Goal: Information Seeking & Learning: Check status

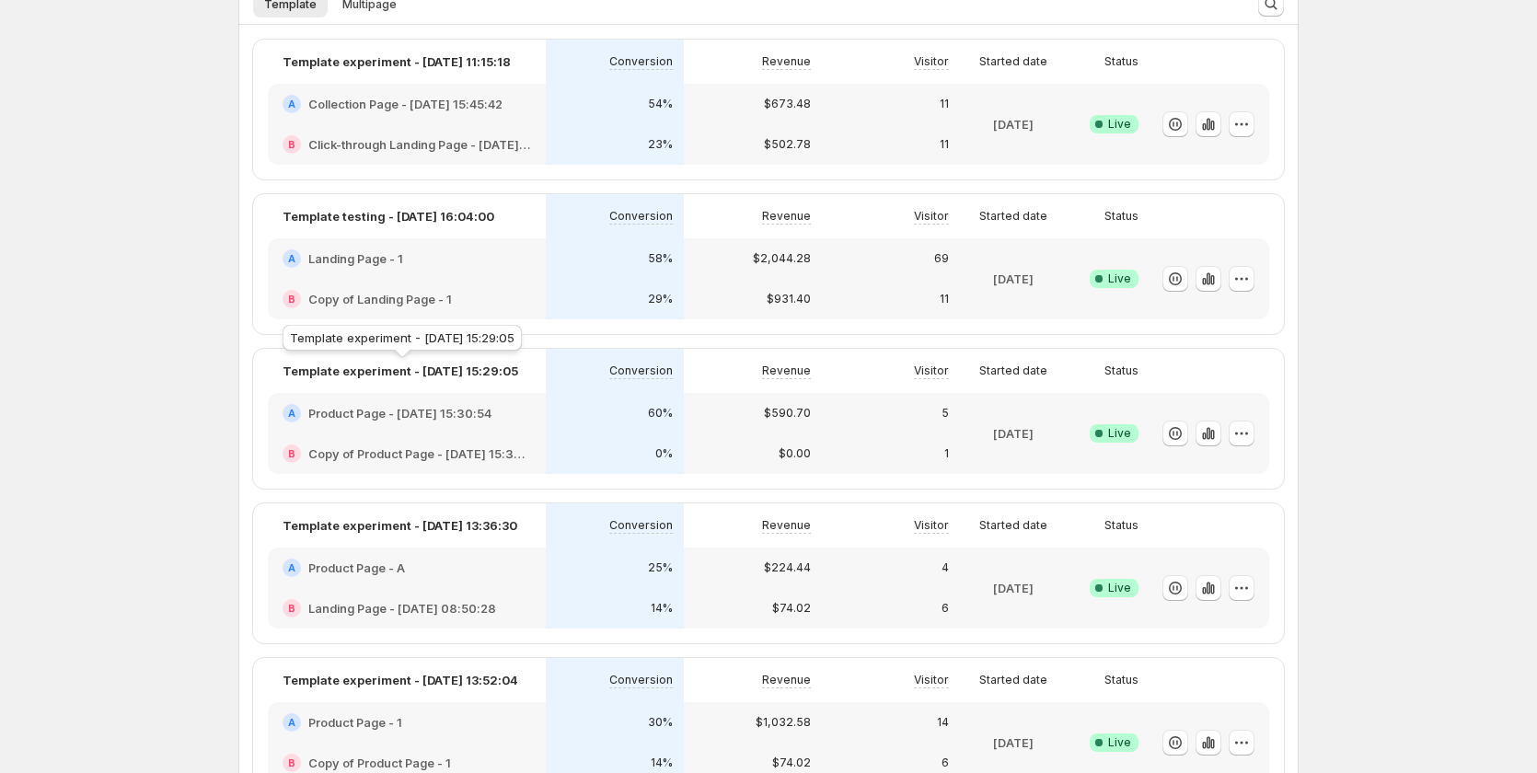
scroll to position [92, 0]
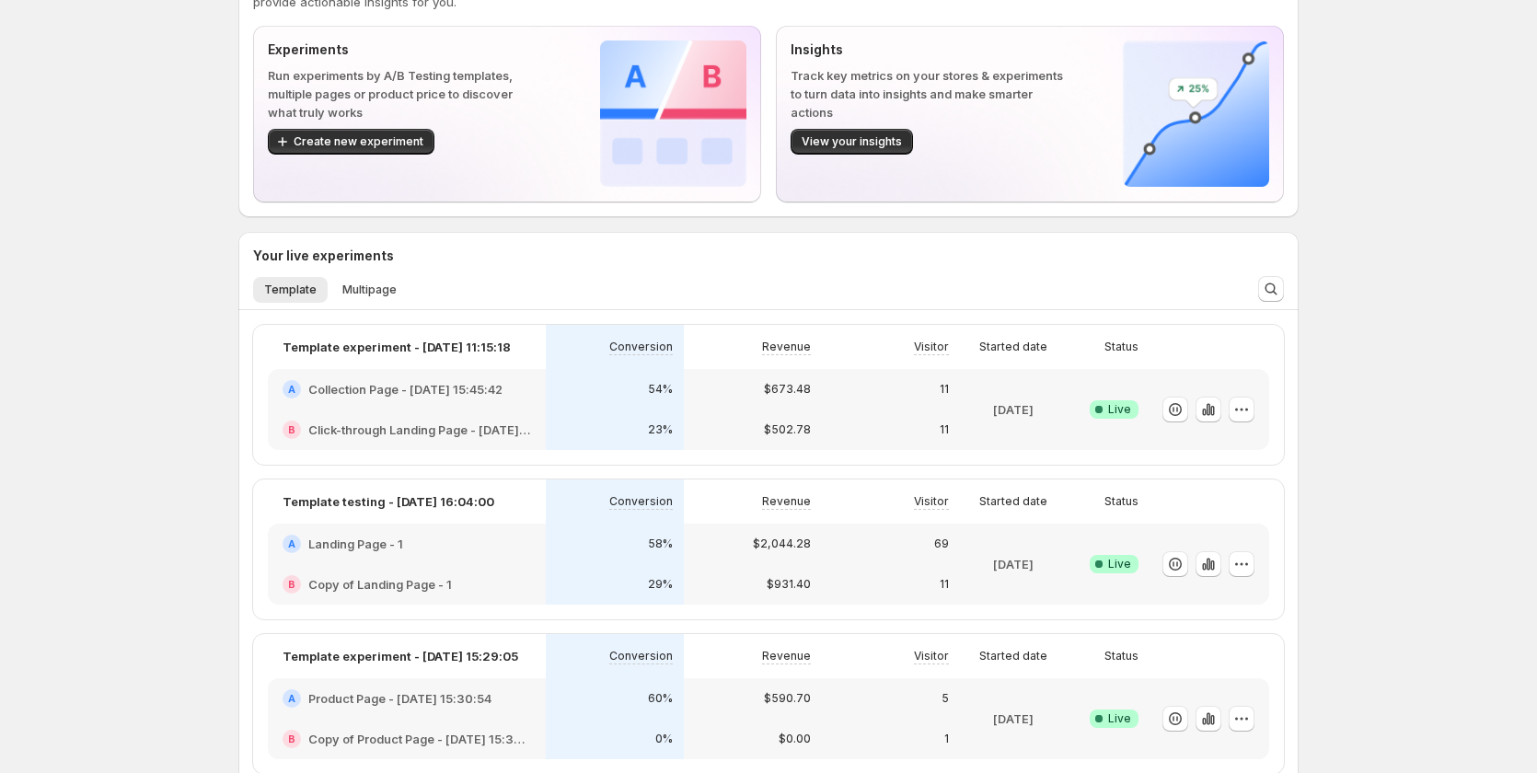
click at [563, 407] on div "54%" at bounding box center [615, 389] width 138 height 41
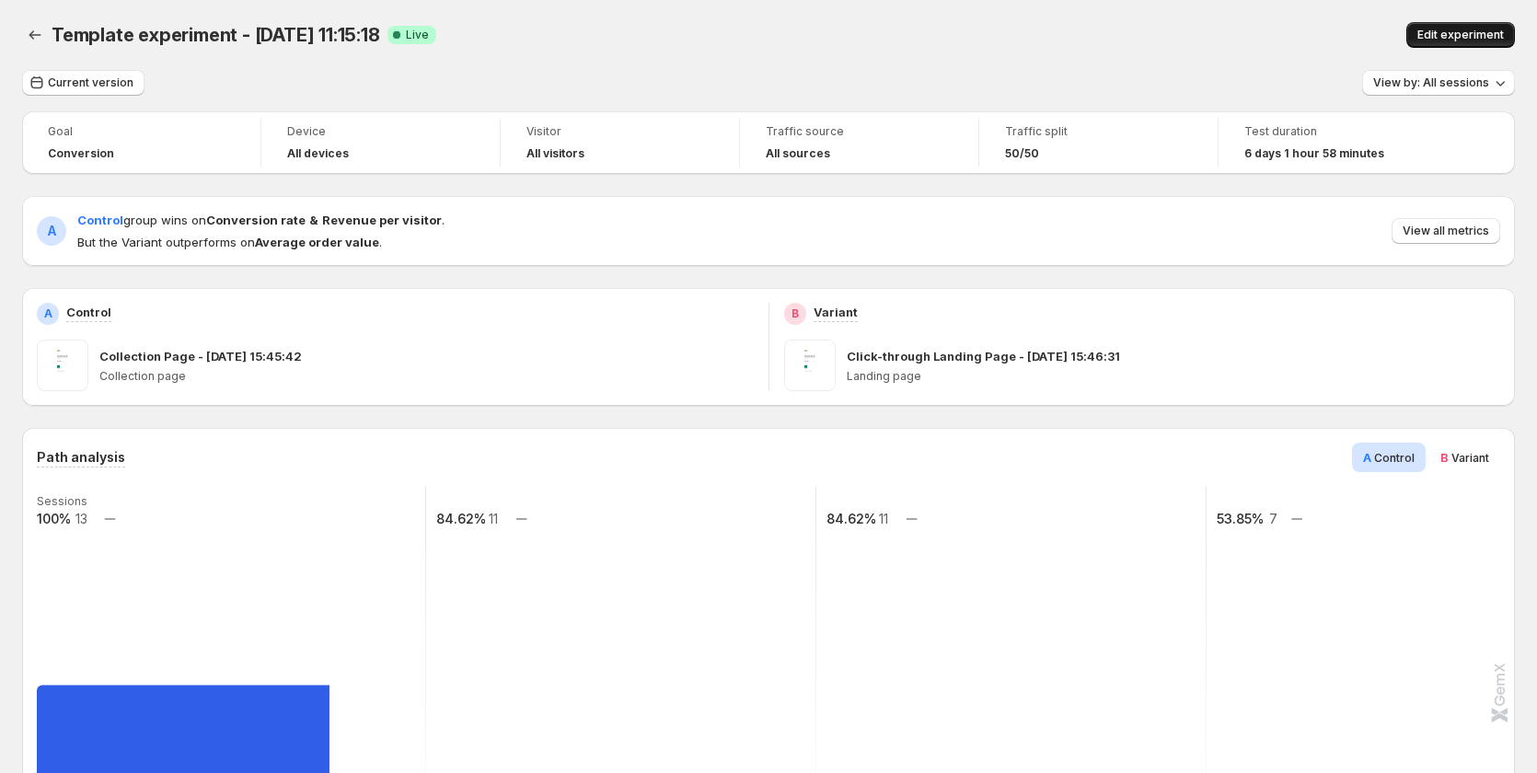
click at [1432, 28] on button "Edit experiment" at bounding box center [1461, 35] width 109 height 26
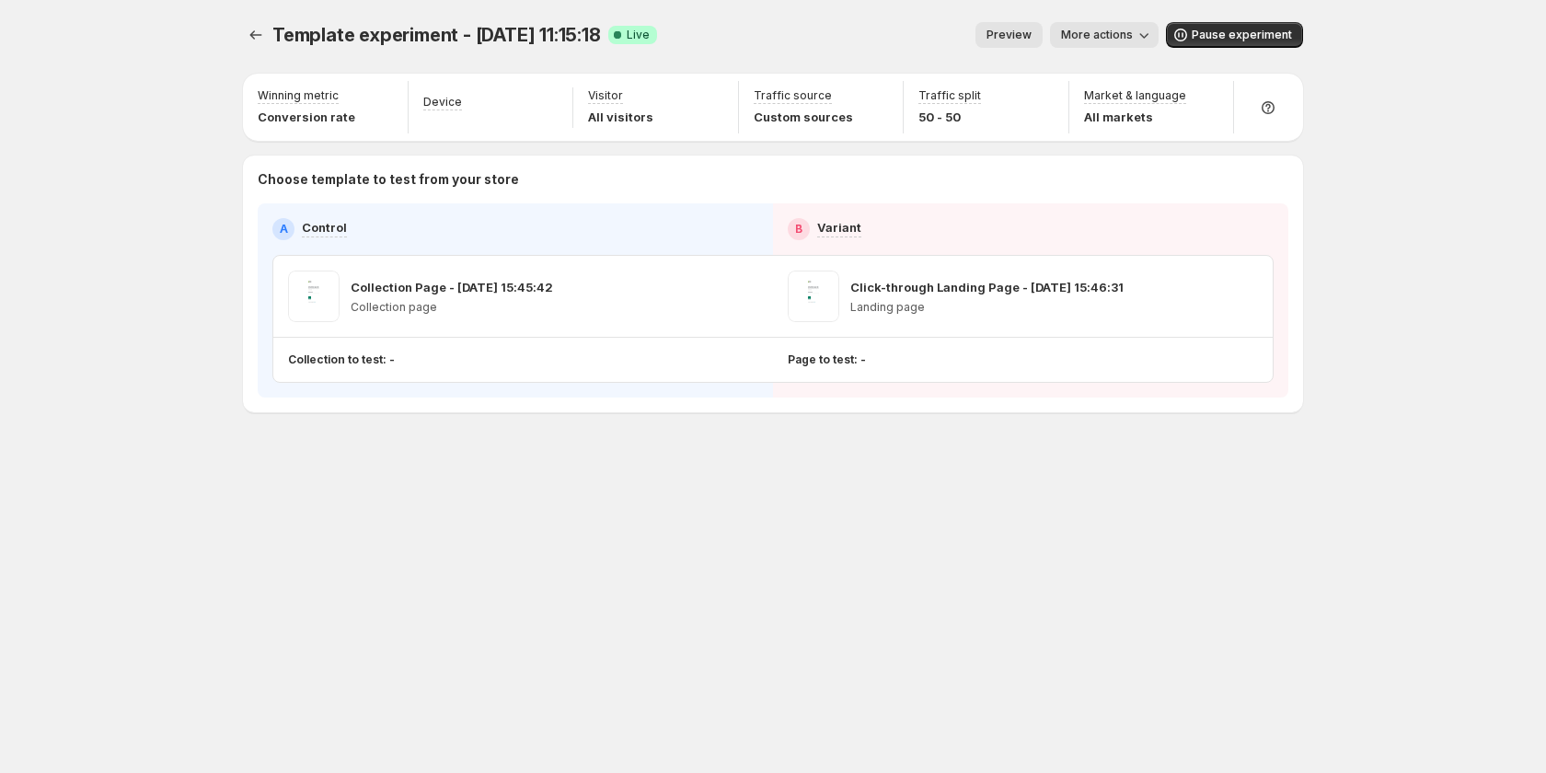
click at [1023, 39] on span "Preview" at bounding box center [1009, 35] width 45 height 15
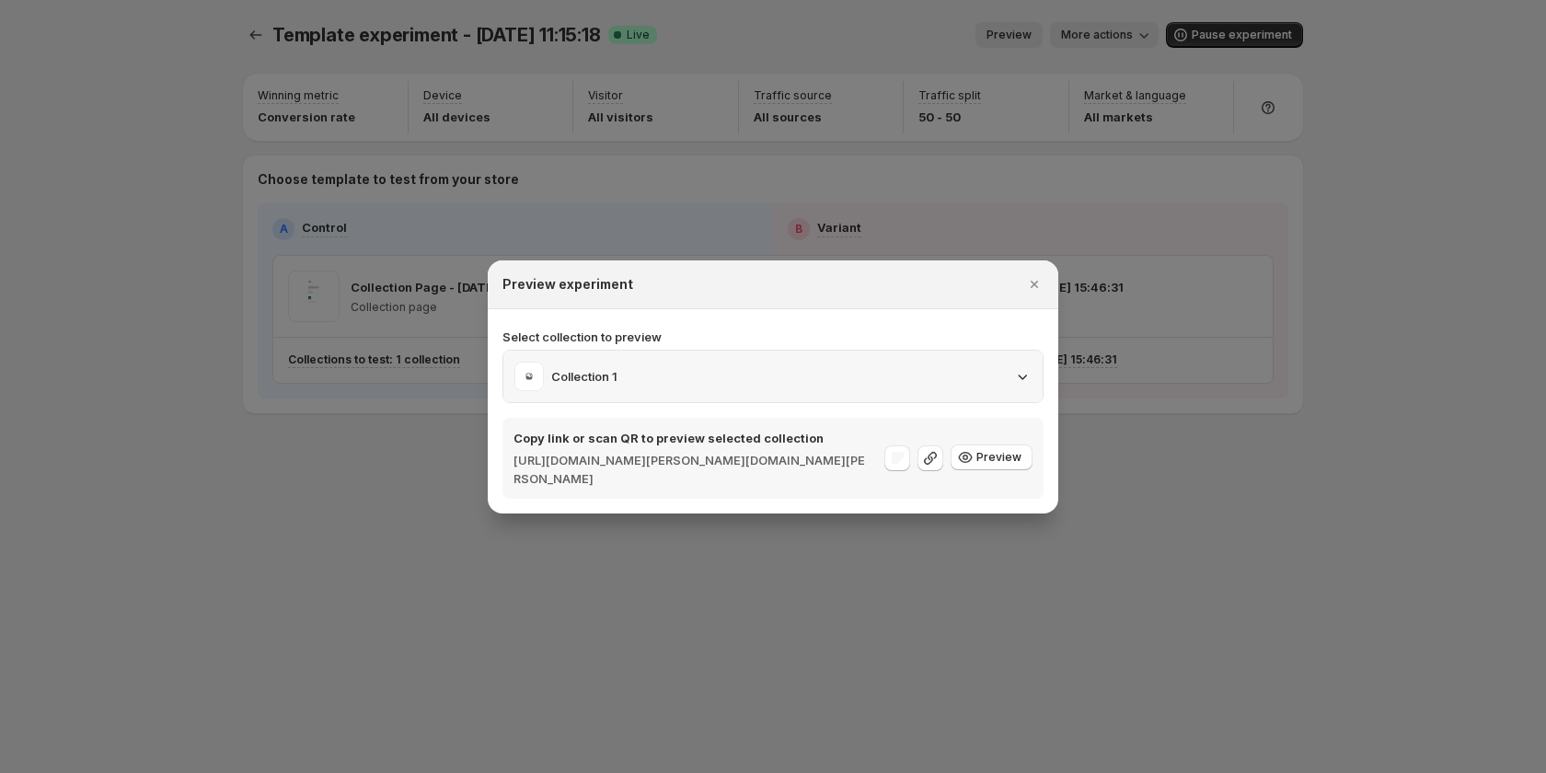
click at [1027, 376] on icon ":r6s:" at bounding box center [1022, 376] width 18 height 18
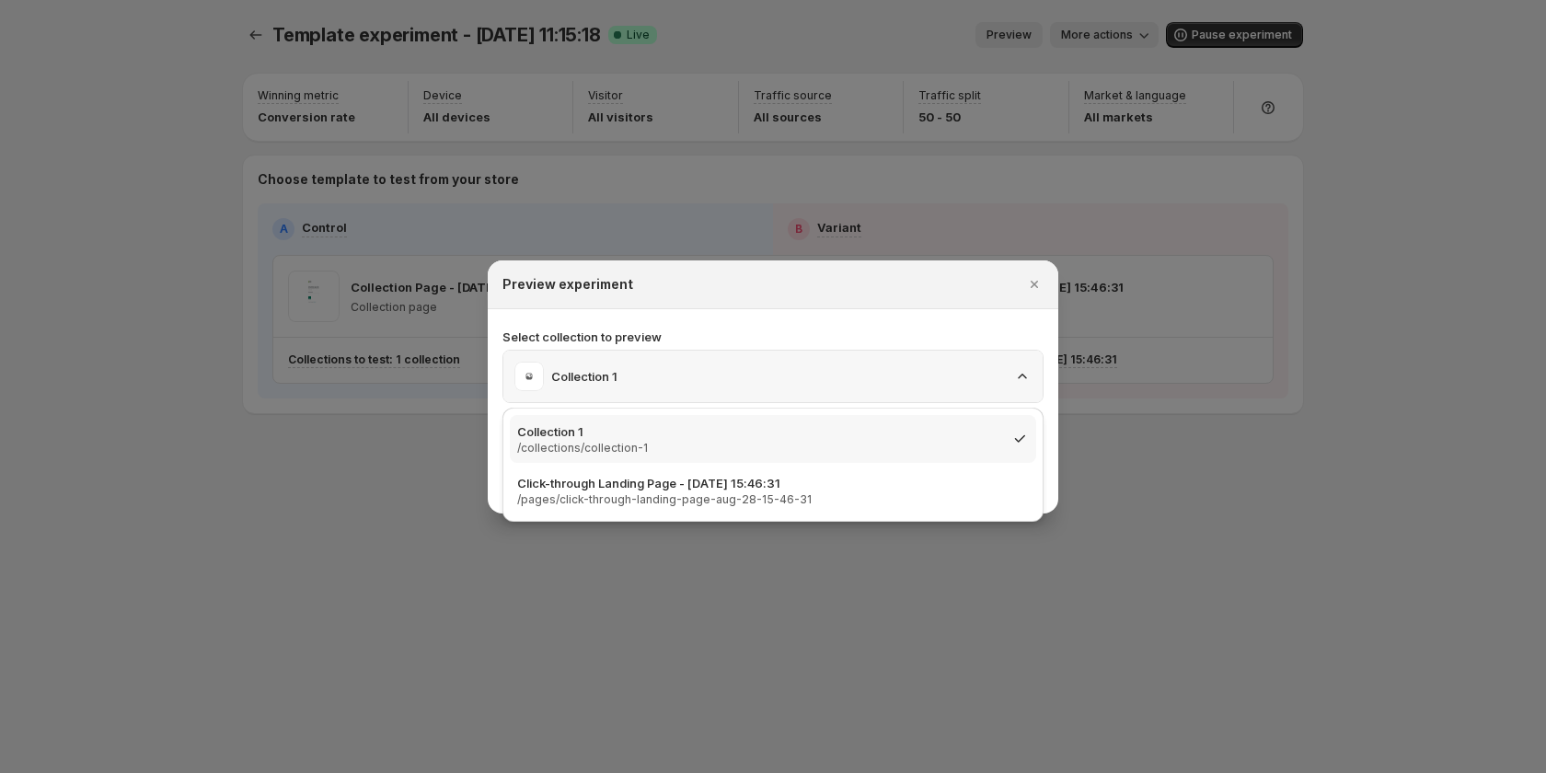
click at [1027, 376] on icon ":r6s:" at bounding box center [1022, 376] width 18 height 18
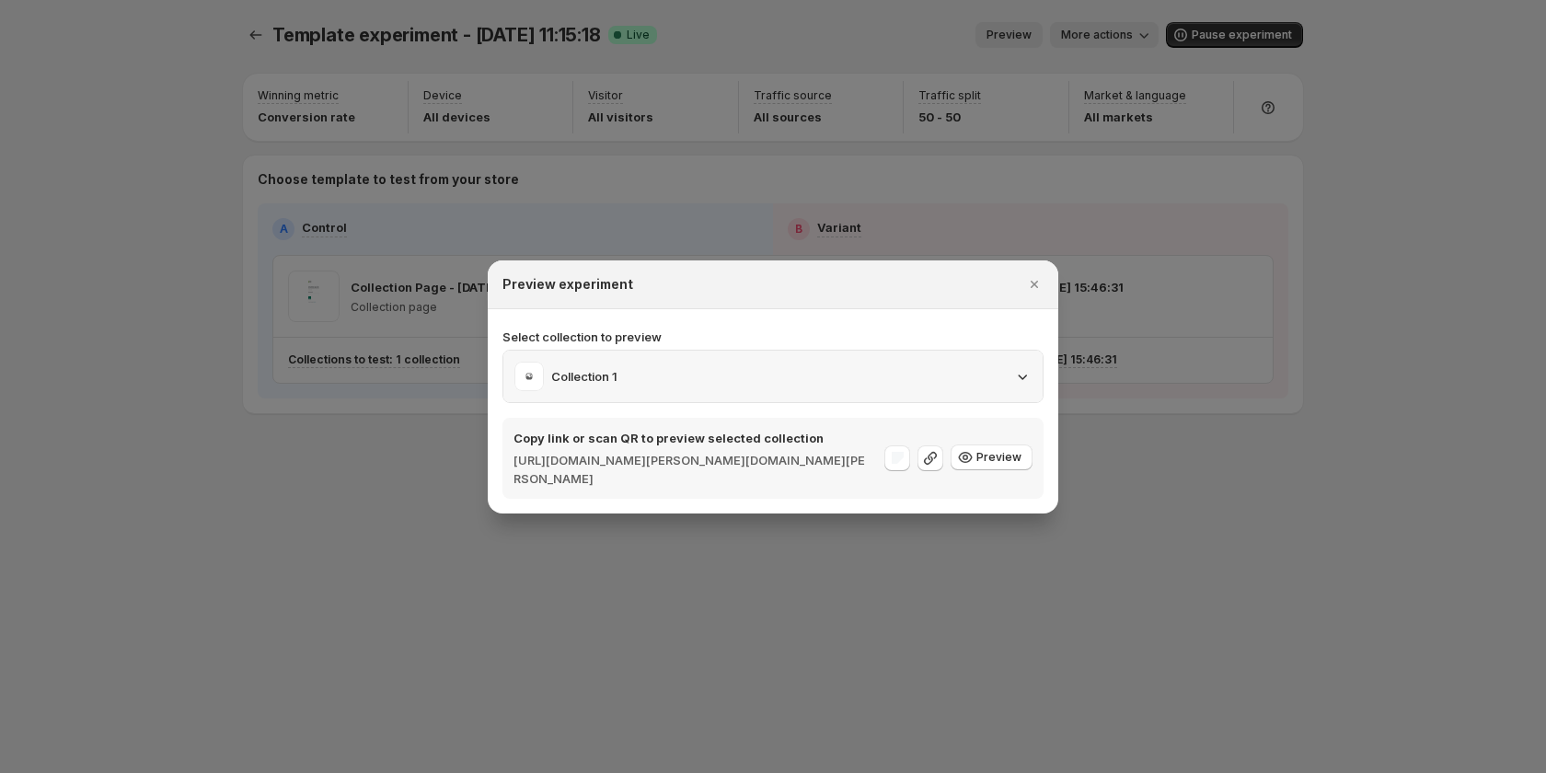
click at [1027, 376] on icon ":r6s:" at bounding box center [1022, 376] width 18 height 18
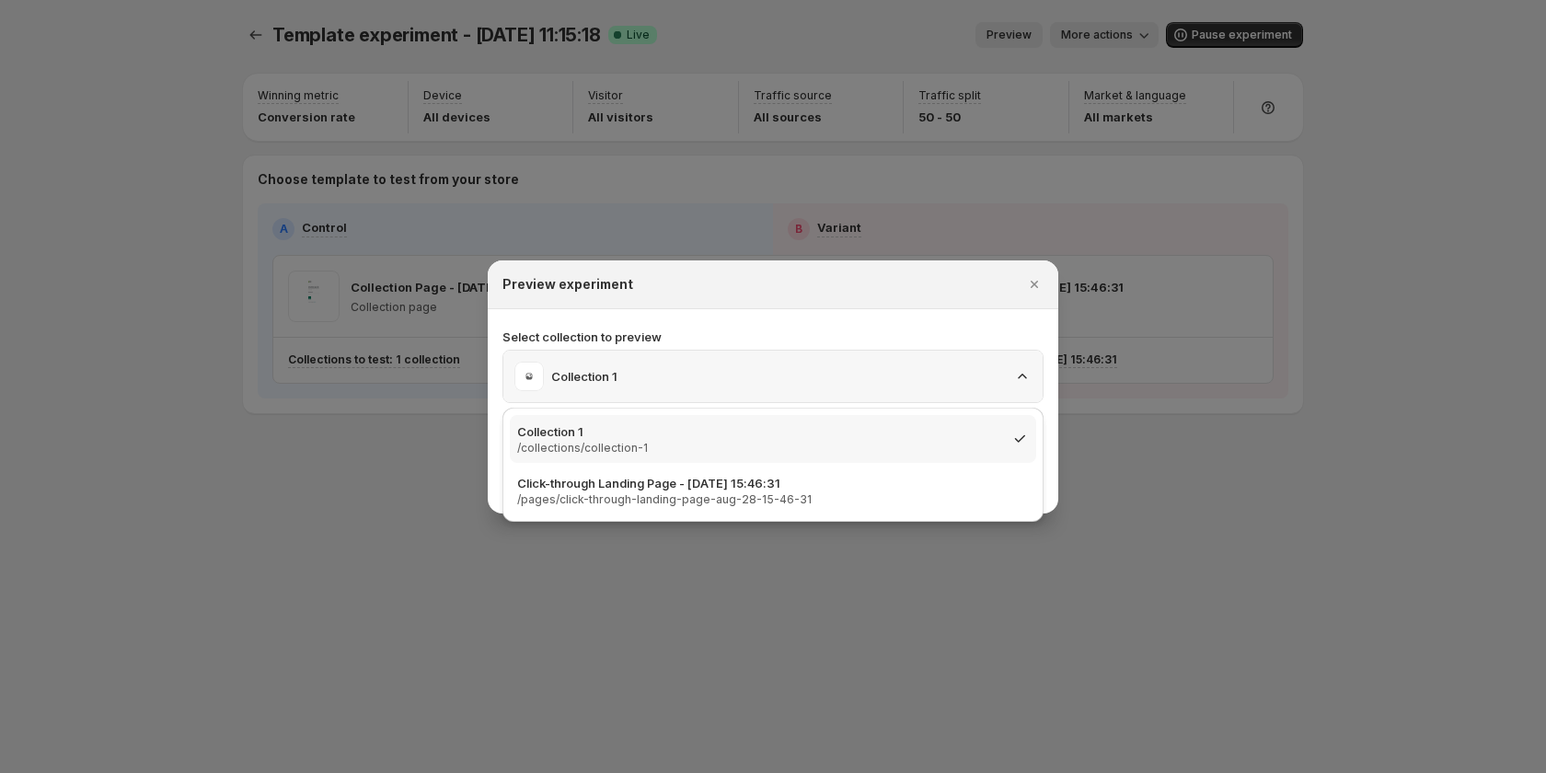
click at [923, 387] on div "Collection 1" at bounding box center [773, 376] width 517 height 29
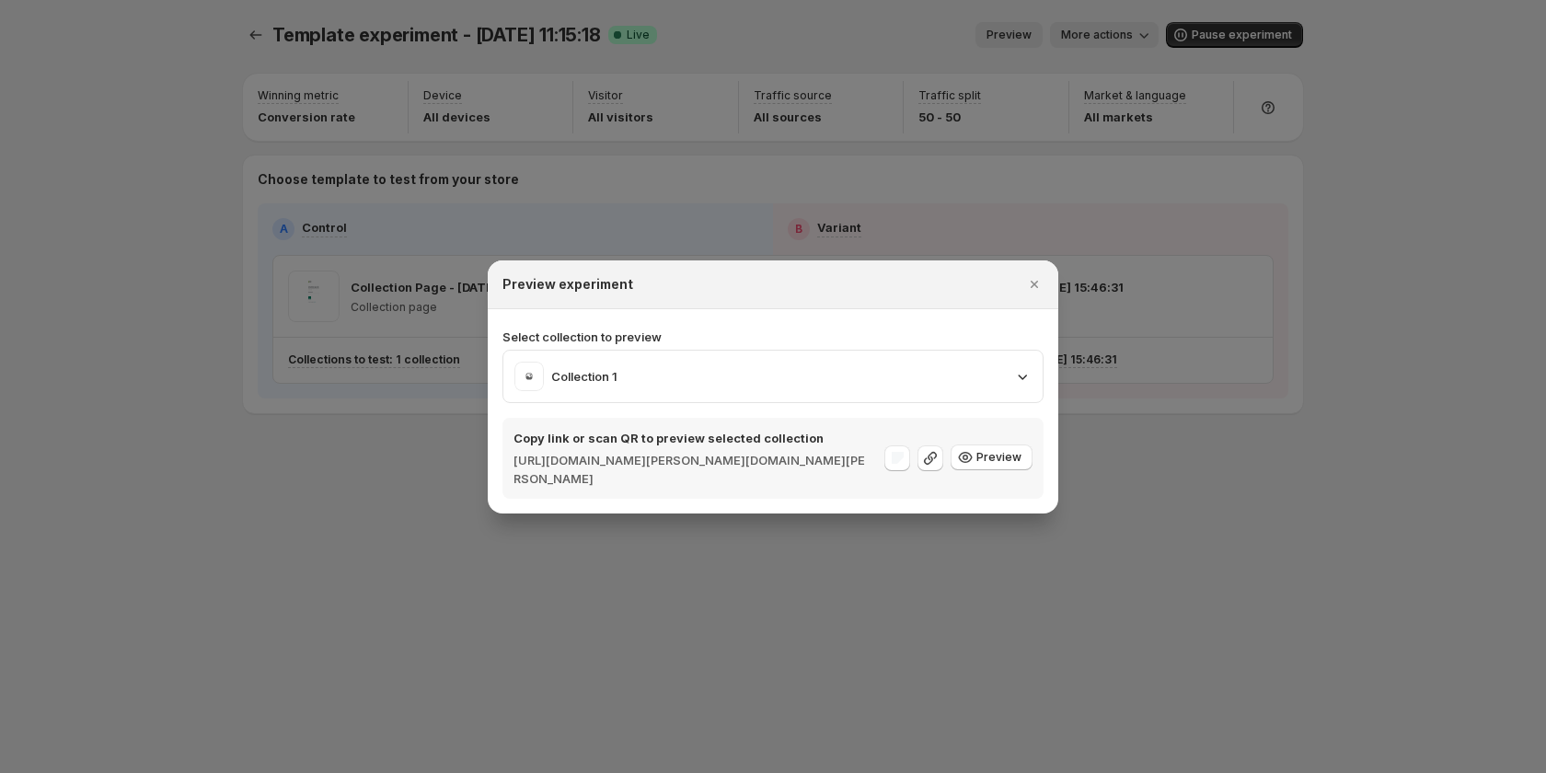
drag, startPoint x: 838, startPoint y: 433, endPoint x: 873, endPoint y: 423, distance: 36.4
click at [873, 423] on div "Copy link or scan QR to preview selected collection https://gemcommerce-sandy-d…" at bounding box center [773, 458] width 541 height 81
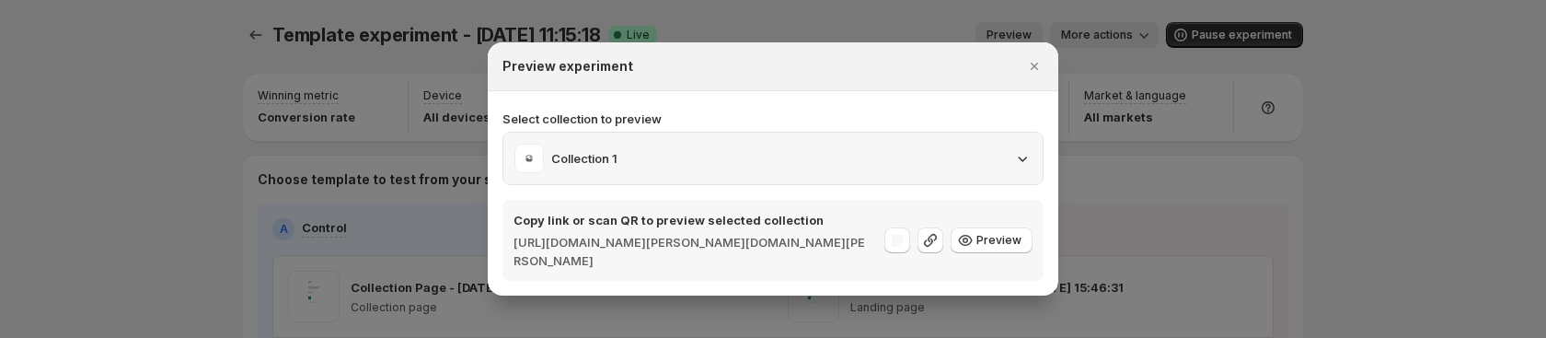
click at [1012, 154] on div "Collection 1" at bounding box center [773, 158] width 517 height 29
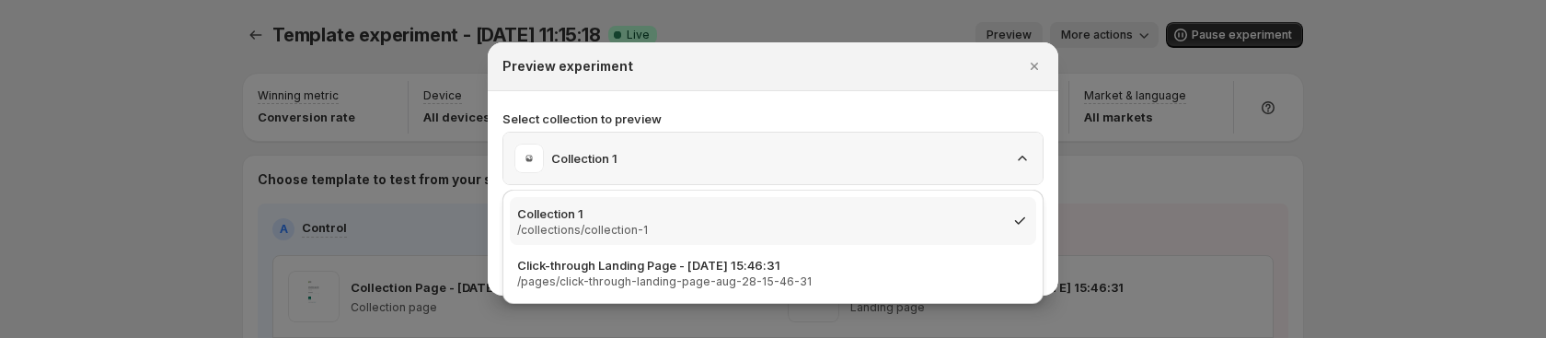
click at [1025, 156] on icon ":r6s:" at bounding box center [1022, 158] width 18 height 18
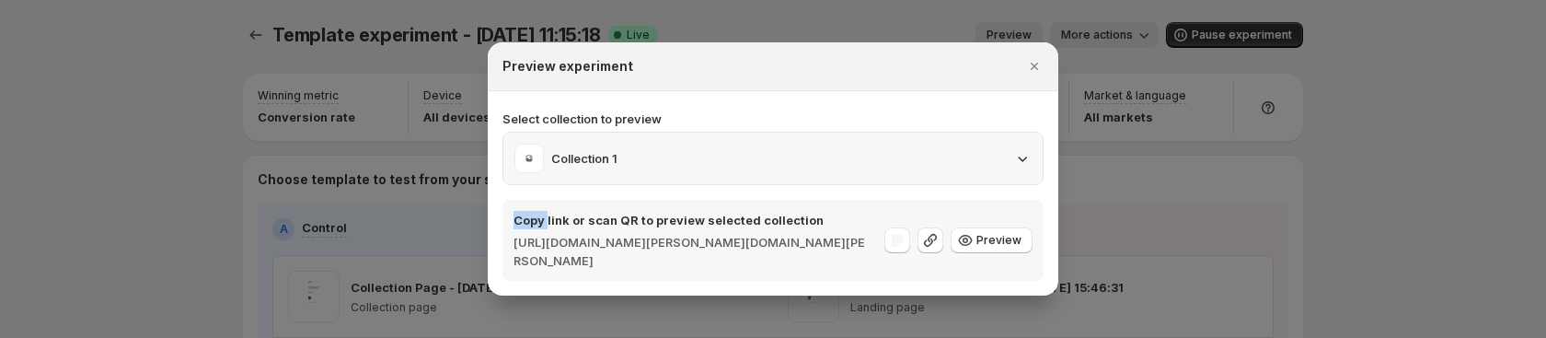
click at [1025, 156] on icon ":r6s:" at bounding box center [1022, 158] width 18 height 18
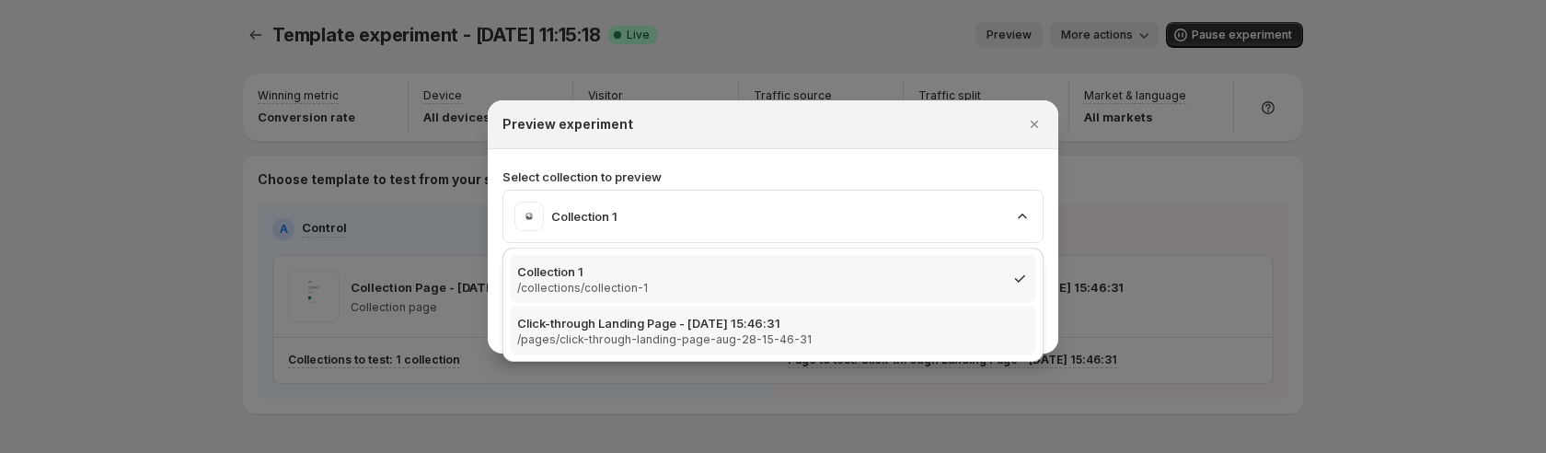
click at [790, 340] on p "/pages/click-through-landing-page-aug-28-15-46-31" at bounding box center [767, 339] width 501 height 15
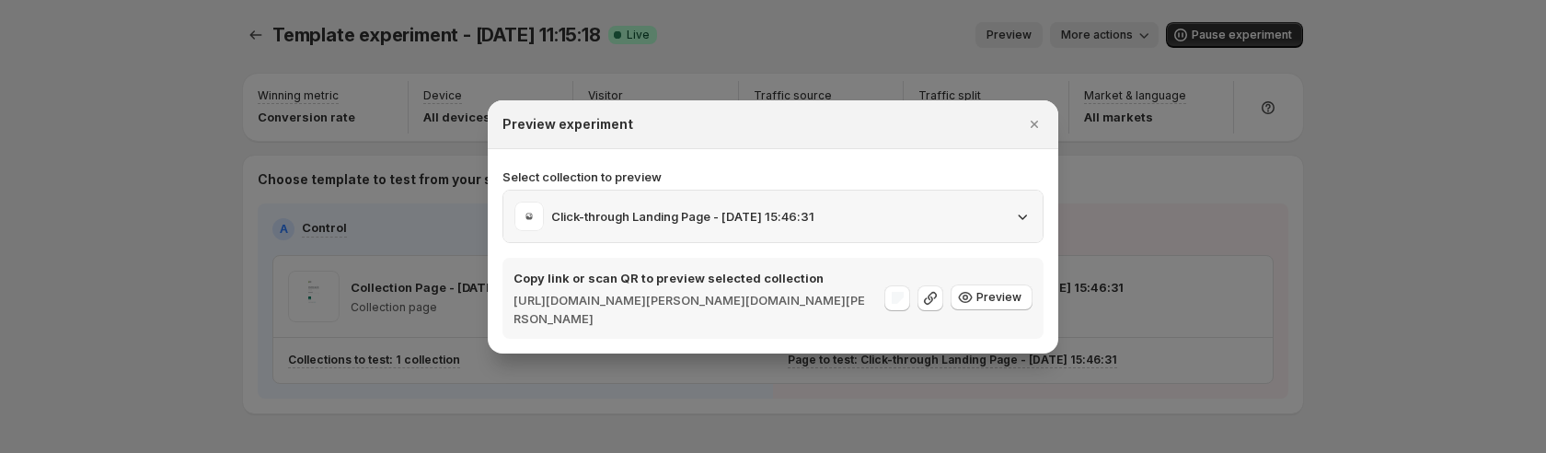
click at [1034, 214] on div "Click-through Landing Page - [DATE] 15:46:31" at bounding box center [773, 217] width 539 height 52
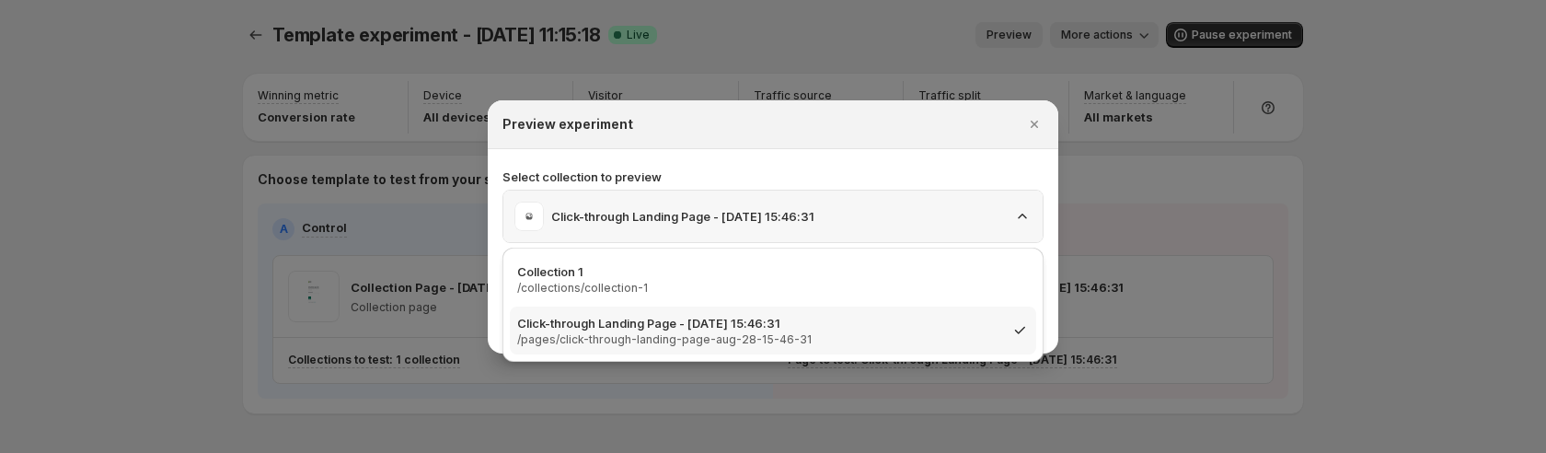
click at [1027, 219] on icon ":r6s:" at bounding box center [1022, 216] width 18 height 18
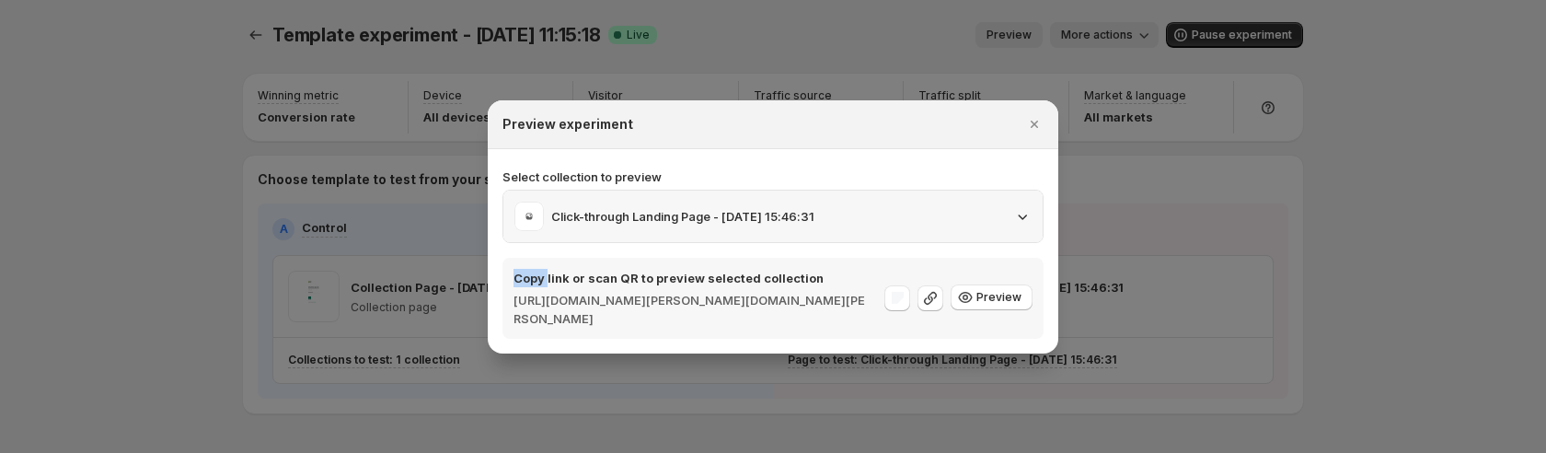
click at [1027, 219] on icon ":r6s:" at bounding box center [1022, 216] width 18 height 18
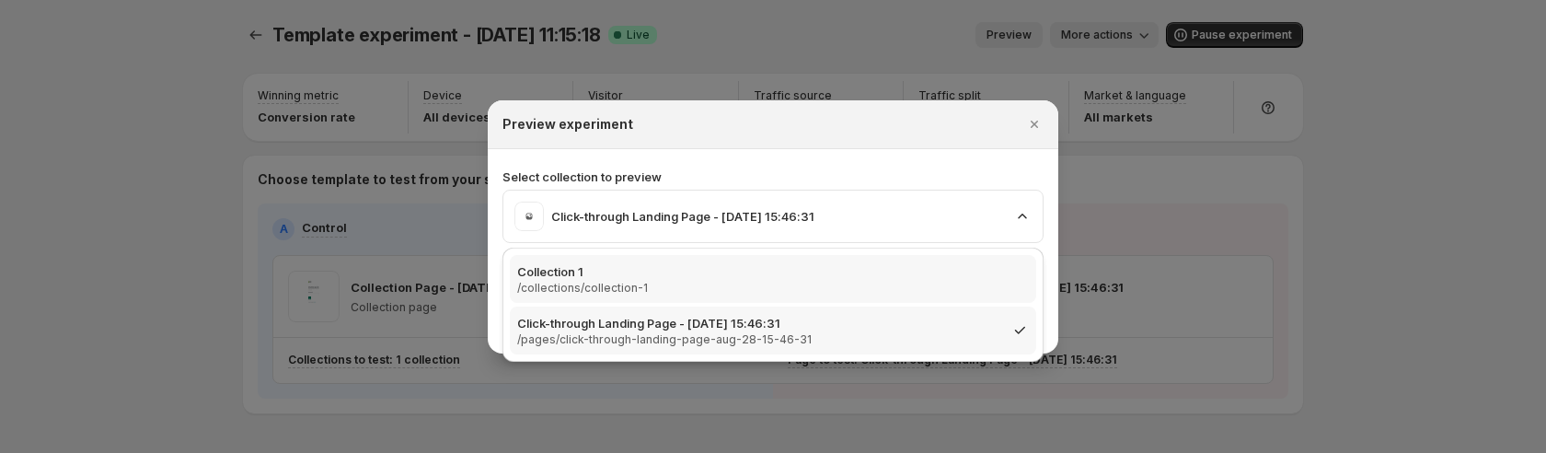
click at [967, 290] on p "/collections/collection-1" at bounding box center [767, 288] width 501 height 15
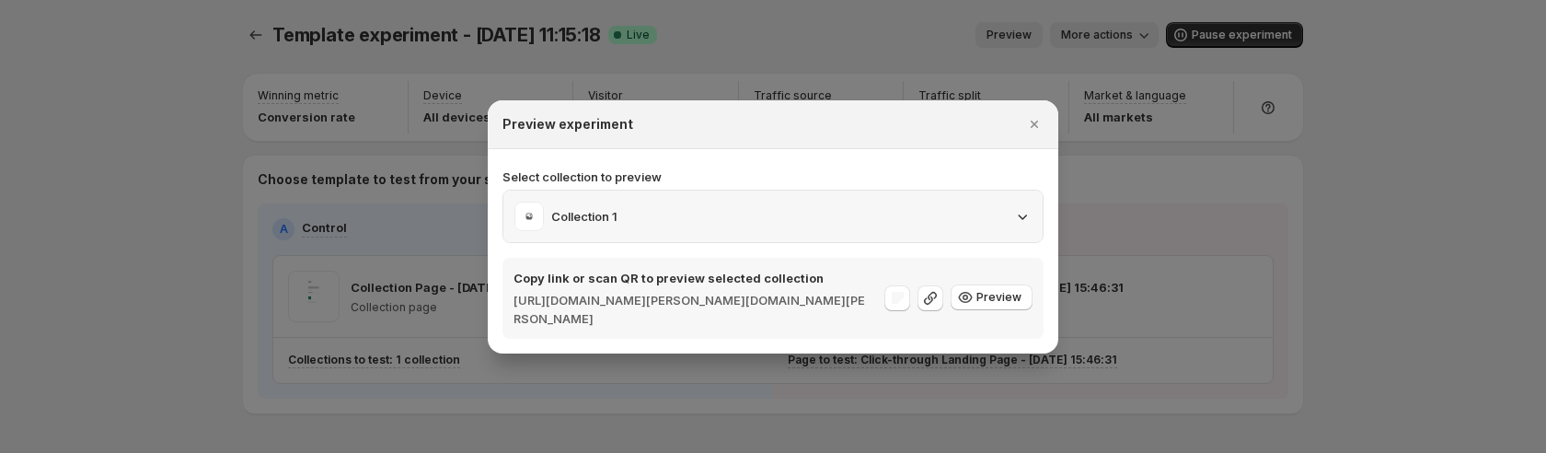
click at [661, 210] on div "Collection 1" at bounding box center [773, 216] width 517 height 29
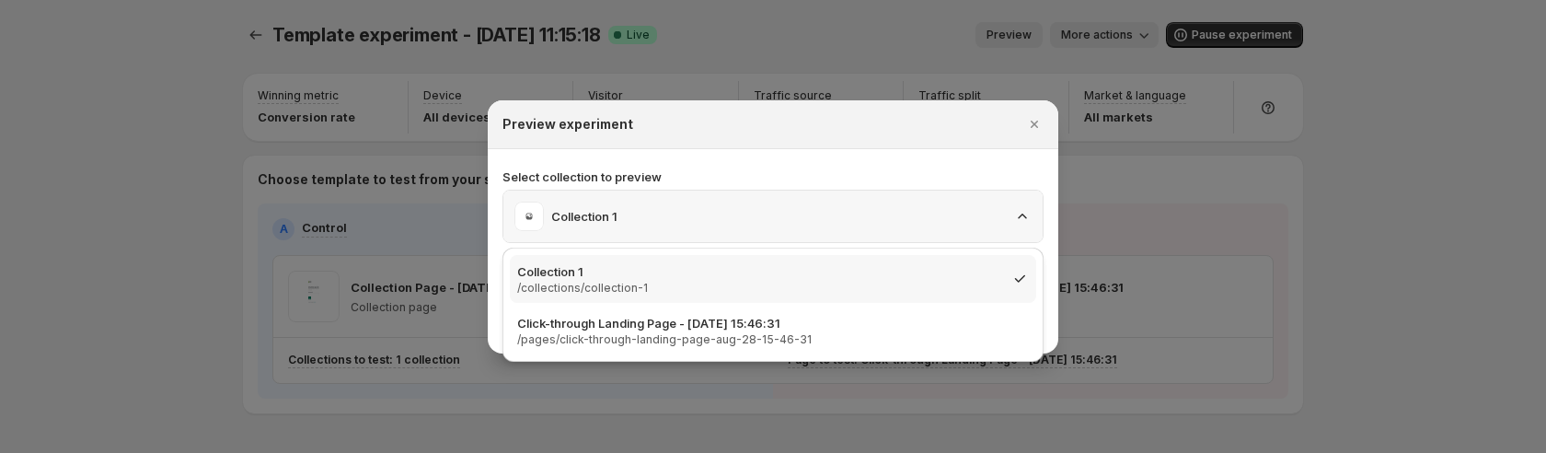
click at [661, 210] on div "Collection 1" at bounding box center [773, 216] width 517 height 29
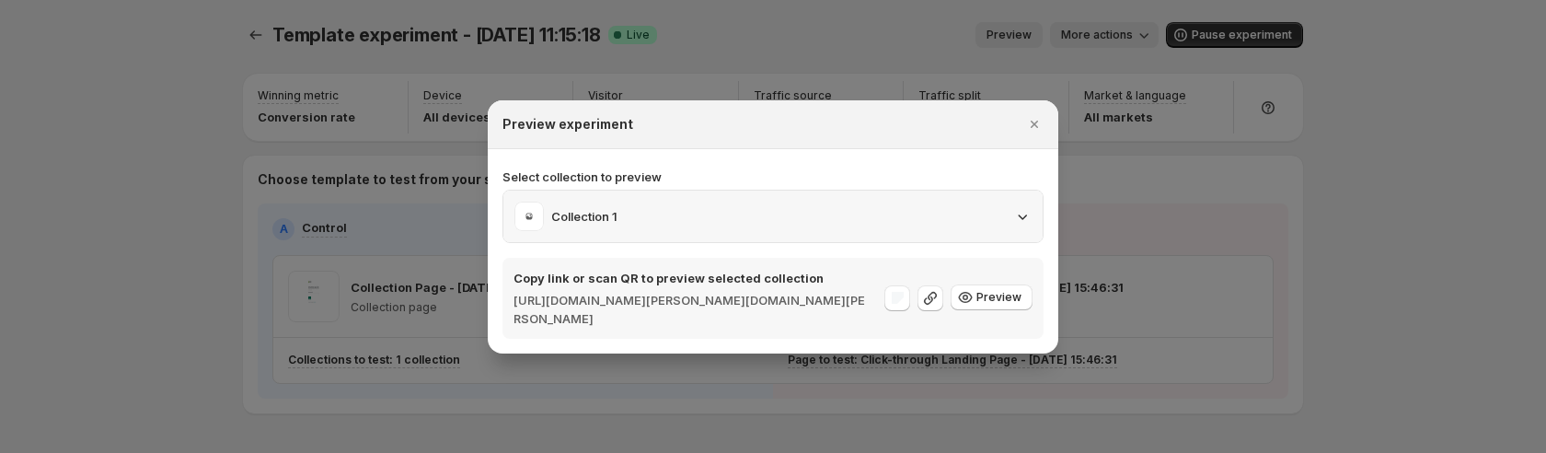
click at [661, 210] on div "Collection 1" at bounding box center [773, 216] width 517 height 29
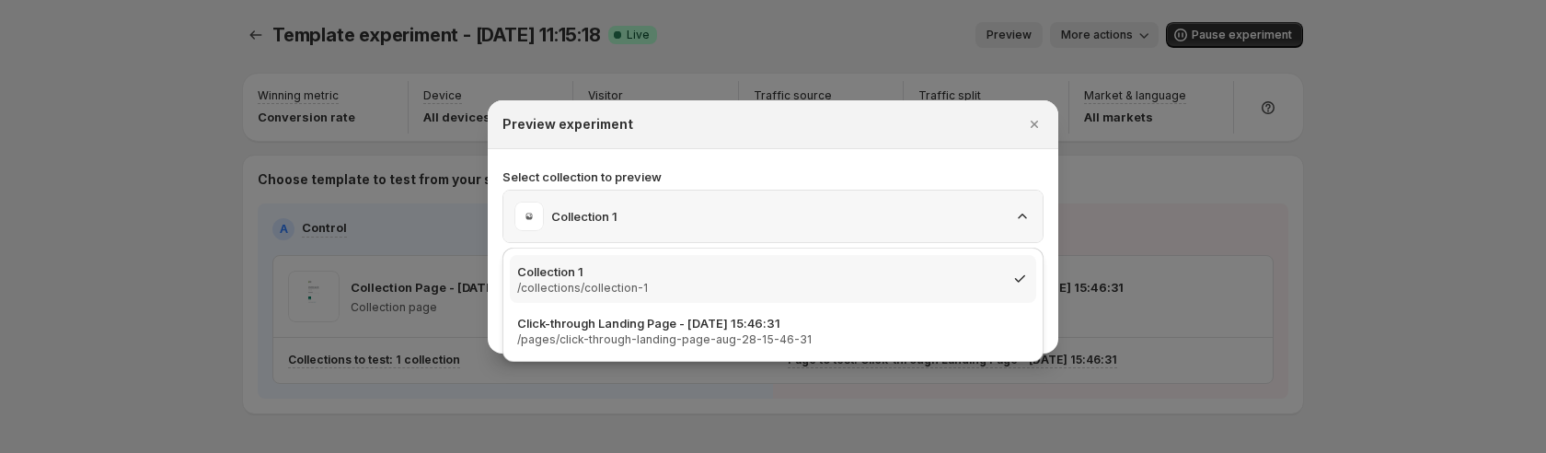
click at [661, 210] on div "Collection 1" at bounding box center [773, 216] width 517 height 29
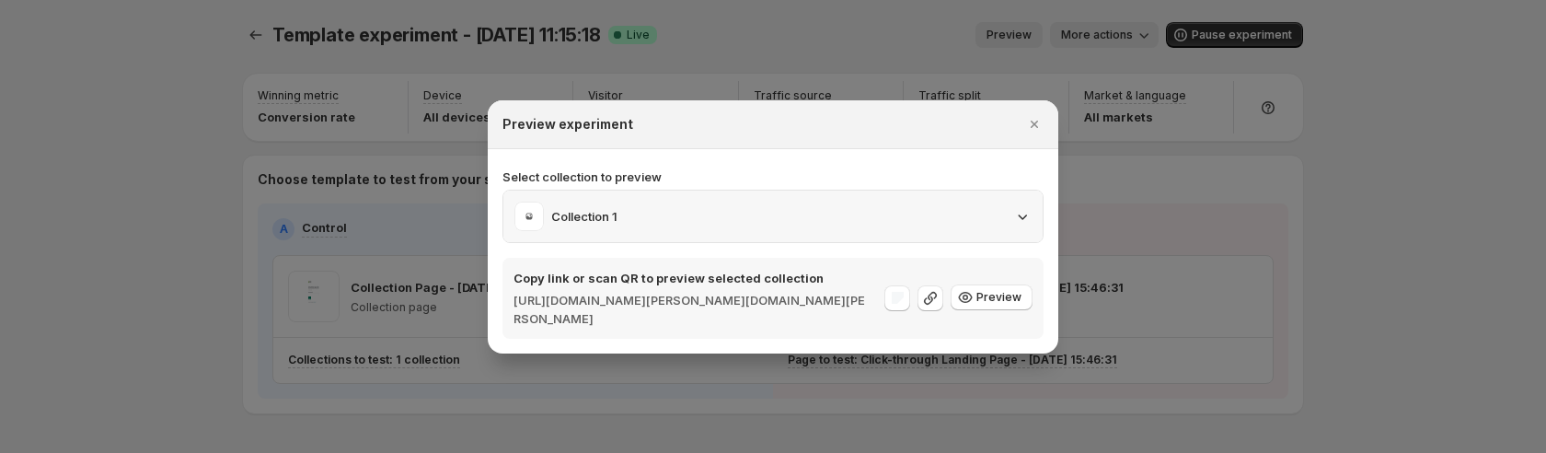
click at [688, 216] on div "Collection 1" at bounding box center [773, 216] width 517 height 29
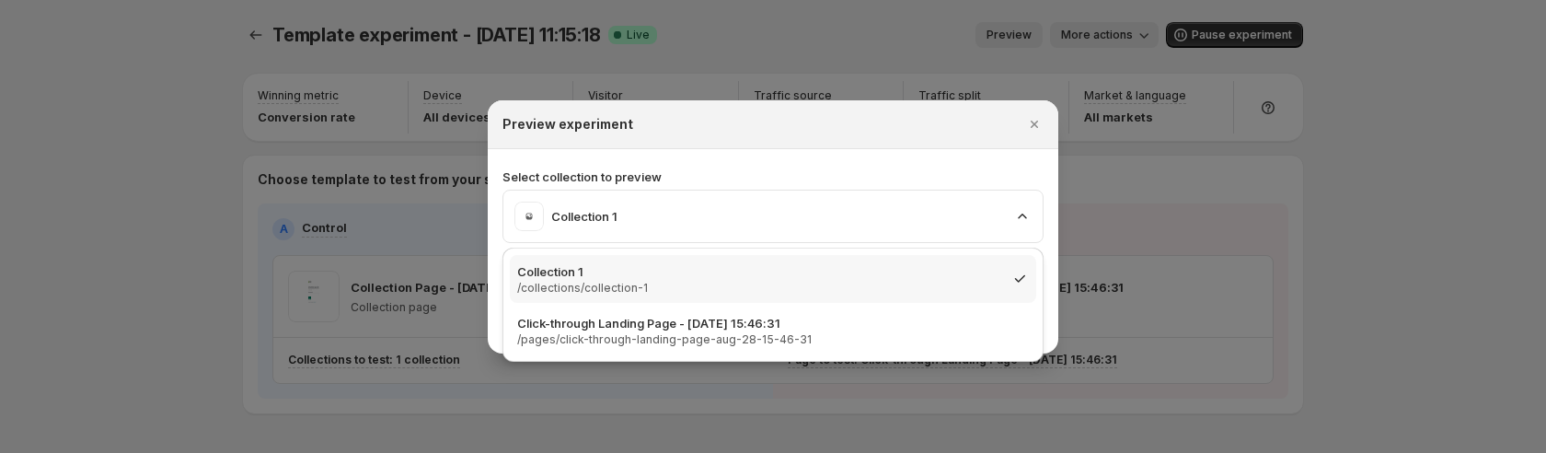
click at [720, 170] on p "Select collection to preview" at bounding box center [773, 177] width 541 height 18
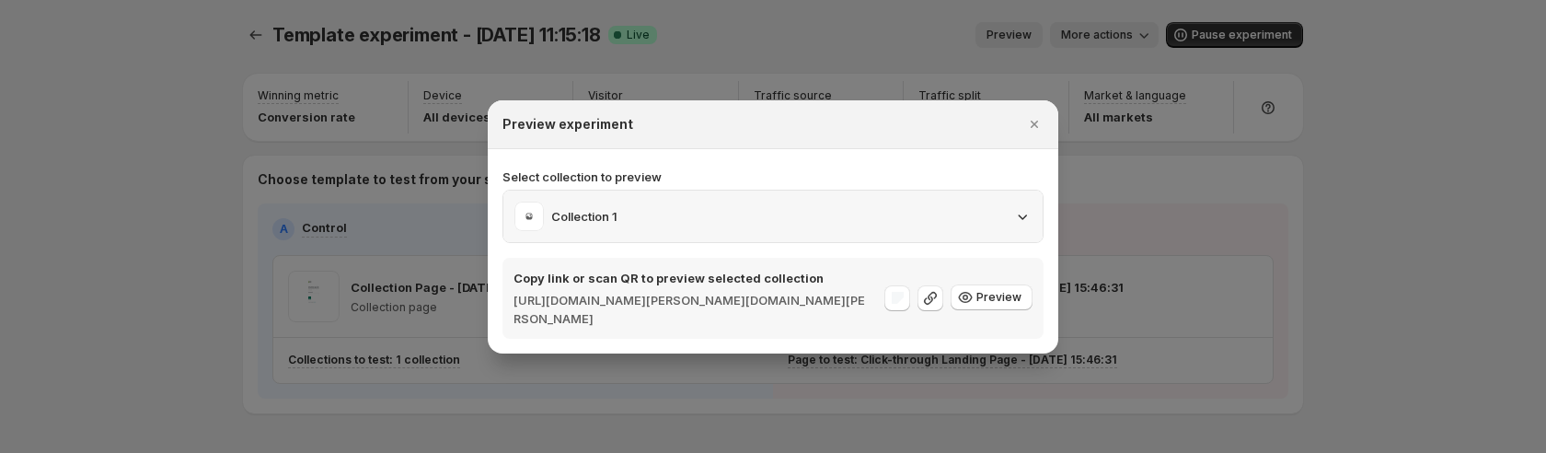
click at [706, 210] on div "Collection 1" at bounding box center [773, 216] width 517 height 29
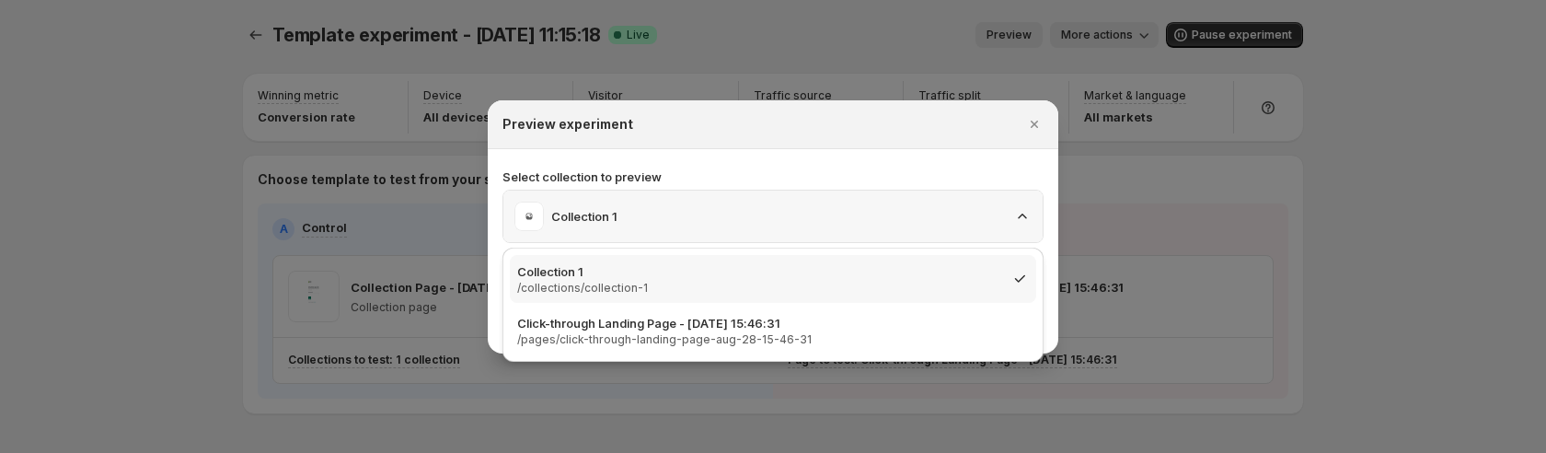
click at [791, 210] on div "Collection 1" at bounding box center [773, 216] width 517 height 29
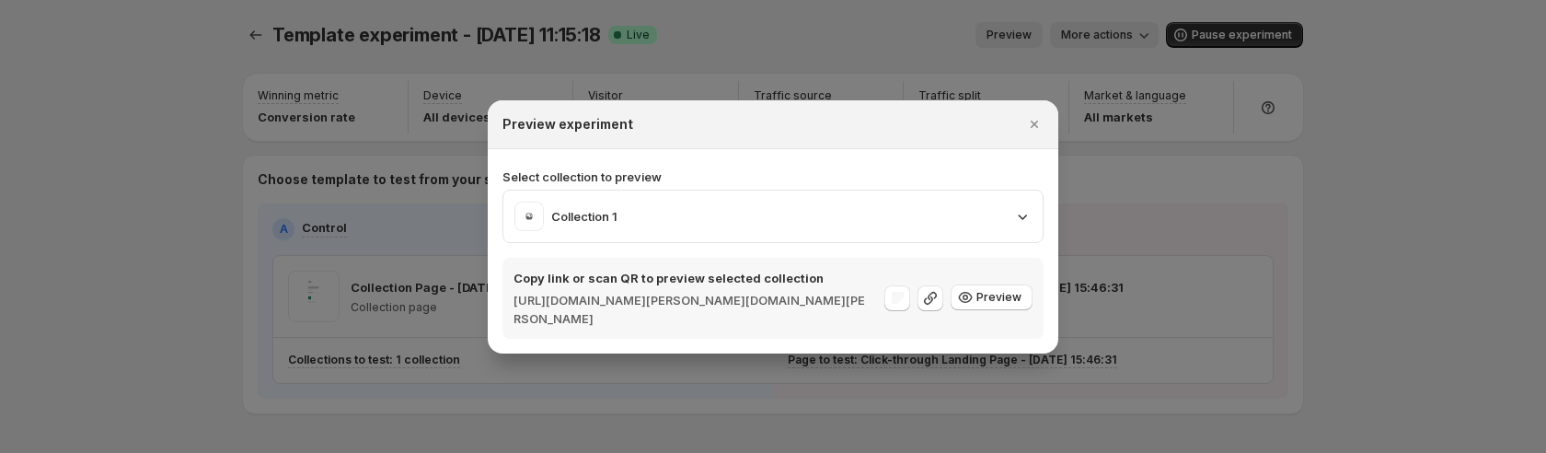
click at [772, 156] on section "Select collection to preview Collection 1 Copy link or scan QR to preview selec…" at bounding box center [773, 251] width 571 height 204
click at [735, 222] on div "Collection 1" at bounding box center [773, 216] width 517 height 29
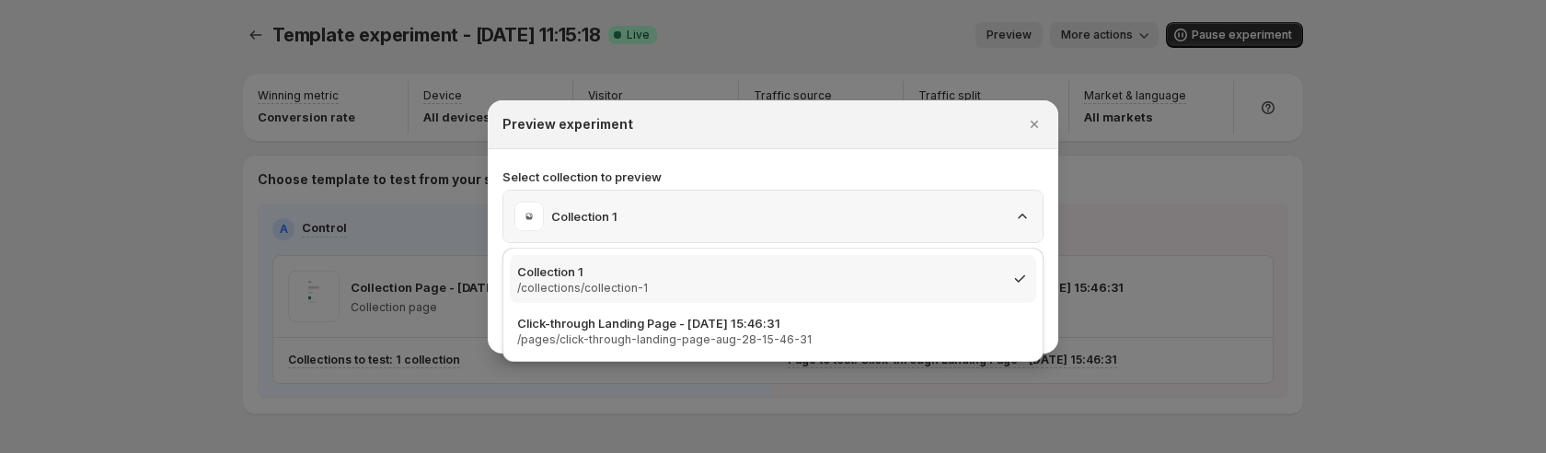
click at [735, 222] on div "Collection 1" at bounding box center [773, 216] width 517 height 29
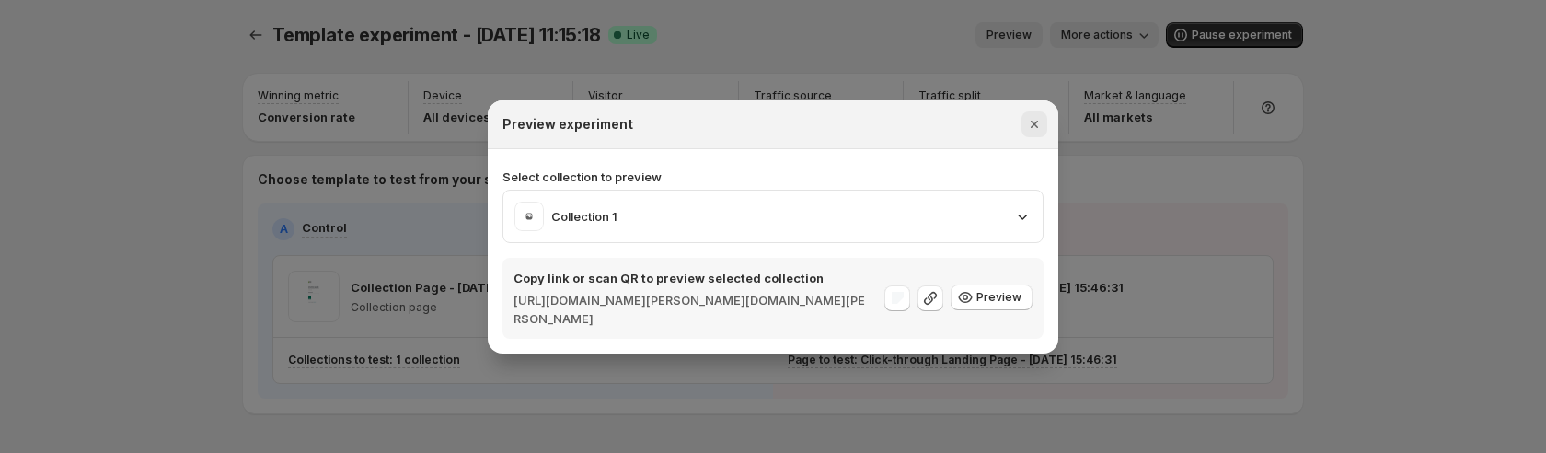
click at [1038, 127] on icon "Close" at bounding box center [1034, 124] width 18 height 18
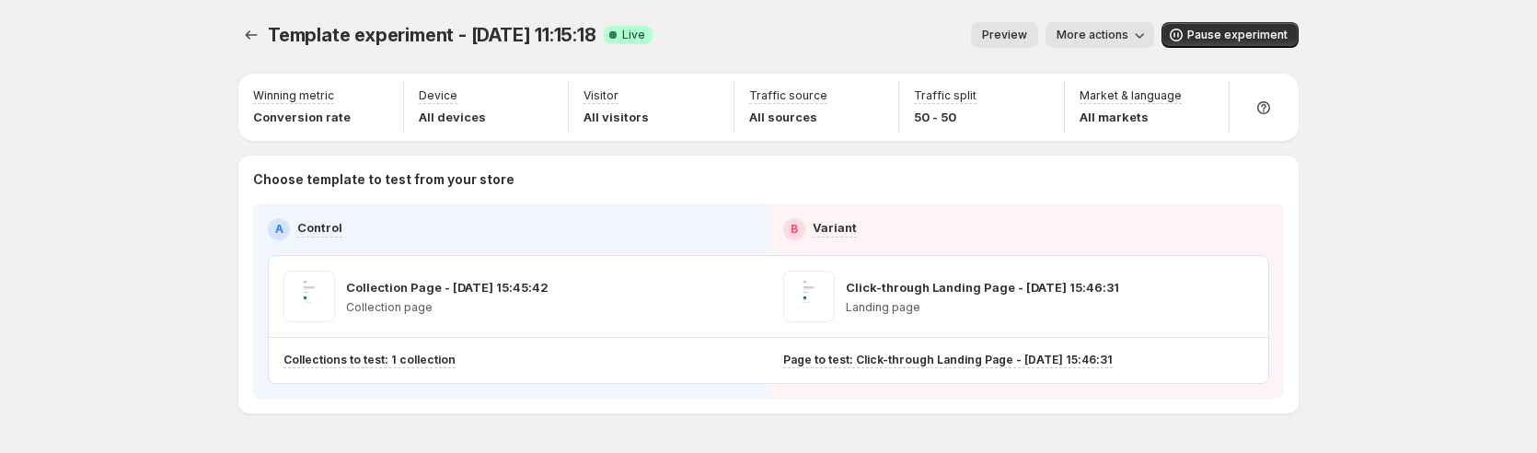
click at [1455, 170] on div "Template experiment - Aug 29, 11:15:18. This page is ready Template experiment …" at bounding box center [768, 256] width 1537 height 513
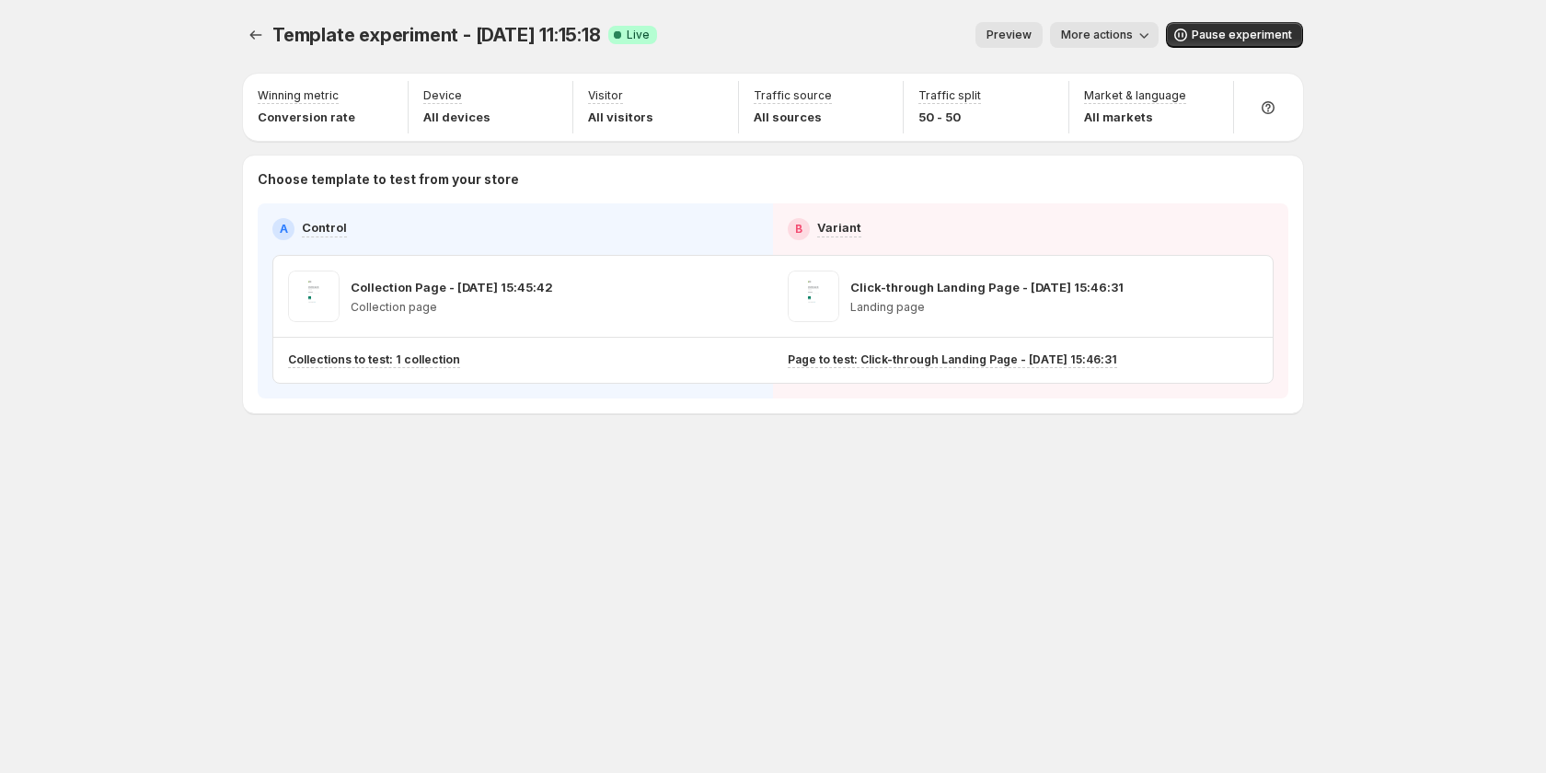
click at [233, 520] on div "Template experiment - Aug 29, 11:15:18. This page is ready Template experiment …" at bounding box center [773, 386] width 1105 height 773
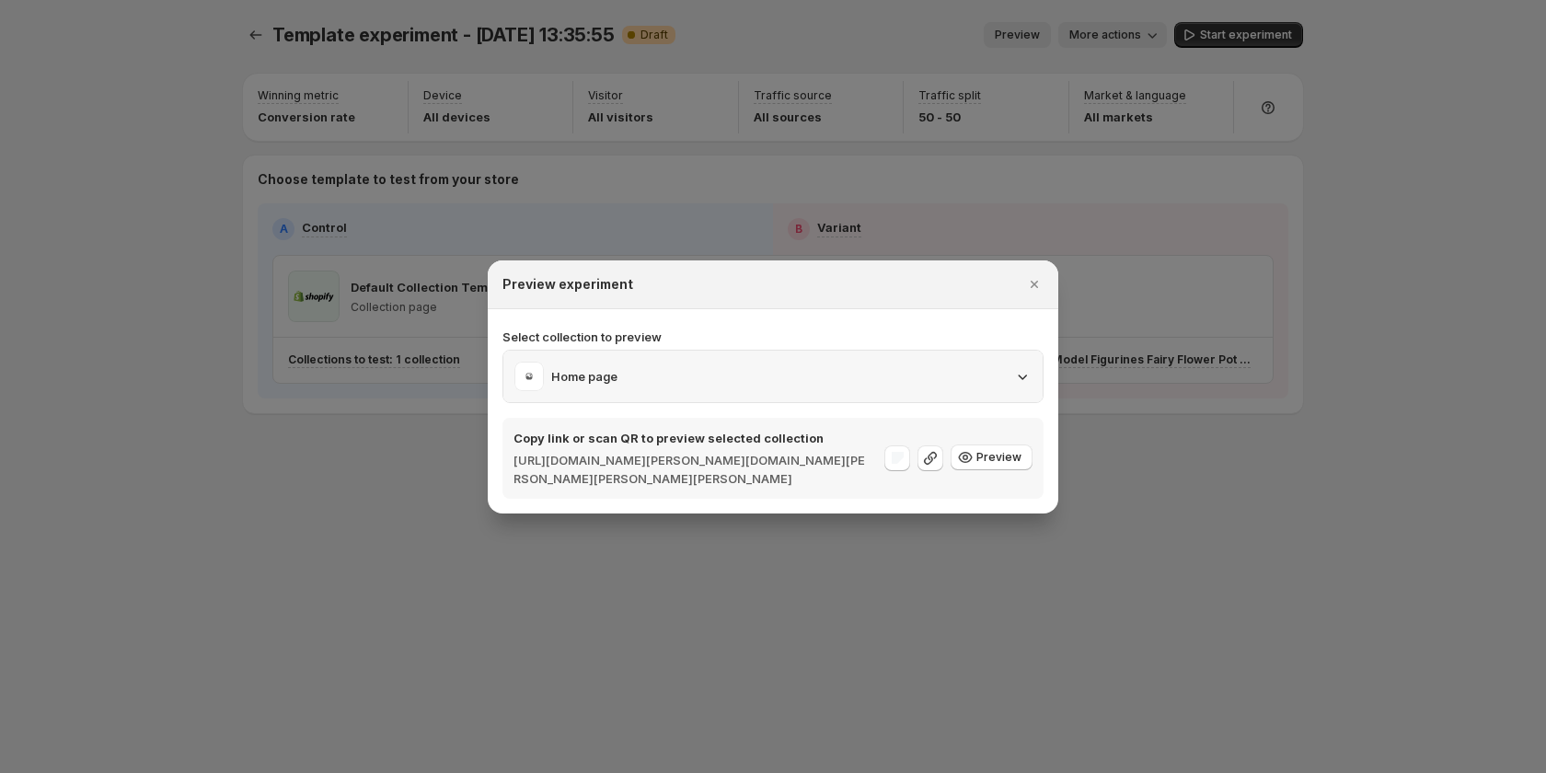
click at [627, 370] on div "Home page" at bounding box center [773, 376] width 517 height 29
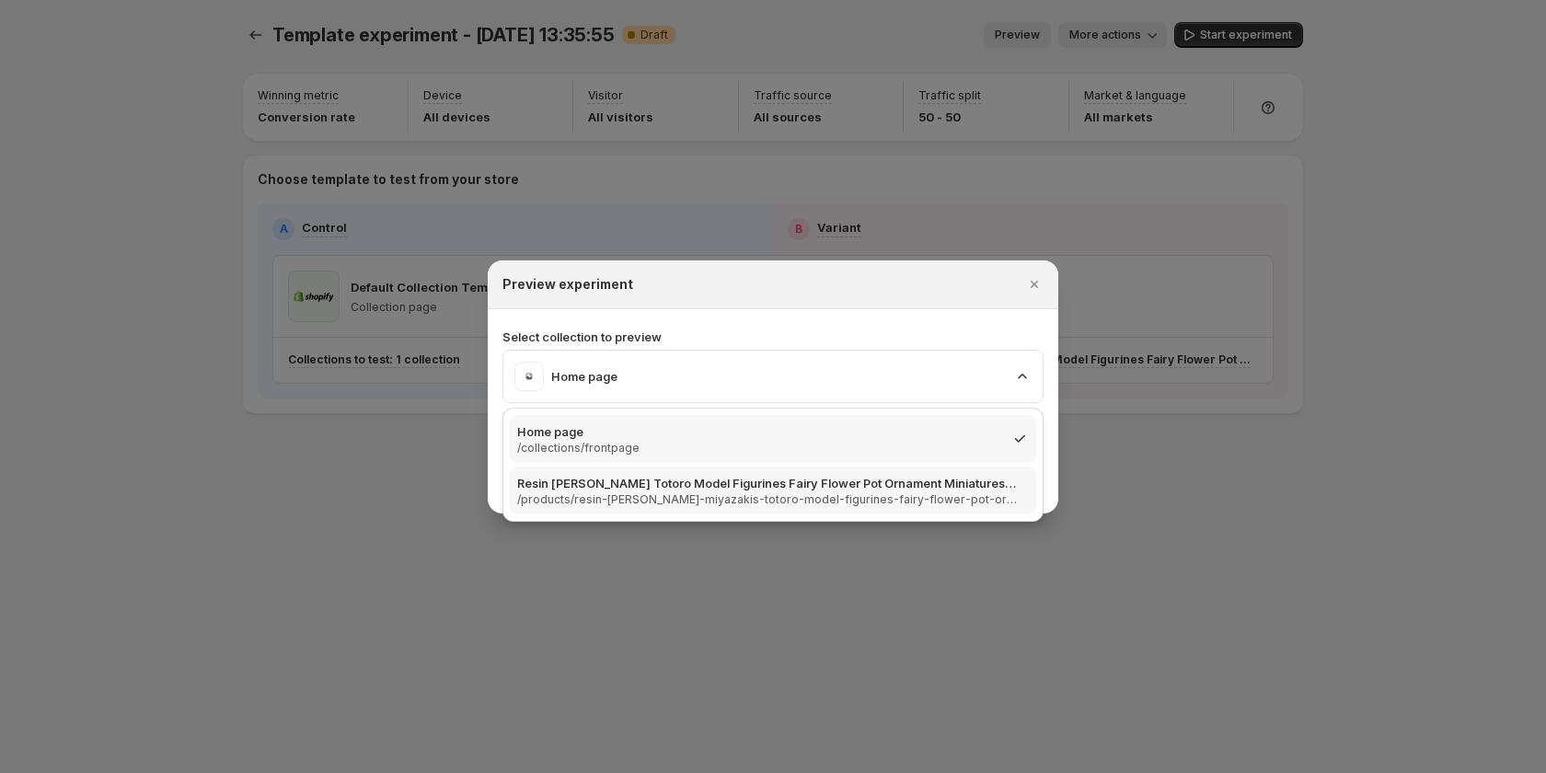
click at [619, 481] on p "Resin [PERSON_NAME] Totoro Model Figurines Fairy Flower Pot Ornament Miniatures…" at bounding box center [767, 483] width 501 height 18
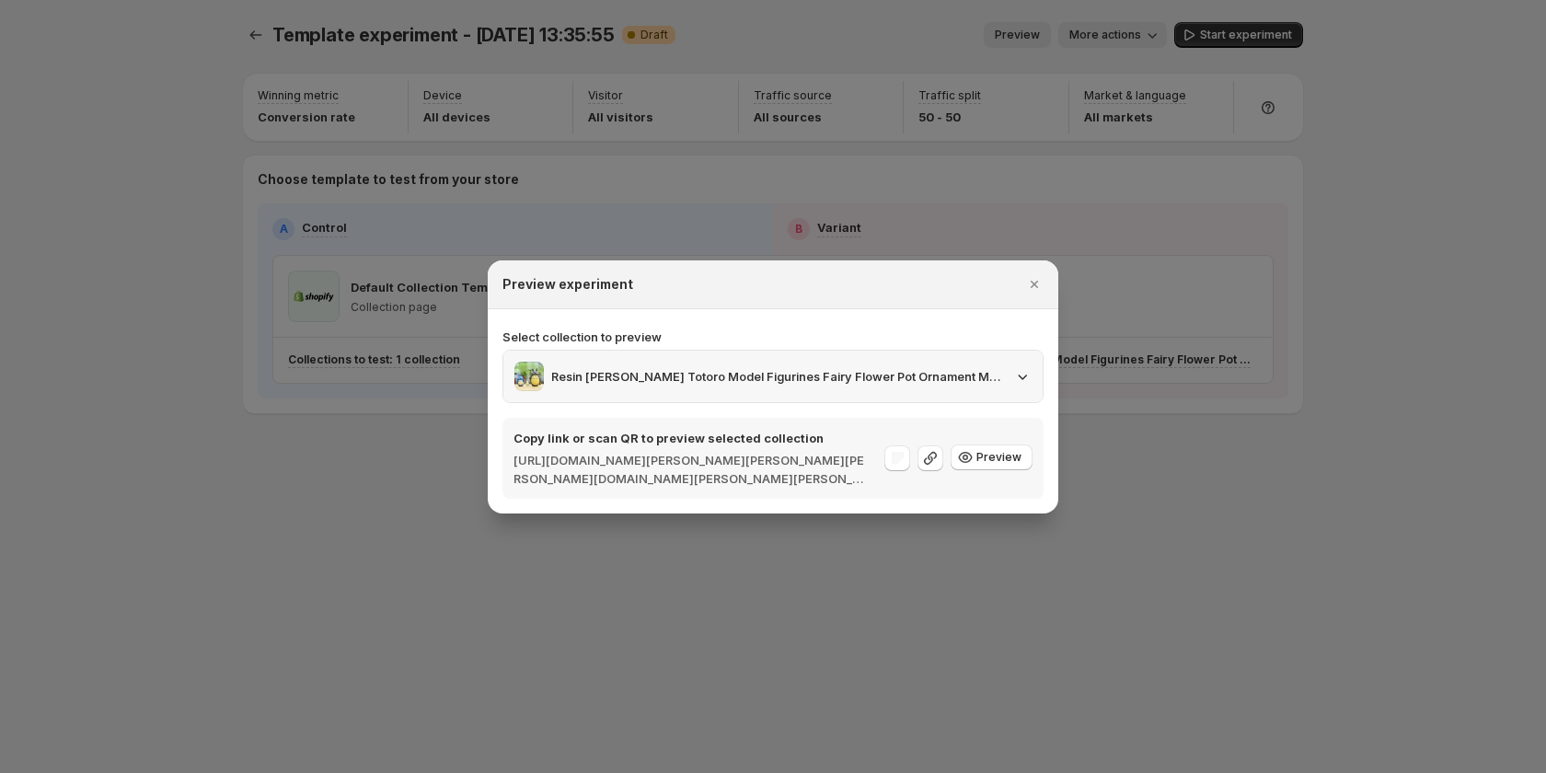
click at [633, 378] on p "Resin [PERSON_NAME] Totoro Model Figurines Fairy Flower Pot Ornament Miniatures…" at bounding box center [776, 376] width 451 height 18
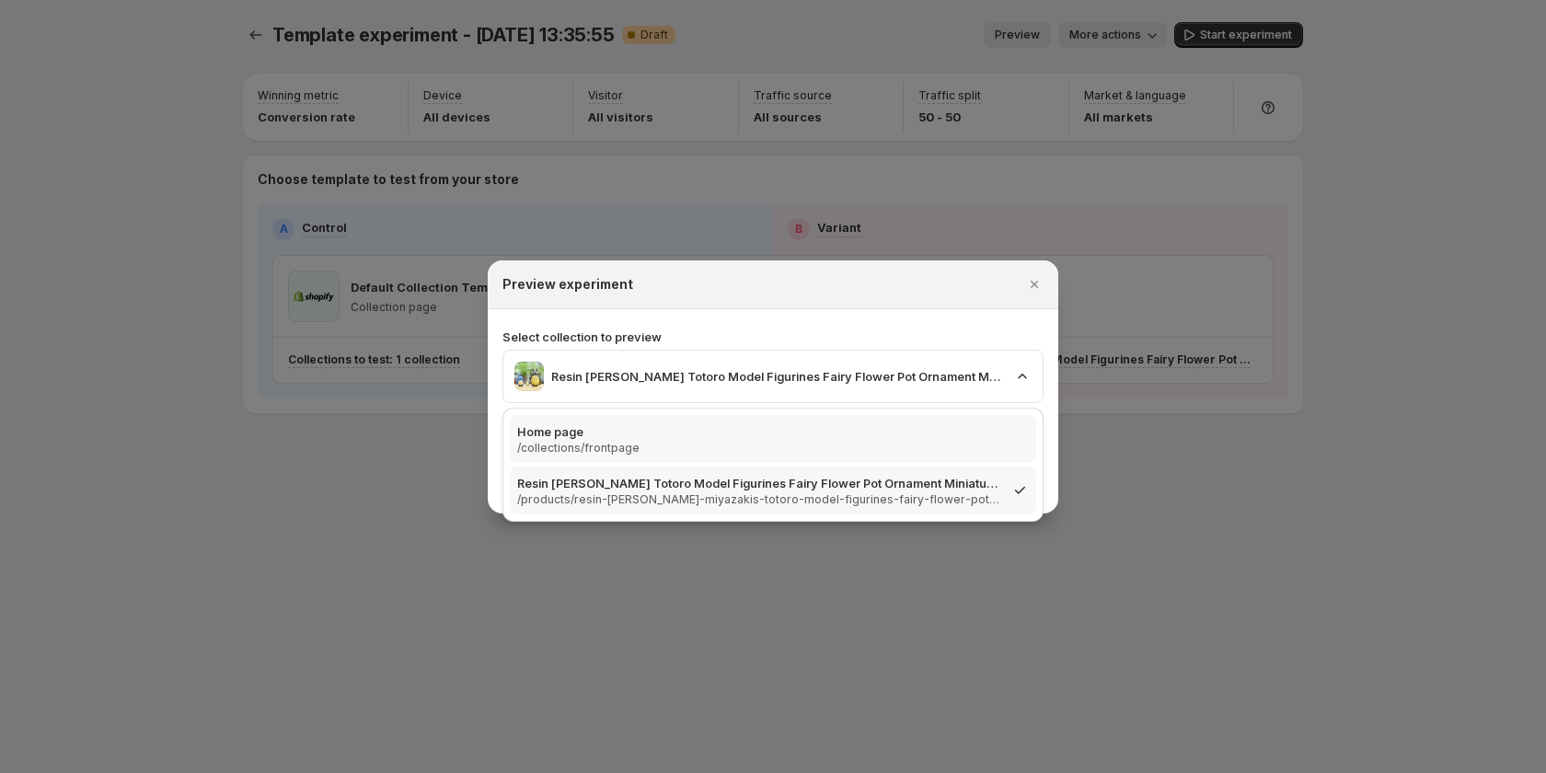
click at [598, 445] on p "/collections/frontpage" at bounding box center [767, 448] width 501 height 15
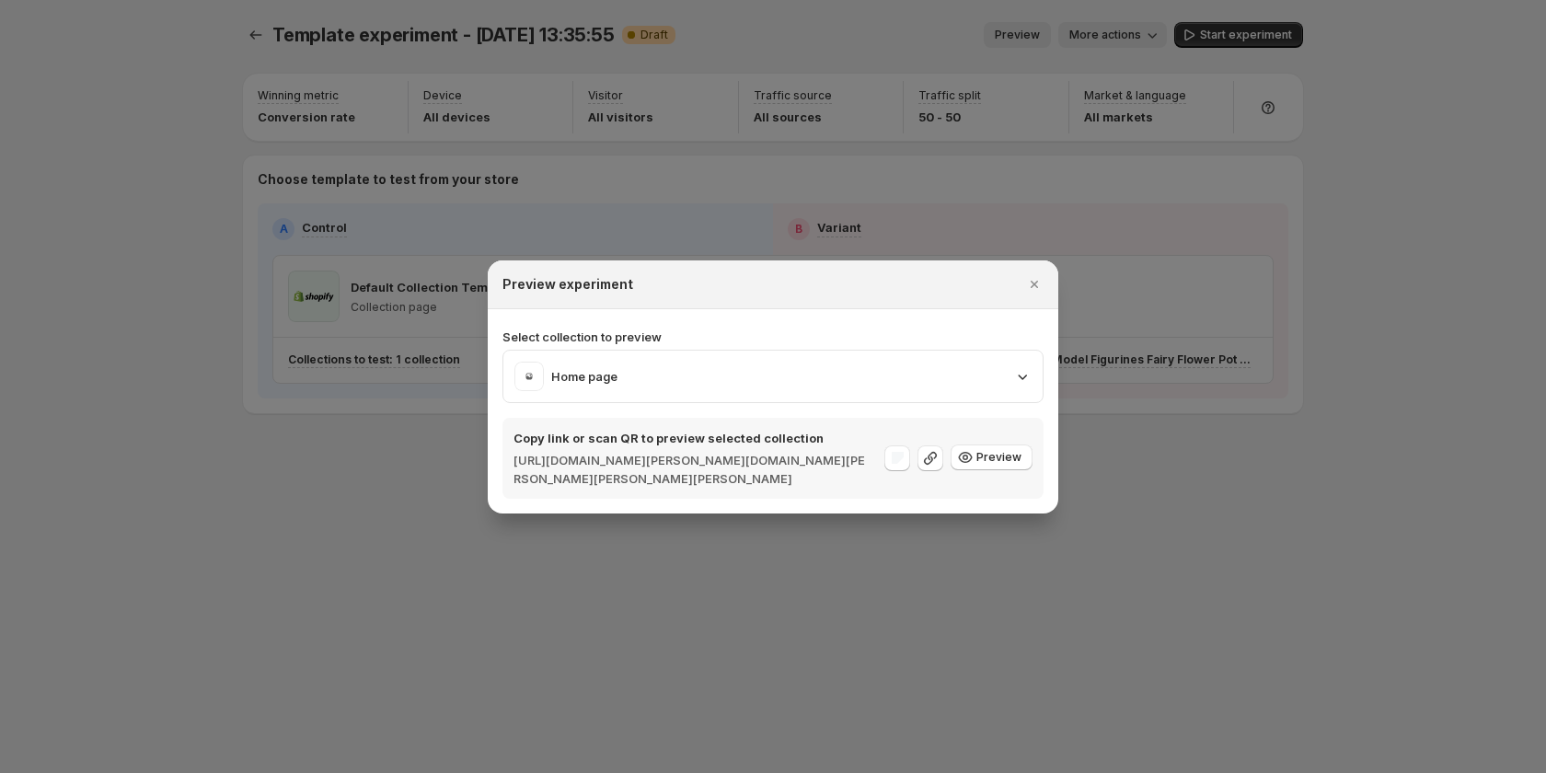
click at [646, 402] on div "Home page" at bounding box center [773, 376] width 541 height 53
click at [645, 383] on div "Home page" at bounding box center [773, 376] width 517 height 29
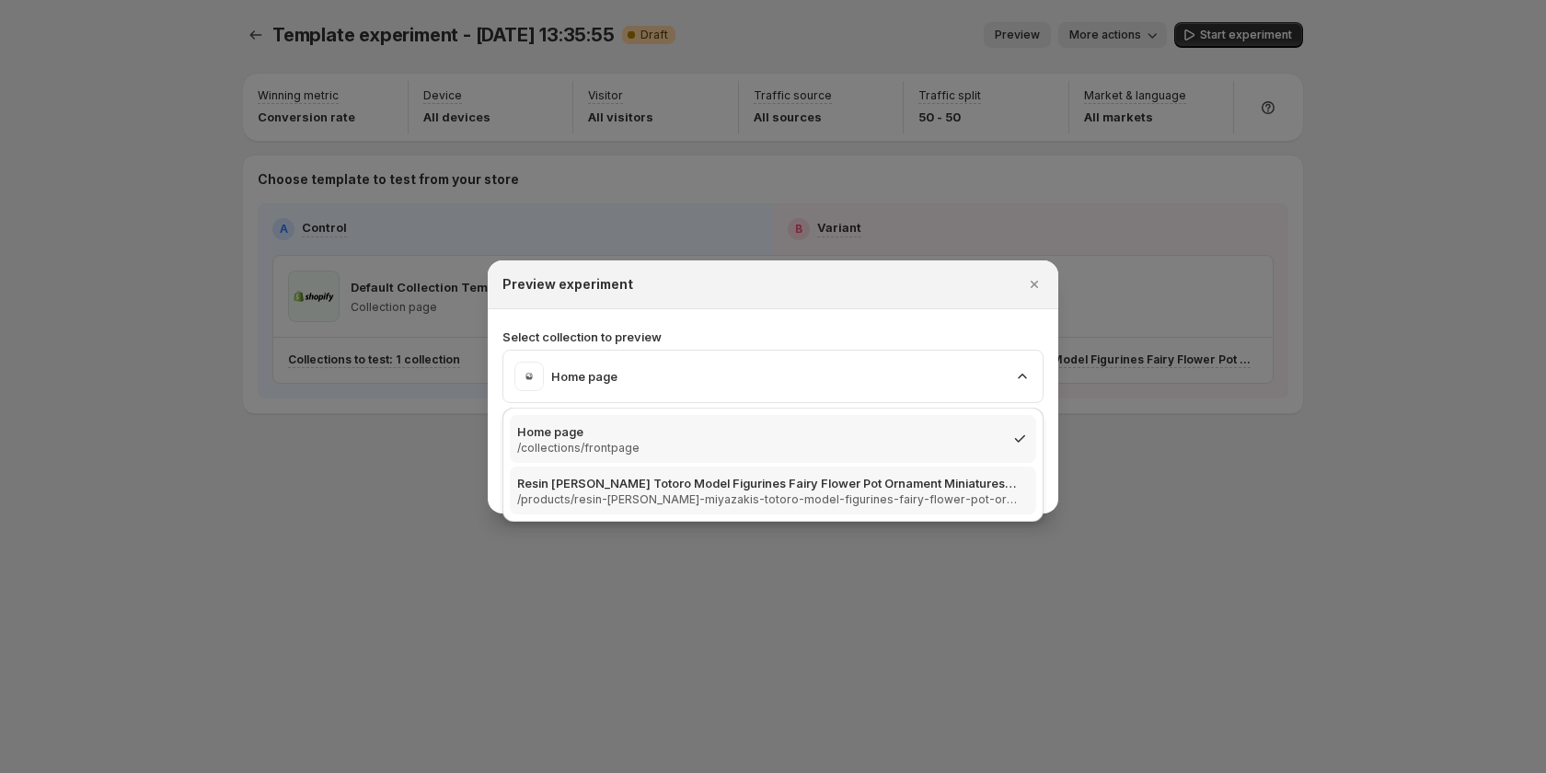
click at [629, 487] on p "Resin [PERSON_NAME] Totoro Model Figurines Fairy Flower Pot Ornament Miniatures…" at bounding box center [767, 483] width 501 height 18
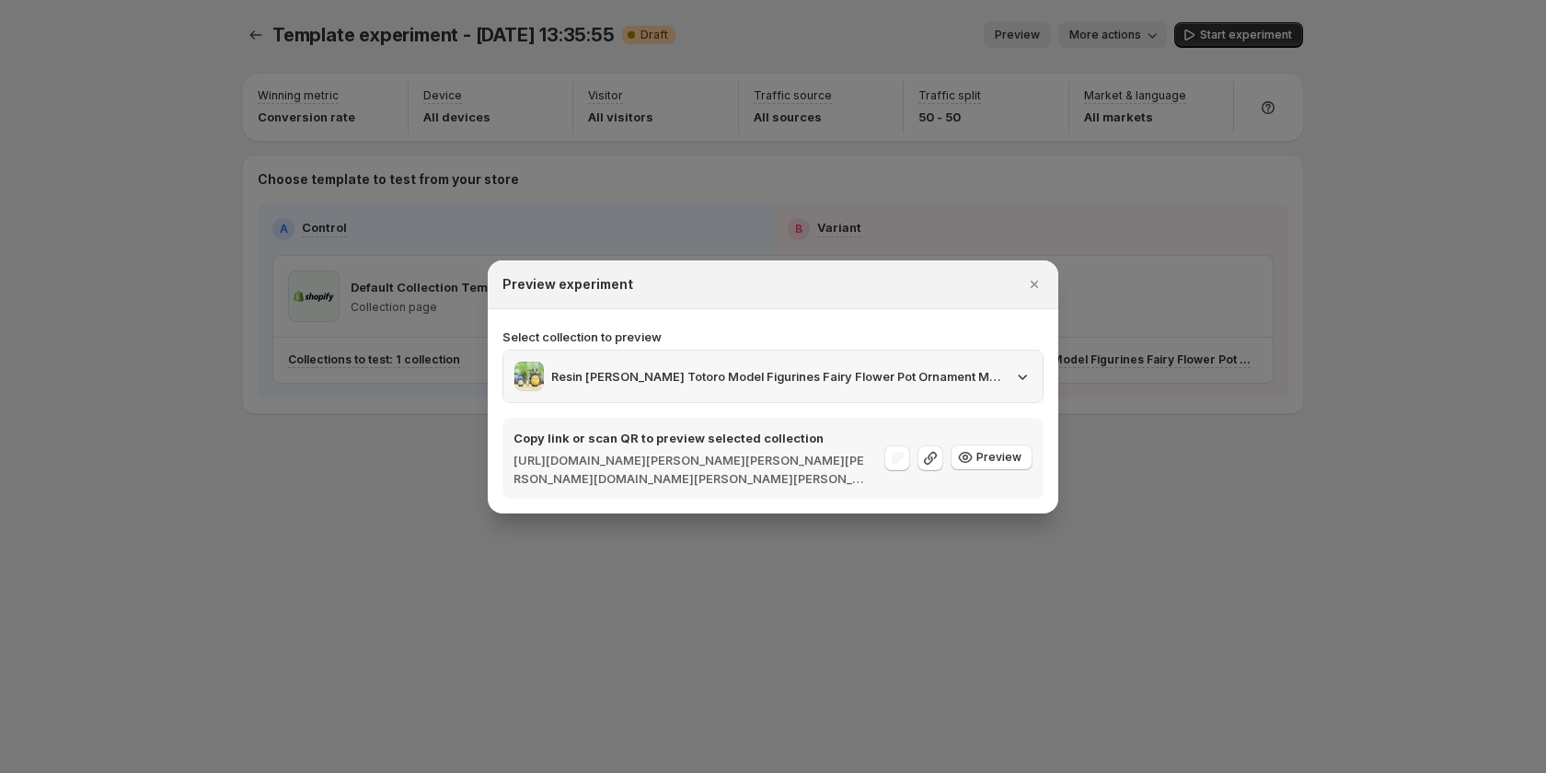
click at [653, 365] on div "Resin [PERSON_NAME] Totoro Model Figurines Fairy Flower Pot Ornament Miniatures…" at bounding box center [759, 376] width 488 height 29
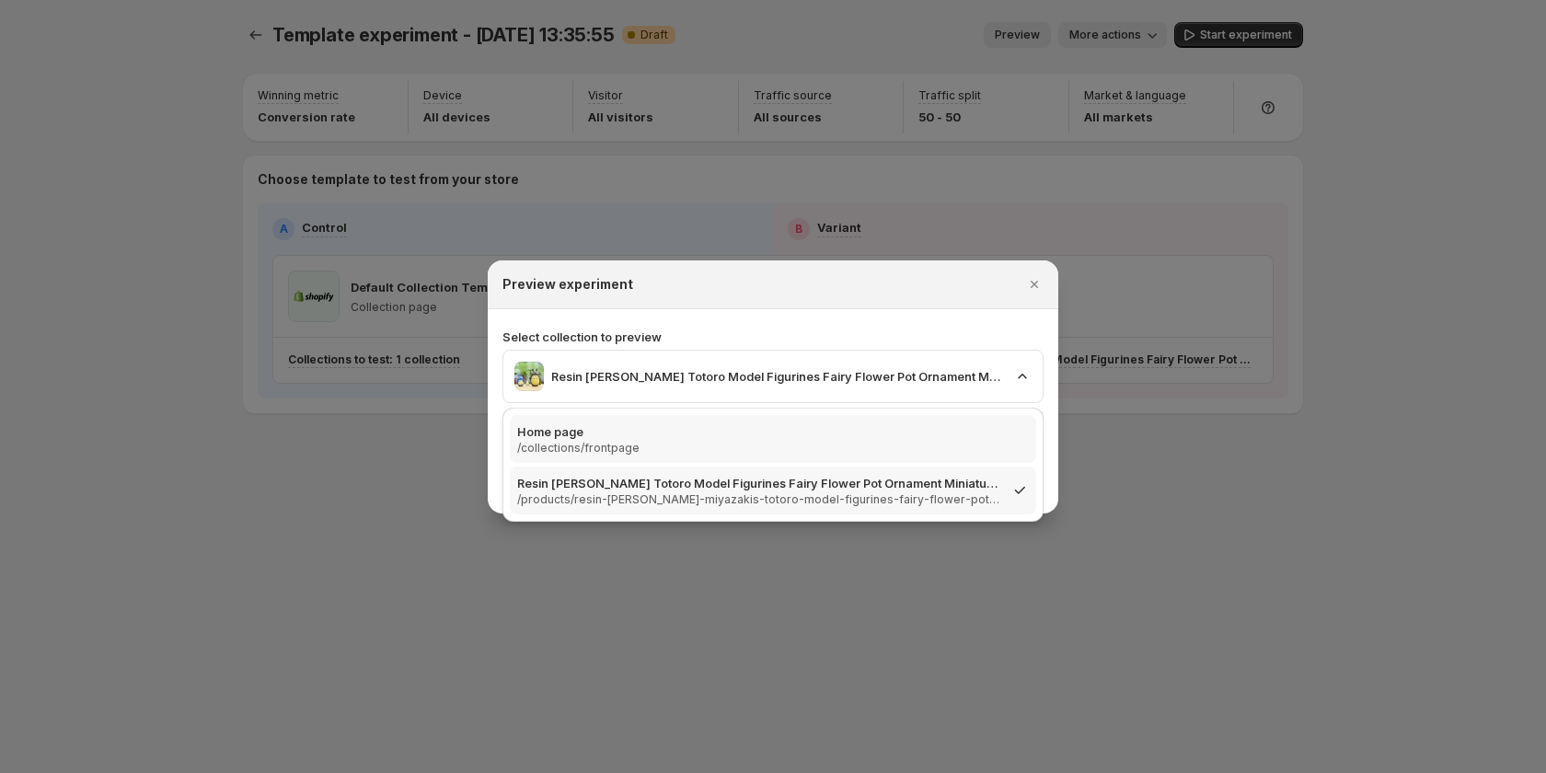
click at [646, 433] on p "Home page" at bounding box center [767, 432] width 501 height 18
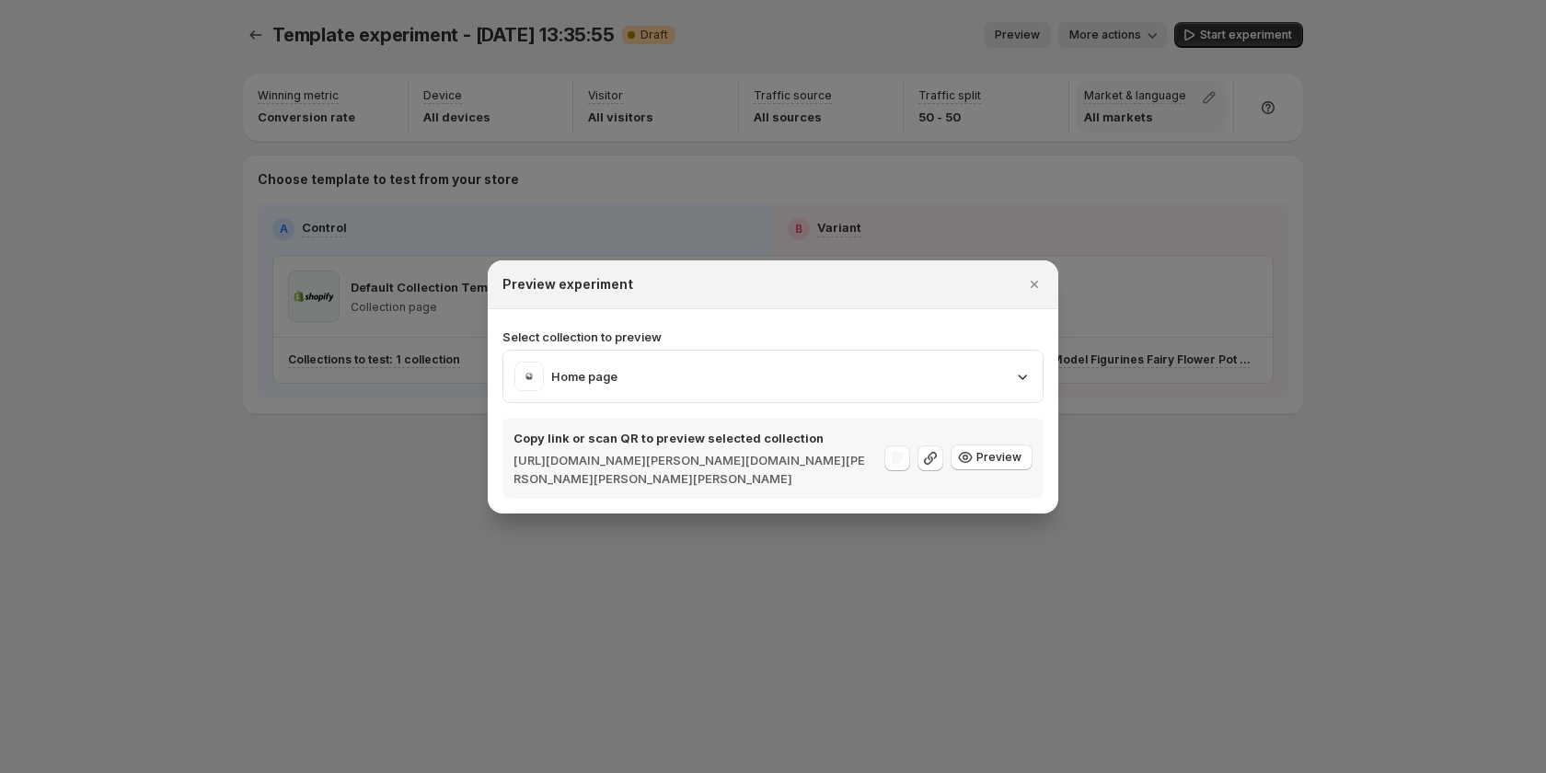
drag, startPoint x: 1196, startPoint y: 165, endPoint x: 1100, endPoint y: 96, distance: 118.0
click at [1196, 165] on div at bounding box center [773, 386] width 1546 height 773
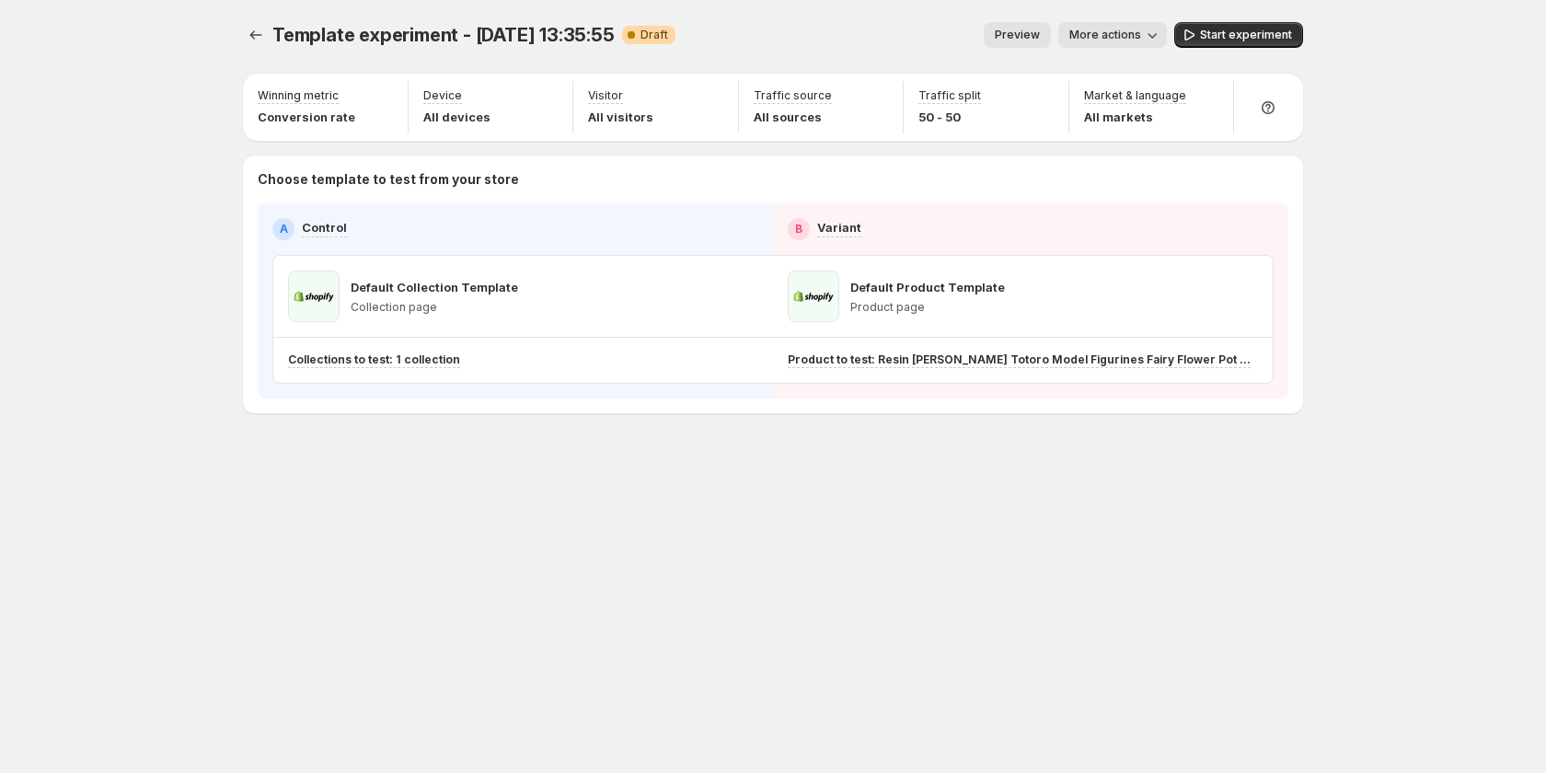
click at [1008, 42] on button "Preview" at bounding box center [1017, 35] width 67 height 26
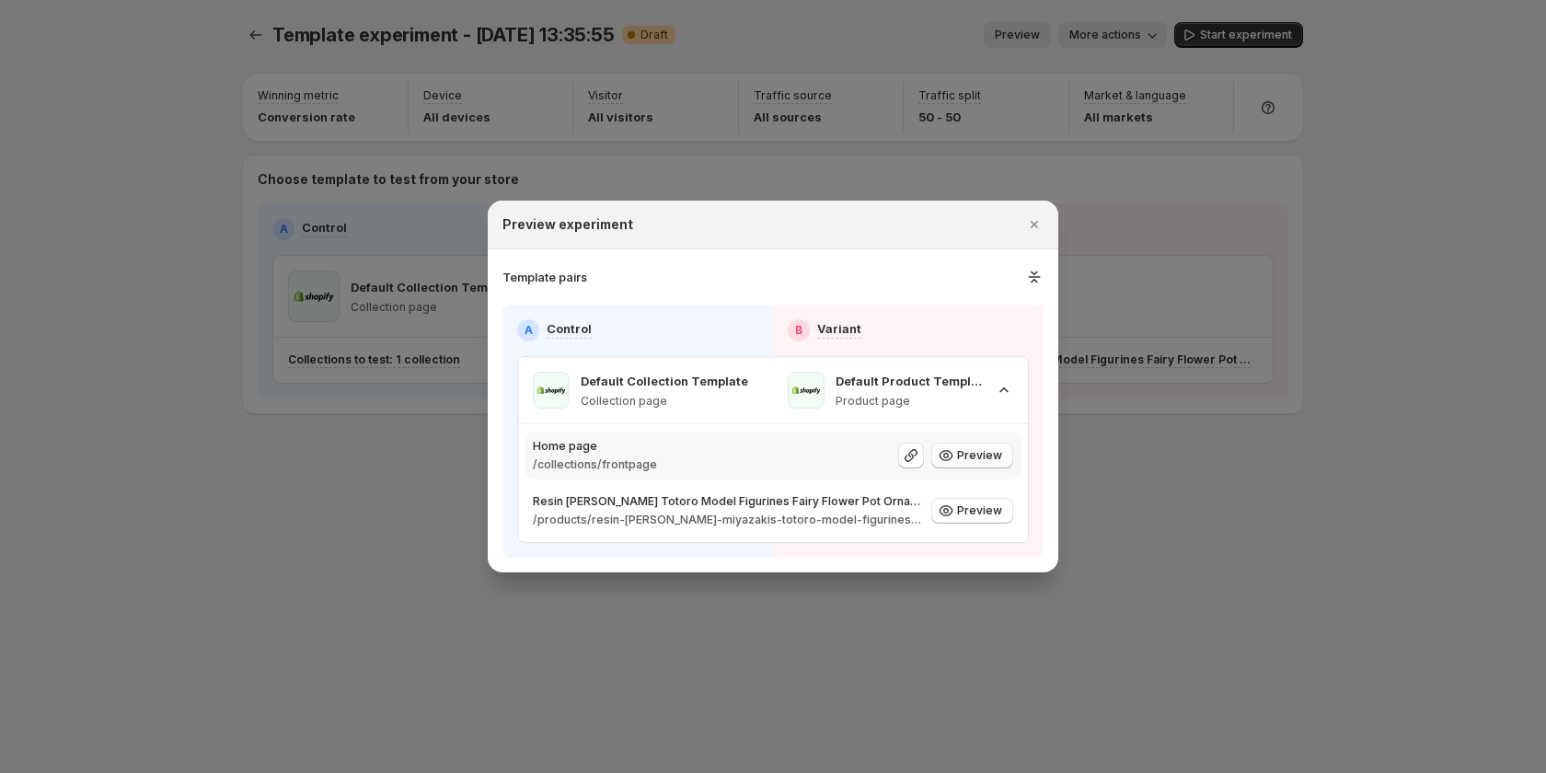
click at [977, 464] on button "Preview" at bounding box center [973, 456] width 82 height 26
click at [267, 561] on div at bounding box center [773, 386] width 1546 height 773
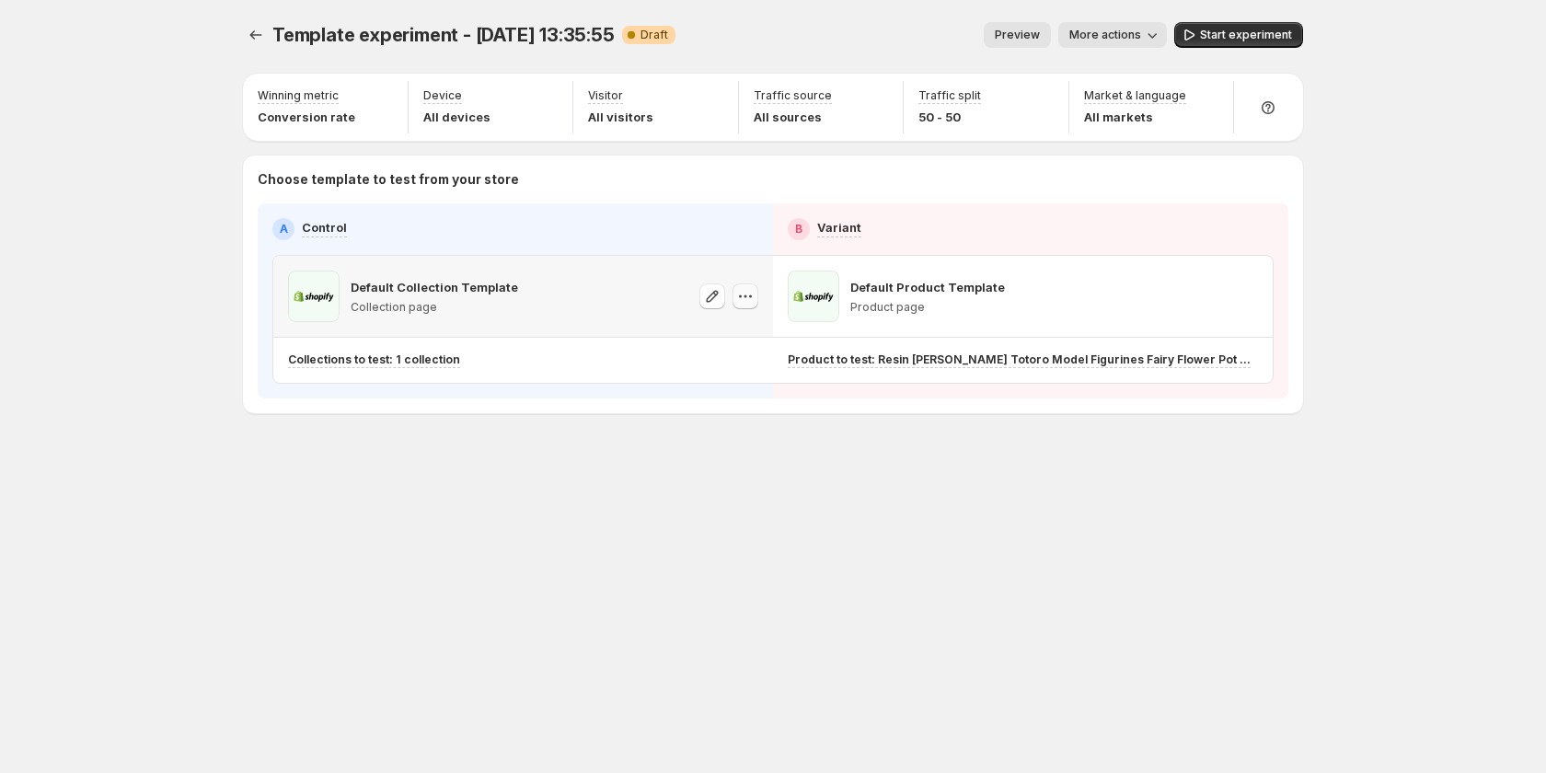
click at [749, 295] on icon "button" at bounding box center [745, 296] width 18 height 18
click at [786, 492] on div "Template experiment - Aug 28, 13:35:55. This page is ready Template experiment …" at bounding box center [773, 256] width 1105 height 513
click at [735, 291] on button "button" at bounding box center [746, 297] width 26 height 26
click at [742, 339] on span "Change template" at bounding box center [749, 335] width 99 height 15
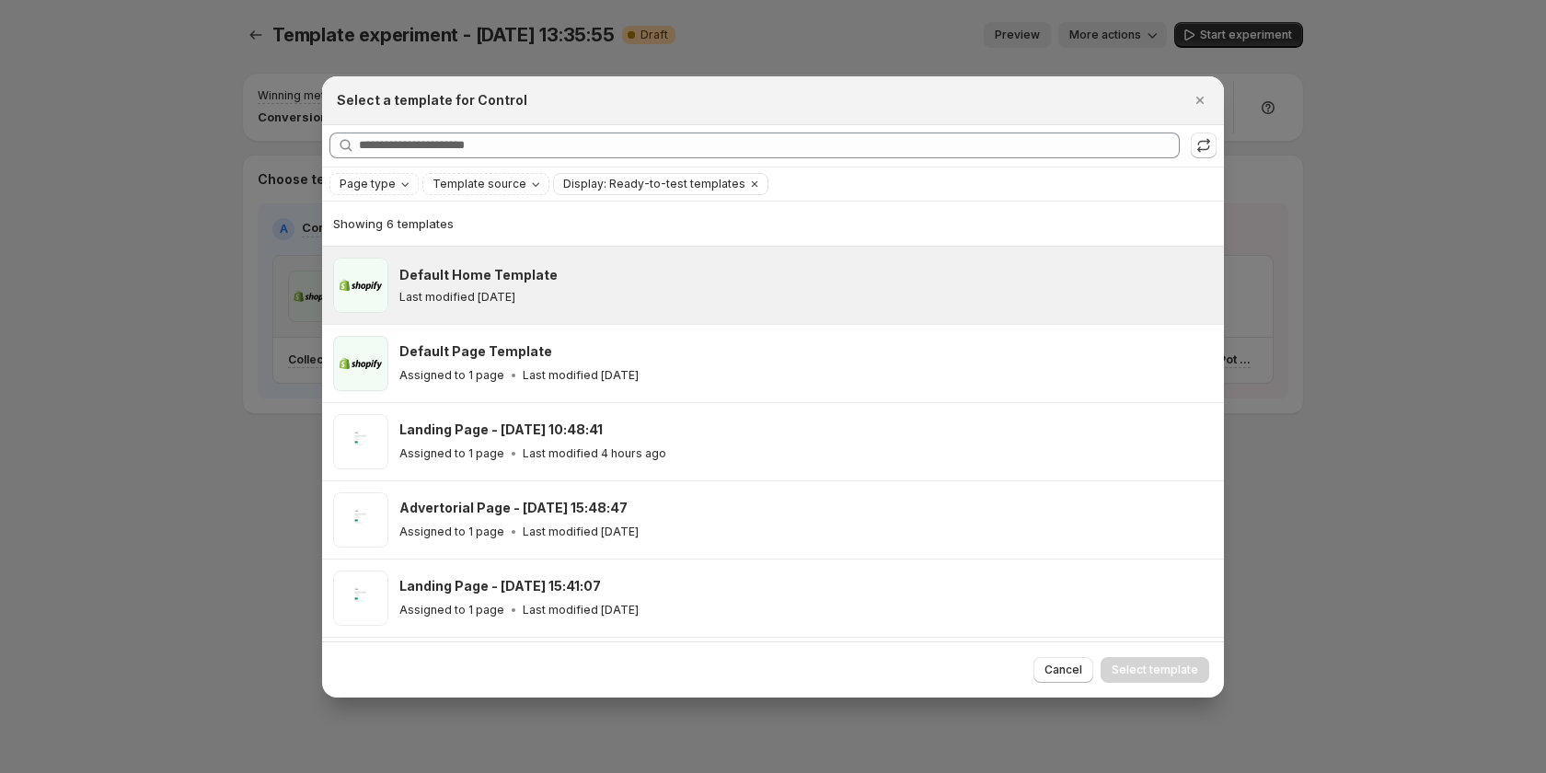
click at [551, 288] on div "Default Home Template Last modified 24 days ago" at bounding box center [803, 285] width 808 height 39
click at [1170, 663] on span "Select template" at bounding box center [1155, 670] width 87 height 15
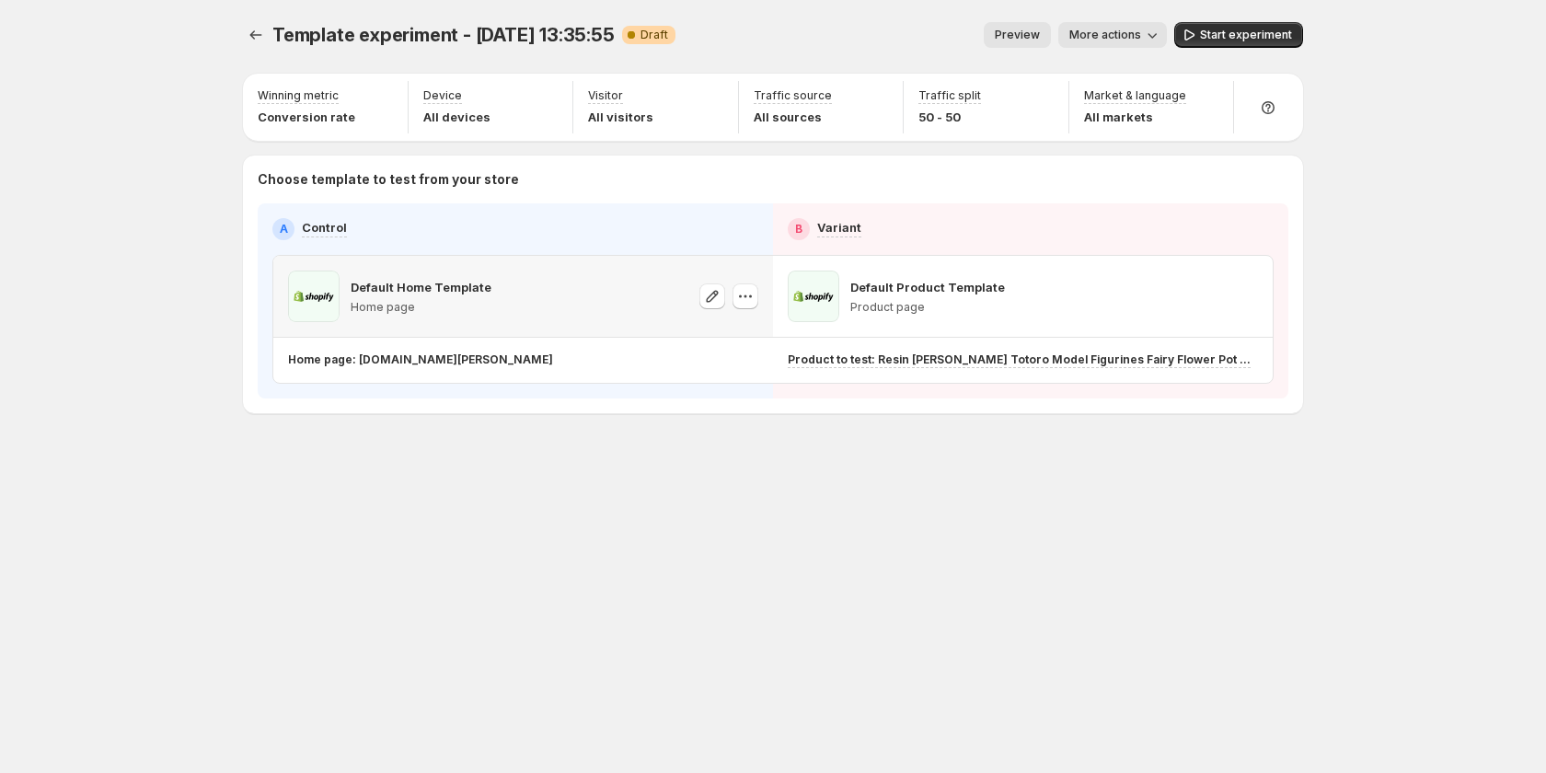
click at [1026, 38] on span "Preview" at bounding box center [1017, 35] width 45 height 15
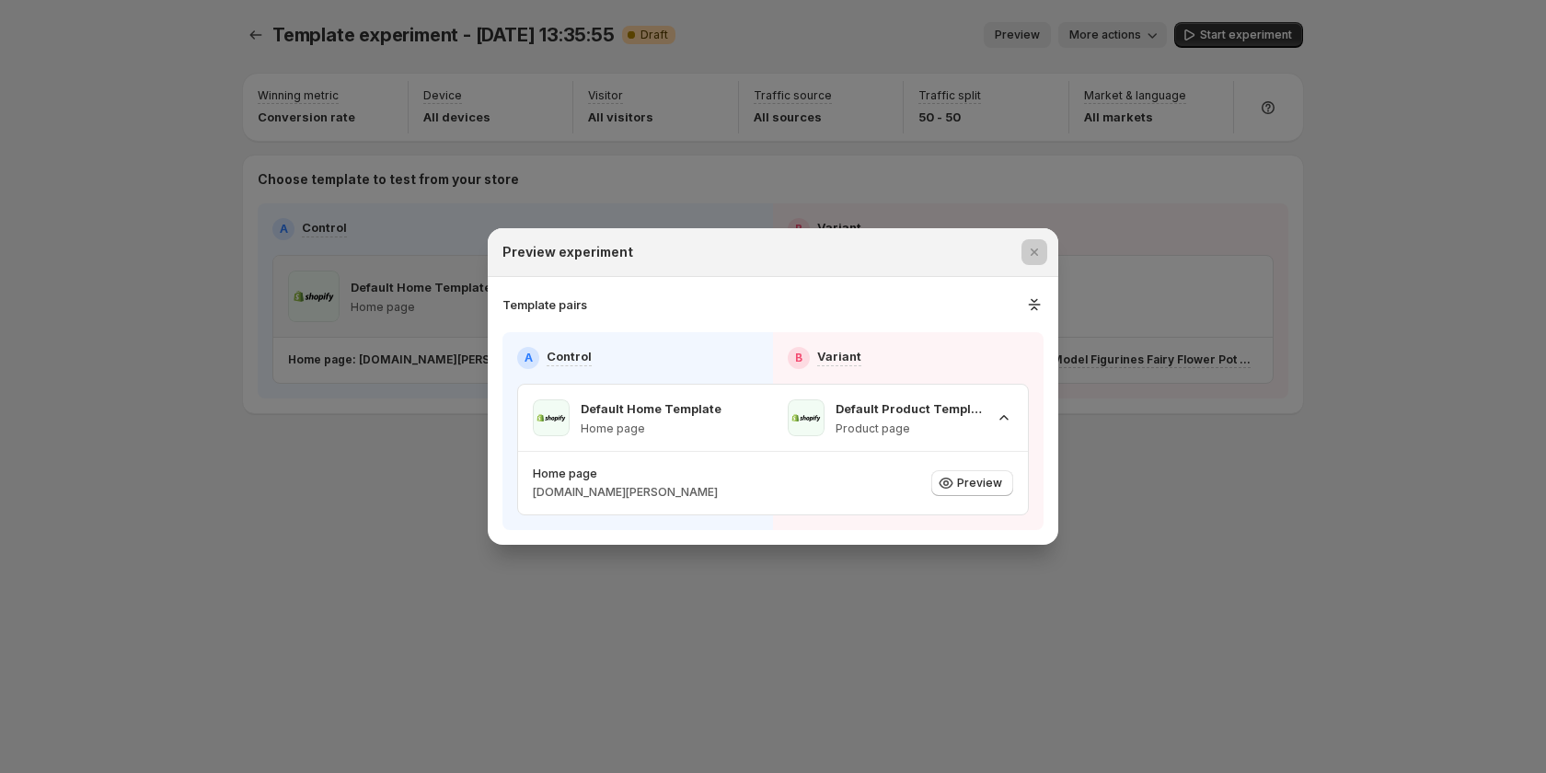
click at [1239, 278] on div at bounding box center [773, 386] width 1546 height 773
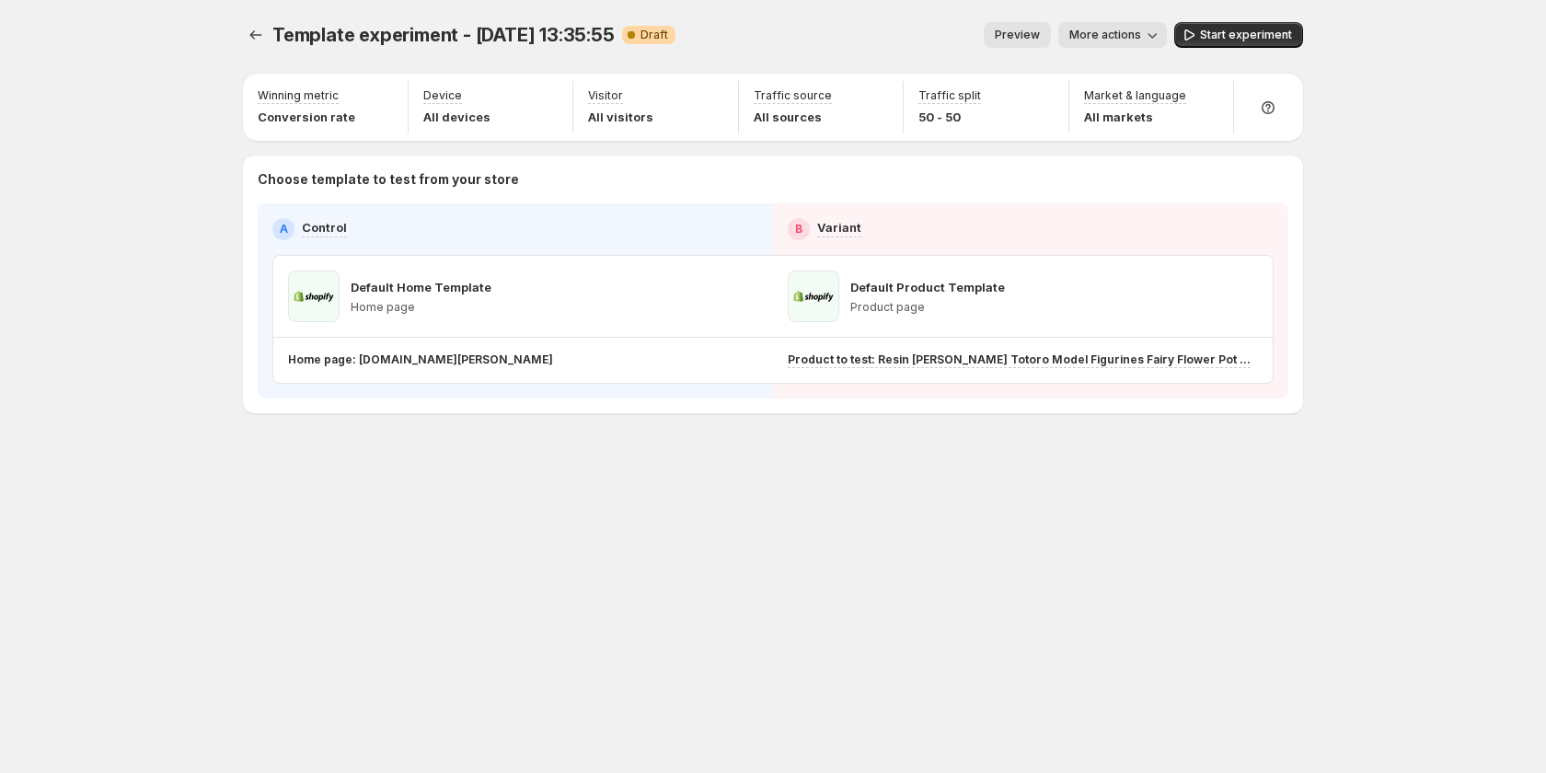
click at [1020, 30] on span "Preview" at bounding box center [1017, 35] width 45 height 15
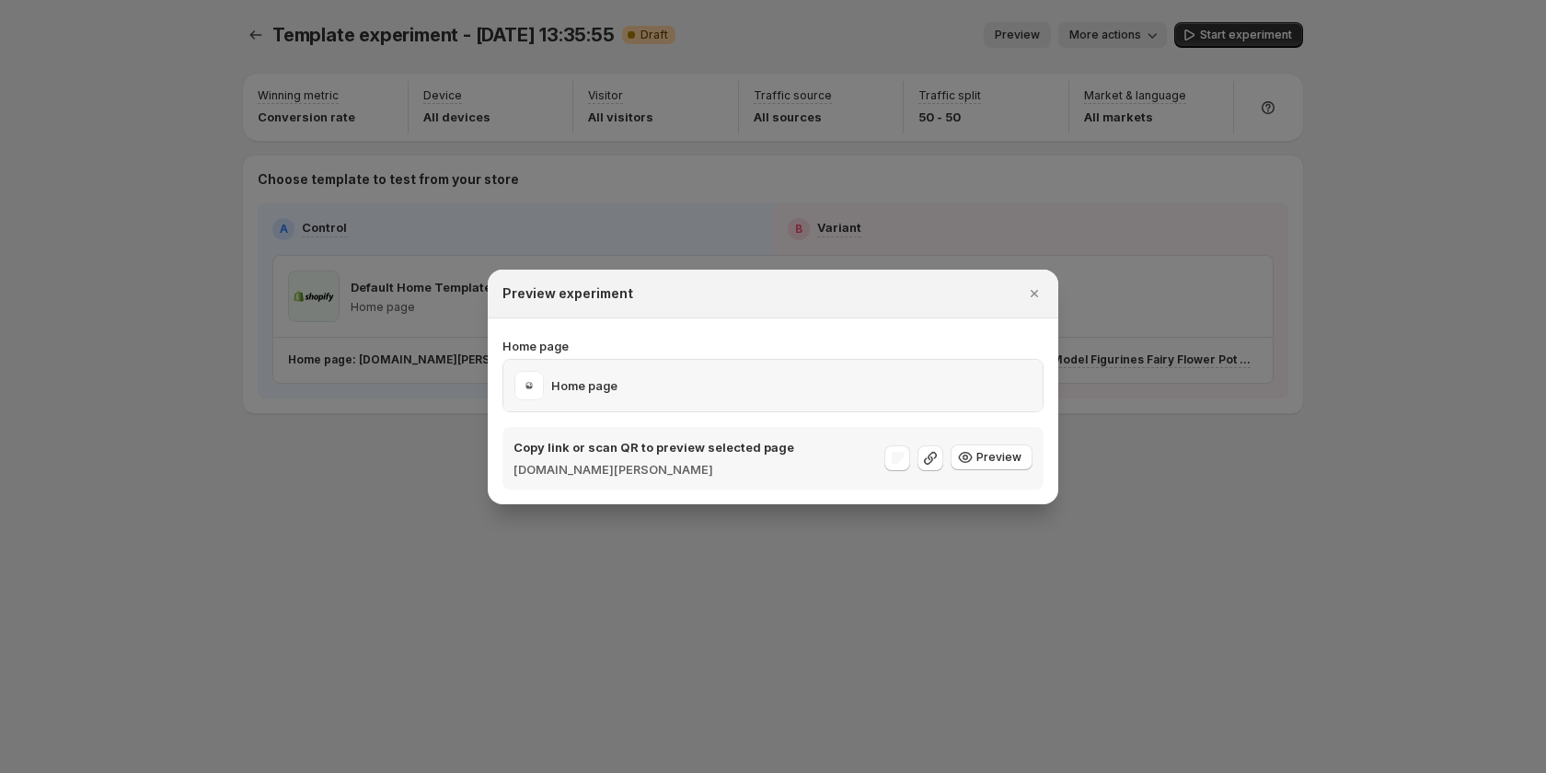
click at [665, 374] on div "Home page" at bounding box center [773, 385] width 517 height 29
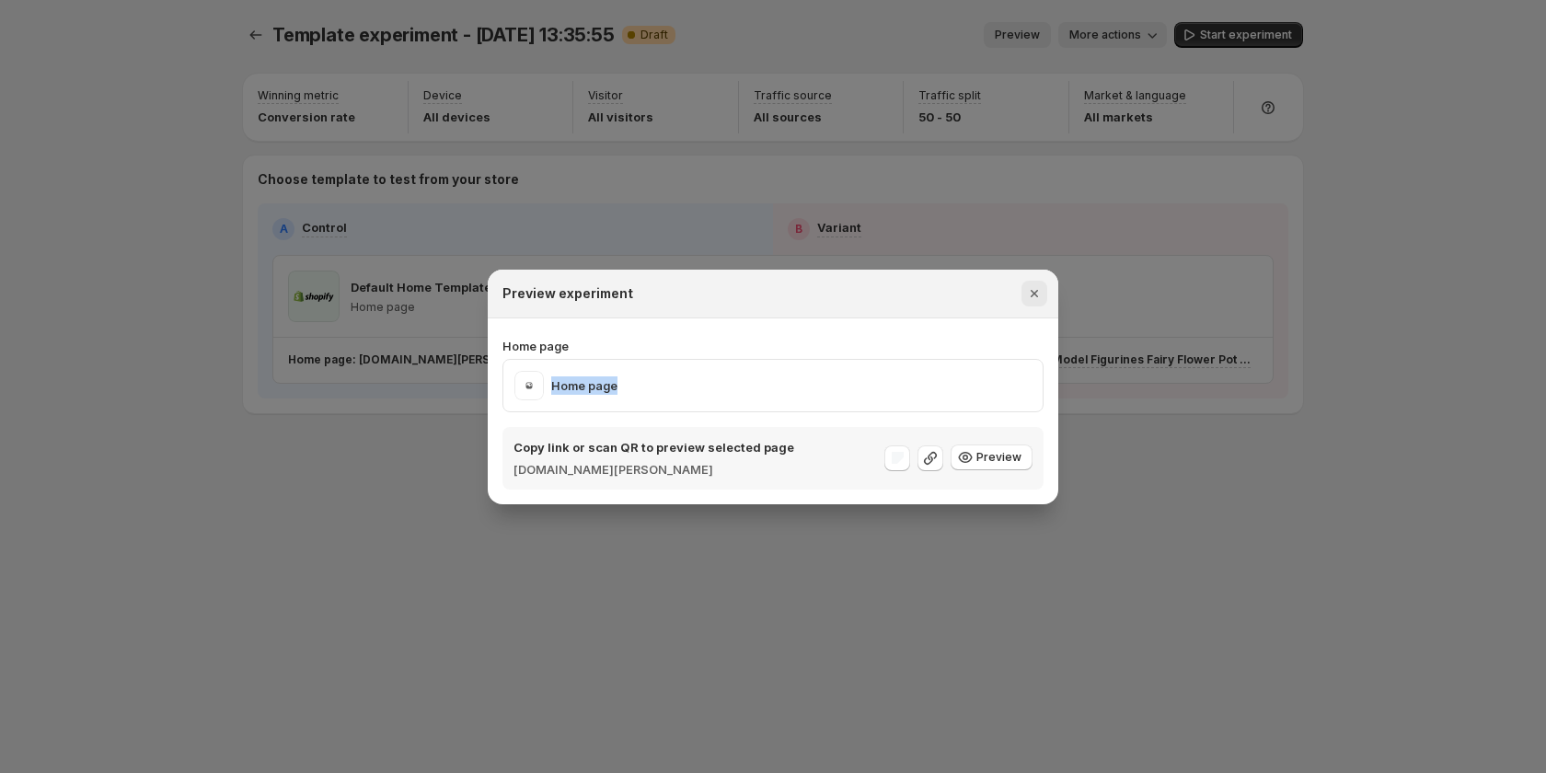
click at [1035, 288] on icon "Close" at bounding box center [1034, 293] width 18 height 18
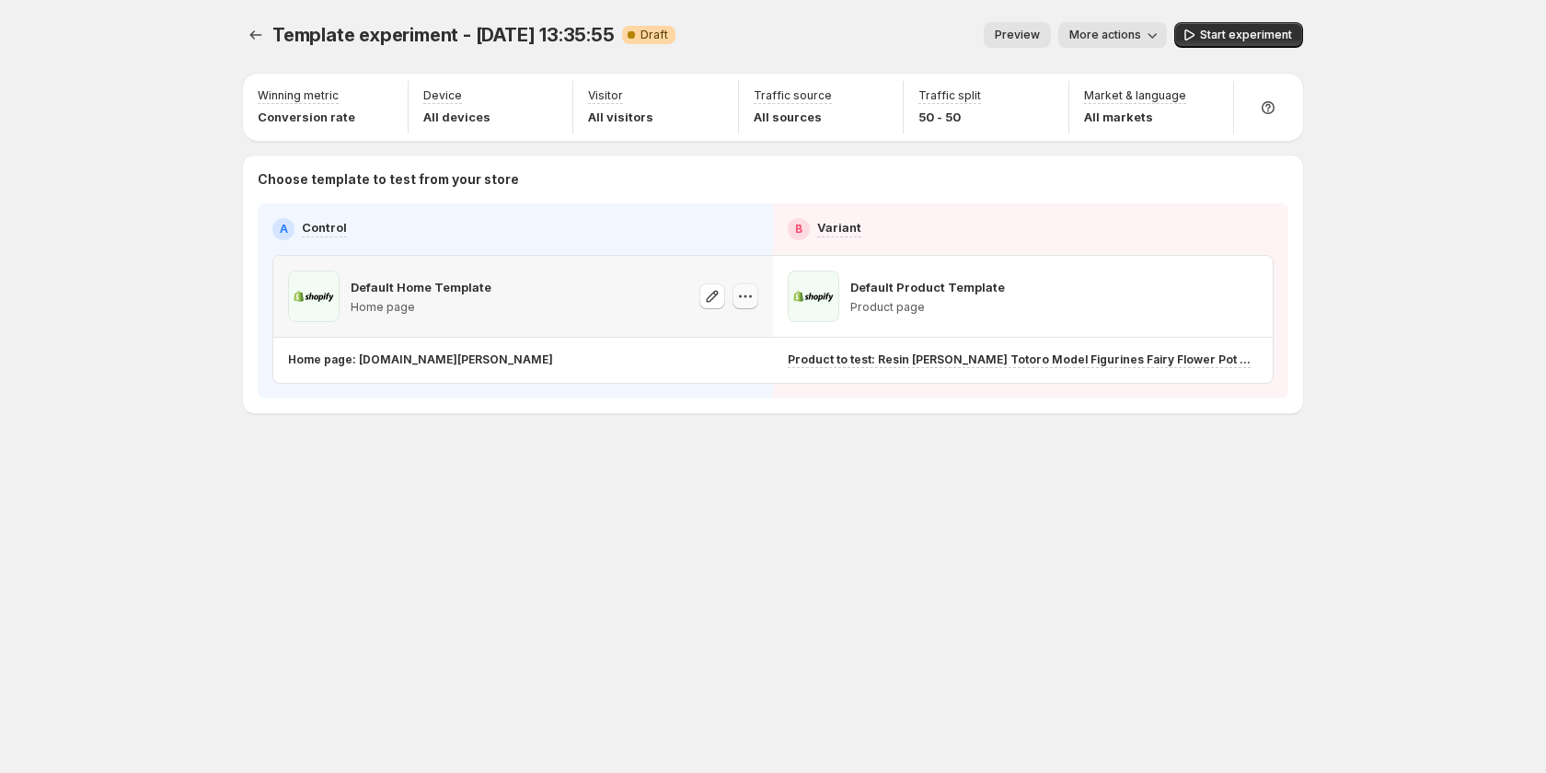
click at [743, 304] on icon "button" at bounding box center [745, 296] width 18 height 18
click at [716, 299] on icon "button" at bounding box center [712, 296] width 18 height 18
click at [758, 293] on button "button" at bounding box center [746, 297] width 26 height 26
click at [741, 330] on span "Change template" at bounding box center [749, 335] width 99 height 15
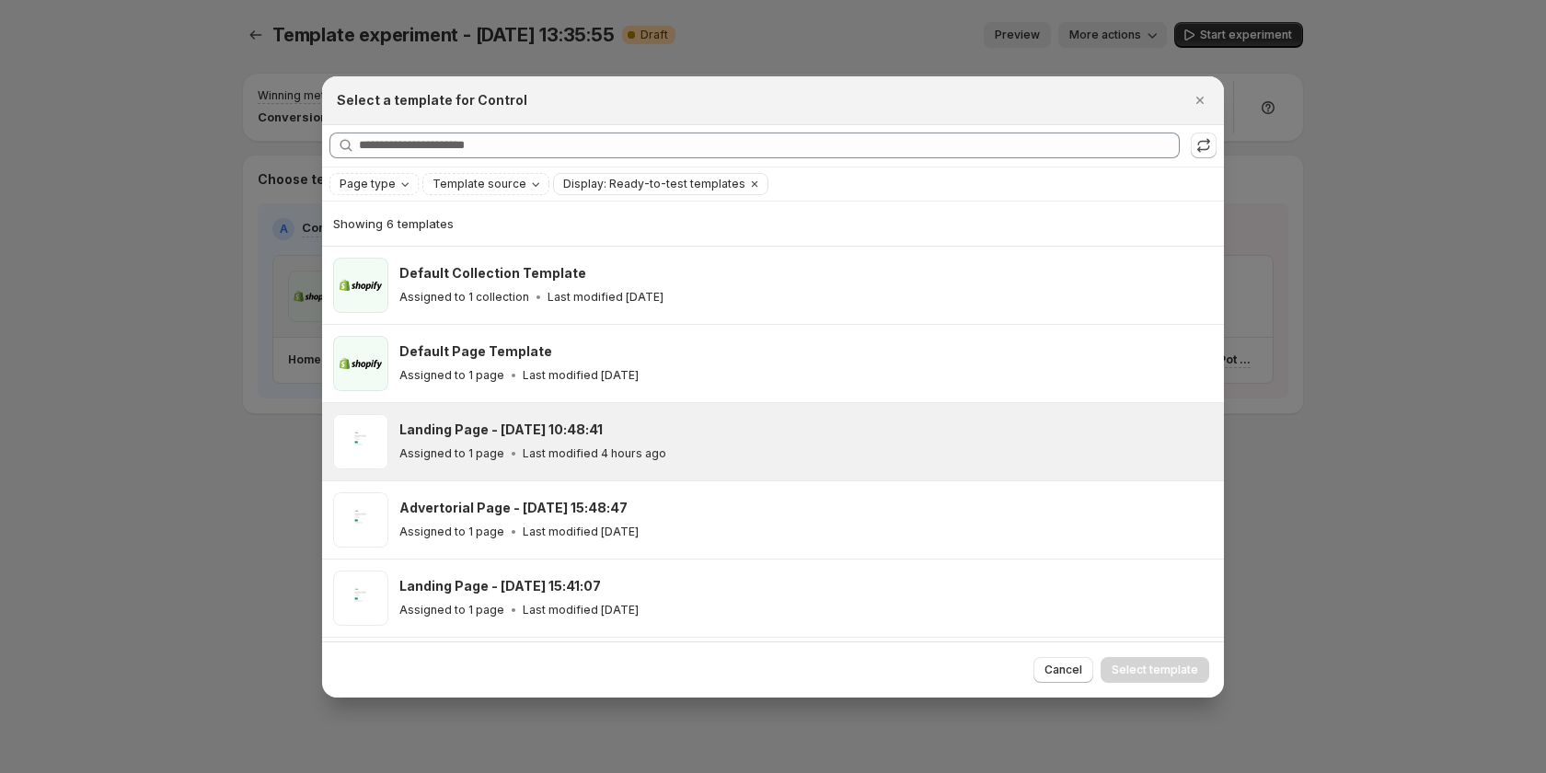
click at [537, 449] on p "Last modified 4 hours ago" at bounding box center [595, 453] width 144 height 15
click at [1164, 668] on span "Select template" at bounding box center [1155, 670] width 87 height 15
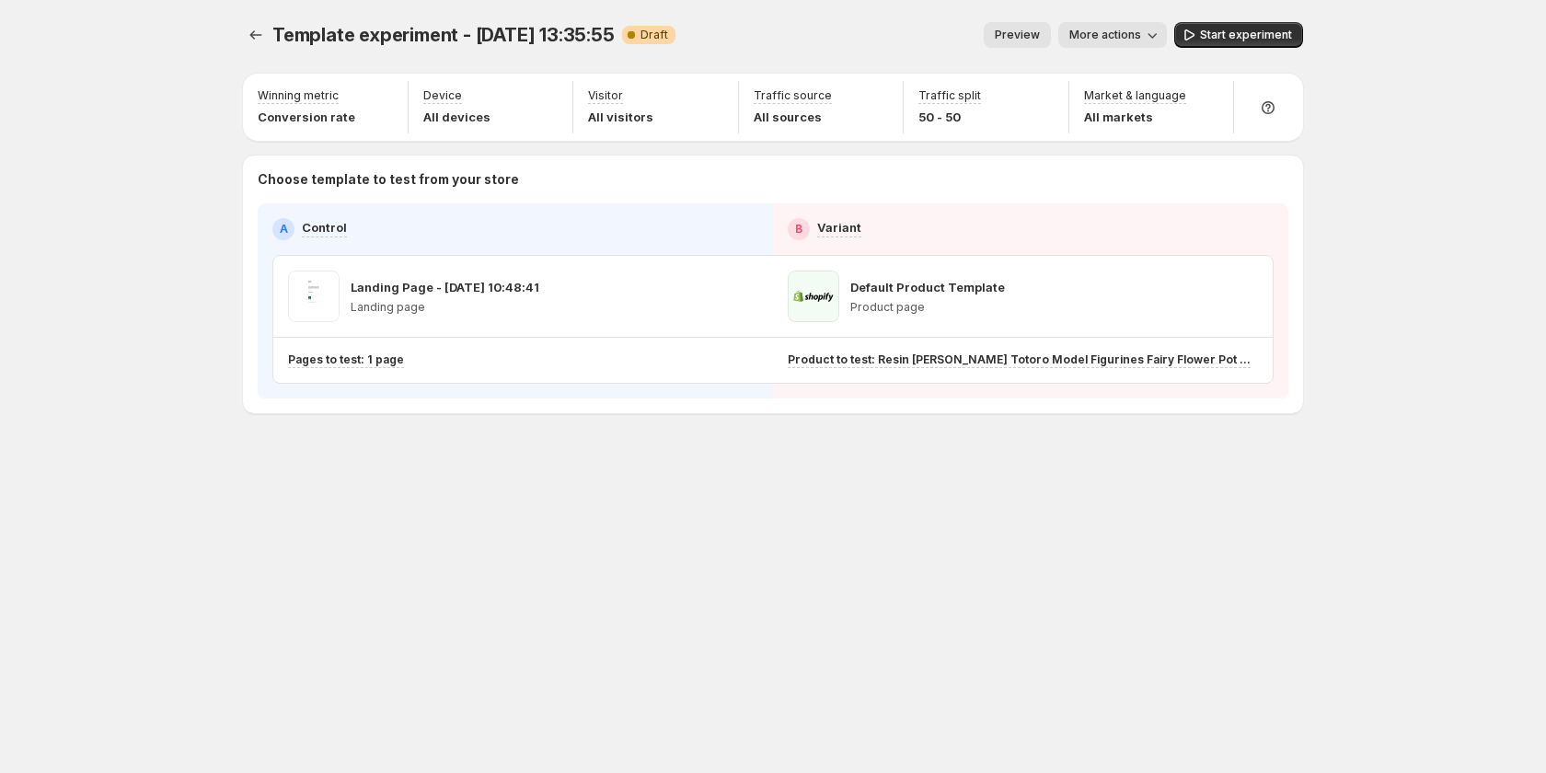
click at [1011, 33] on span "Preview" at bounding box center [1017, 35] width 45 height 15
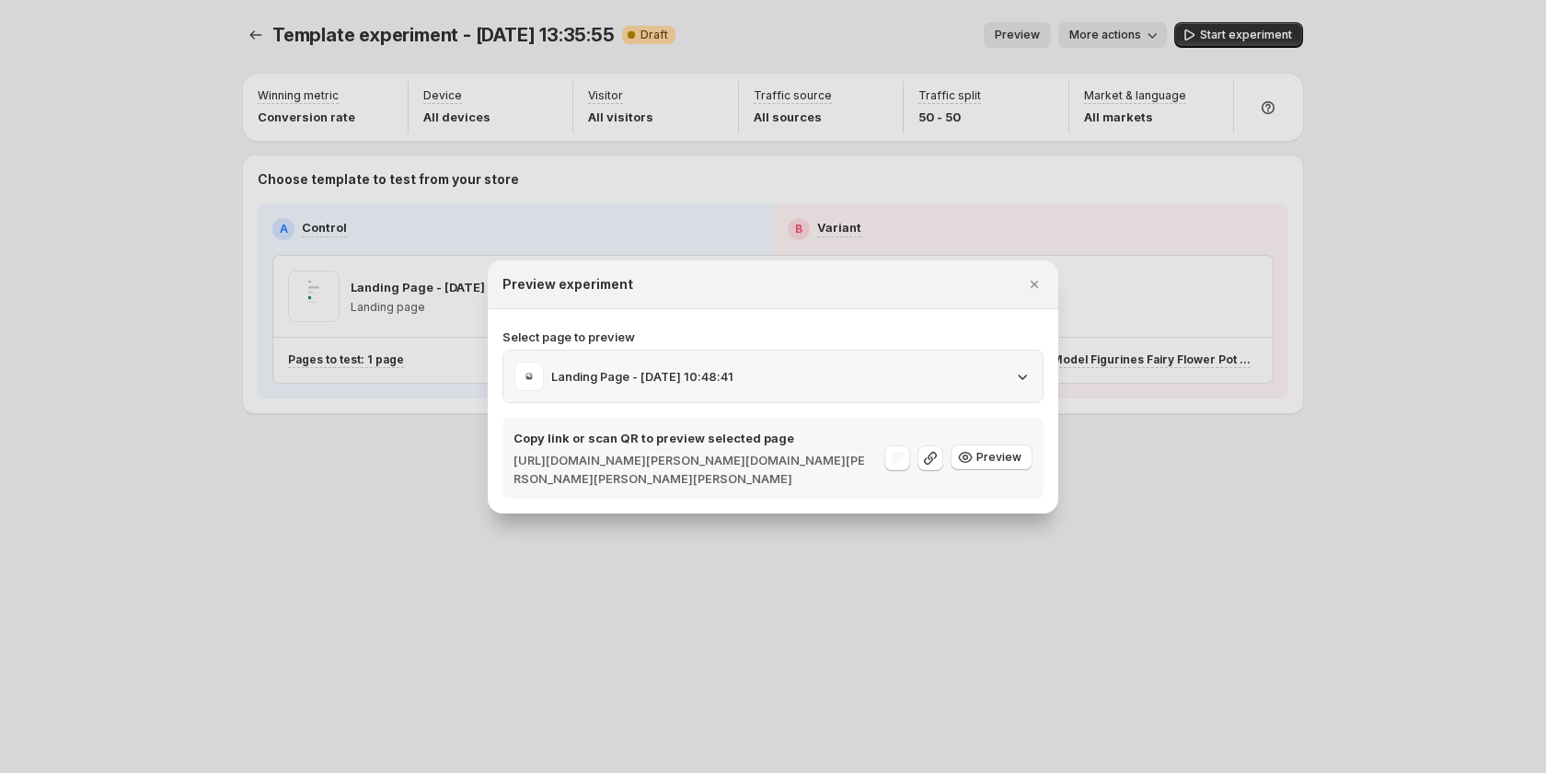
click at [1009, 376] on div "Landing Page - [DATE] 10:48:41" at bounding box center [773, 376] width 517 height 29
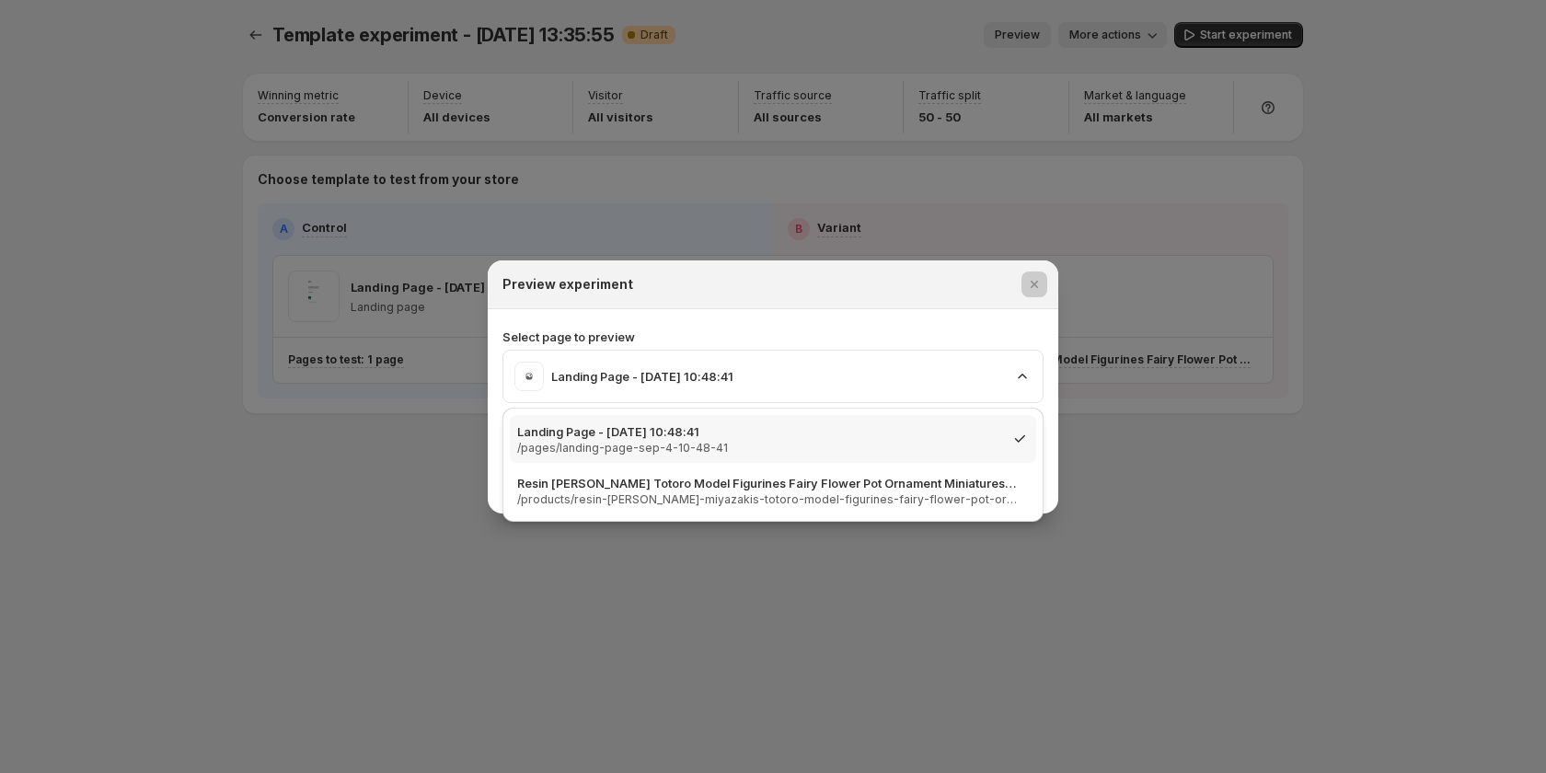
click at [1220, 517] on div at bounding box center [773, 386] width 1546 height 773
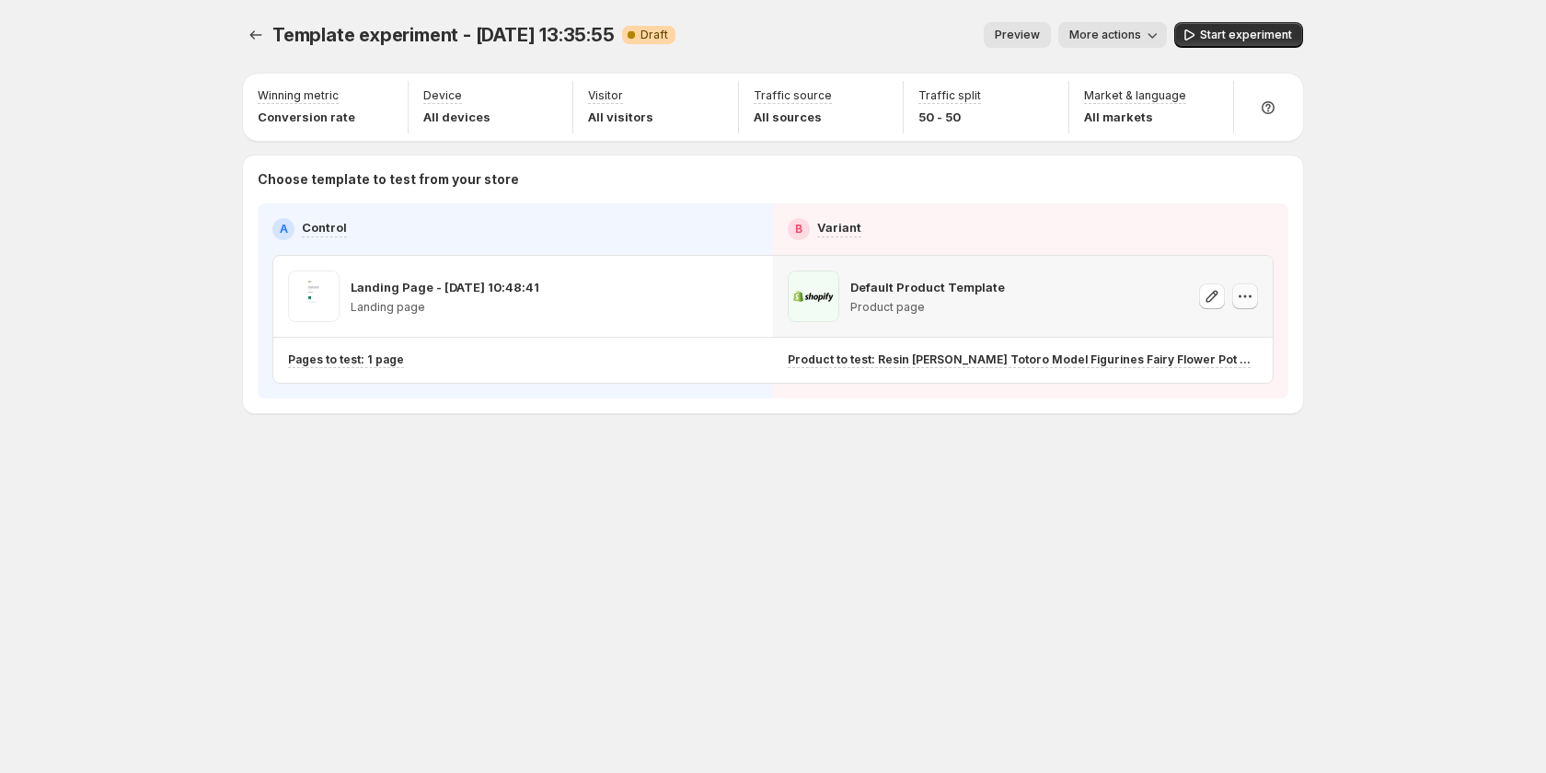
click at [1254, 304] on icon "button" at bounding box center [1245, 296] width 18 height 18
click at [1230, 344] on button "Change template" at bounding box center [1249, 333] width 159 height 29
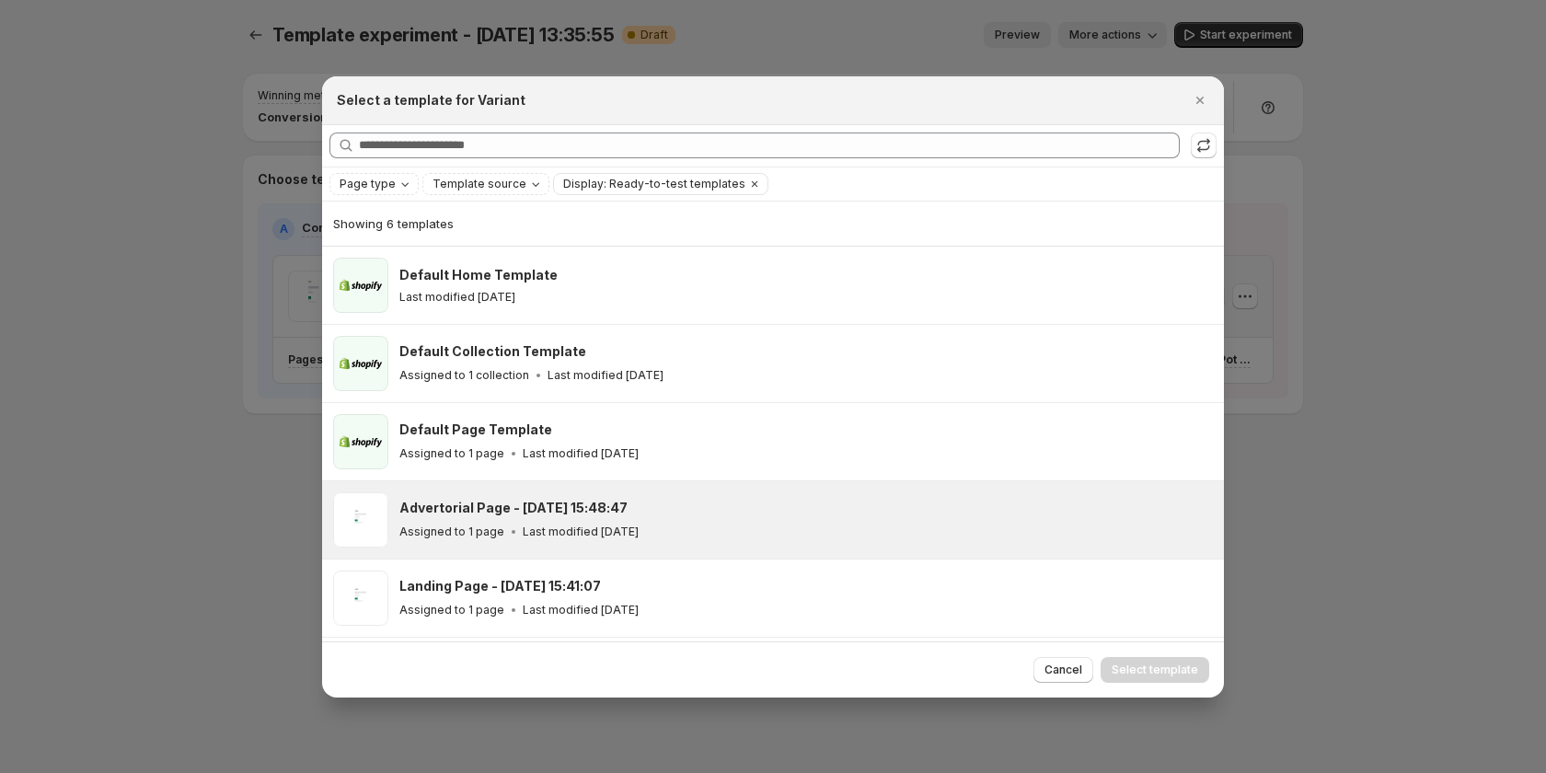
drag, startPoint x: 540, startPoint y: 523, endPoint x: 578, endPoint y: 529, distance: 38.3
click at [541, 523] on div "Assigned to 1 page Last modified 7 days ago" at bounding box center [803, 532] width 808 height 18
click at [1154, 659] on button "Select template" at bounding box center [1155, 670] width 109 height 26
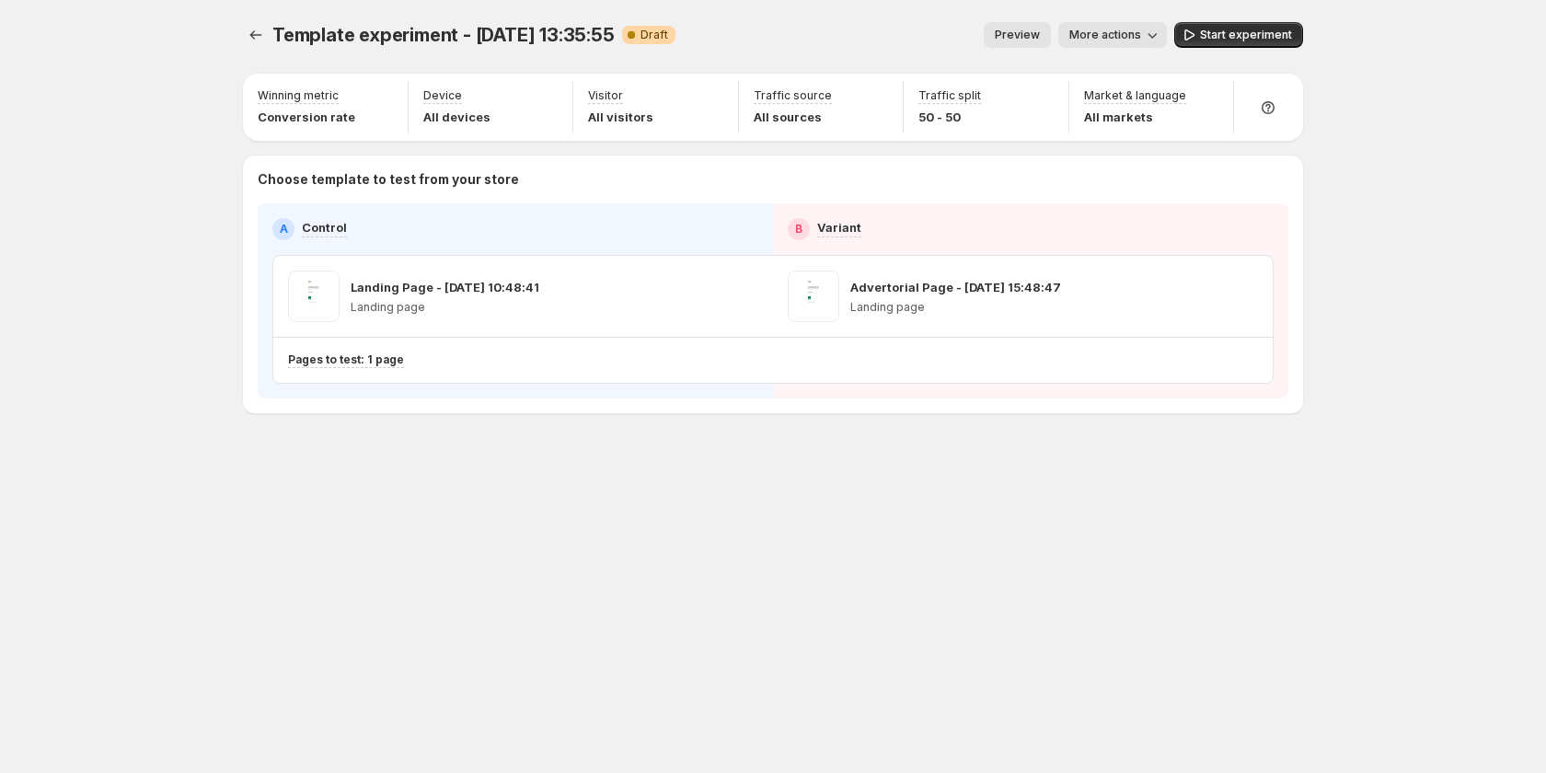
click at [1030, 34] on span "Preview" at bounding box center [1017, 35] width 45 height 15
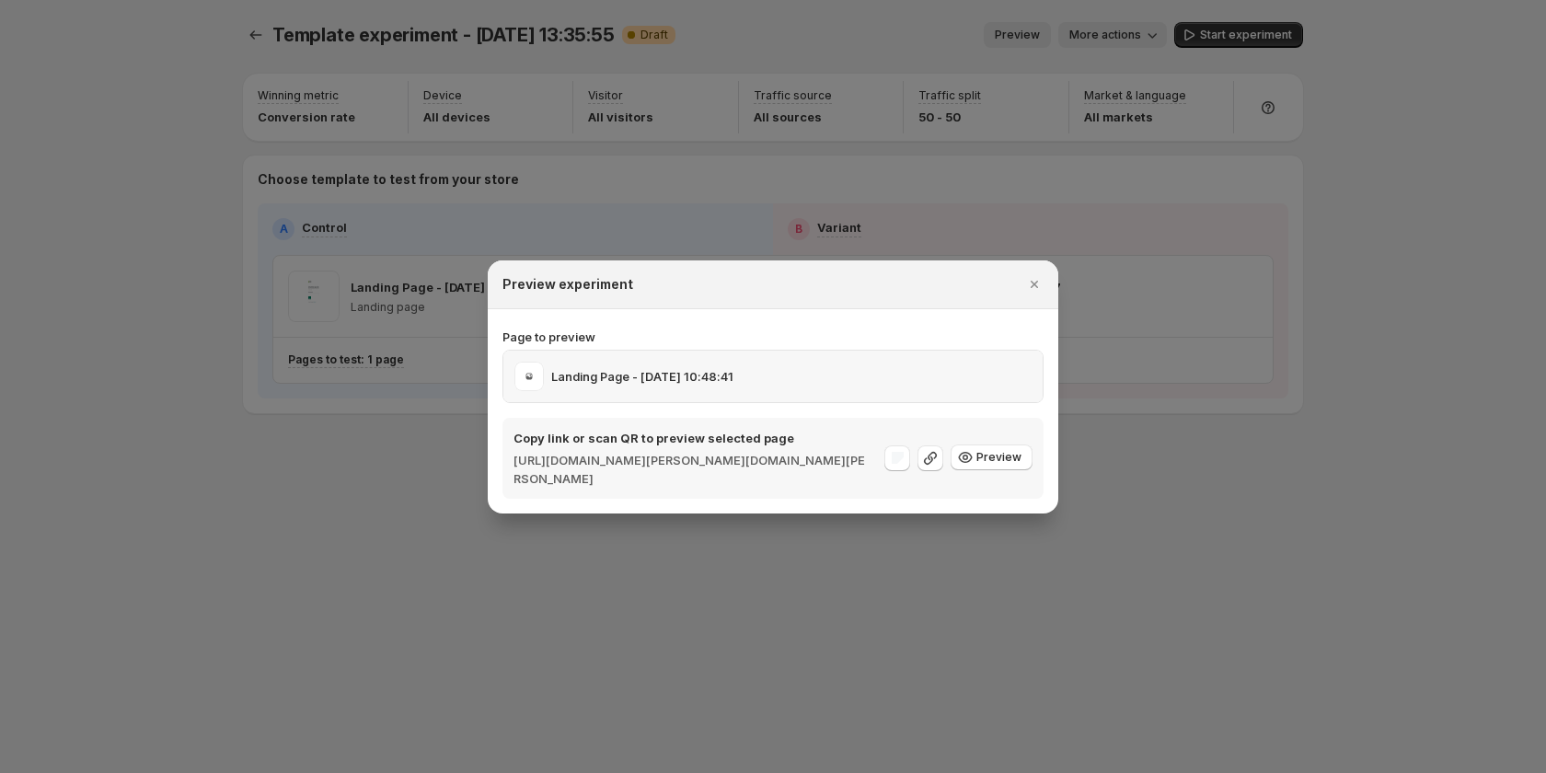
click at [865, 374] on div "Landing Page - [DATE] 10:48:41" at bounding box center [773, 376] width 517 height 29
click at [1138, 38] on div at bounding box center [773, 386] width 1546 height 773
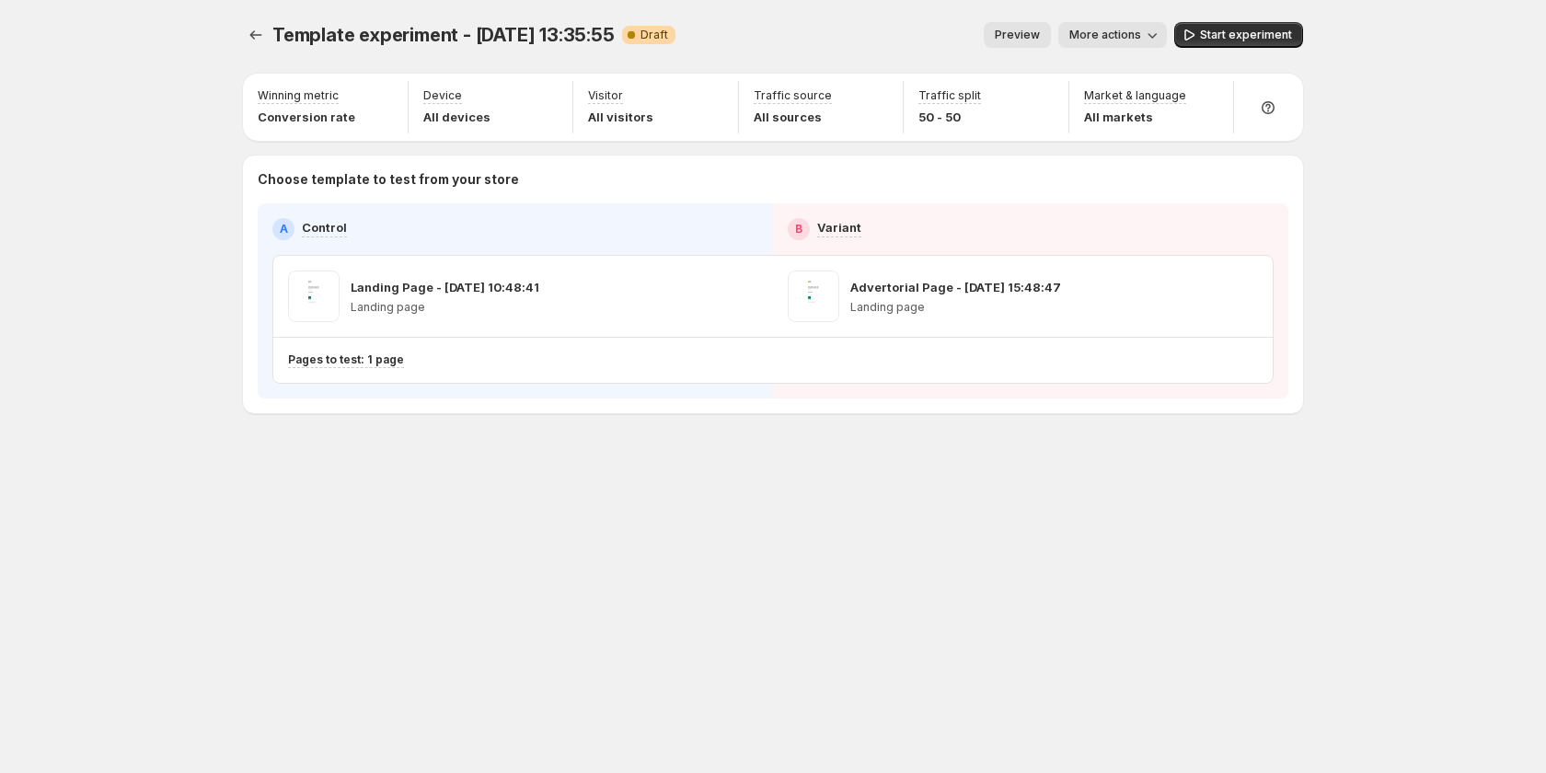
click at [1138, 38] on span "More actions" at bounding box center [1106, 35] width 72 height 15
click at [1152, 139] on span "Copy live page link" at bounding box center [1155, 136] width 110 height 15
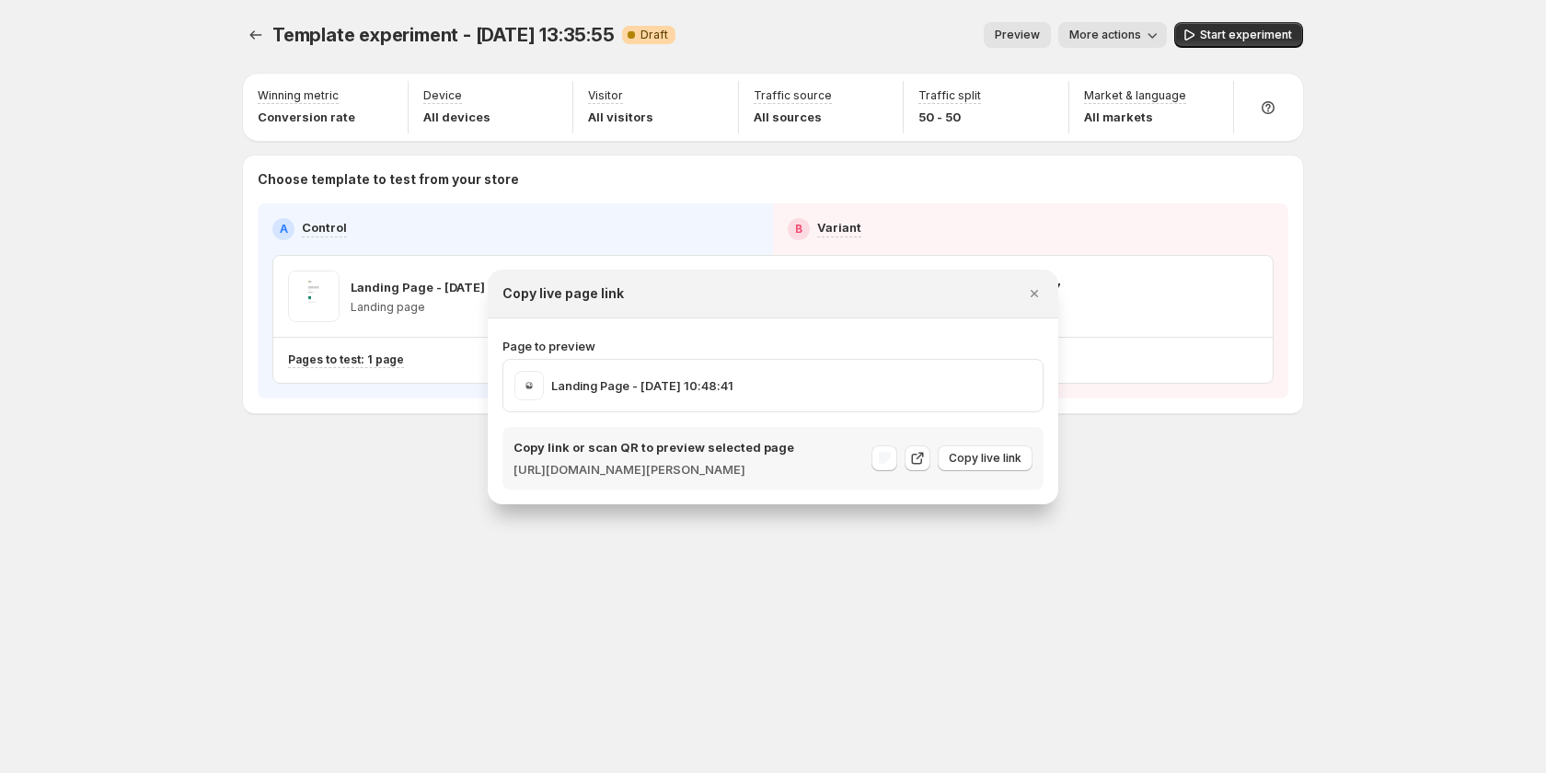
click at [596, 285] on h2 "Copy live page link" at bounding box center [564, 293] width 122 height 18
click at [730, 285] on div "Copy live page link" at bounding box center [757, 293] width 508 height 18
click at [669, 479] on p "https://gemcommerce-sandy-dev.myshopify.com/pages/landing-page-sep-4-10-48-41" at bounding box center [654, 469] width 281 height 18
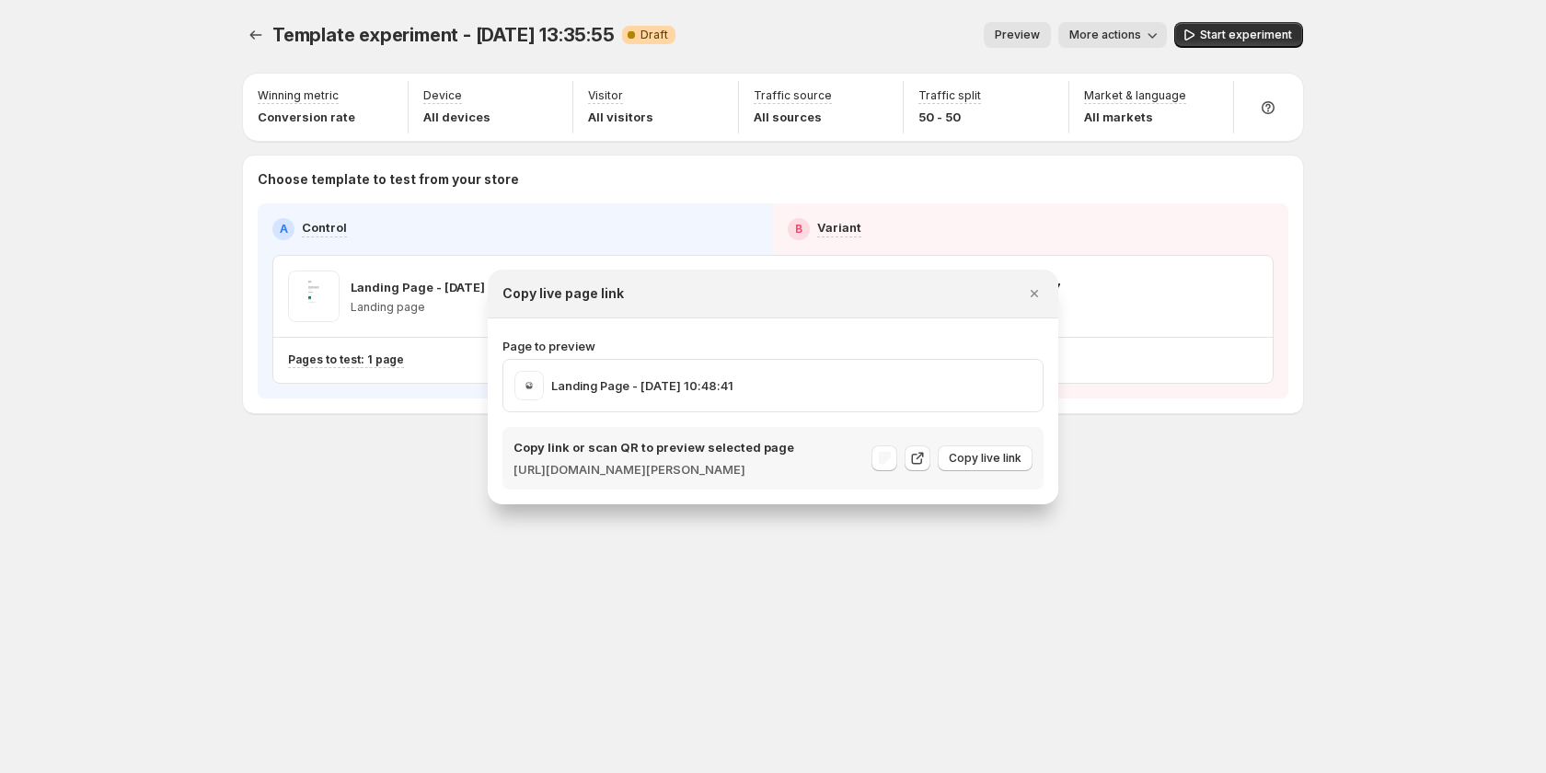
click at [669, 479] on p "https://gemcommerce-sandy-dev.myshopify.com/pages/landing-page-sep-4-10-48-41" at bounding box center [654, 469] width 281 height 18
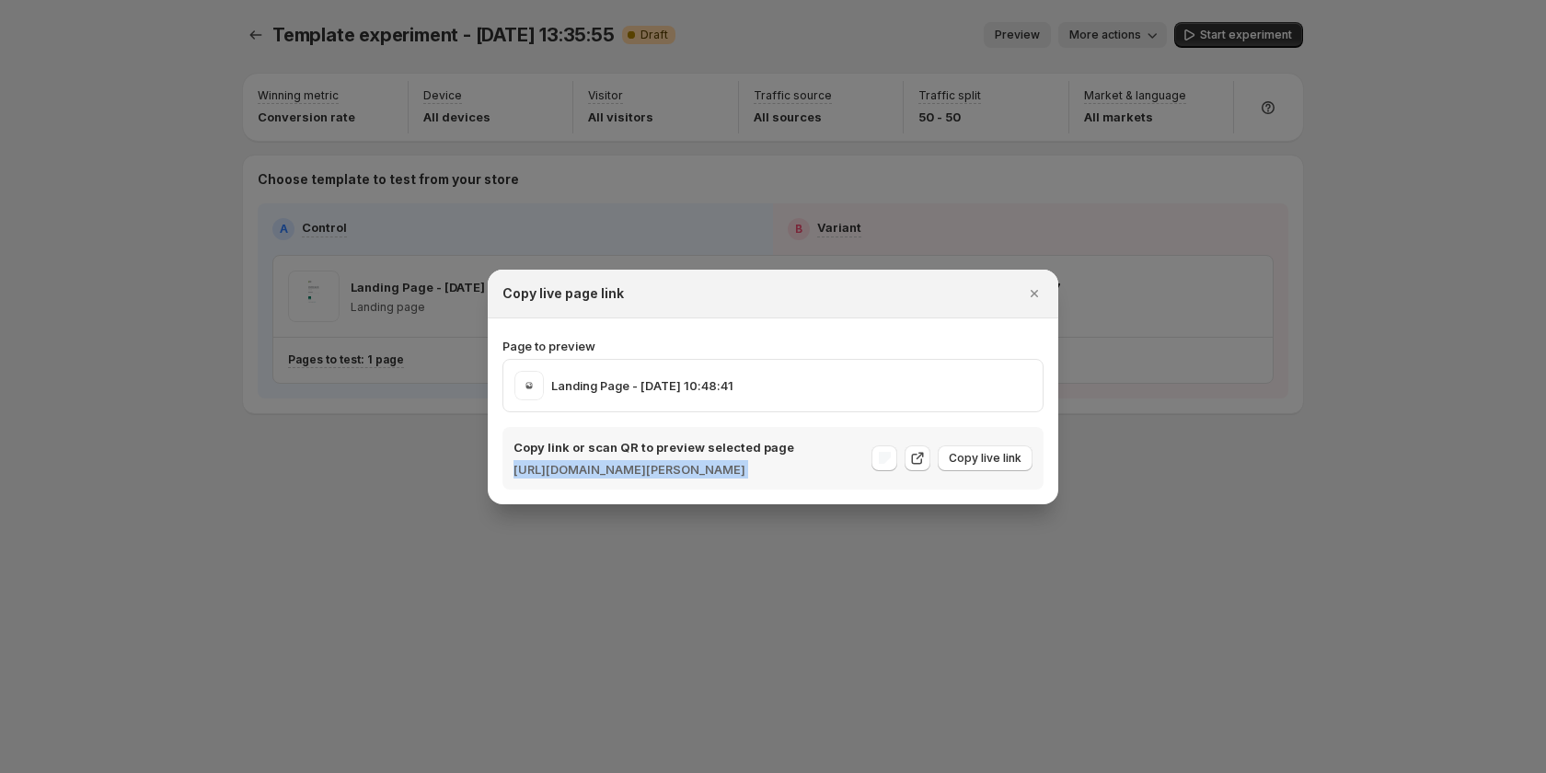
click at [669, 479] on p "https://gemcommerce-sandy-dev.myshopify.com/pages/landing-page-sep-4-10-48-41" at bounding box center [654, 469] width 281 height 18
click at [751, 475] on p "https://gemcommerce-sandy-dev.myshopify.com/pages/landing-page-sep-4-10-48-41" at bounding box center [654, 469] width 281 height 18
click at [882, 375] on div "Landing Page - [DATE] 10:48:41" at bounding box center [773, 385] width 517 height 29
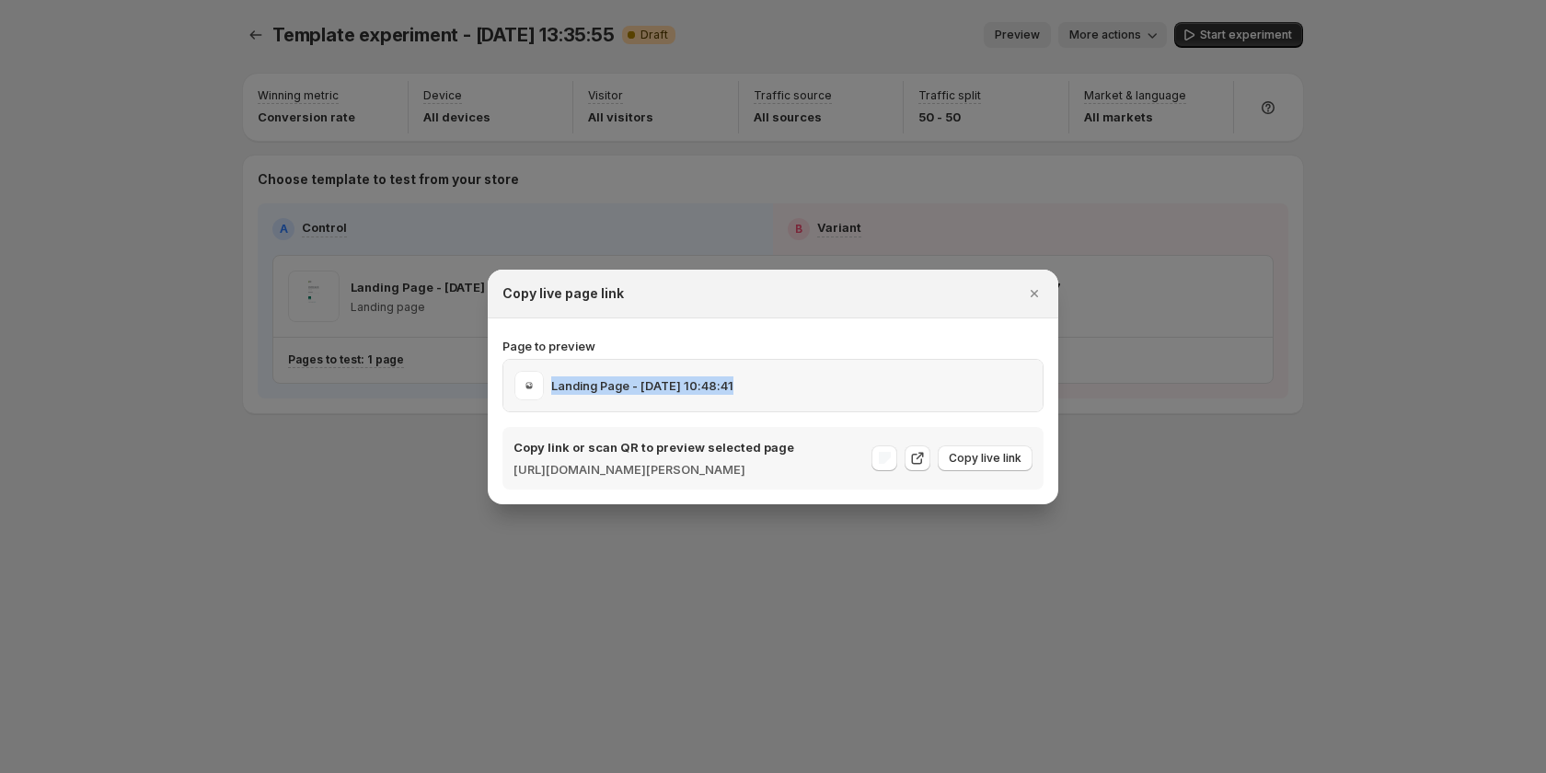
click at [882, 375] on div "Landing Page - [DATE] 10:48:41" at bounding box center [773, 385] width 517 height 29
click at [904, 380] on div "Landing Page - [DATE] 10:48:41" at bounding box center [773, 385] width 517 height 29
click at [856, 337] on p "Page to preview" at bounding box center [773, 346] width 541 height 18
click at [817, 387] on div "Landing Page - Sep 4, 10:48:41" at bounding box center [773, 385] width 517 height 29
click at [828, 375] on div "Landing Page - Sep 4, 10:48:41" at bounding box center [773, 385] width 517 height 29
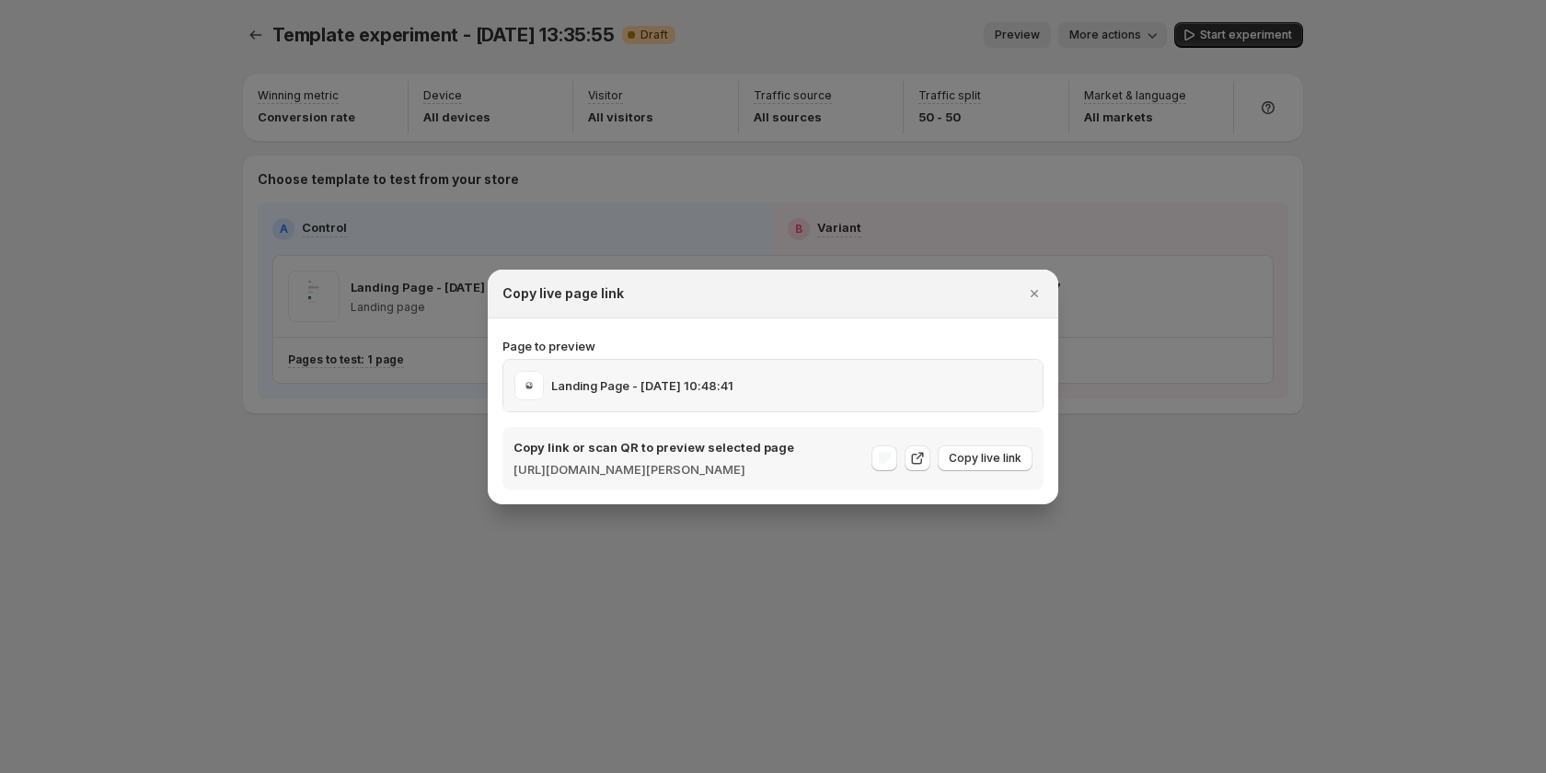
click at [828, 375] on div "Landing Page - Sep 4, 10:48:41" at bounding box center [773, 385] width 517 height 29
click at [839, 333] on div "Page to preview Landing Page - Sep 4, 10:48:41 Copy link or scan QR to preview …" at bounding box center [773, 411] width 541 height 156
click at [839, 388] on div "Landing Page - Sep 4, 10:48:41" at bounding box center [773, 385] width 517 height 29
click at [891, 337] on p "Page to preview" at bounding box center [773, 346] width 541 height 18
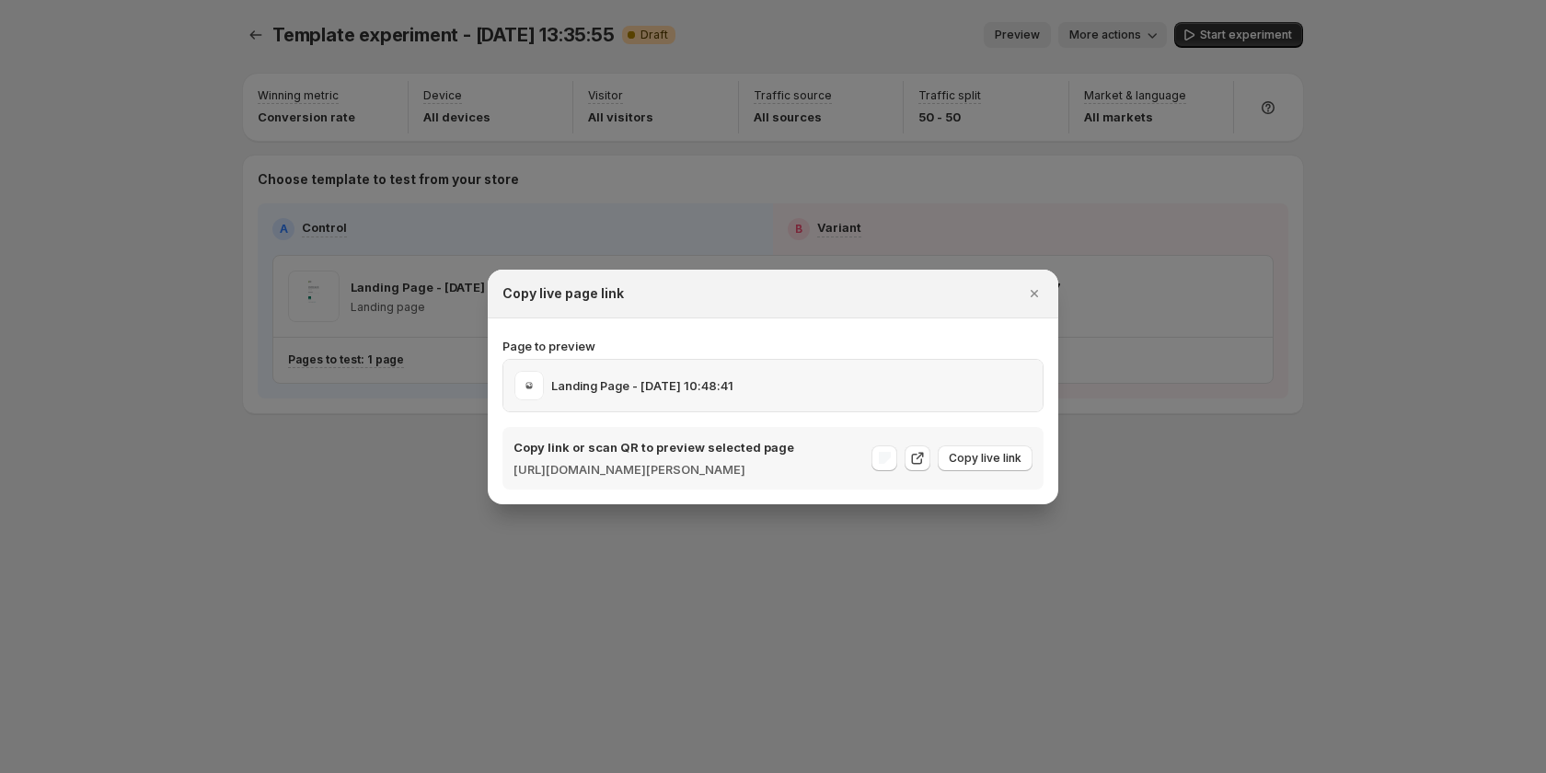
click at [747, 379] on div "Landing Page - Sep 4, 10:48:41" at bounding box center [773, 385] width 517 height 29
click at [822, 318] on section "Page to preview Landing Page - Sep 4, 10:48:41 Copy link or scan QR to preview …" at bounding box center [773, 411] width 571 height 186
click at [809, 387] on div "Landing Page - Sep 4, 10:48:41" at bounding box center [773, 385] width 517 height 29
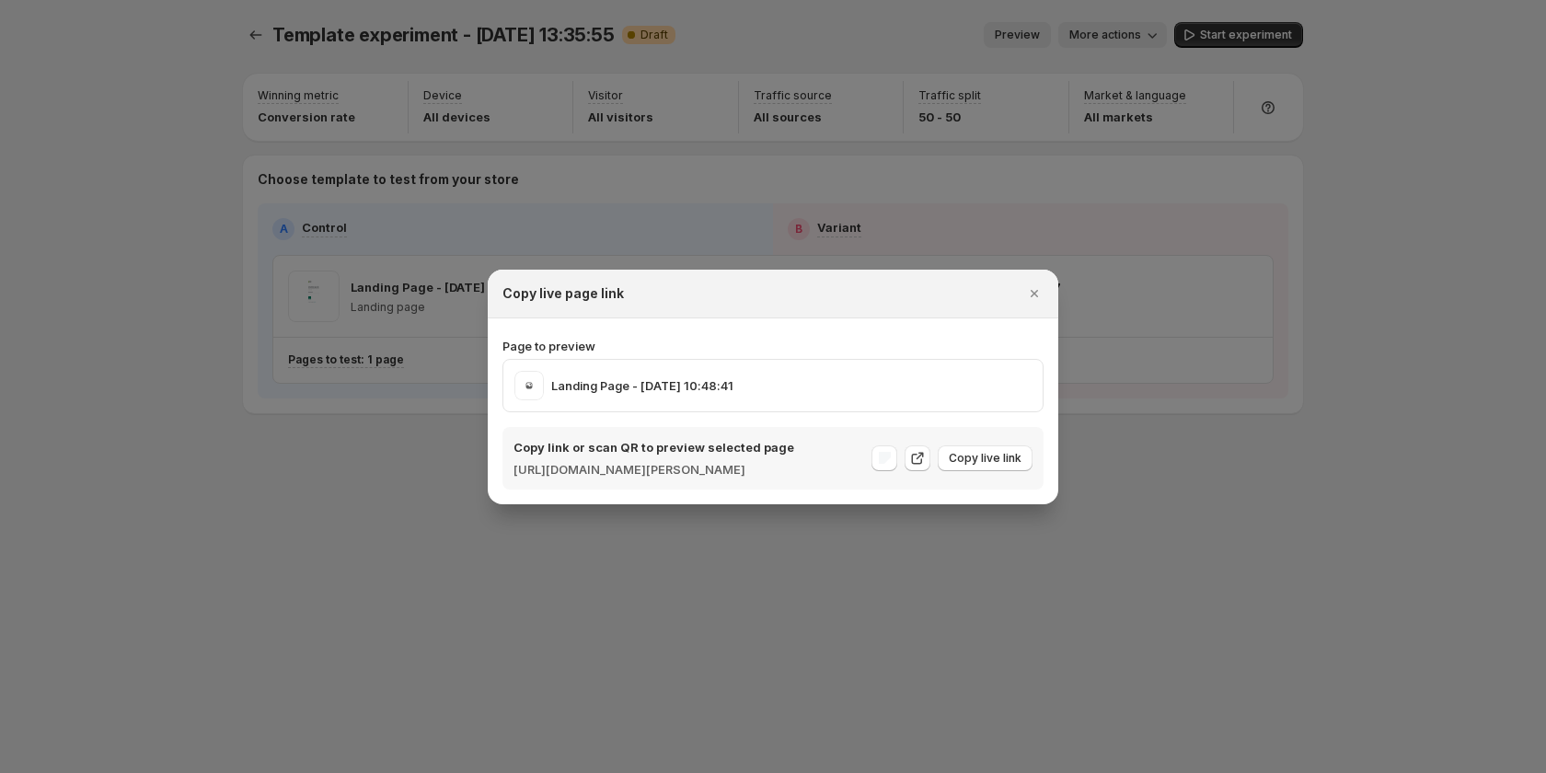
click at [839, 337] on p "Page to preview" at bounding box center [773, 346] width 541 height 18
click at [1036, 284] on icon "Close" at bounding box center [1034, 293] width 18 height 18
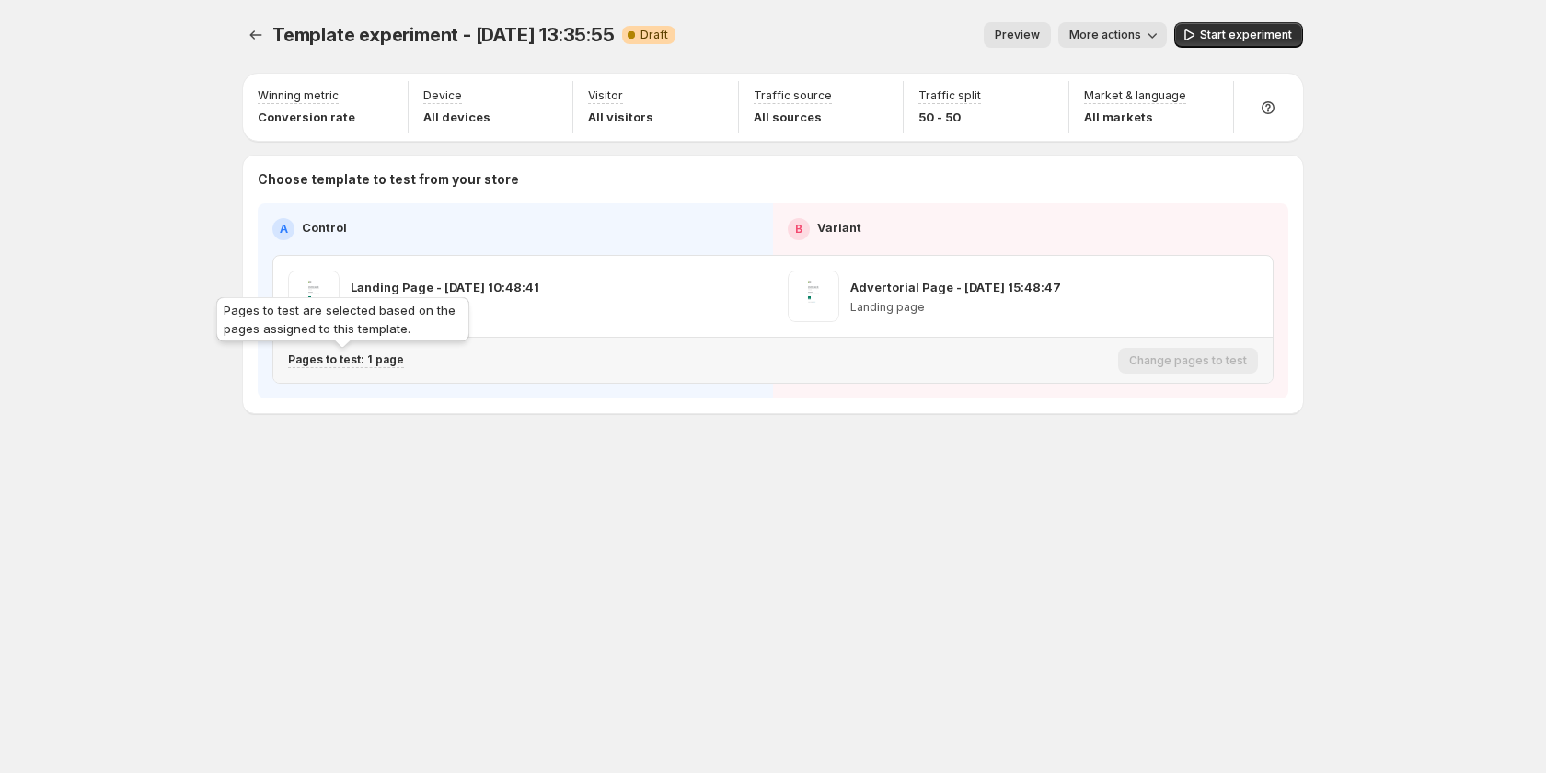
click at [391, 360] on p "Pages to test: 1 page" at bounding box center [346, 360] width 116 height 15
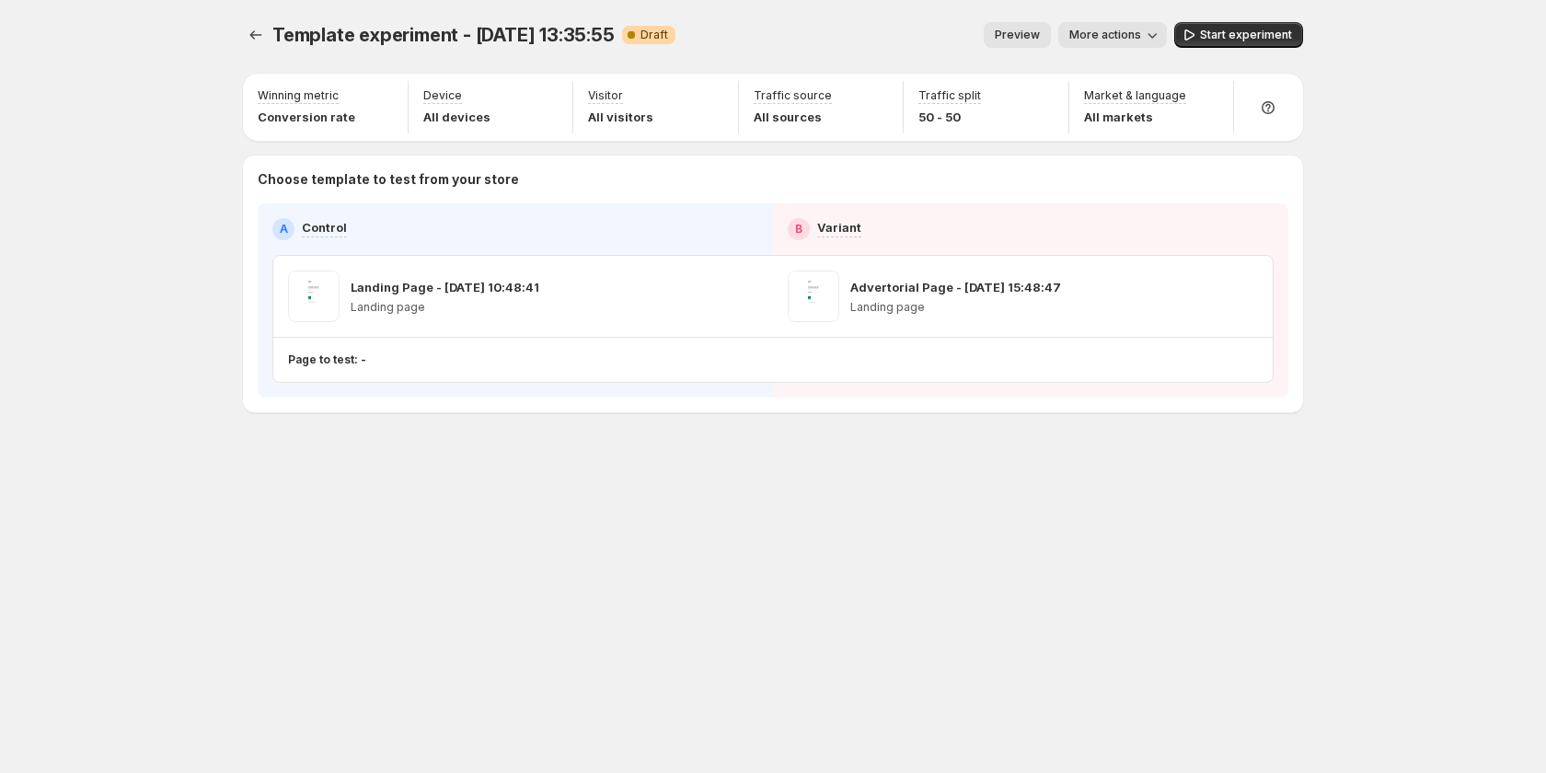
click at [1024, 41] on span "Preview" at bounding box center [1017, 35] width 45 height 15
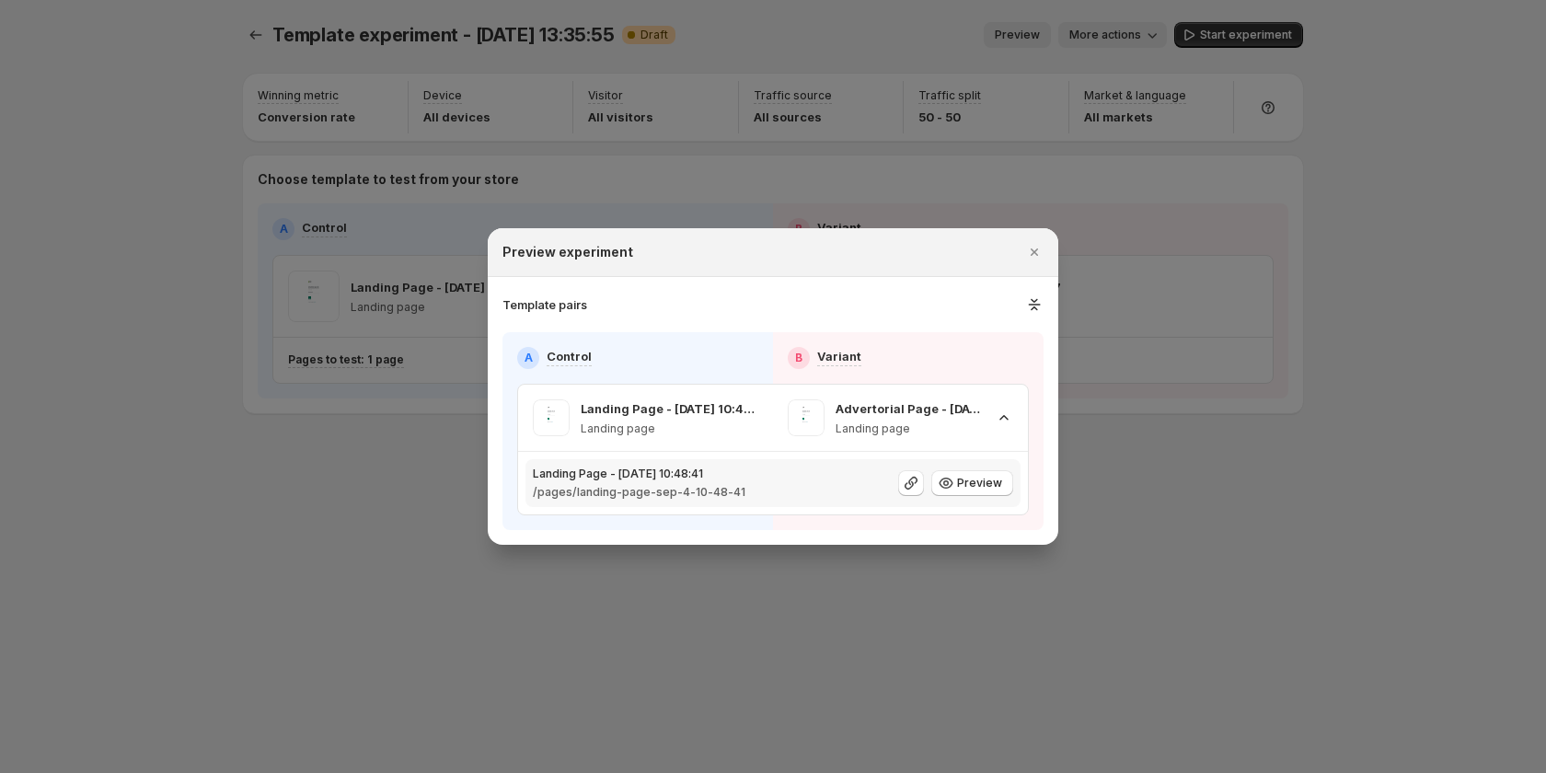
click at [758, 491] on div "Landing Page - [DATE] 10:48:41 /pages/landing-page-sep-4-10-48-41 Preview" at bounding box center [773, 483] width 481 height 33
click at [919, 478] on icon ":r34:" at bounding box center [911, 483] width 18 height 18
click at [974, 484] on span "Preview" at bounding box center [979, 483] width 45 height 15
click at [1043, 301] on icon ":r34:" at bounding box center [1034, 304] width 19 height 18
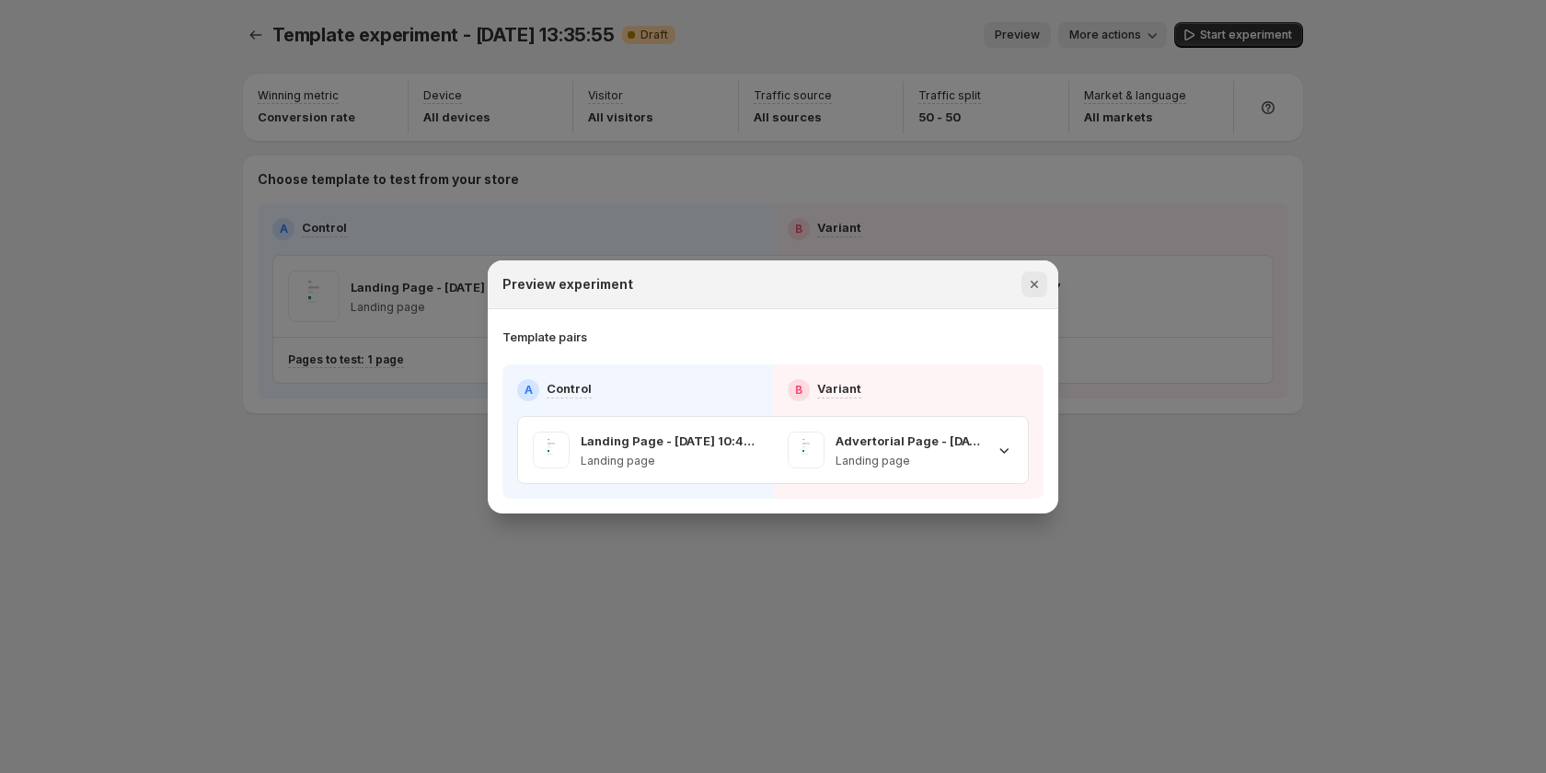
click at [1035, 283] on icon "Close" at bounding box center [1034, 284] width 18 height 18
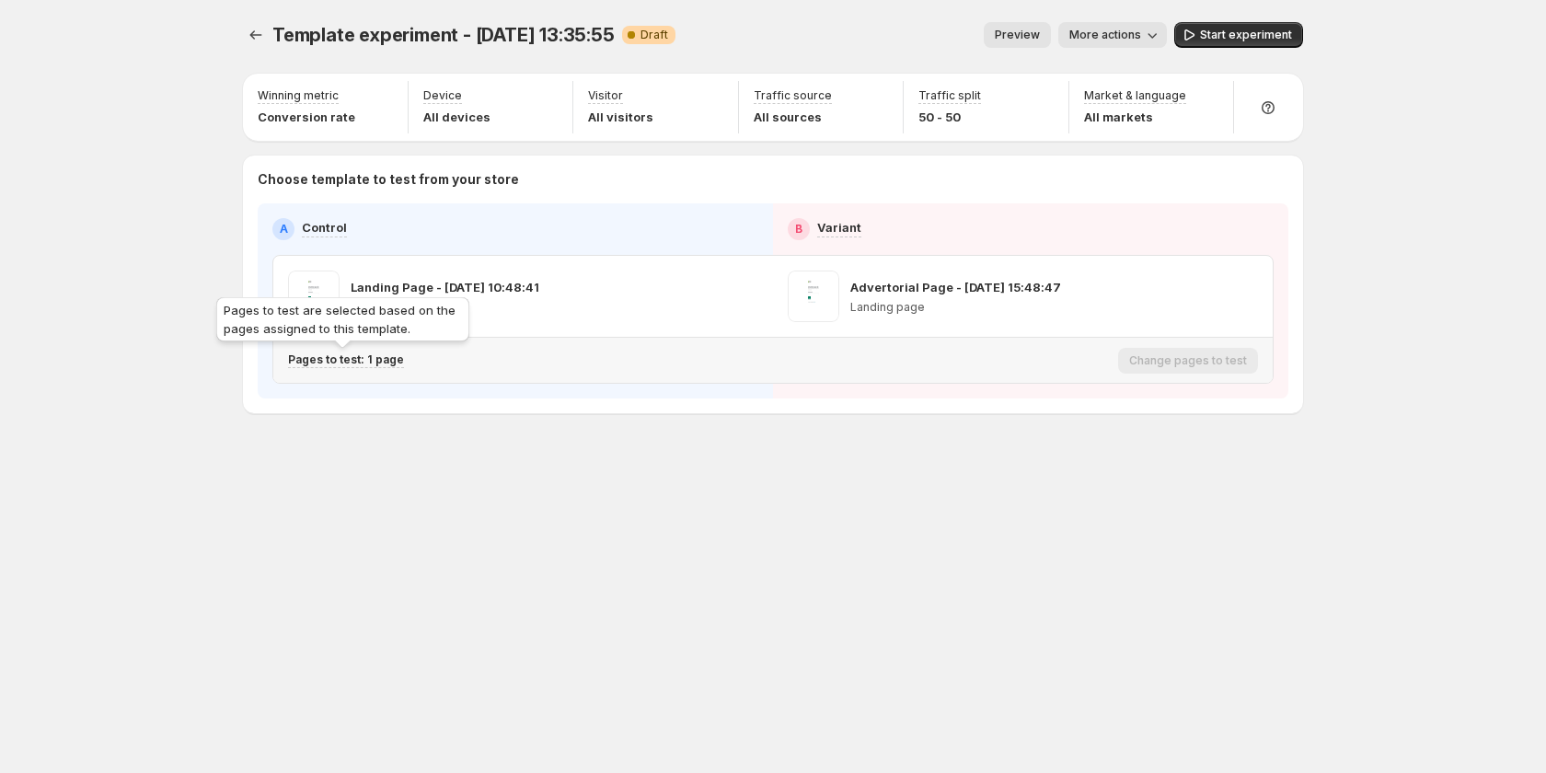
click at [345, 358] on p "Pages to test: 1 page" at bounding box center [346, 360] width 116 height 15
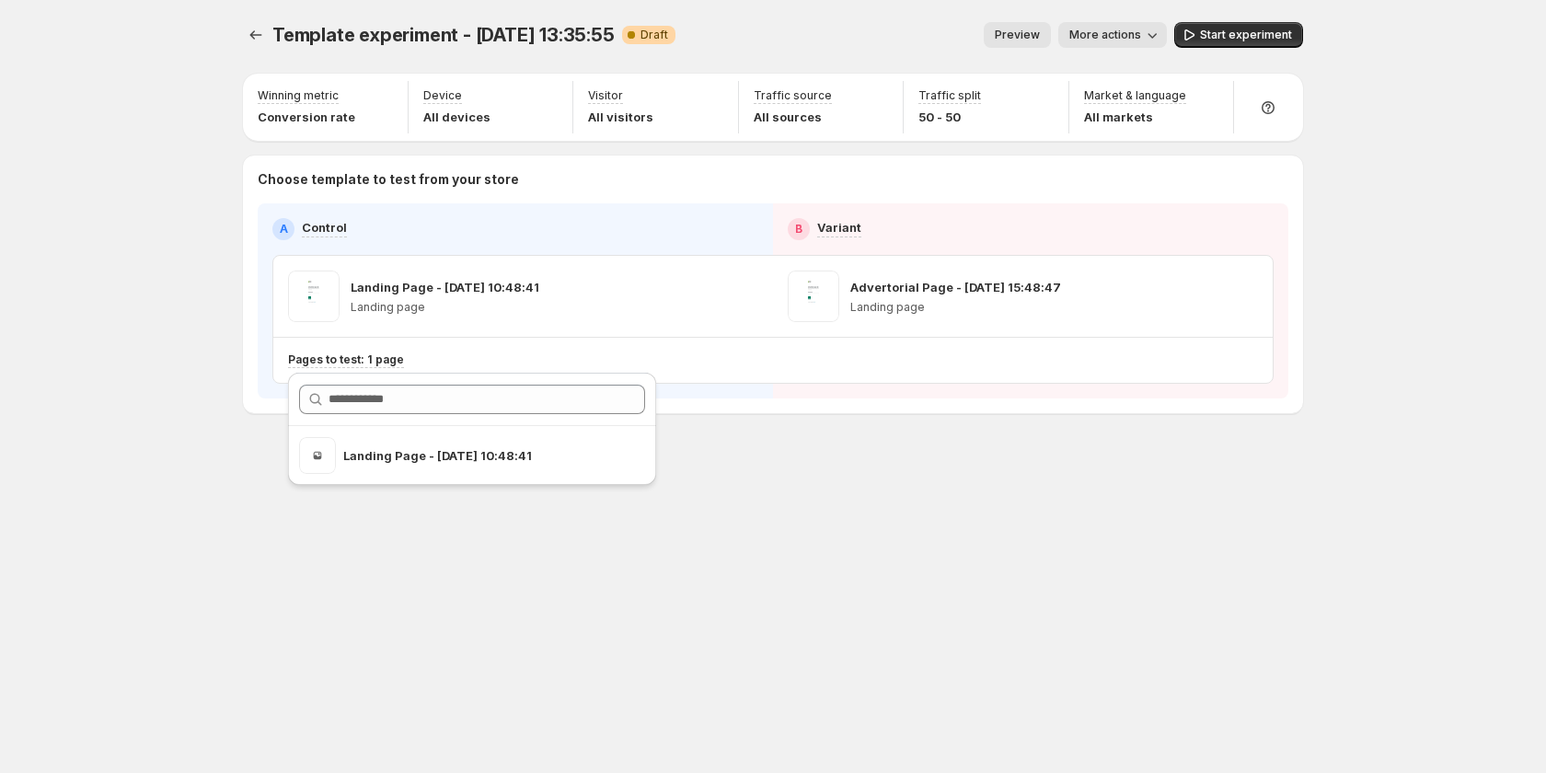
click at [775, 481] on div "Template experiment - [DATE] 13:35:55. This page is ready Template experiment -…" at bounding box center [773, 256] width 1105 height 513
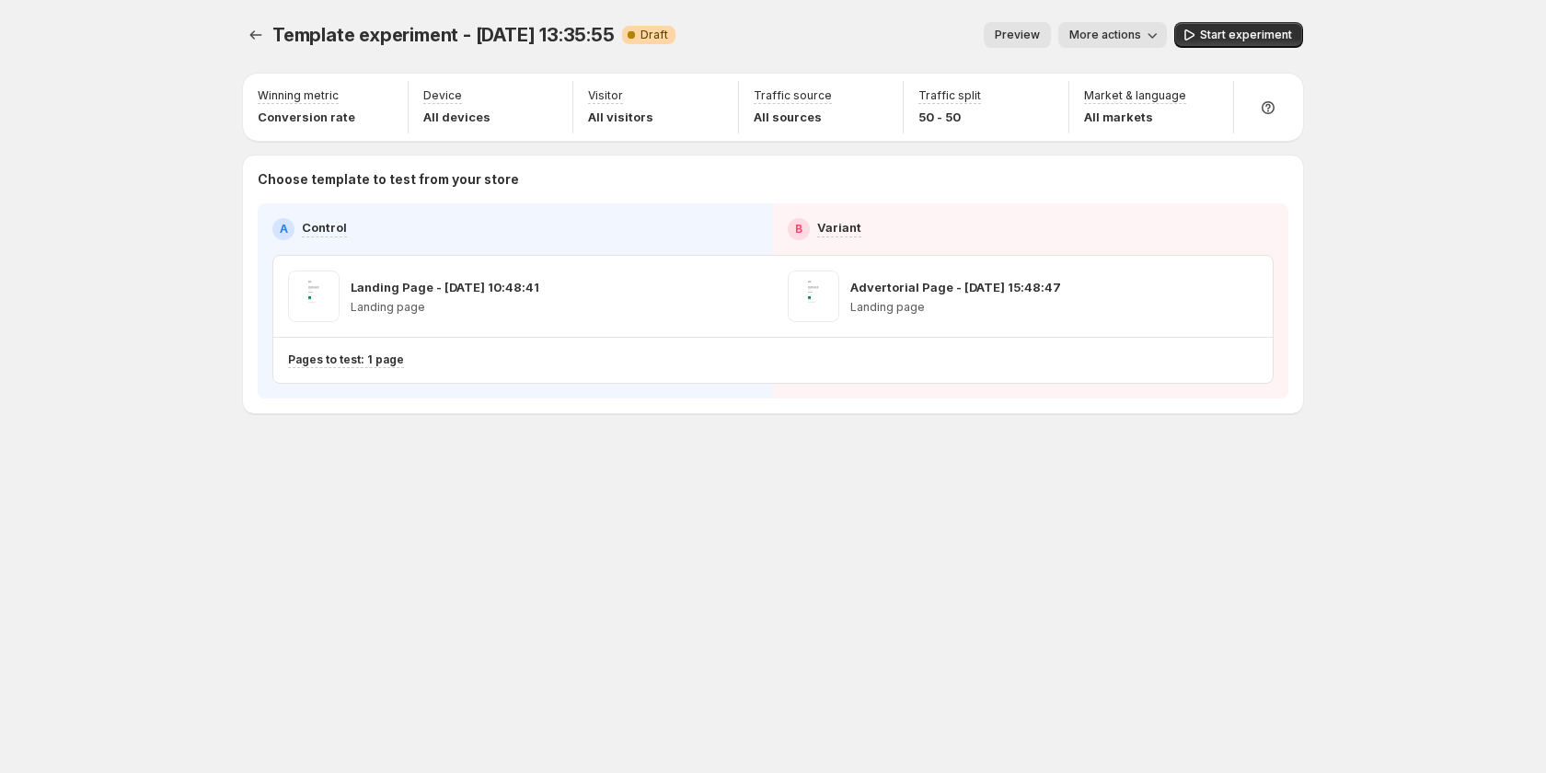
click at [1029, 37] on span "Preview" at bounding box center [1017, 35] width 45 height 15
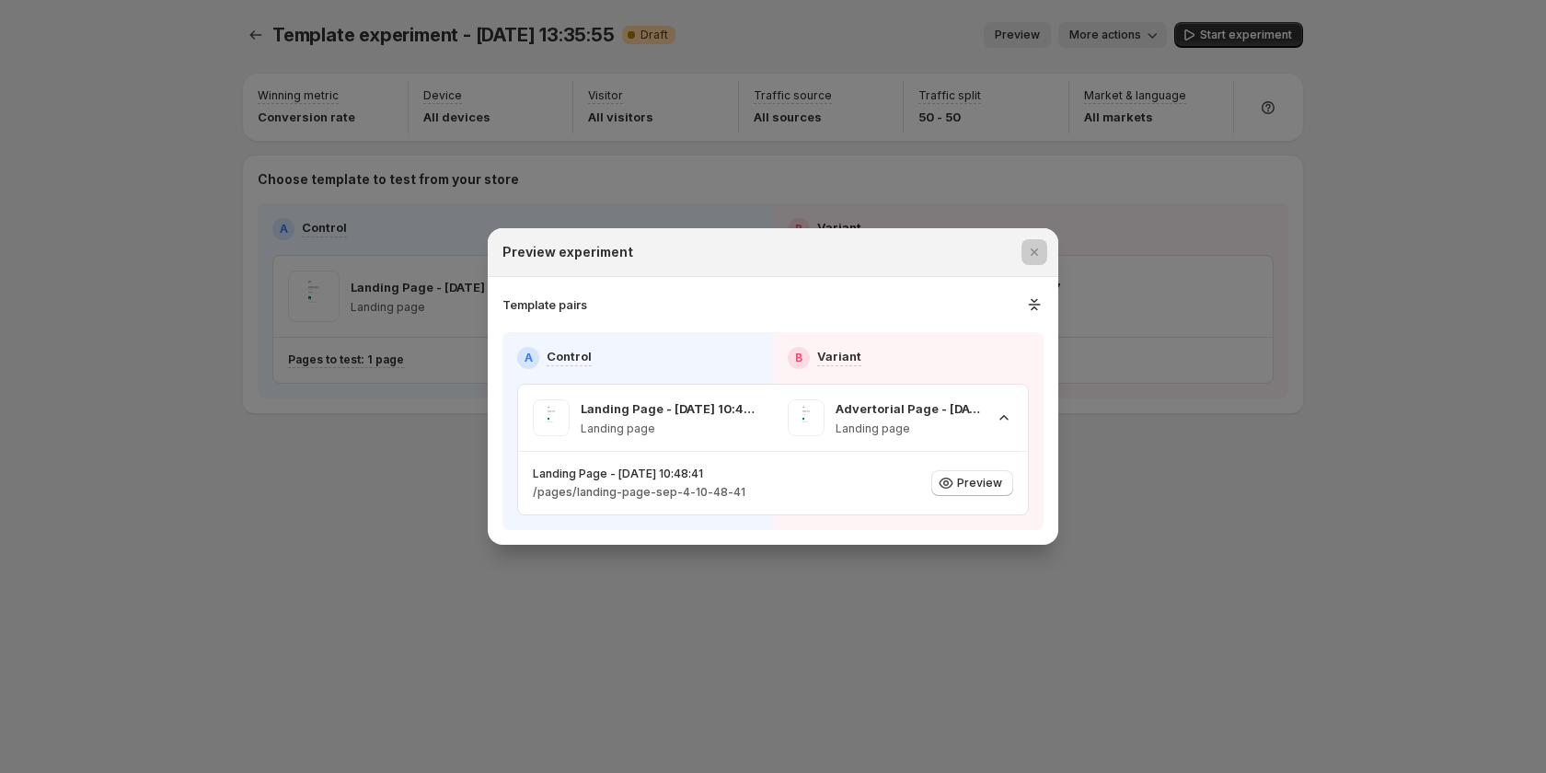
click at [198, 581] on div at bounding box center [773, 386] width 1546 height 773
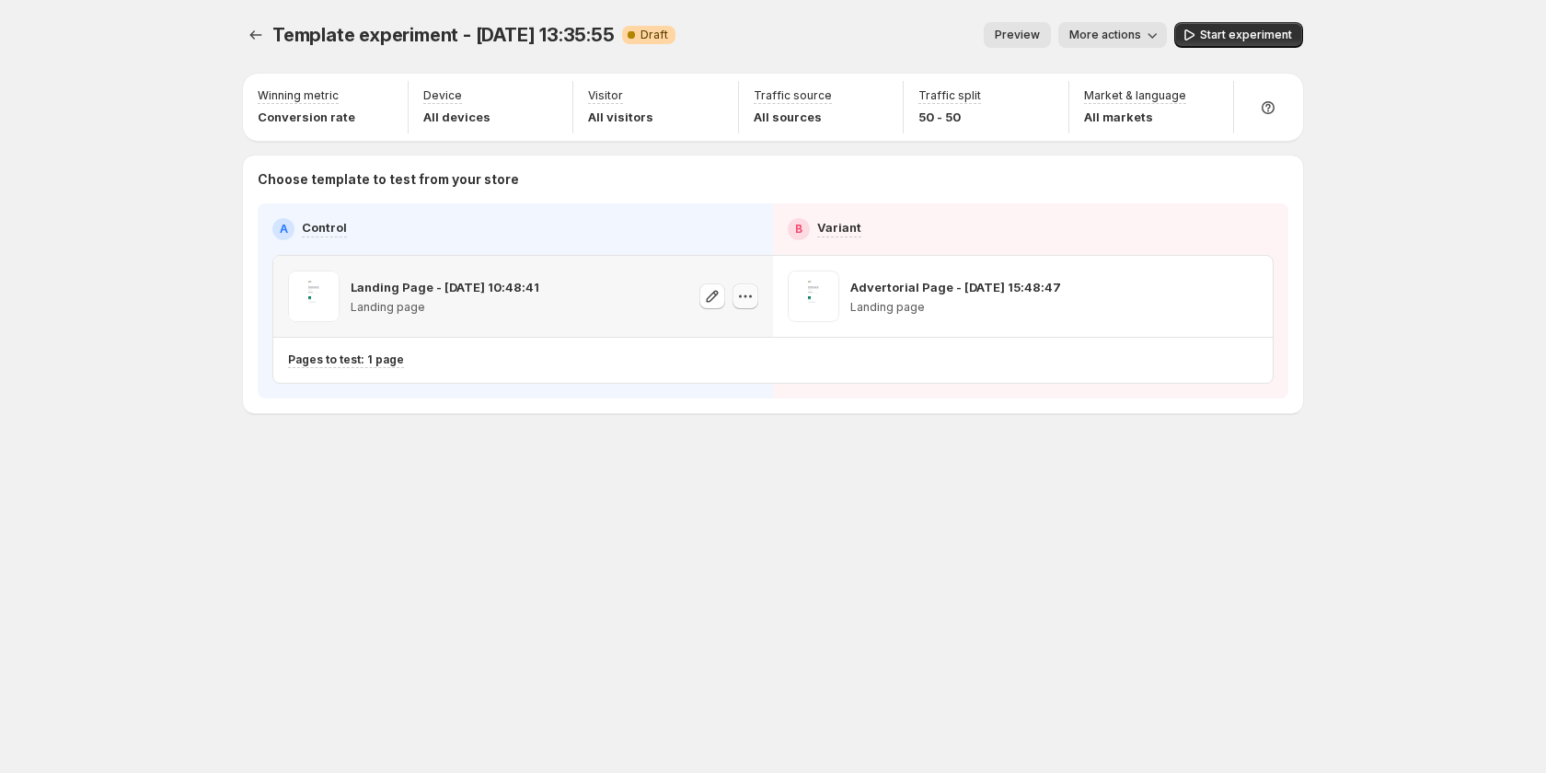
click at [744, 293] on icon "button" at bounding box center [745, 296] width 18 height 18
click at [752, 328] on span "Change template" at bounding box center [749, 335] width 99 height 15
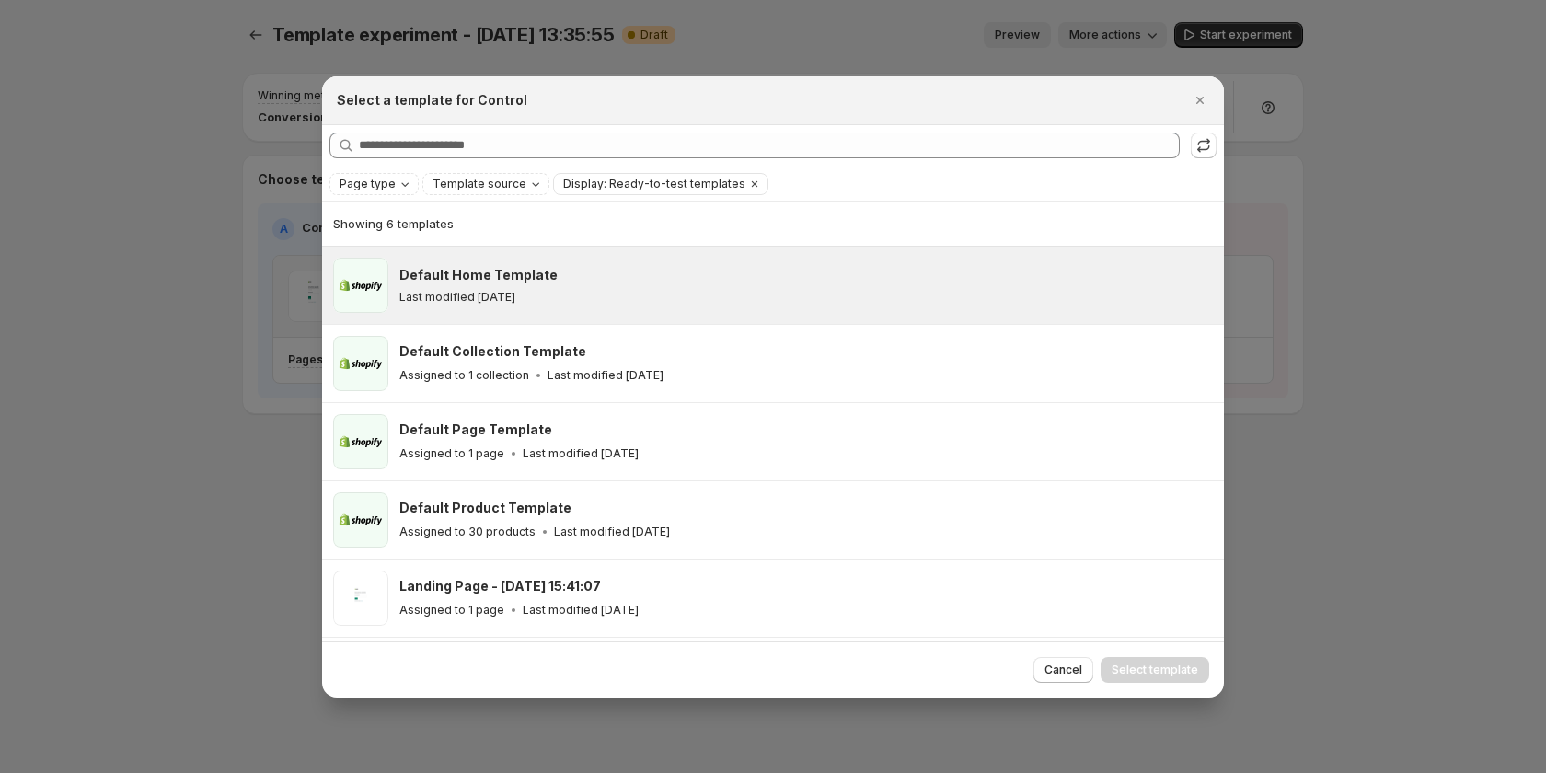
click at [588, 296] on div "Last modified [DATE]" at bounding box center [803, 297] width 808 height 15
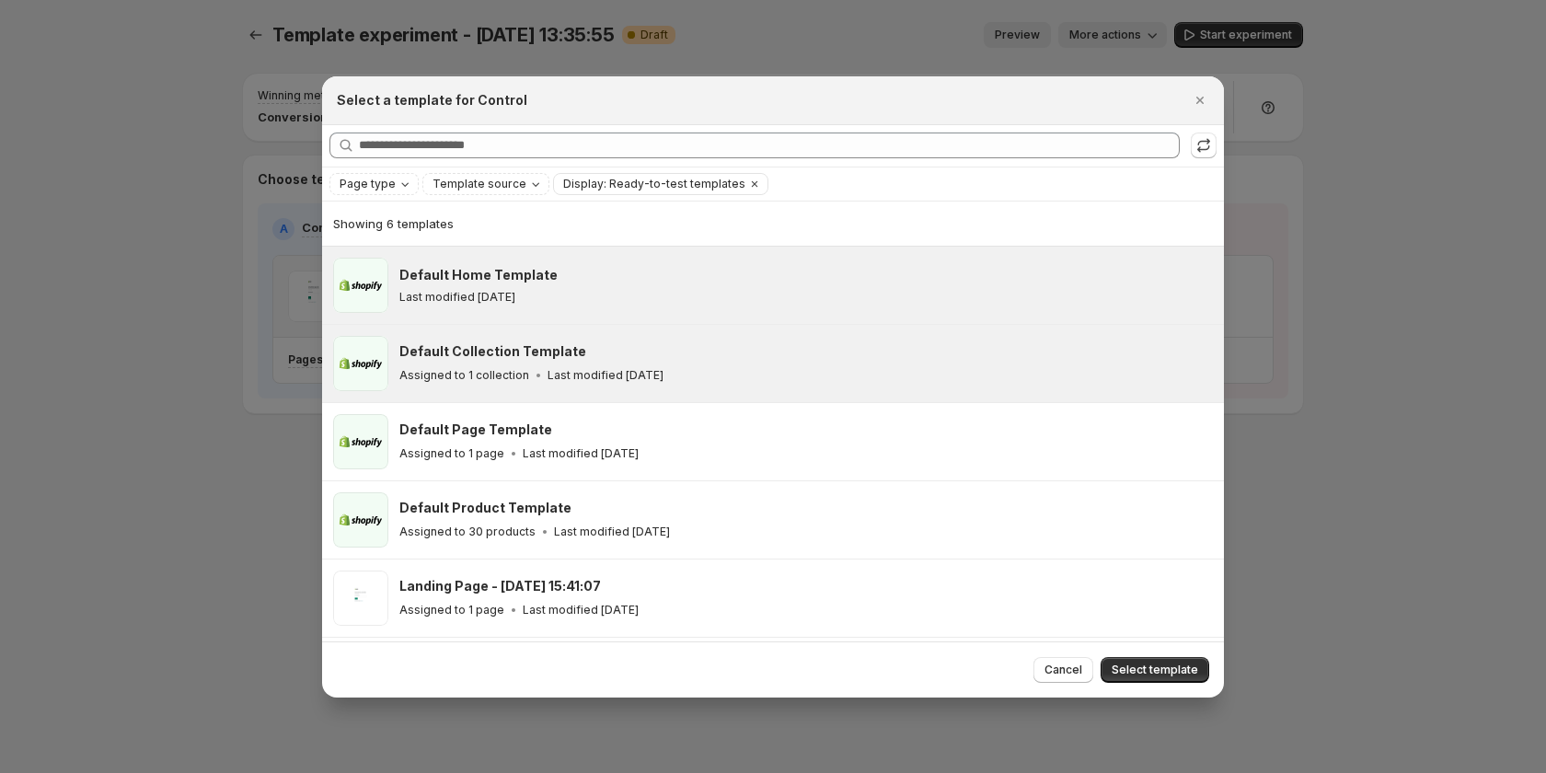
click at [621, 369] on p "Last modified [DATE]" at bounding box center [606, 375] width 116 height 15
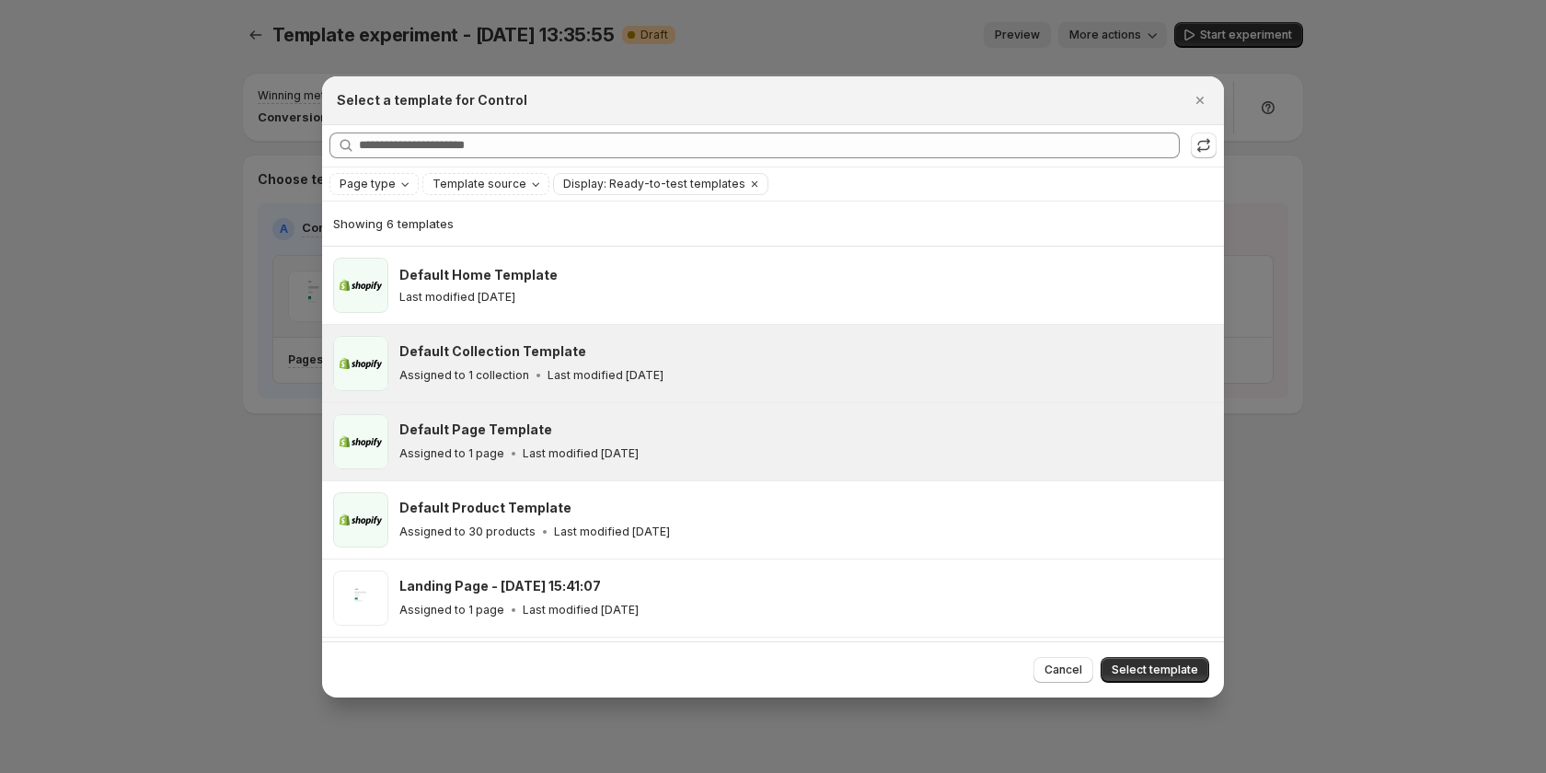
click at [643, 438] on div "Default Page Template" at bounding box center [803, 430] width 808 height 18
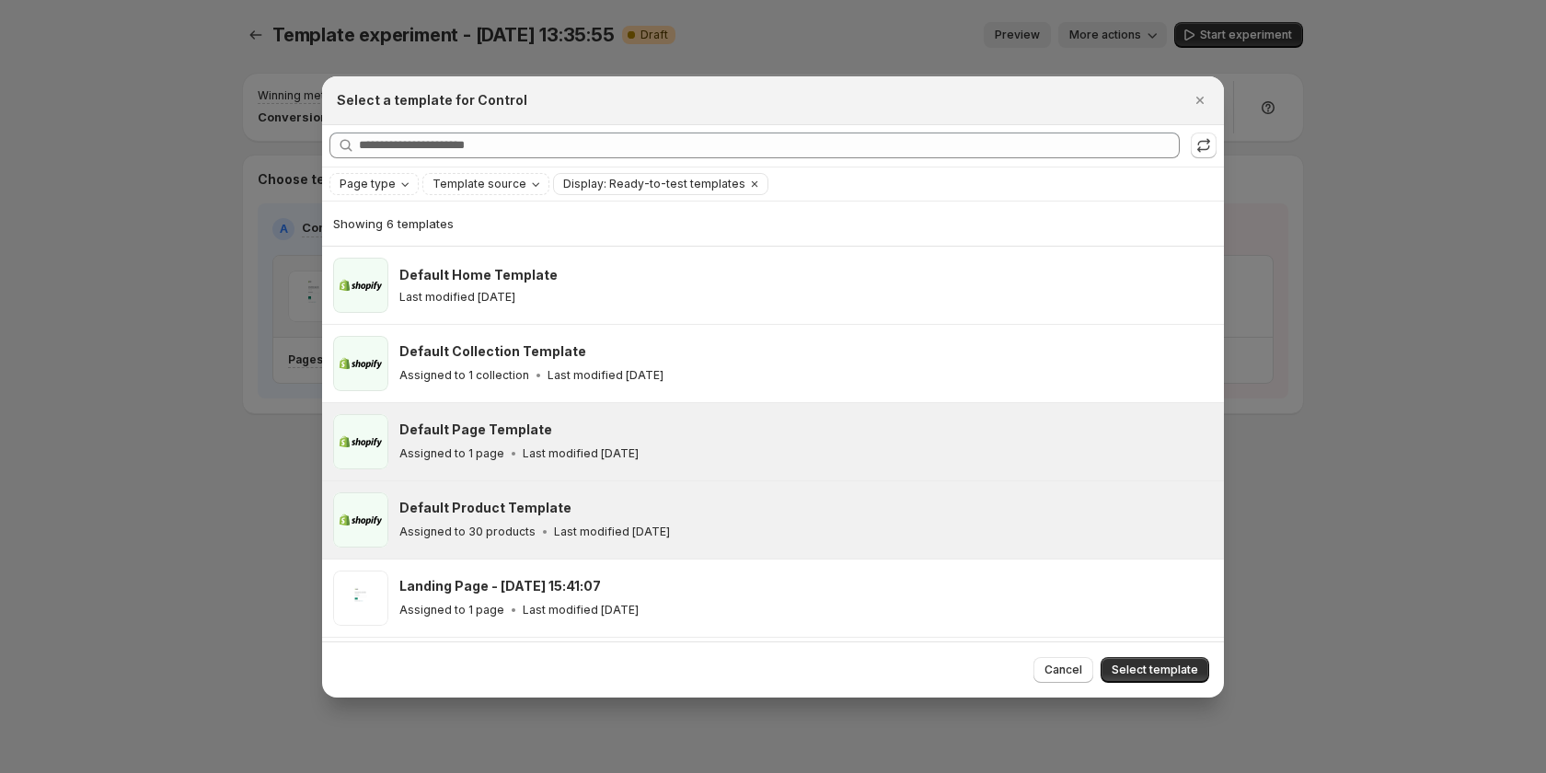
click at [761, 523] on div "Assigned to 30 products Last modified [DATE]" at bounding box center [803, 532] width 808 height 18
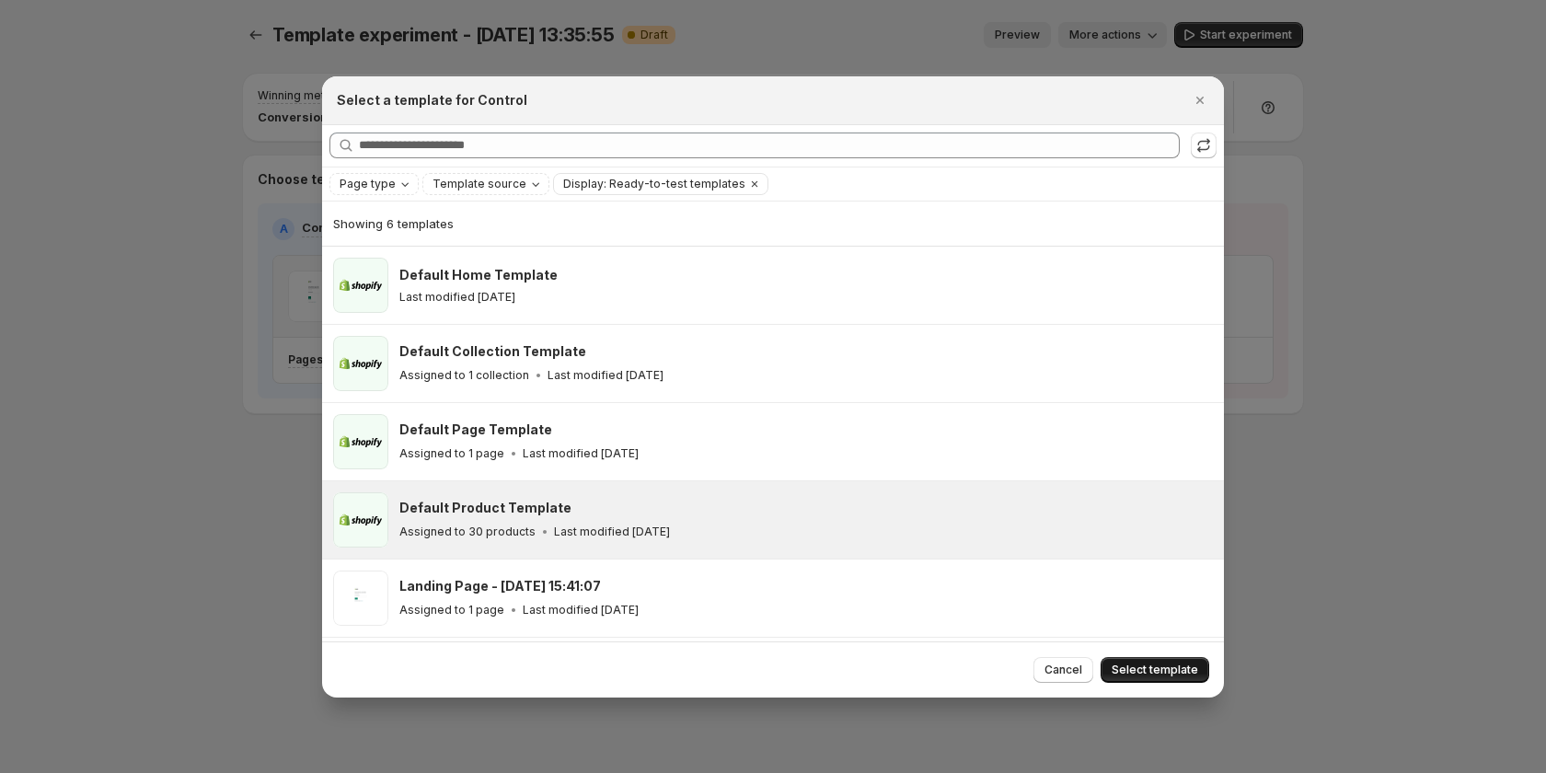
click at [1123, 664] on span "Select template" at bounding box center [1155, 670] width 87 height 15
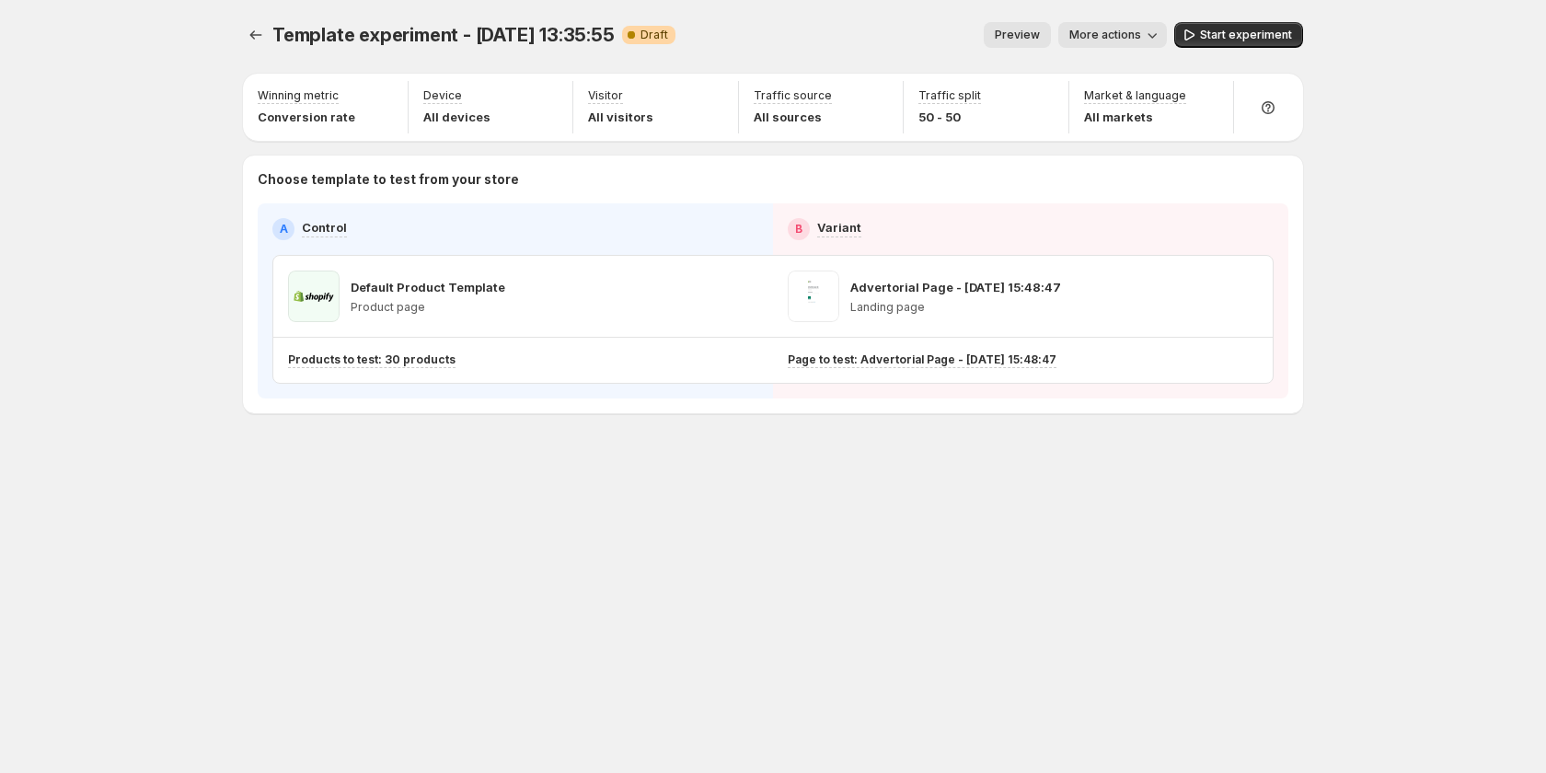
click at [995, 29] on button "Preview" at bounding box center [1017, 35] width 67 height 26
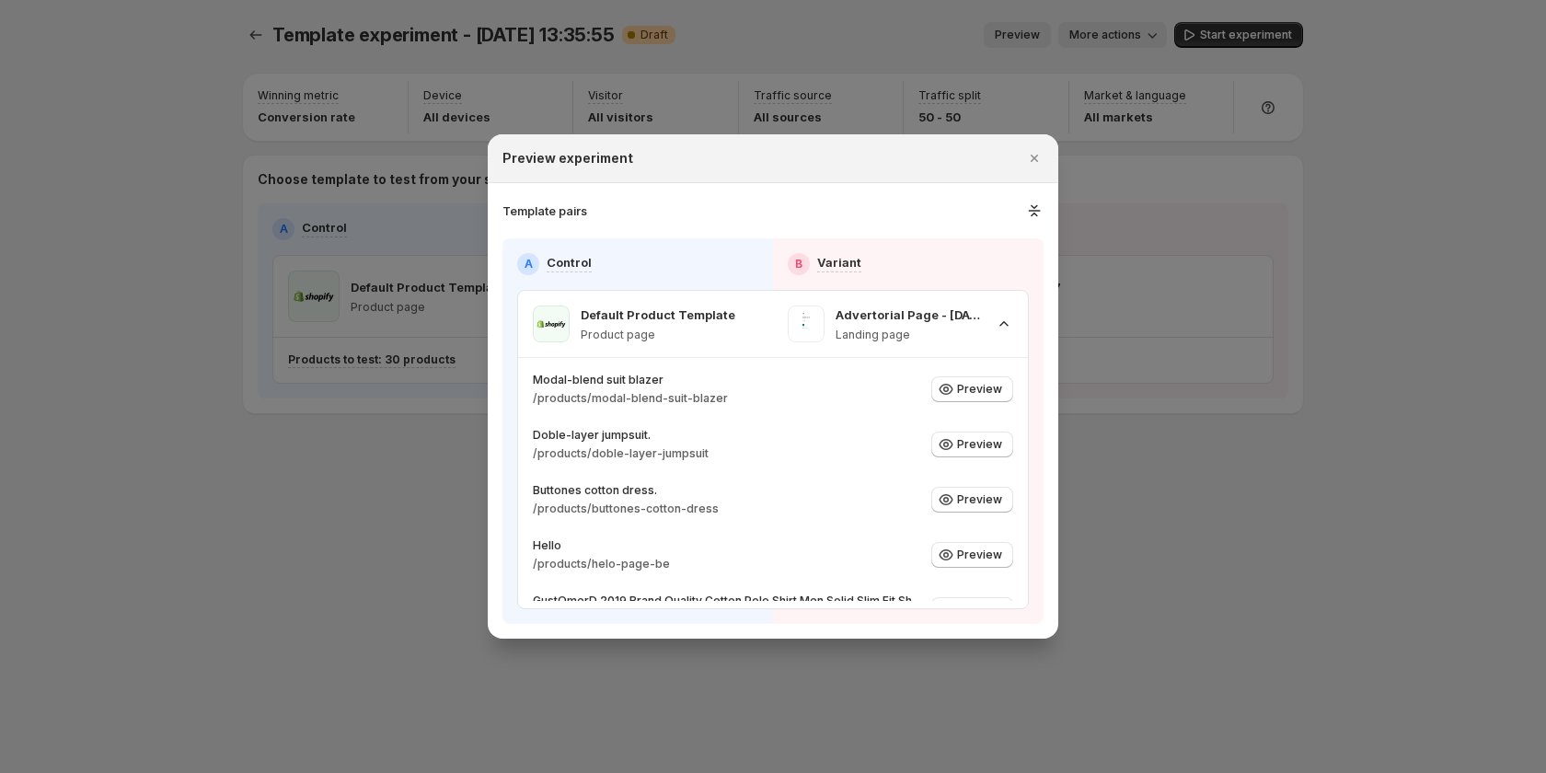
click at [554, 204] on h3 "Template pairs" at bounding box center [545, 211] width 85 height 18
drag, startPoint x: 568, startPoint y: 214, endPoint x: 642, endPoint y: 680, distance: 471.6
click at [642, 680] on div at bounding box center [773, 386] width 1546 height 773
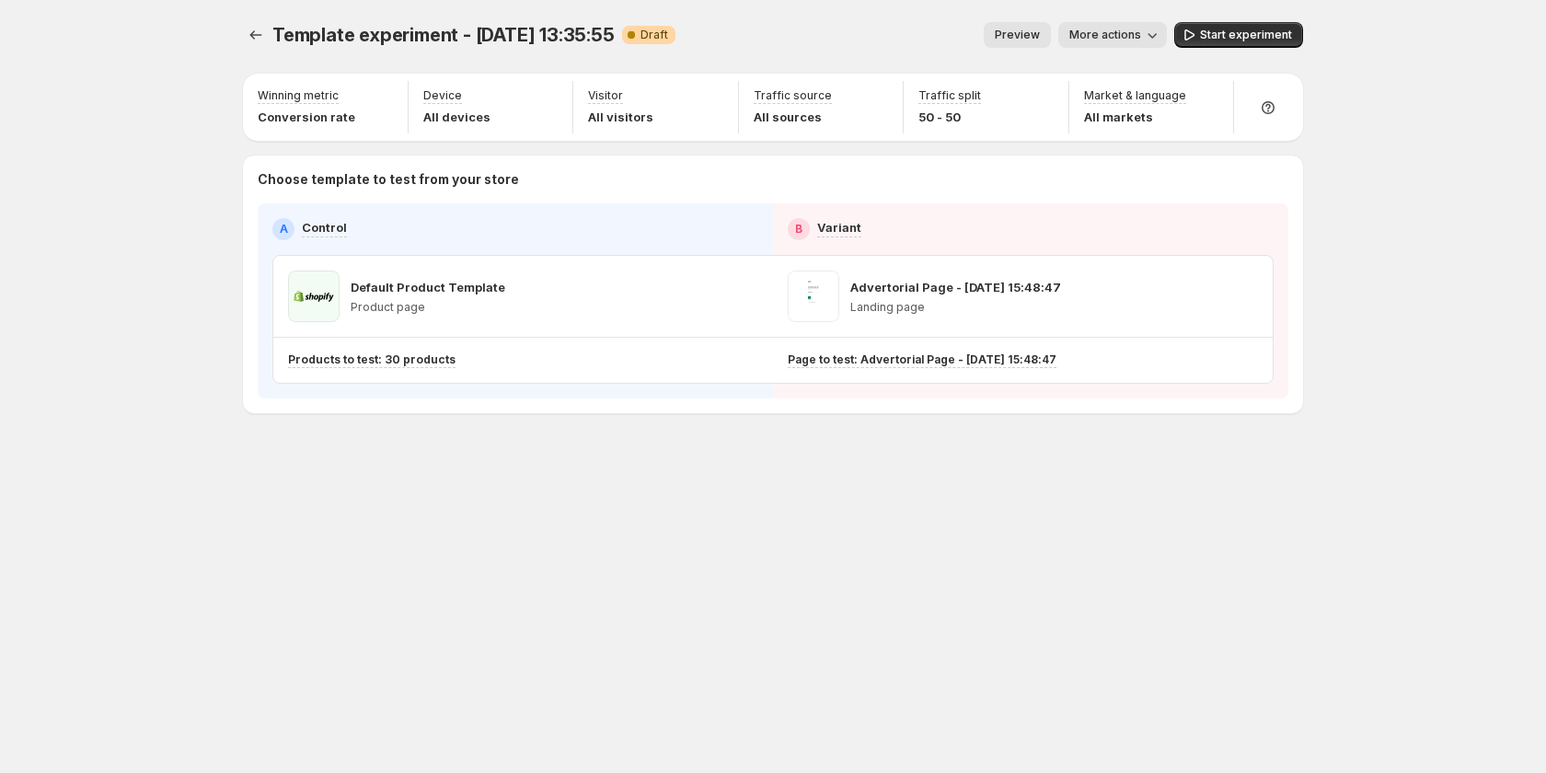
click at [1016, 33] on span "Preview" at bounding box center [1017, 35] width 45 height 15
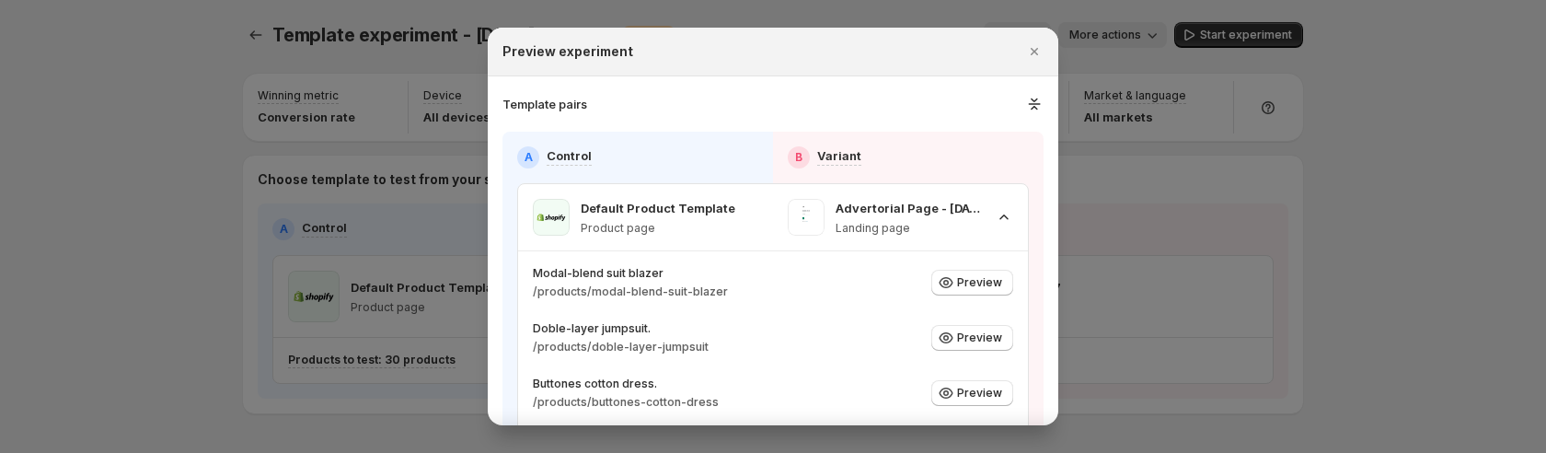
click at [1417, 155] on div at bounding box center [773, 226] width 1546 height 453
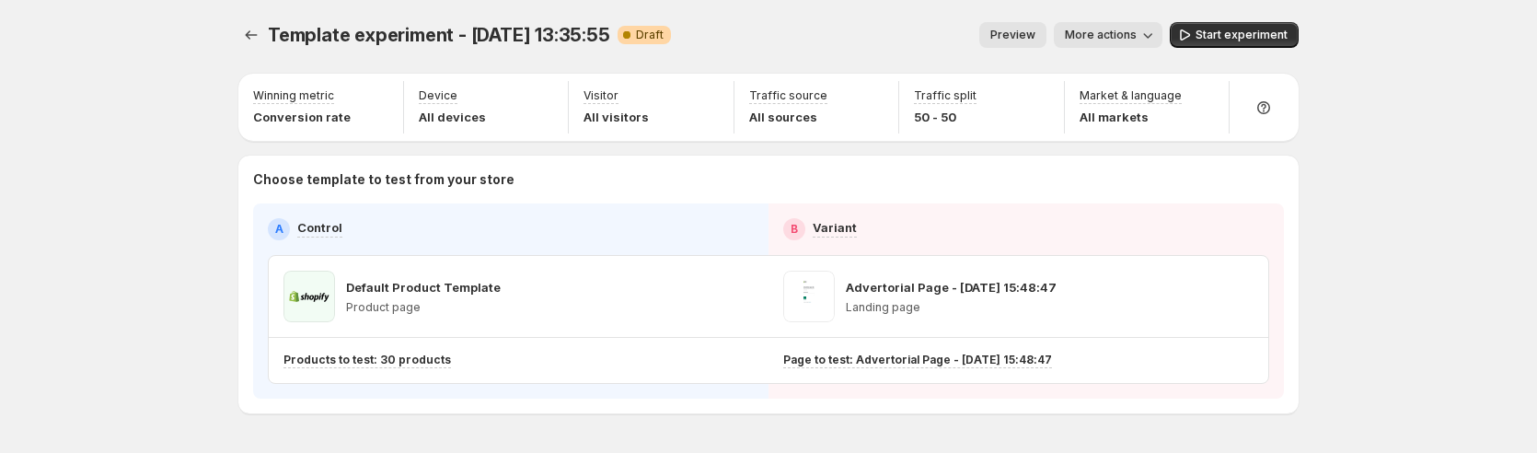
click at [203, 240] on div "Template experiment - Aug 28, 13:35:55. This page is ready Template experiment …" at bounding box center [768, 256] width 1537 height 513
click at [1450, 83] on div "Template experiment - Aug 28, 13:35:55. This page is ready Template experiment …" at bounding box center [768, 256] width 1537 height 513
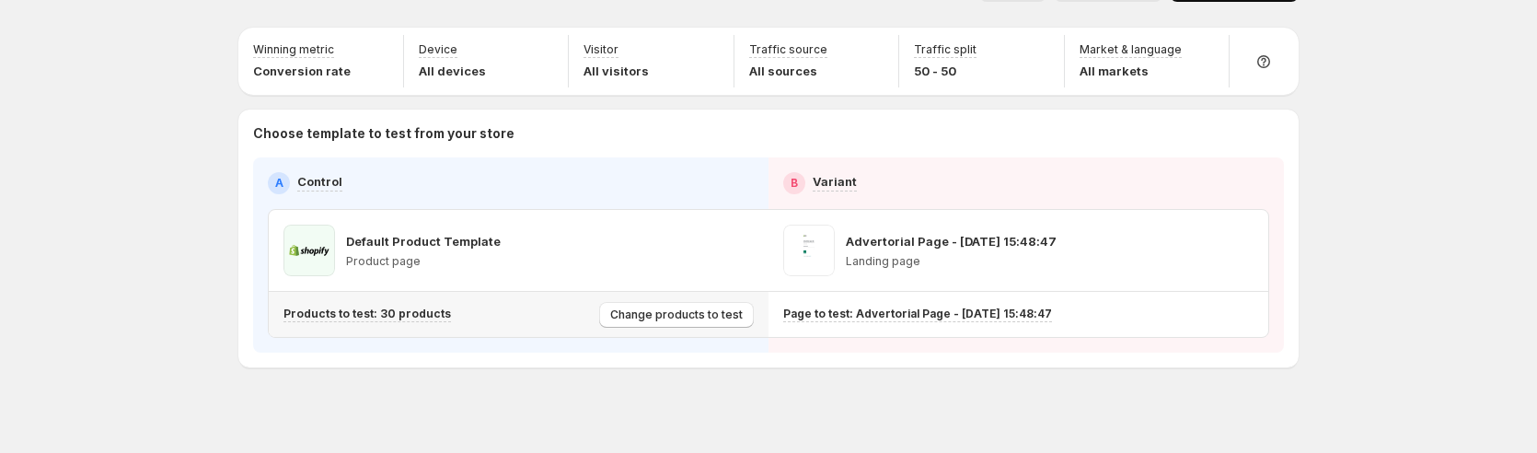
scroll to position [60, 0]
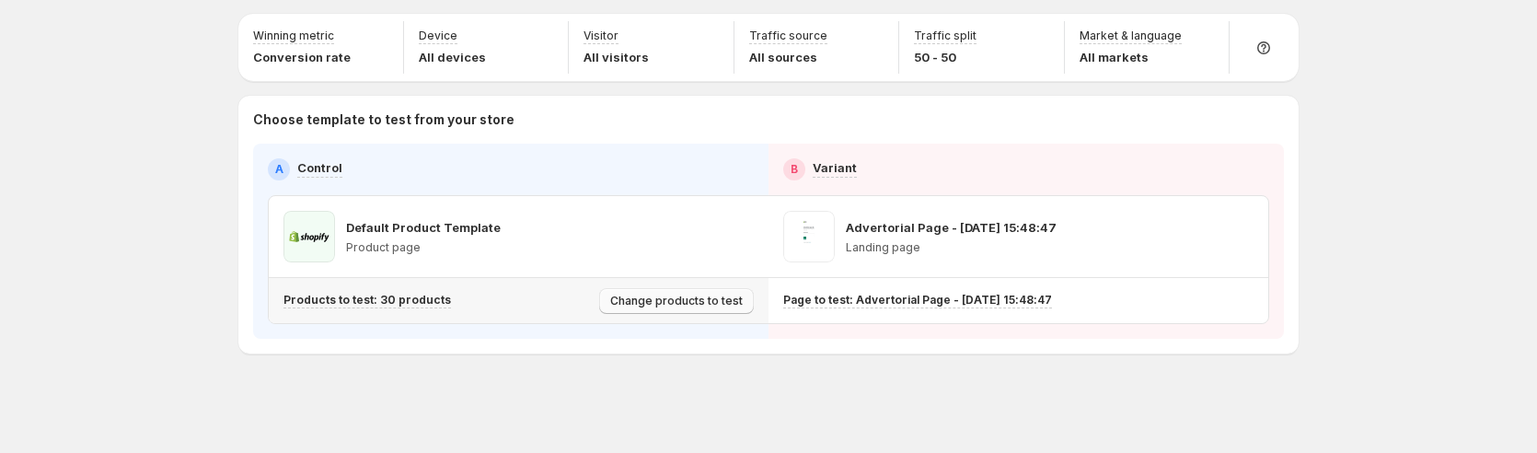
click at [705, 302] on span "Change products to test" at bounding box center [676, 301] width 133 height 15
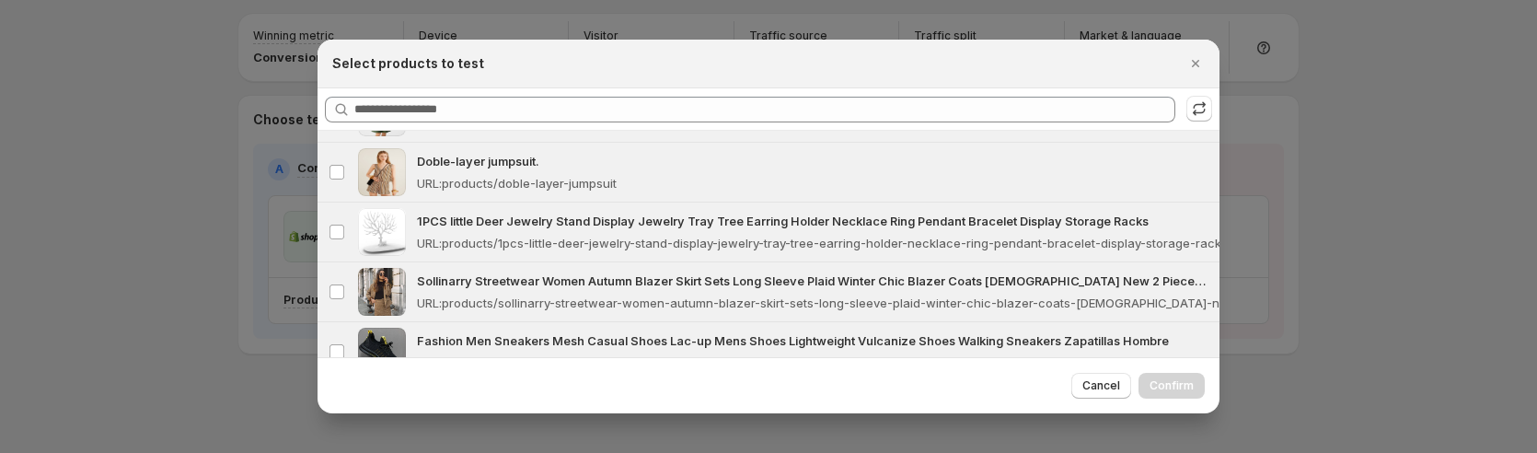
scroll to position [0, 0]
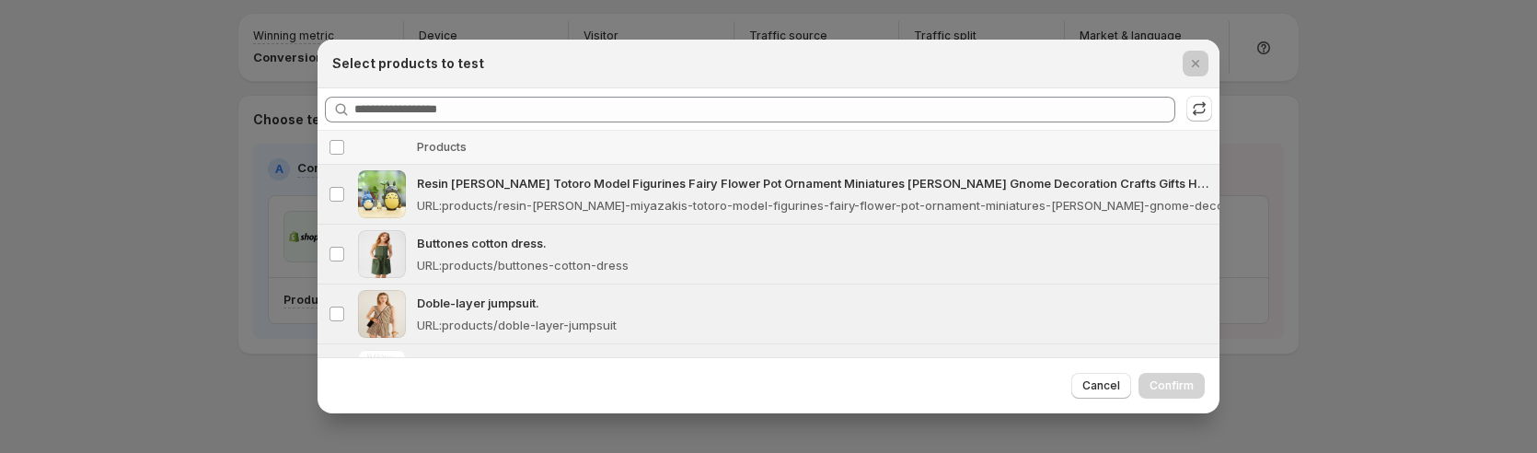
click at [178, 286] on div at bounding box center [768, 226] width 1537 height 453
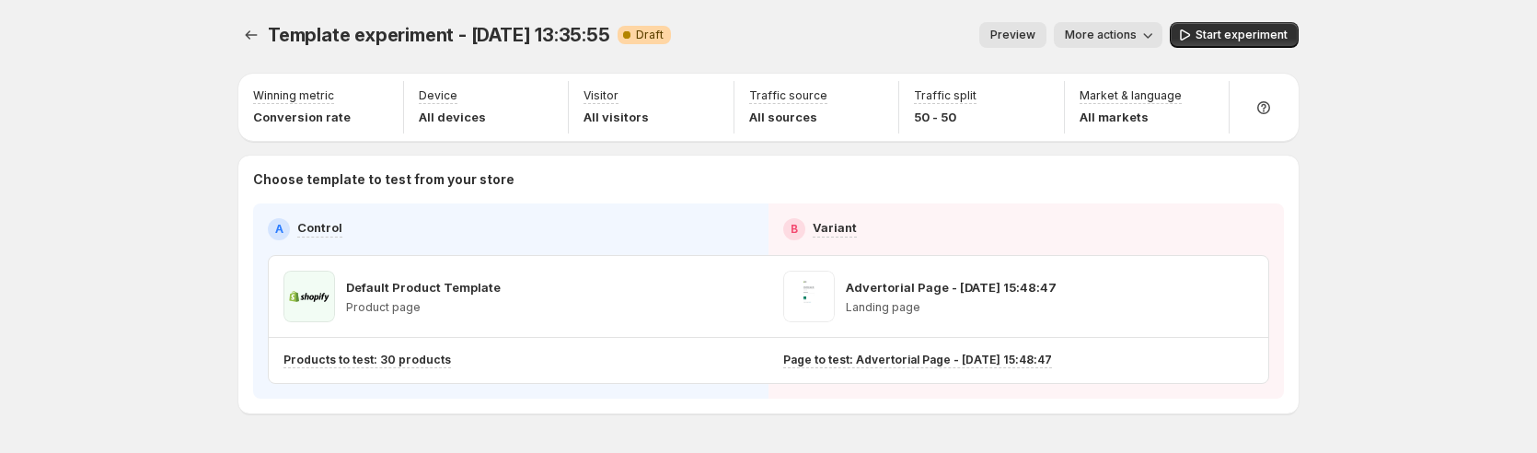
click at [1029, 37] on span "Preview" at bounding box center [1012, 35] width 45 height 15
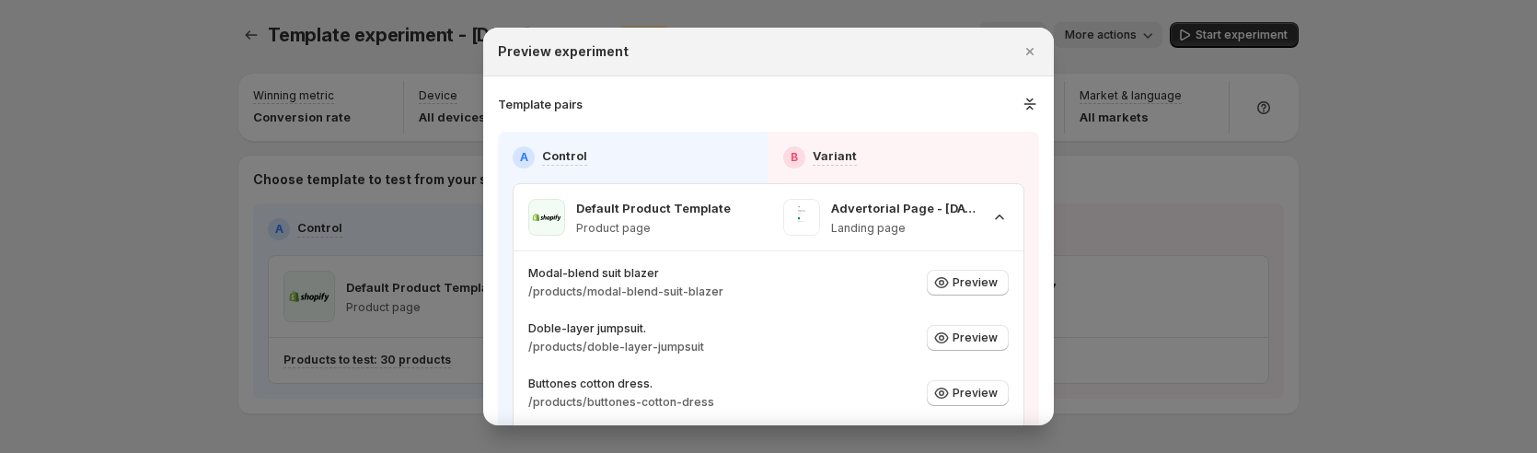
click at [1248, 283] on div at bounding box center [768, 226] width 1537 height 453
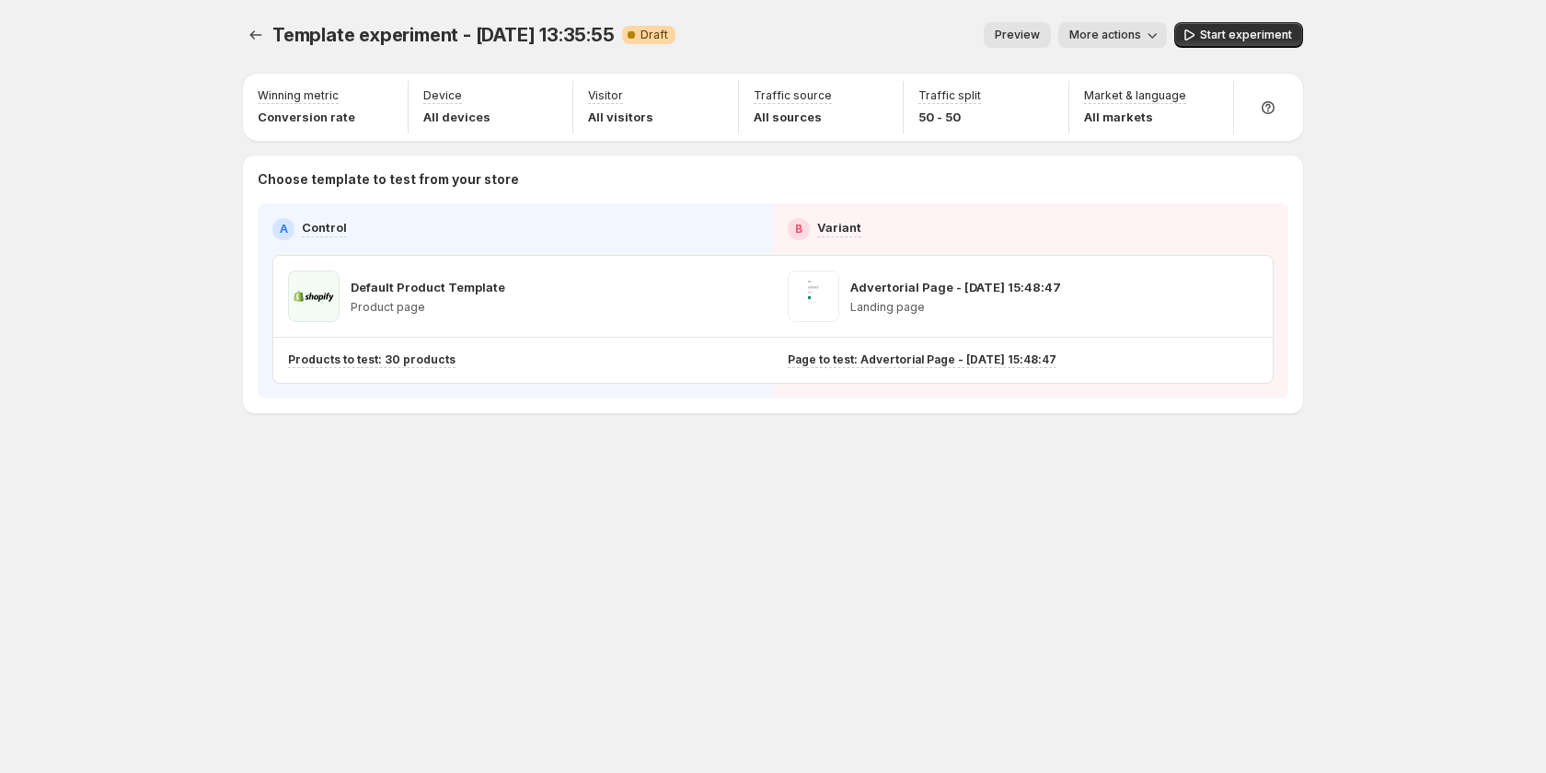
click at [1040, 31] on span "Preview" at bounding box center [1017, 35] width 45 height 15
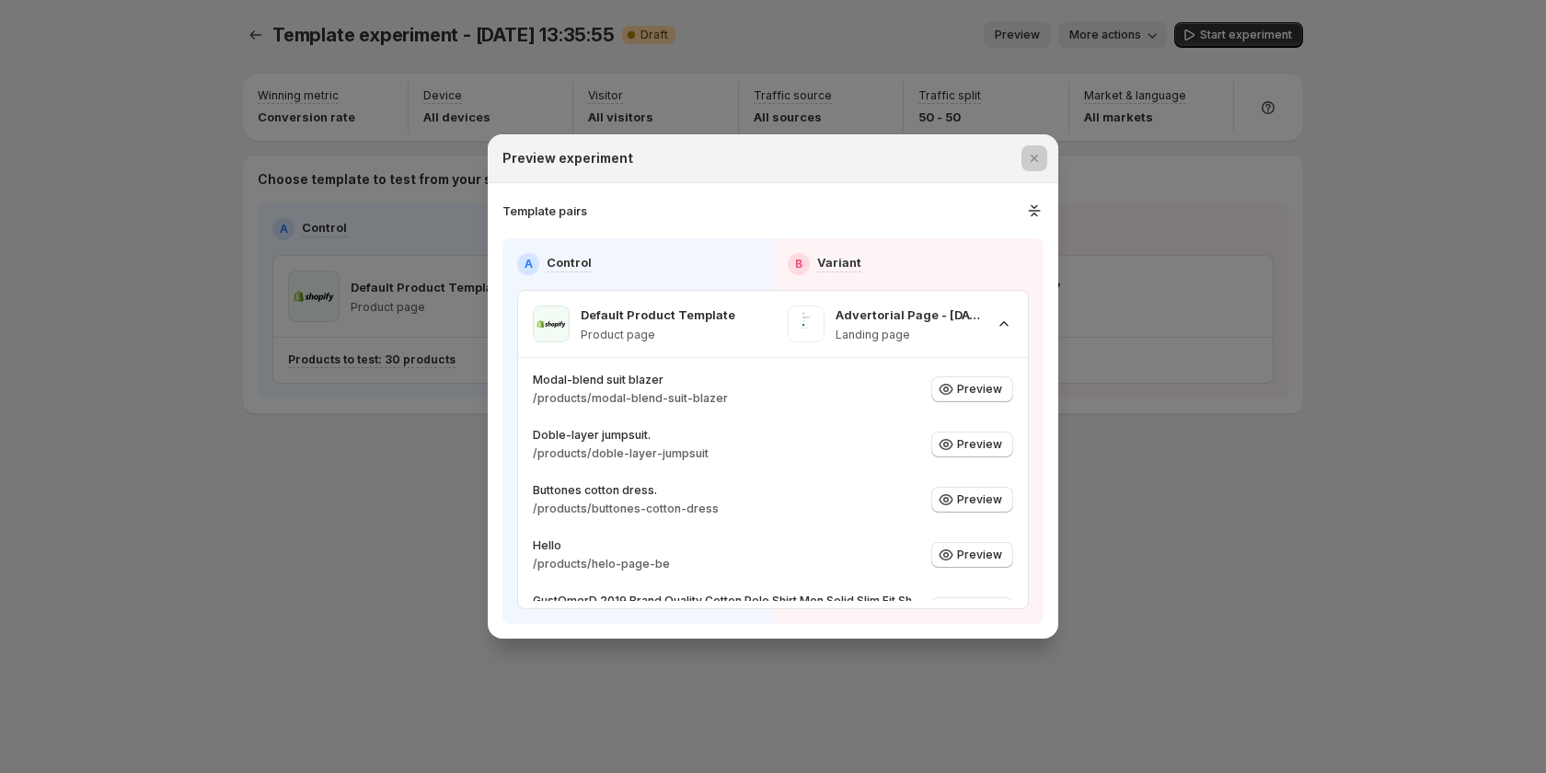
click at [1279, 500] on div at bounding box center [773, 386] width 1546 height 773
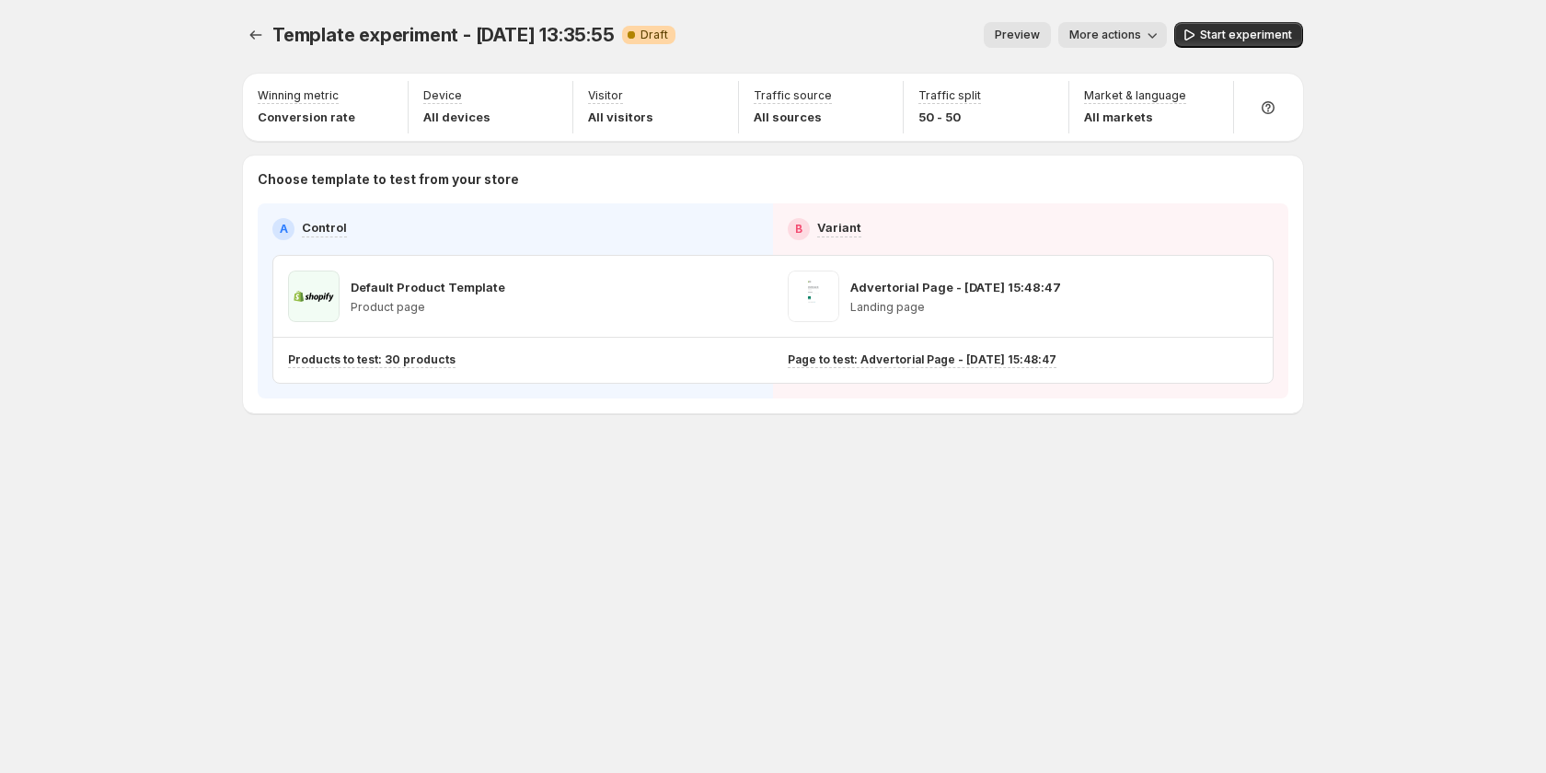
click at [1027, 39] on span "Preview" at bounding box center [1017, 35] width 45 height 15
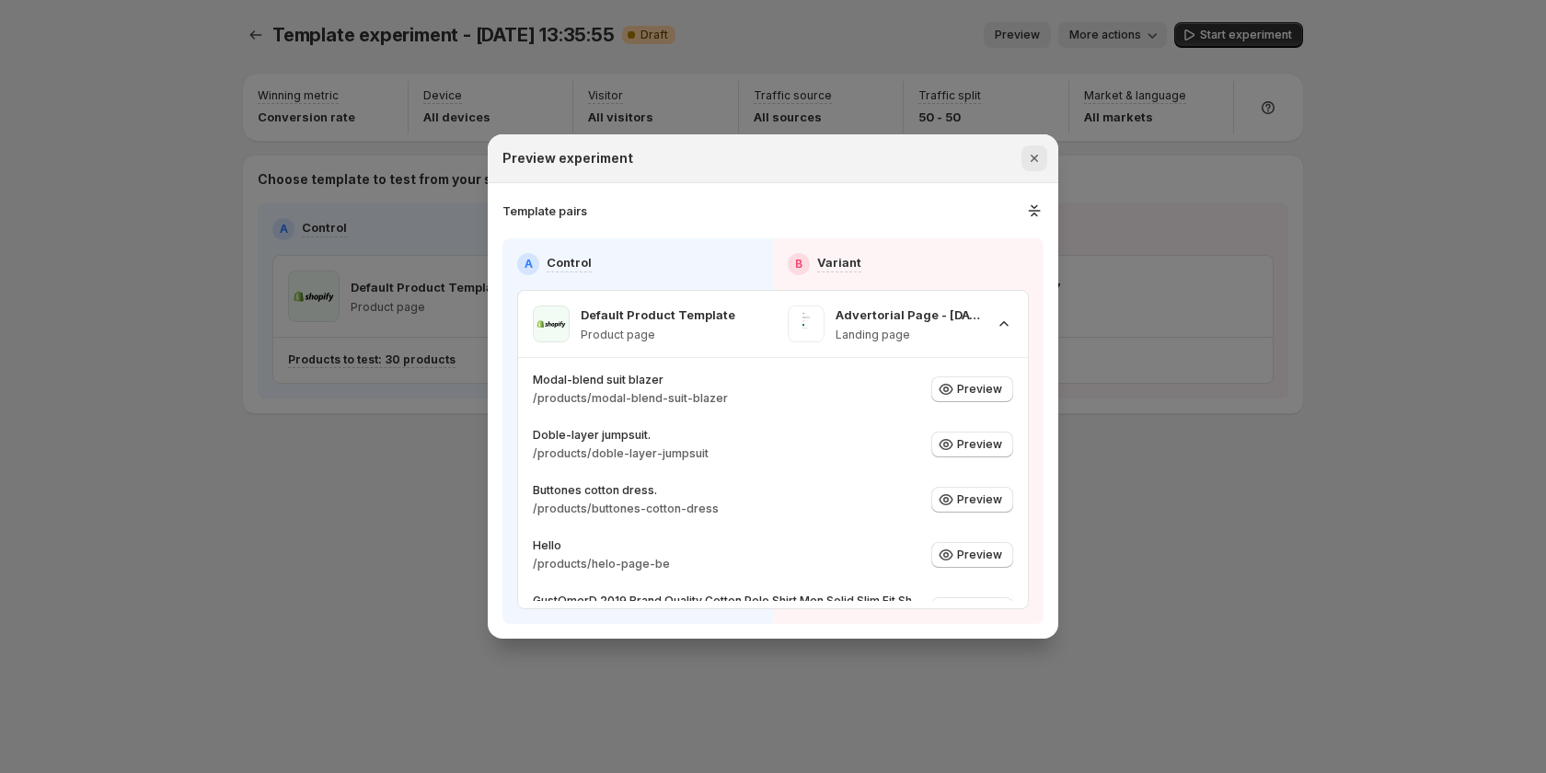
click at [1036, 152] on icon "Close" at bounding box center [1034, 158] width 18 height 18
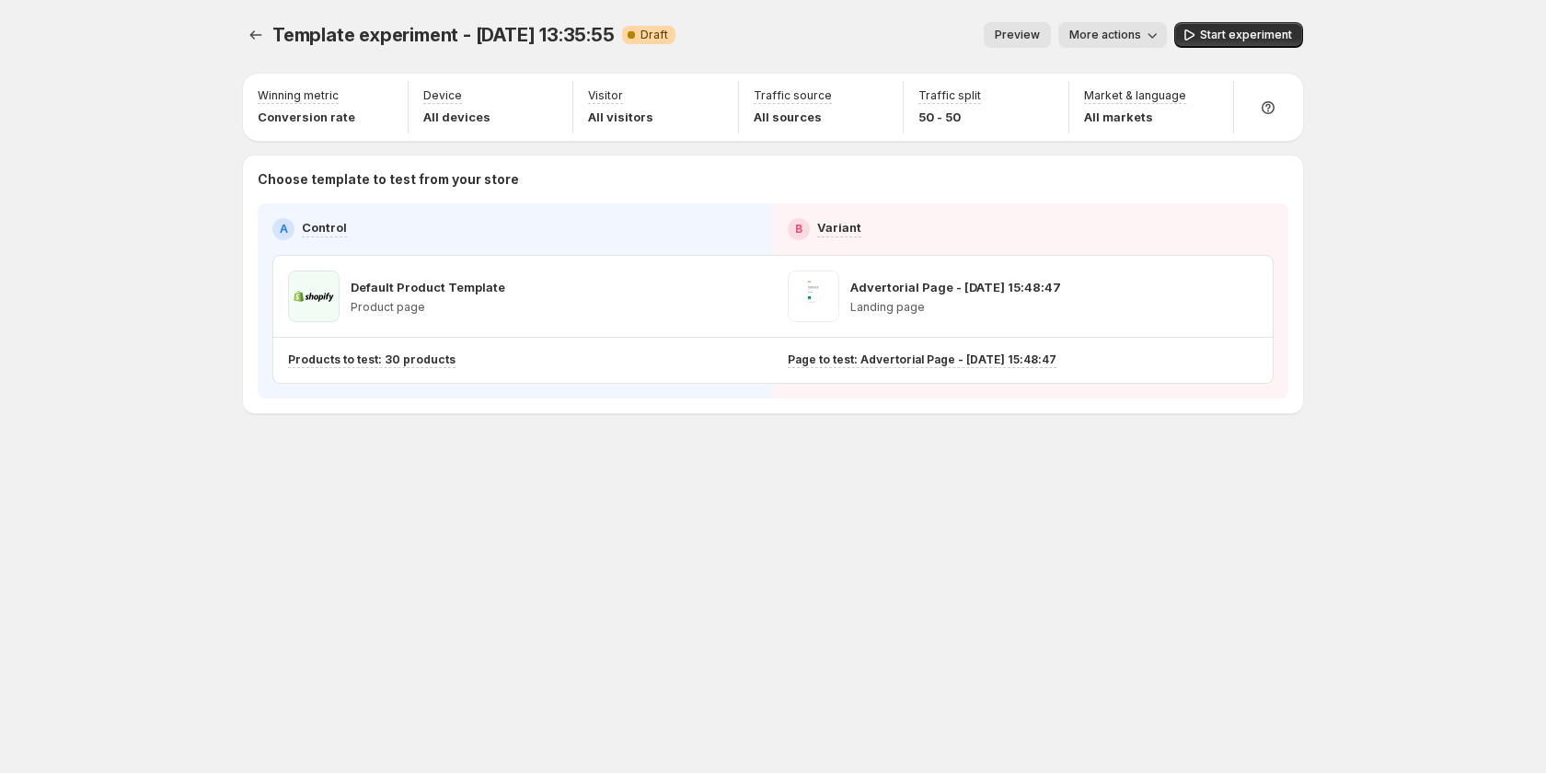
click at [1036, 36] on span "Preview" at bounding box center [1017, 35] width 45 height 15
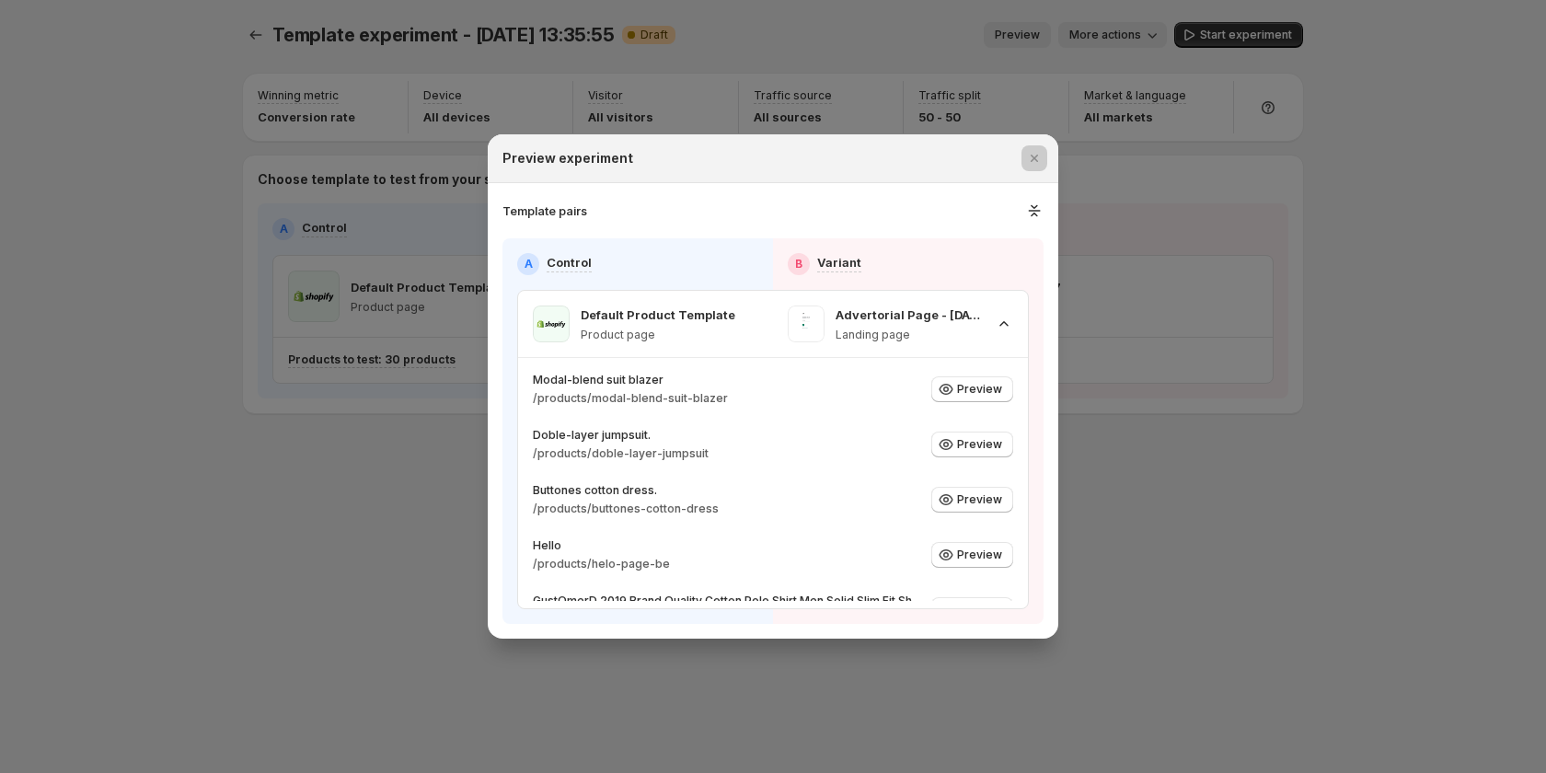
click at [1167, 527] on div at bounding box center [773, 386] width 1546 height 773
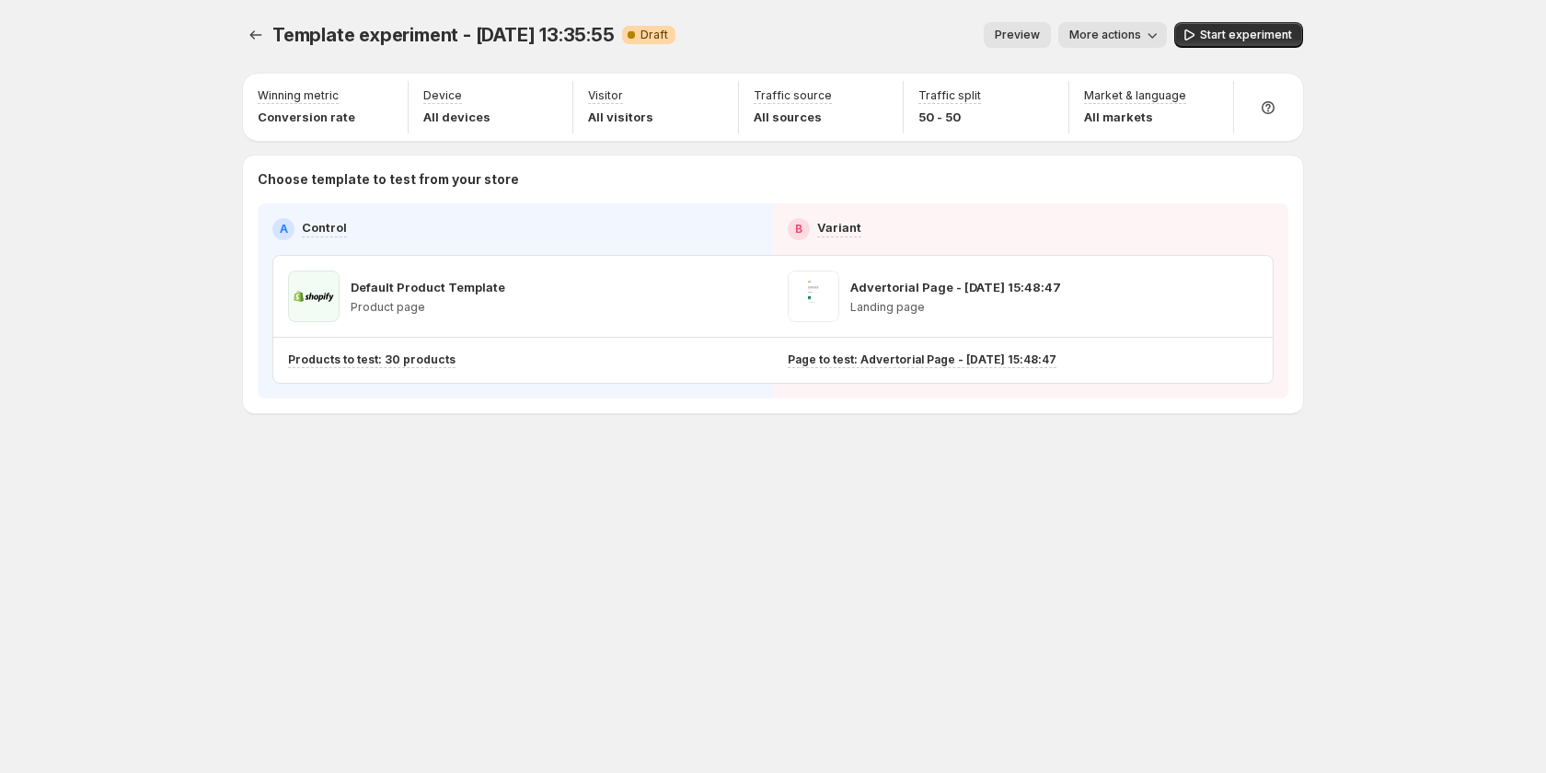
click at [1040, 38] on span "Preview" at bounding box center [1017, 35] width 45 height 15
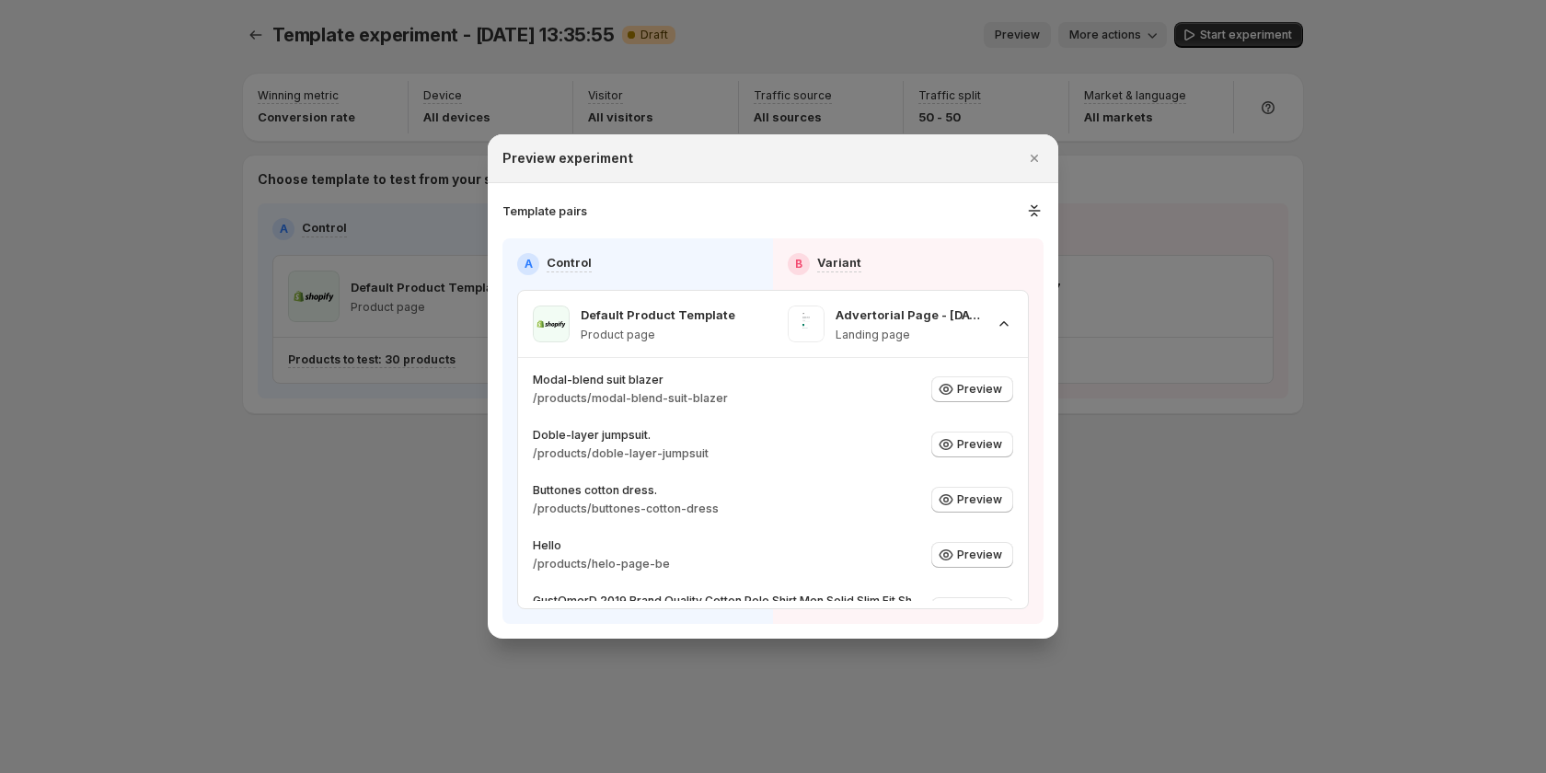
drag, startPoint x: 1091, startPoint y: 520, endPoint x: 1091, endPoint y: 429, distance: 91.1
click at [1091, 464] on div at bounding box center [773, 386] width 1546 height 773
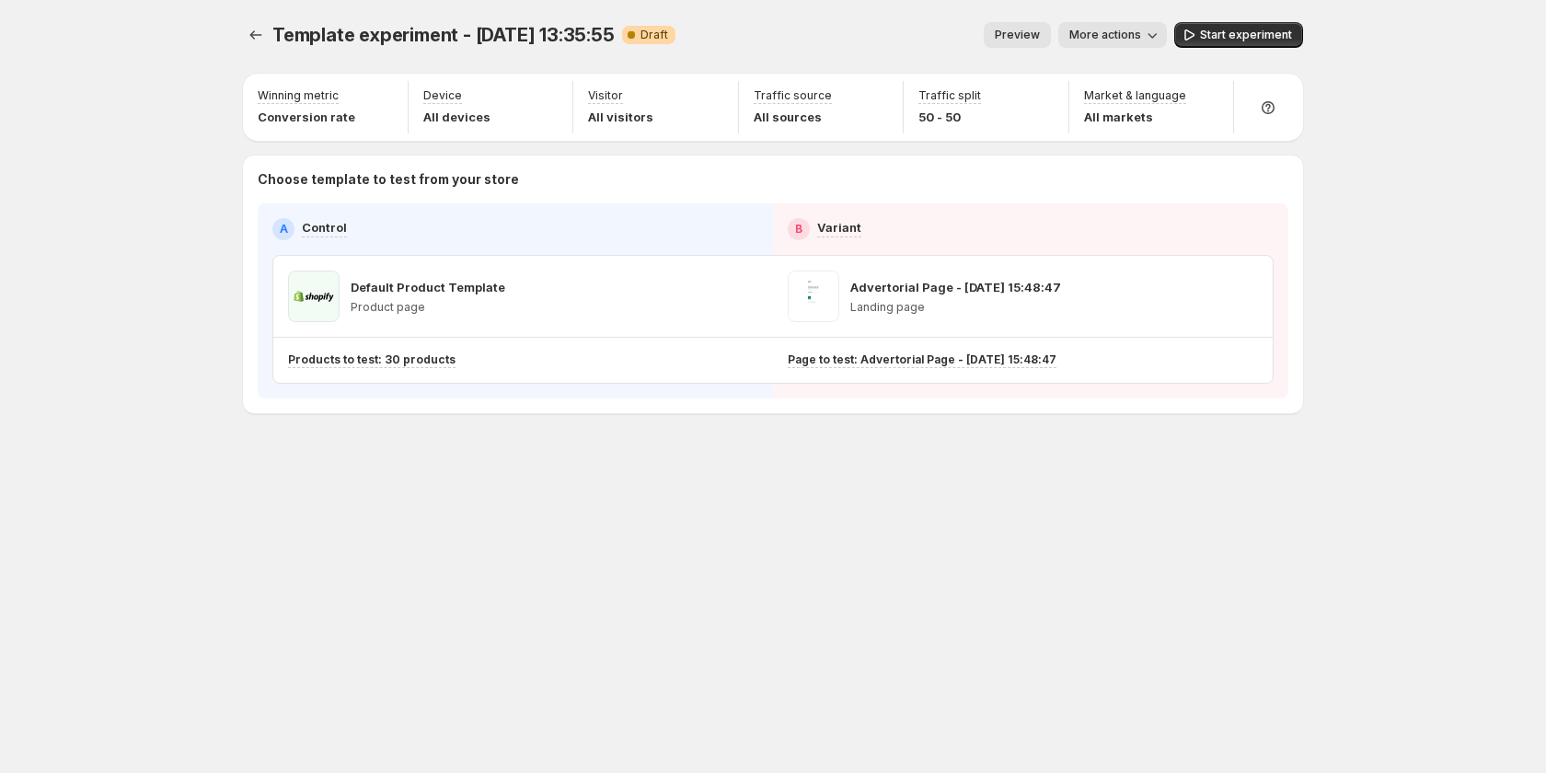
click at [1023, 34] on span "Preview" at bounding box center [1017, 35] width 45 height 15
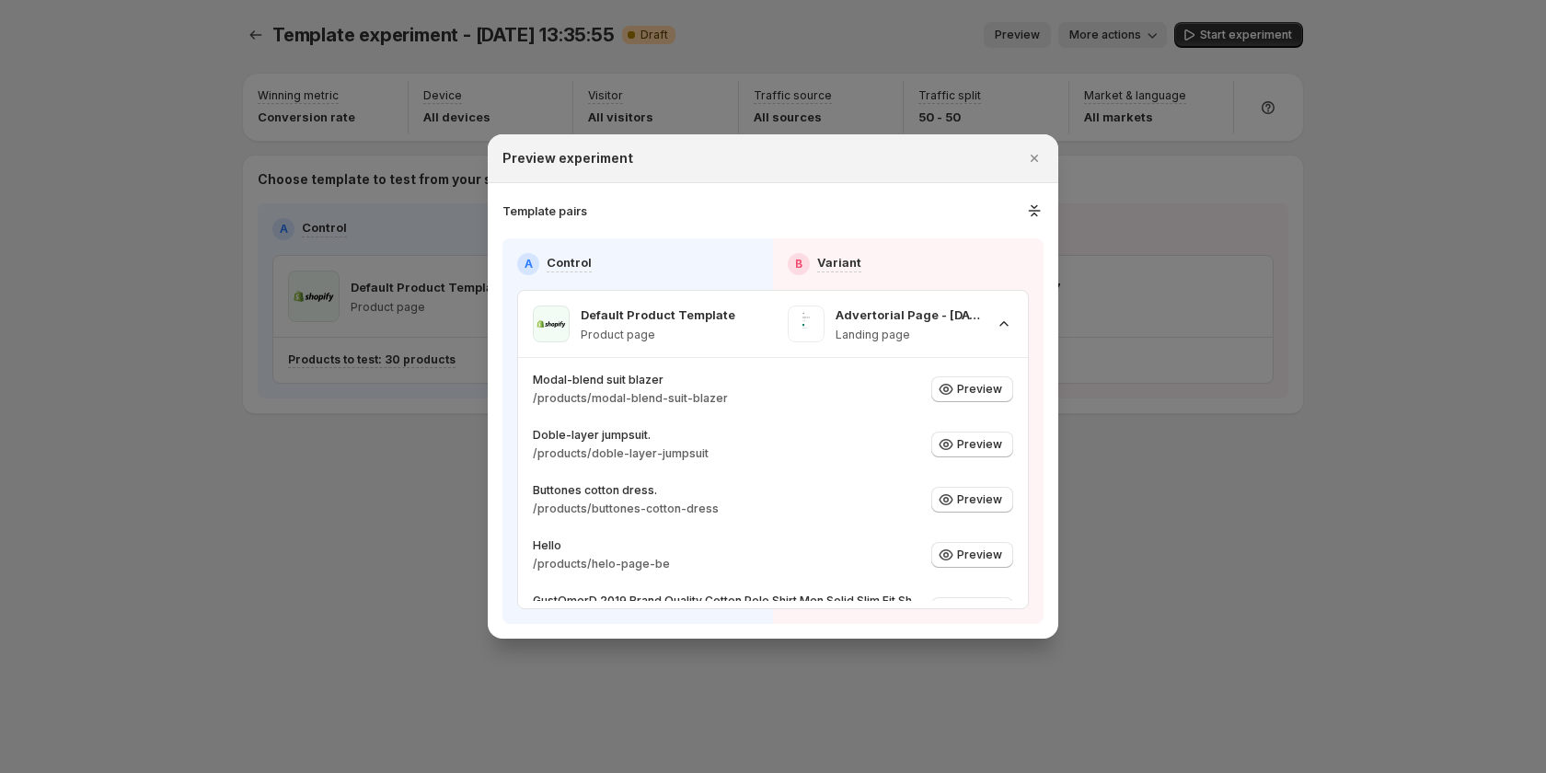
click at [570, 207] on h3 "Template pairs" at bounding box center [545, 211] width 85 height 18
click at [318, 468] on div at bounding box center [773, 386] width 1546 height 773
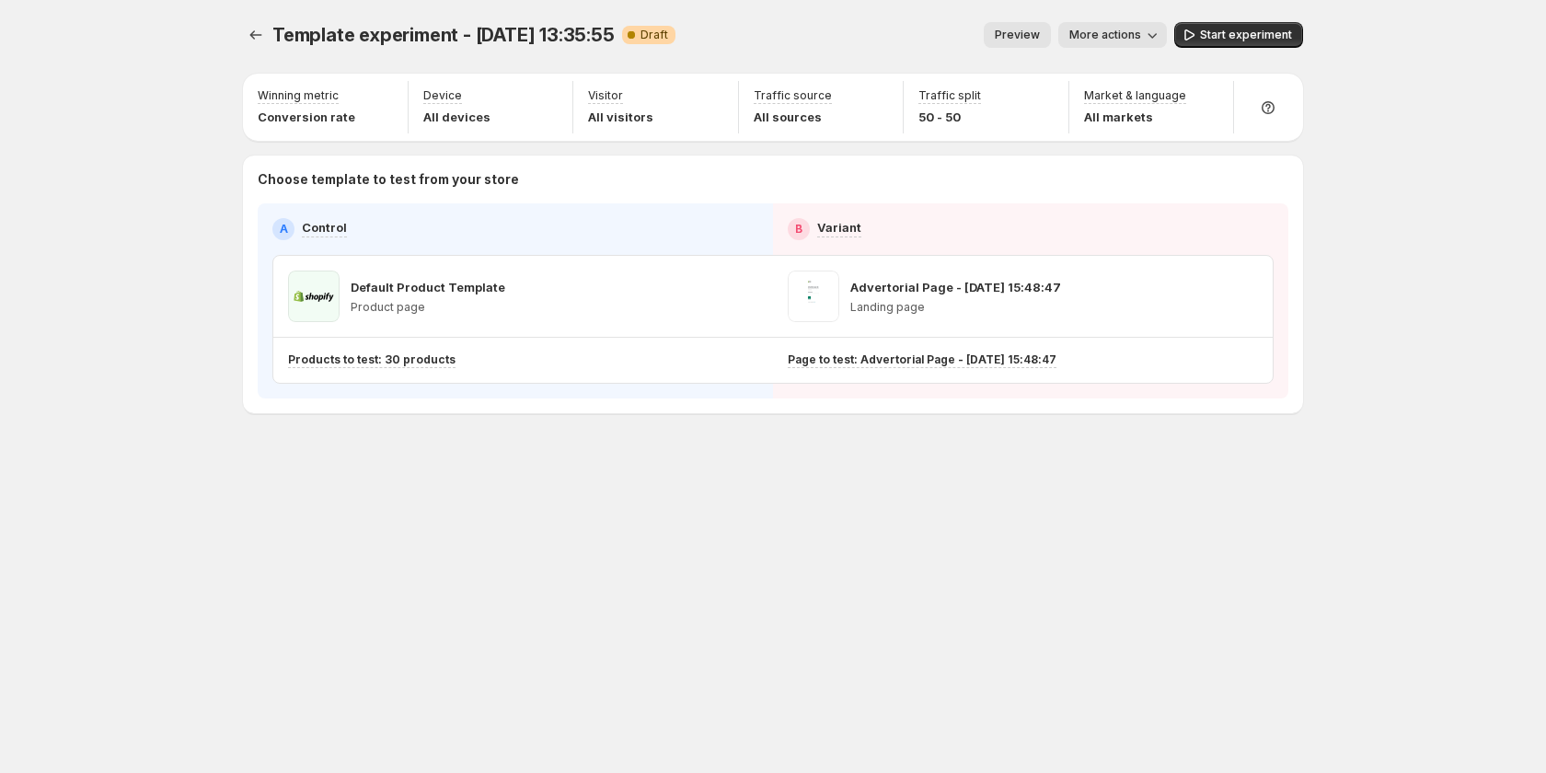
click at [1048, 30] on button "Preview" at bounding box center [1017, 35] width 67 height 26
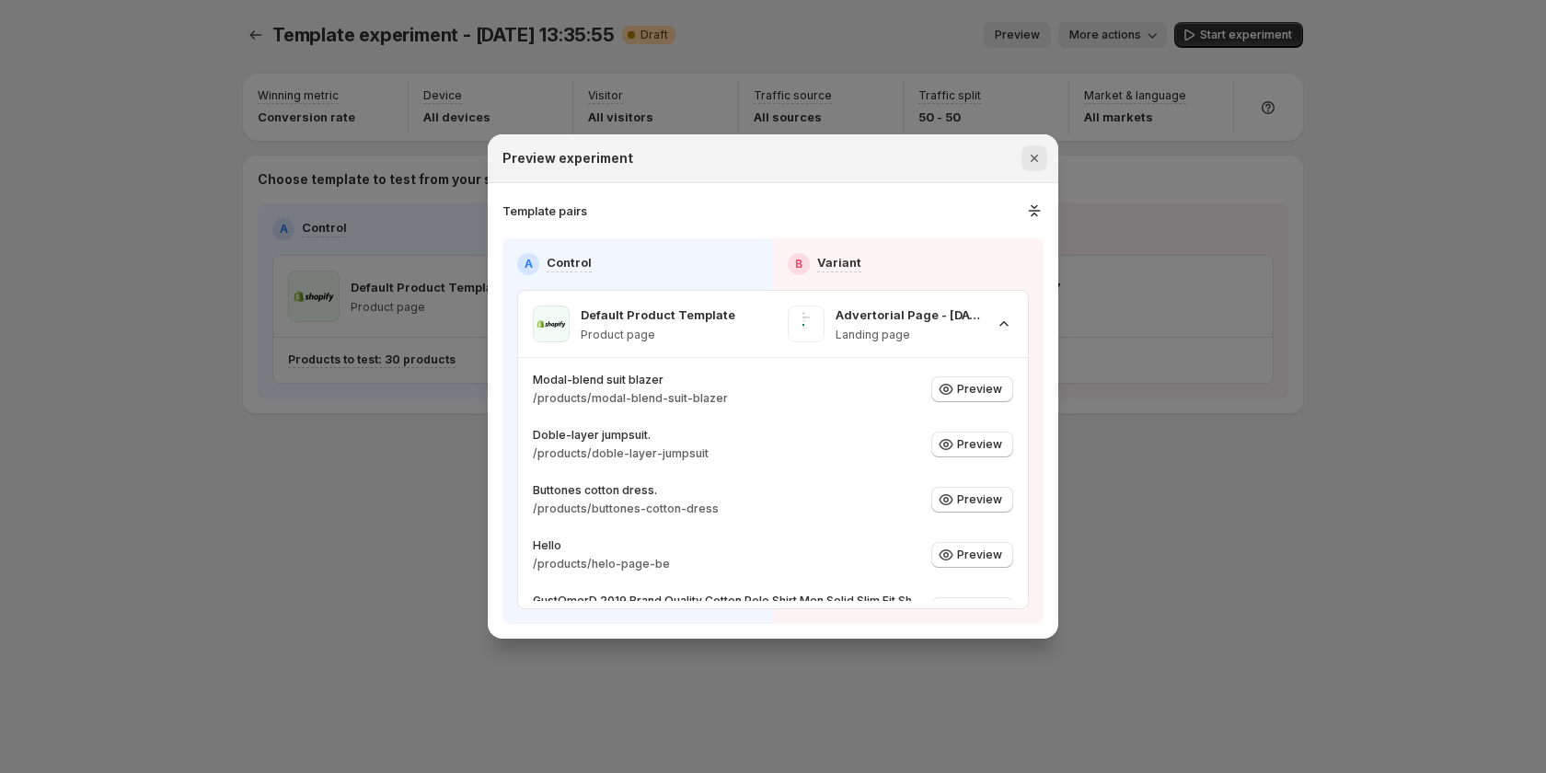
click at [1036, 148] on button "Close" at bounding box center [1035, 158] width 26 height 26
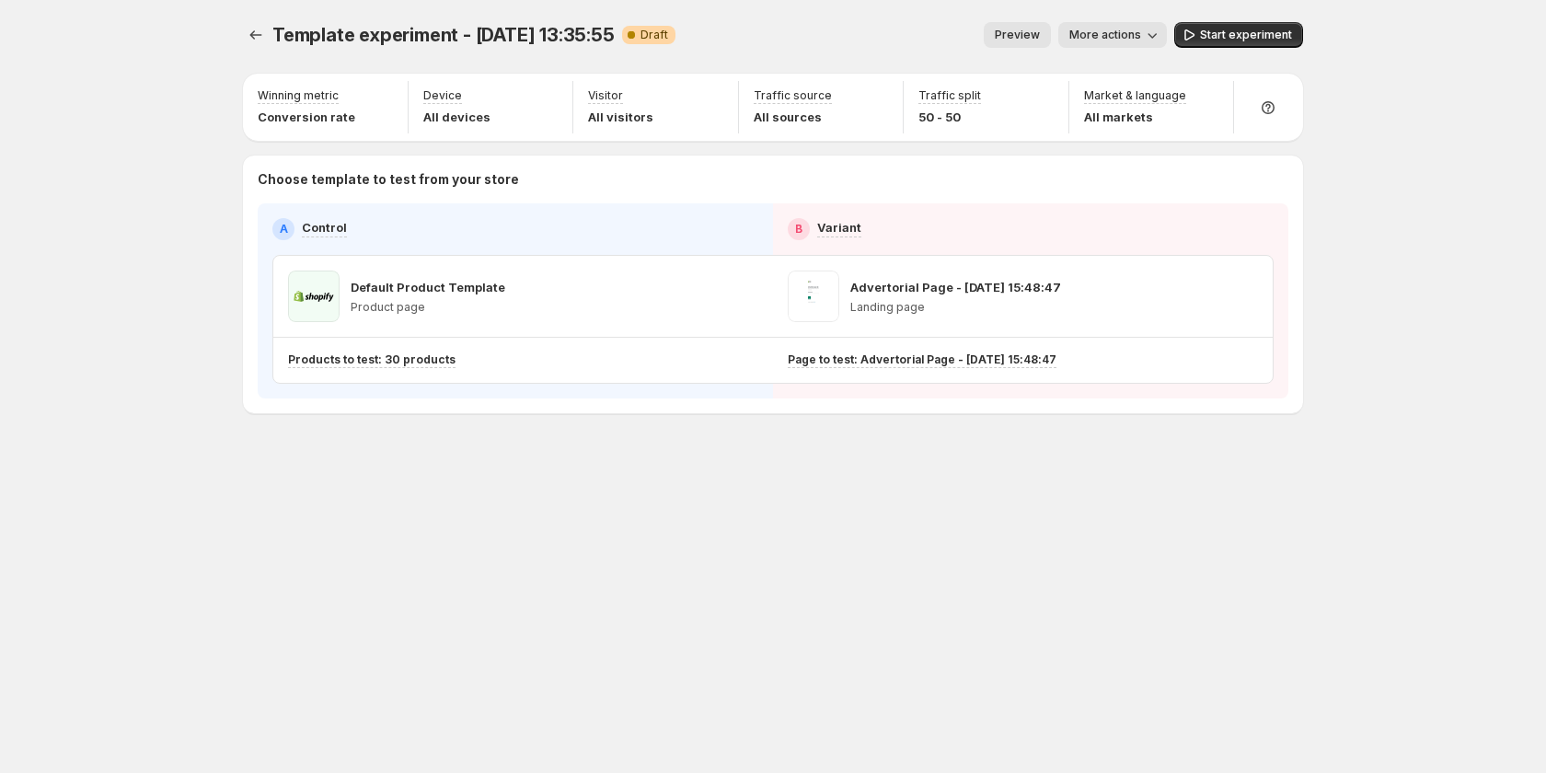
click at [1011, 34] on span "Preview" at bounding box center [1017, 35] width 45 height 15
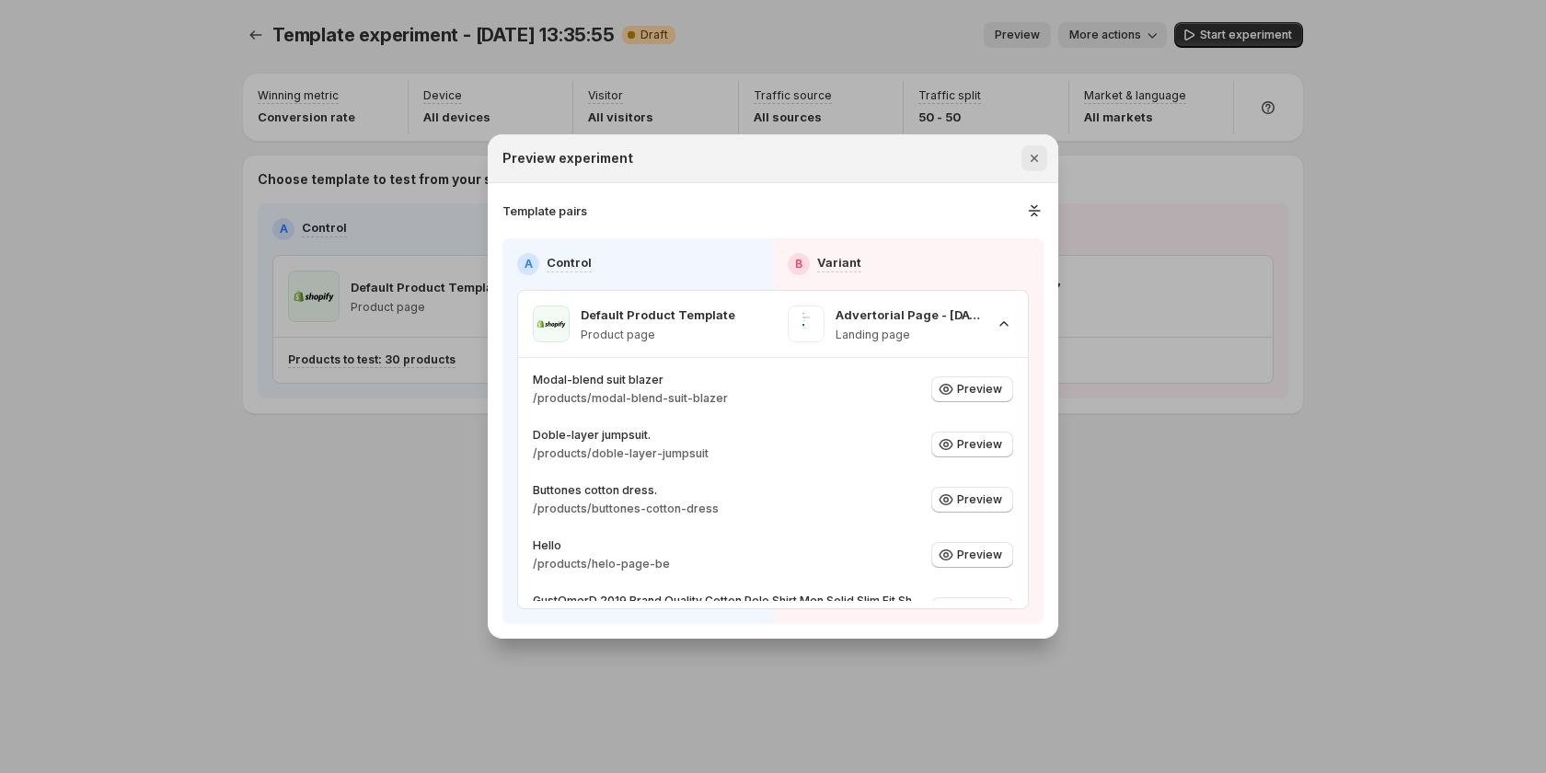
click at [1034, 158] on icon "Close" at bounding box center [1034, 158] width 7 height 7
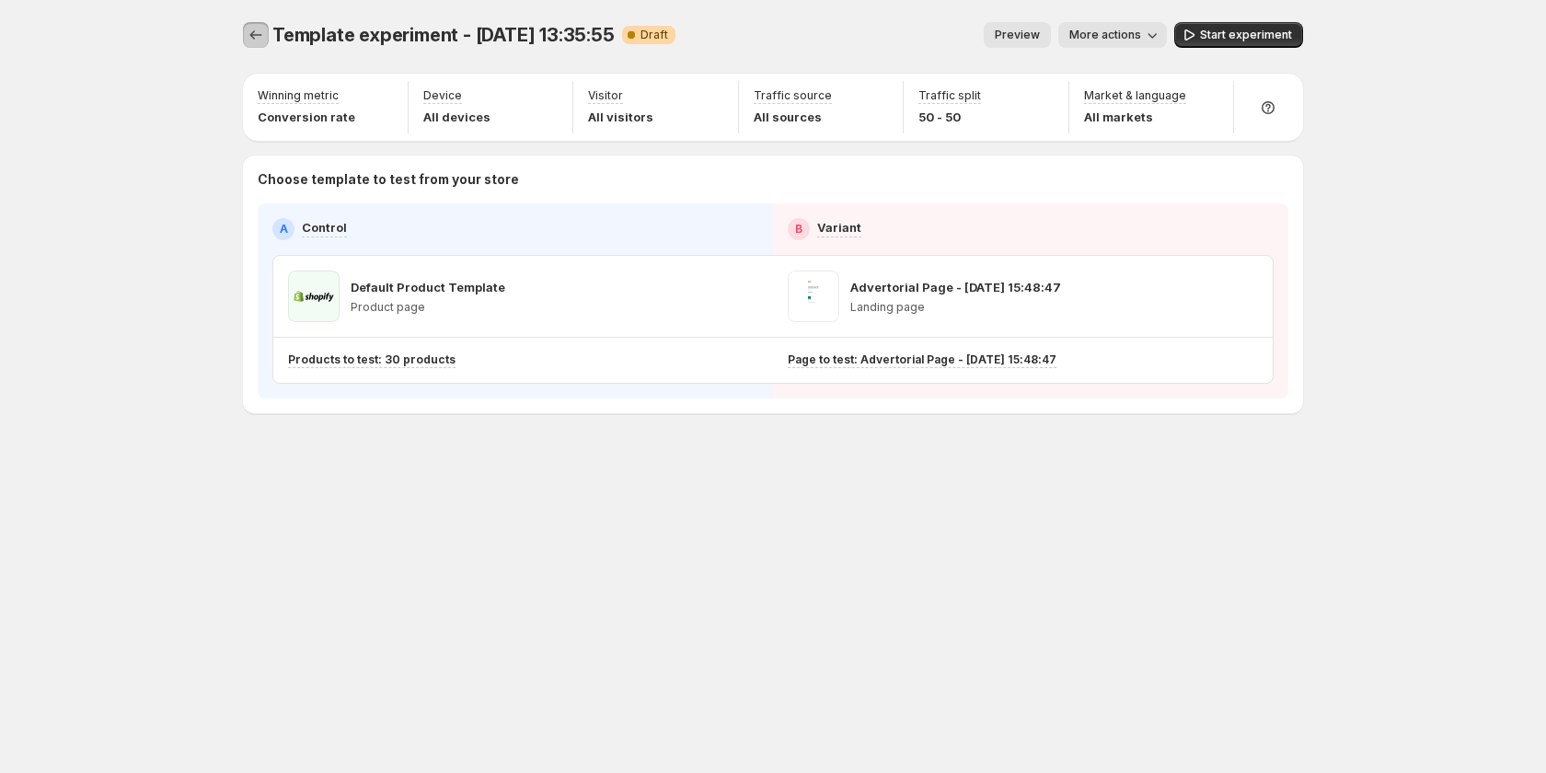
click at [266, 37] on button "Experiments" at bounding box center [256, 35] width 26 height 26
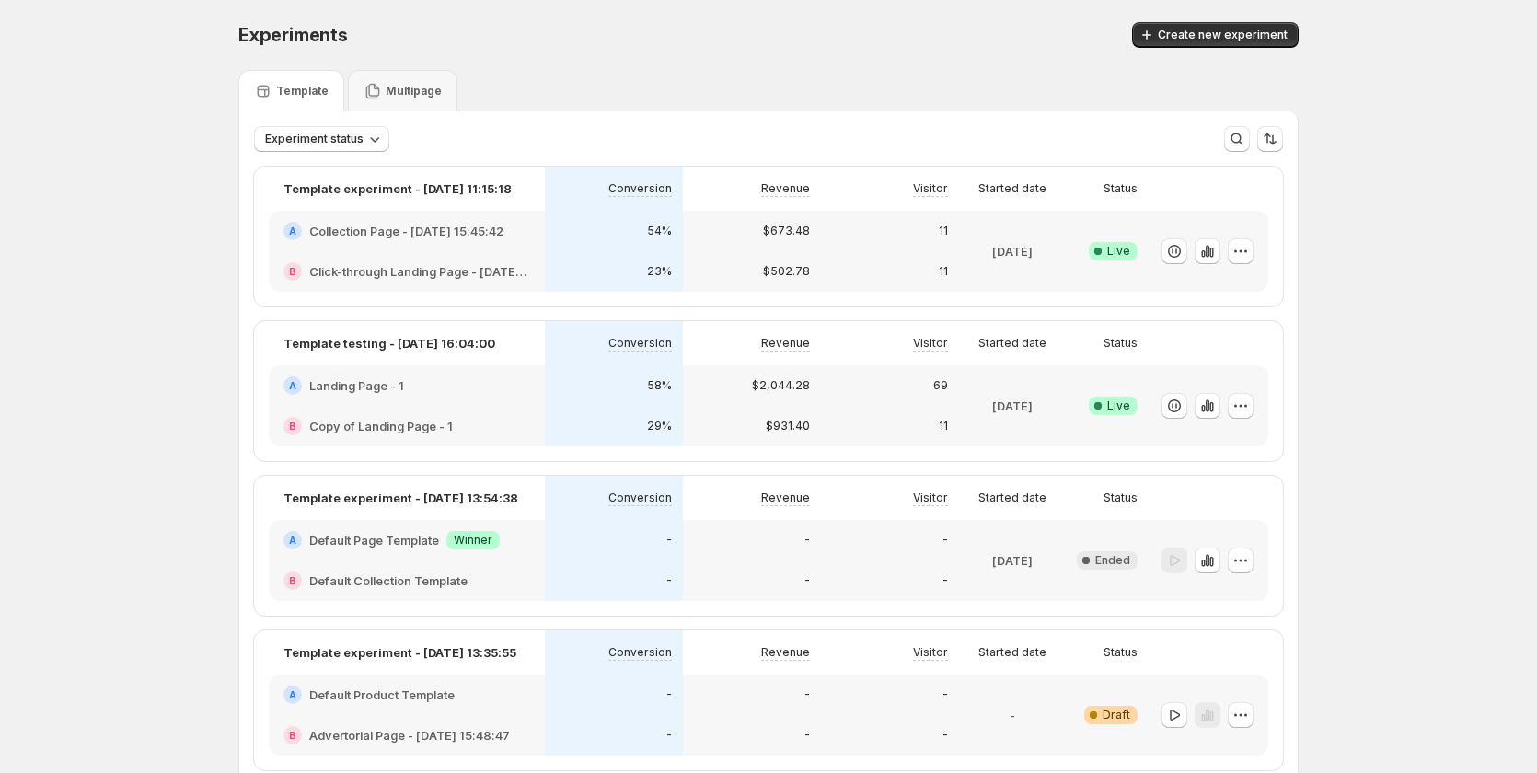
click at [635, 246] on div "54%" at bounding box center [614, 231] width 138 height 41
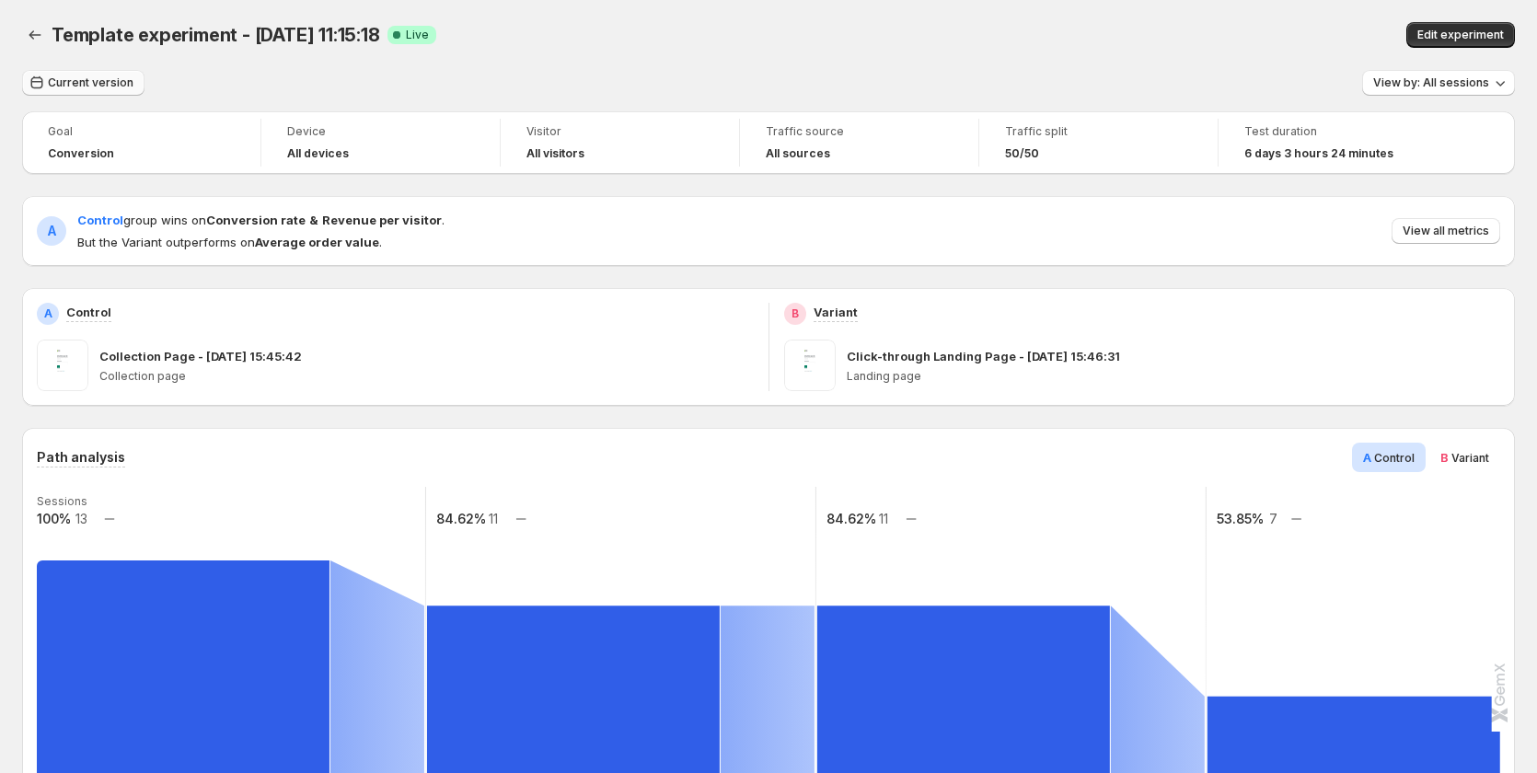
click at [83, 87] on span "Current version" at bounding box center [91, 82] width 86 height 15
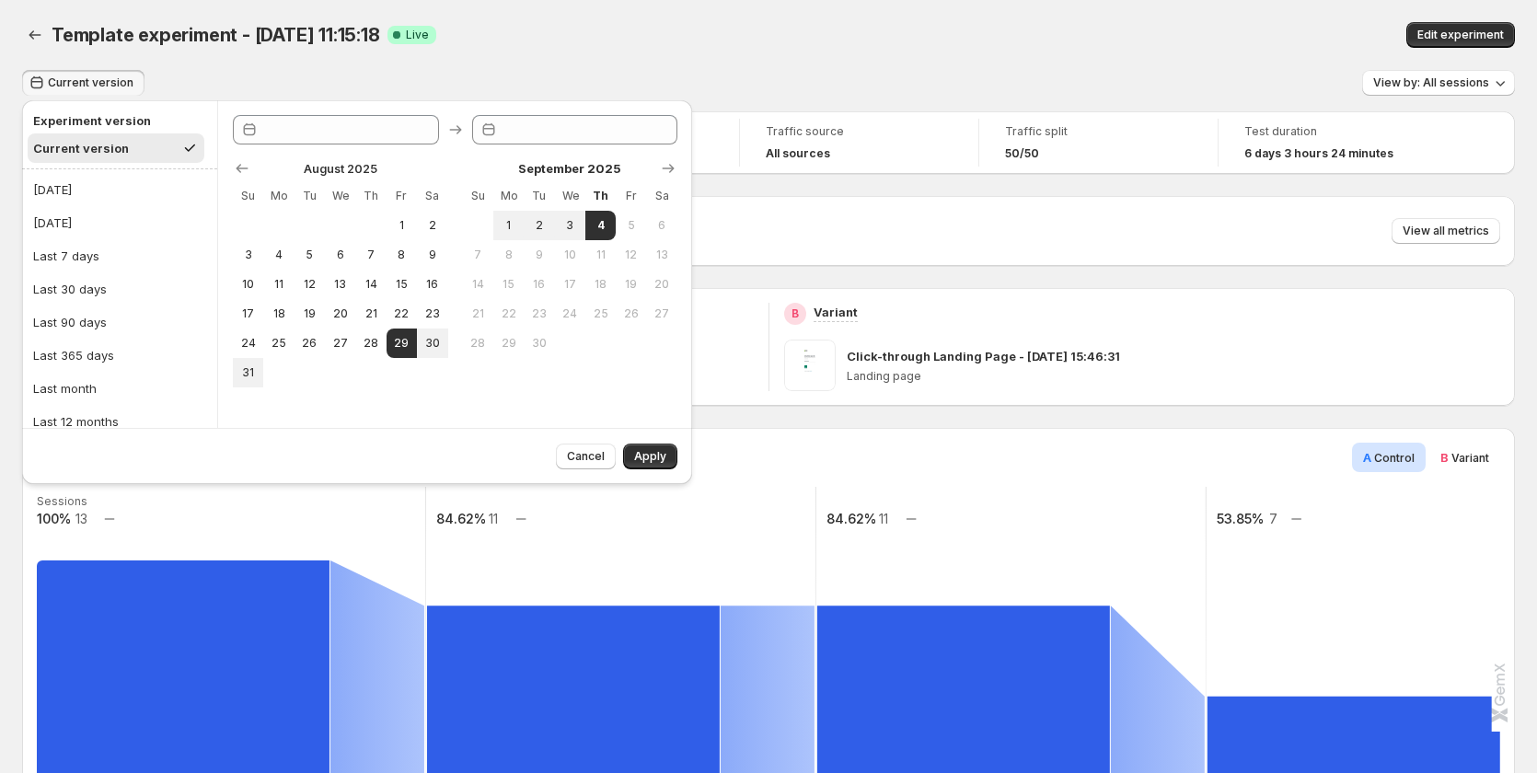
type input "**********"
click at [353, 341] on button "27" at bounding box center [340, 343] width 30 height 29
type input "**********"
click at [595, 218] on span "4" at bounding box center [601, 225] width 16 height 15
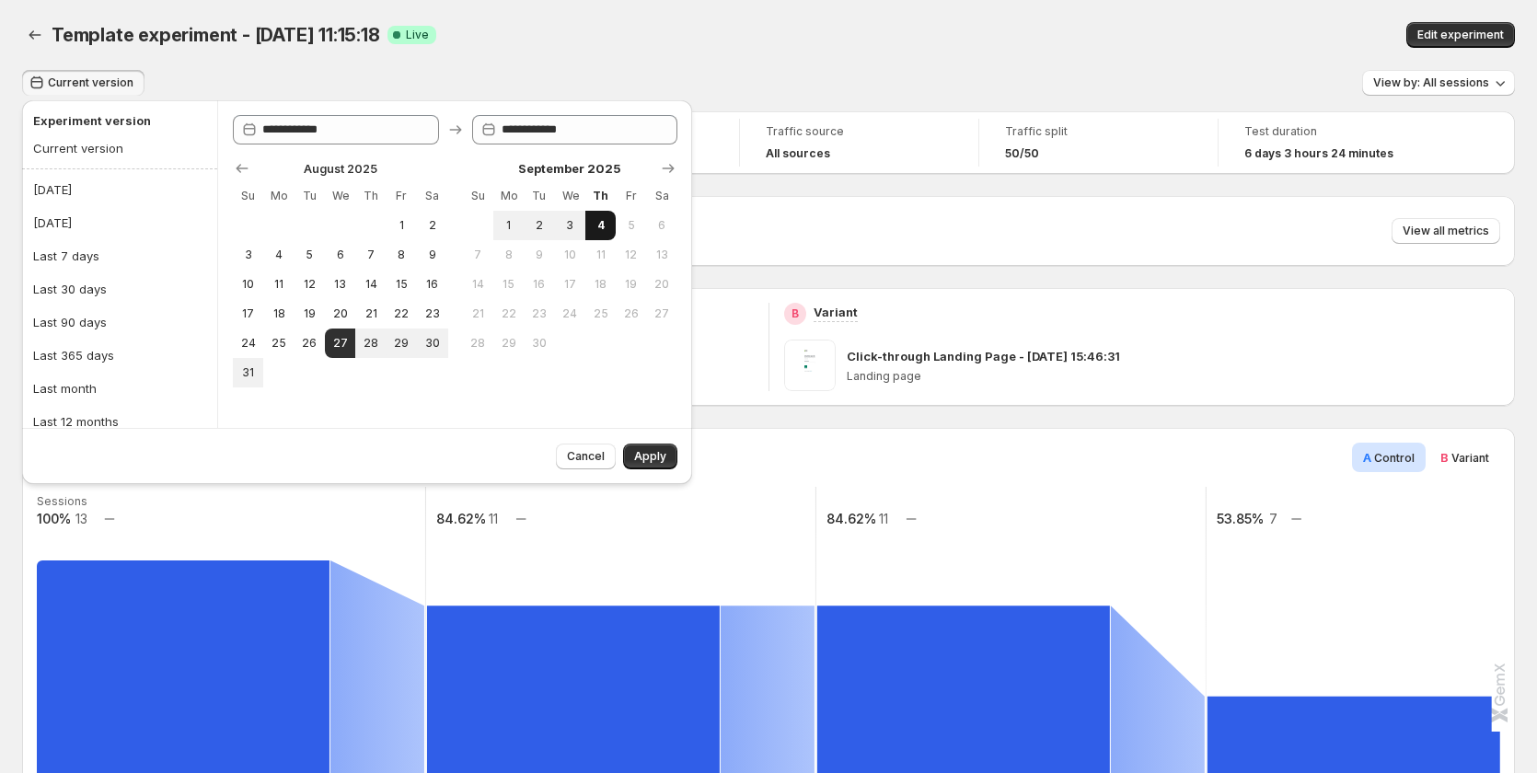
type input "**********"
click at [654, 457] on span "Apply" at bounding box center [650, 456] width 32 height 15
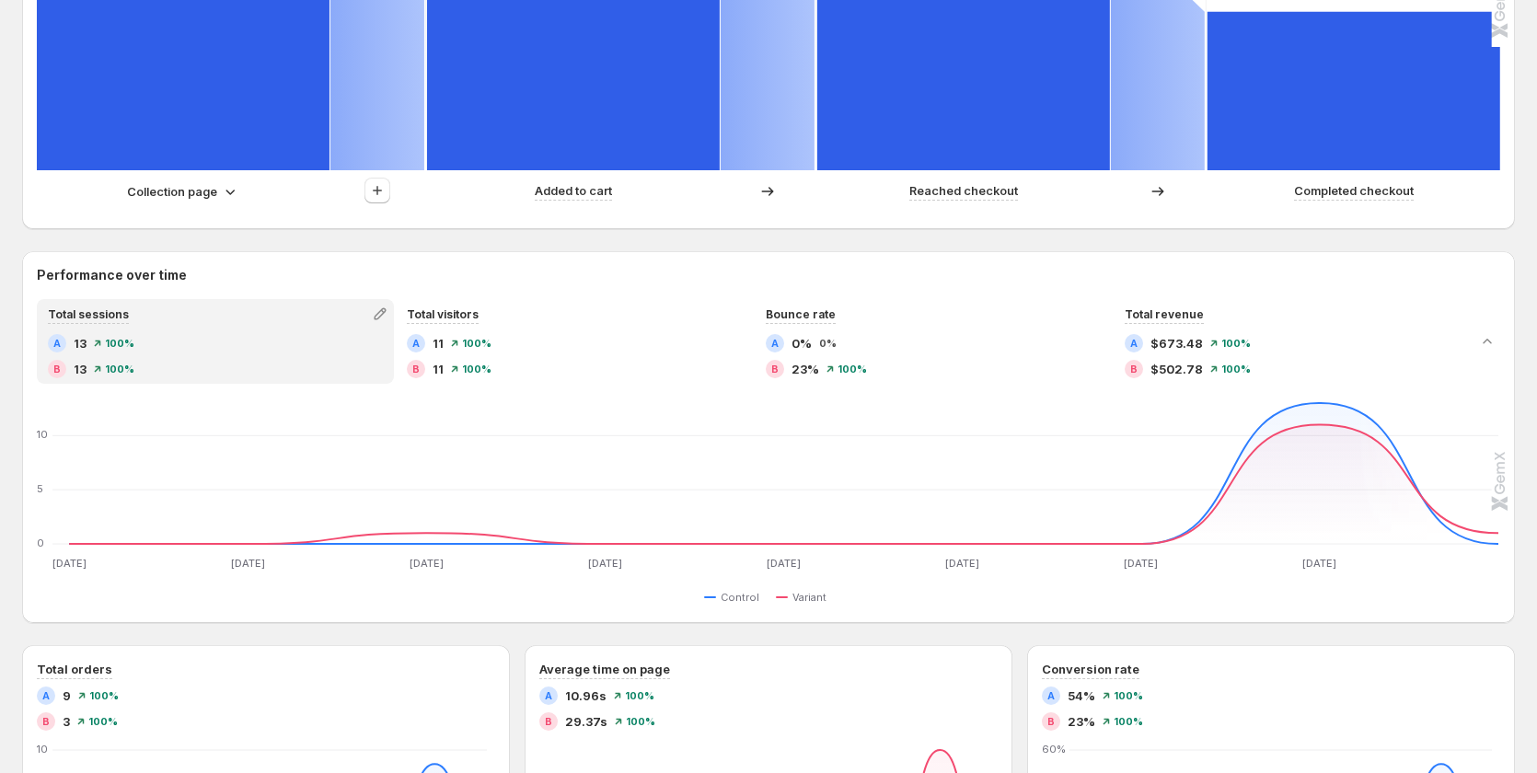
scroll to position [921, 0]
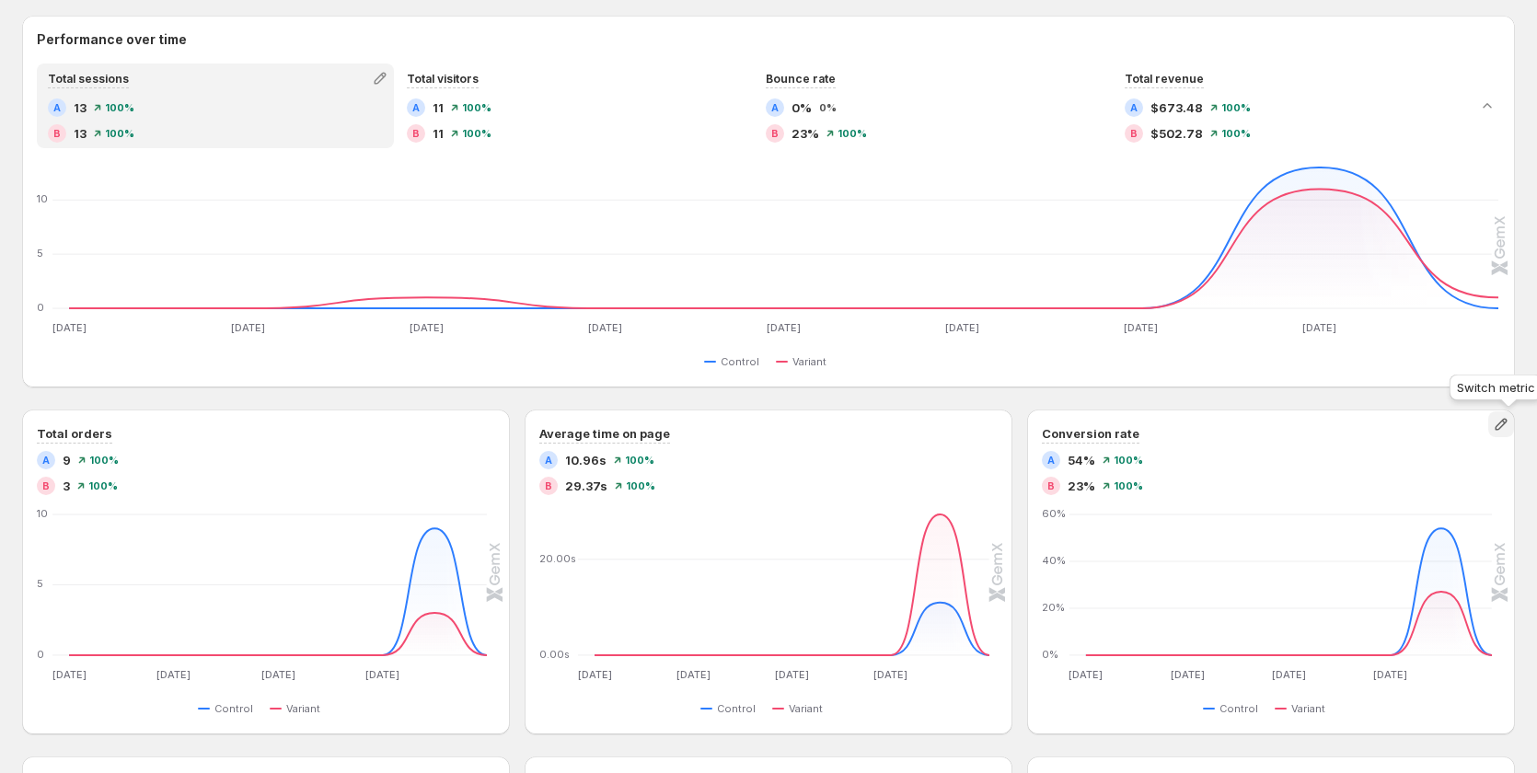
click at [1507, 432] on icon "button" at bounding box center [1501, 424] width 18 height 18
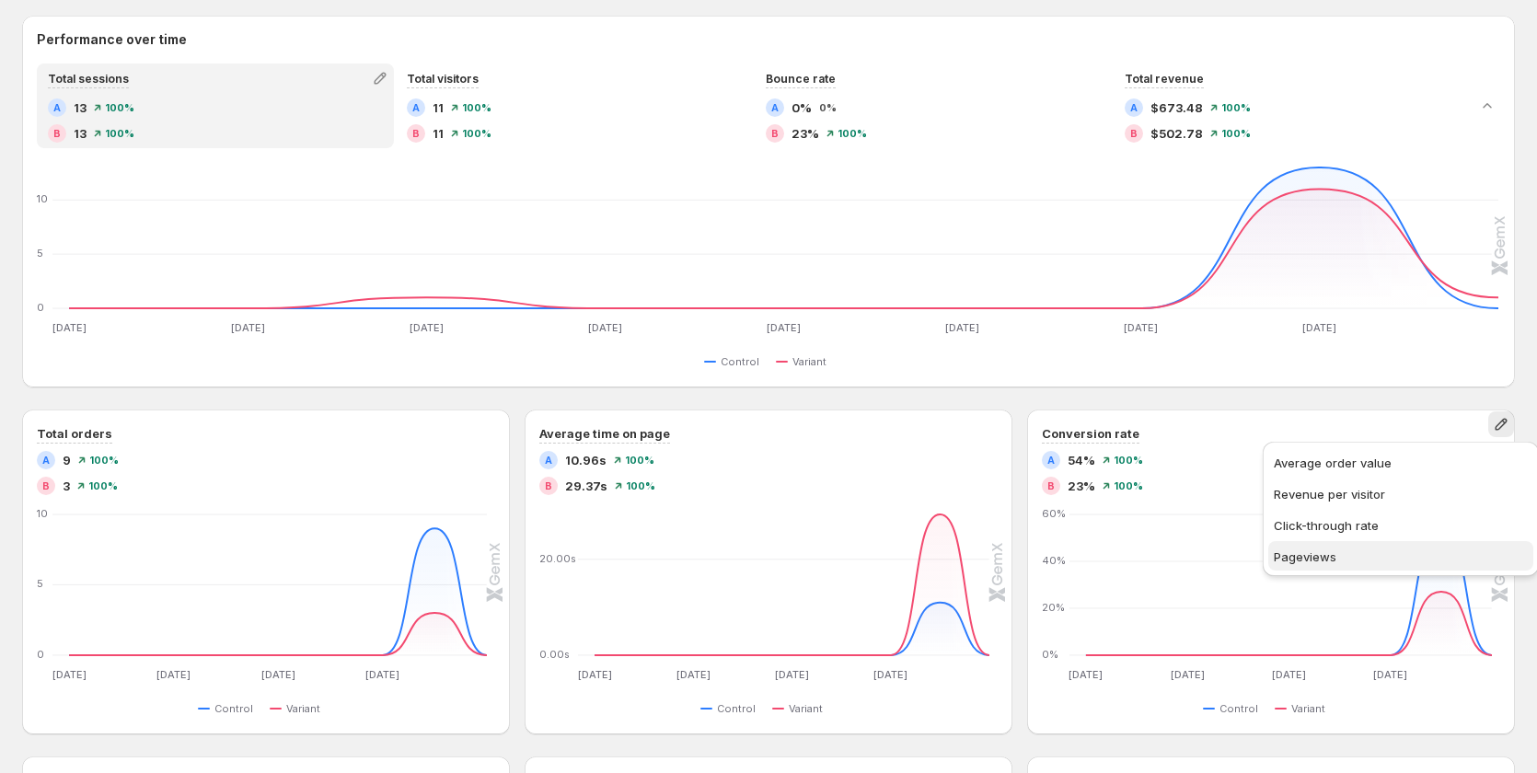
click at [1349, 558] on span "Pageviews" at bounding box center [1401, 557] width 254 height 18
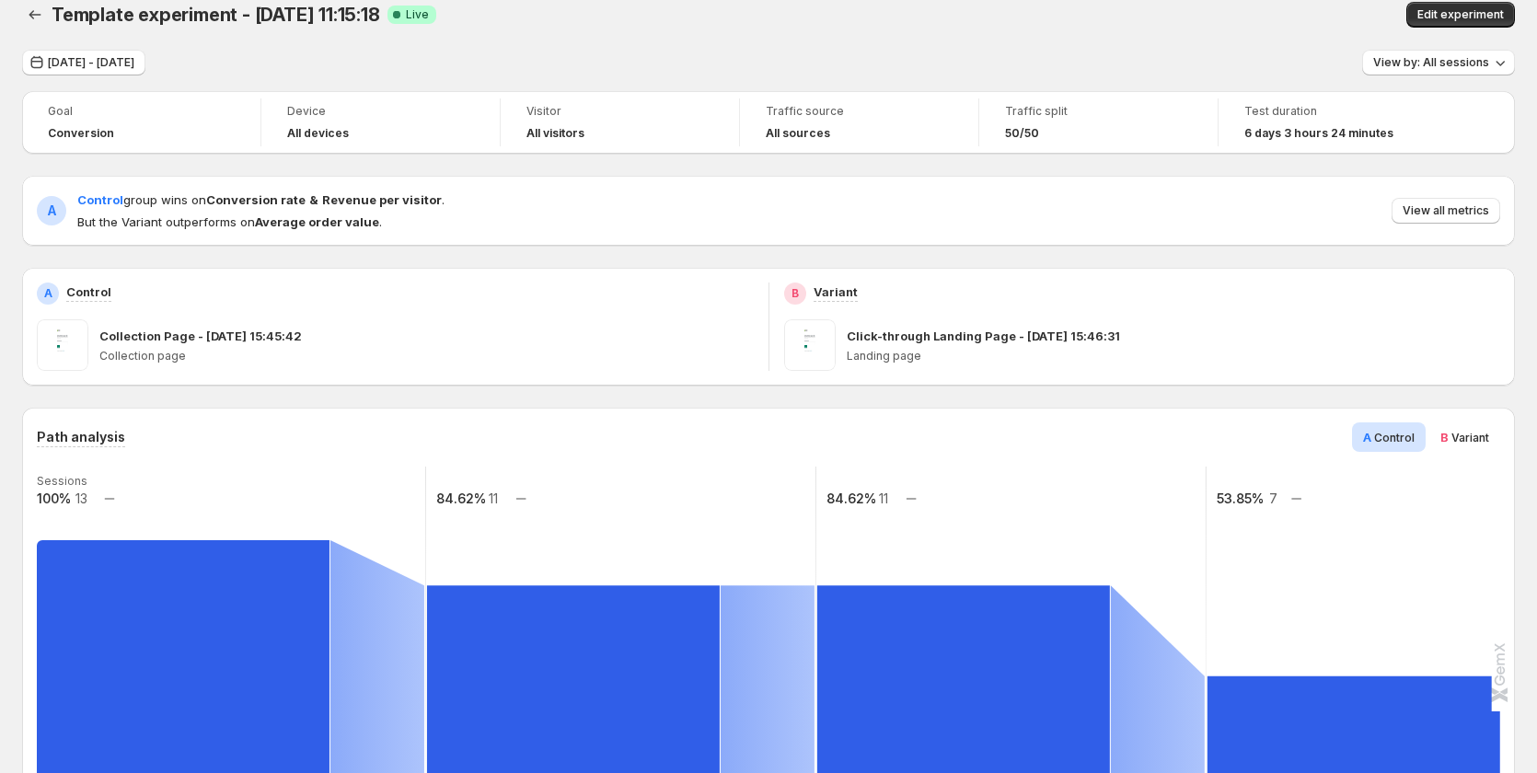
scroll to position [0, 0]
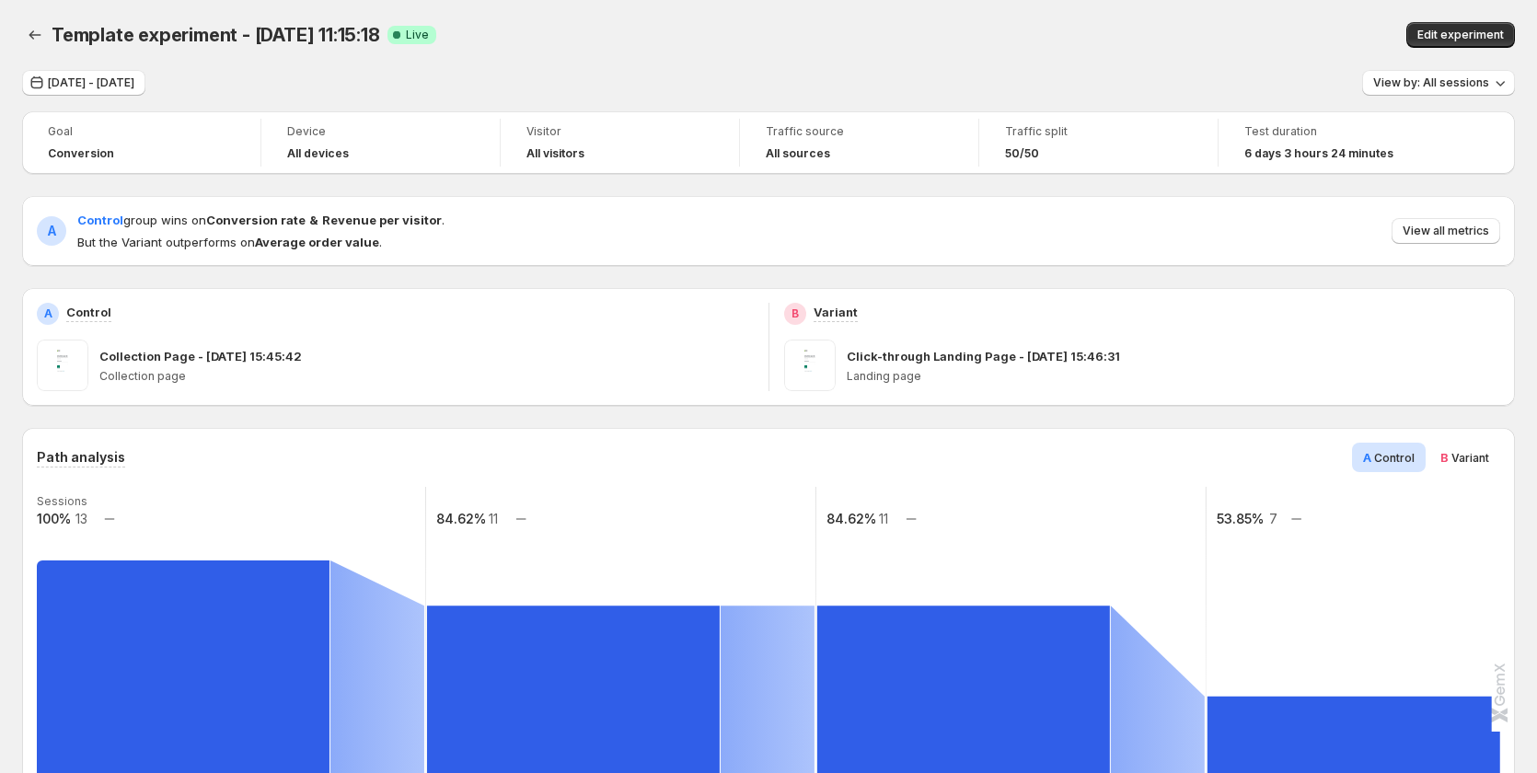
click at [165, 69] on div "Template experiment - Aug 29, 11:15:18. This page is ready Template experiment …" at bounding box center [768, 35] width 1493 height 70
click at [145, 94] on button "Aug 27, 2025 - Sep 04, 2025" at bounding box center [83, 83] width 123 height 26
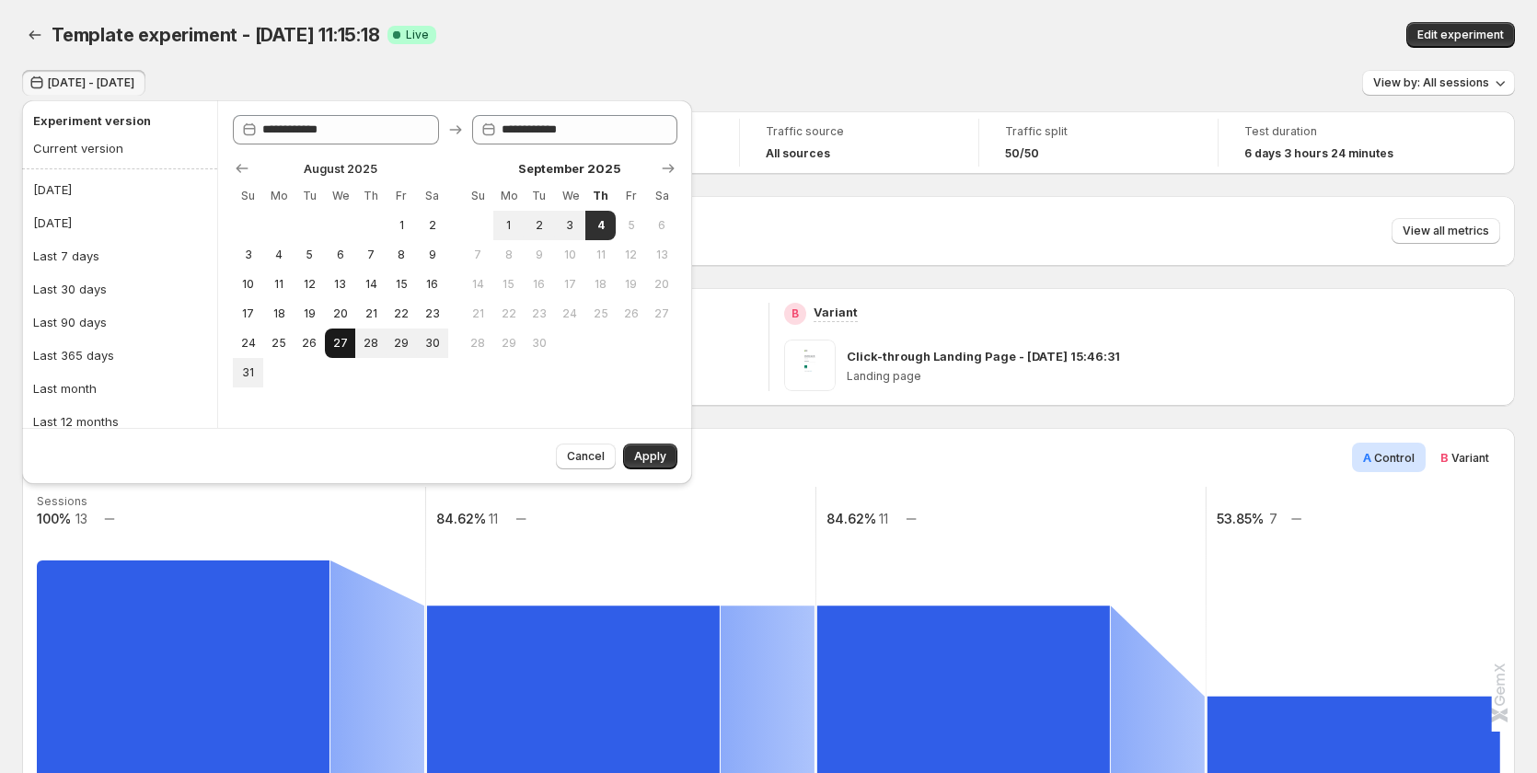
click at [346, 341] on span "27" at bounding box center [340, 343] width 16 height 15
click at [564, 221] on span "3" at bounding box center [570, 225] width 16 height 15
type input "**********"
click at [641, 458] on span "Apply" at bounding box center [650, 456] width 32 height 15
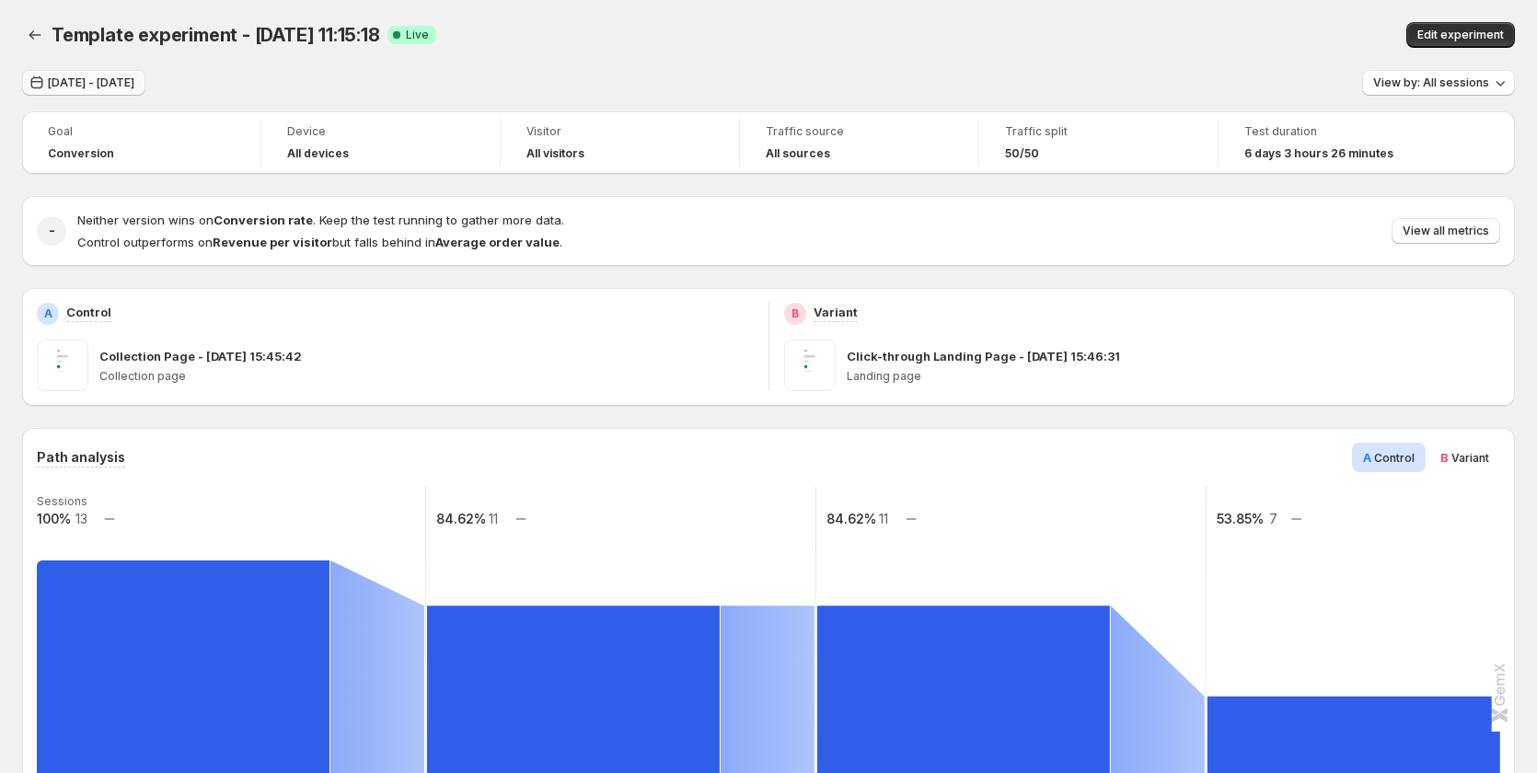
click at [134, 85] on span "Aug 27, 2025 - Sep 03, 2025" at bounding box center [91, 82] width 87 height 15
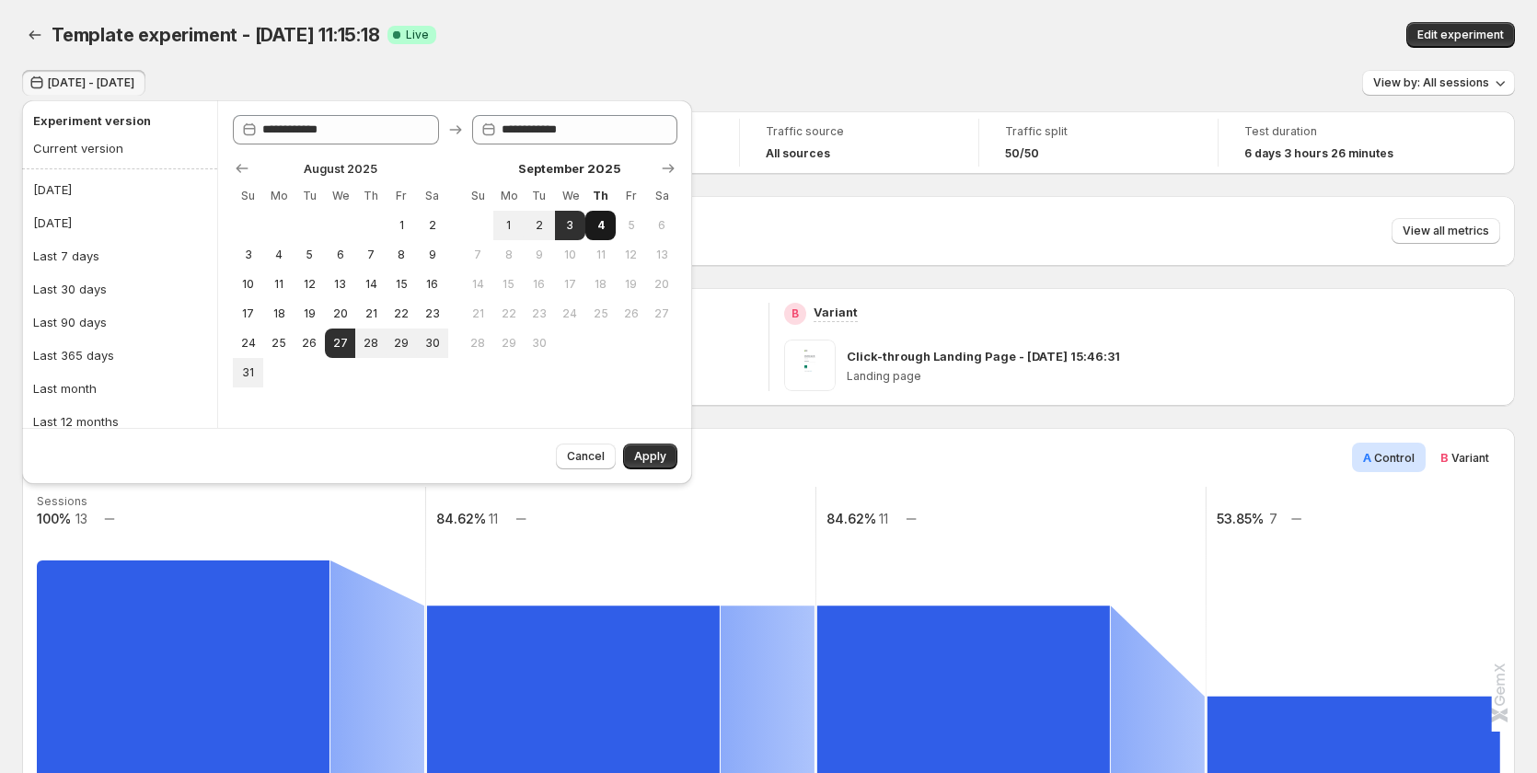
click at [595, 222] on span "4" at bounding box center [601, 225] width 16 height 15
type input "**********"
click at [343, 345] on span "27" at bounding box center [340, 343] width 16 height 15
type input "**********"
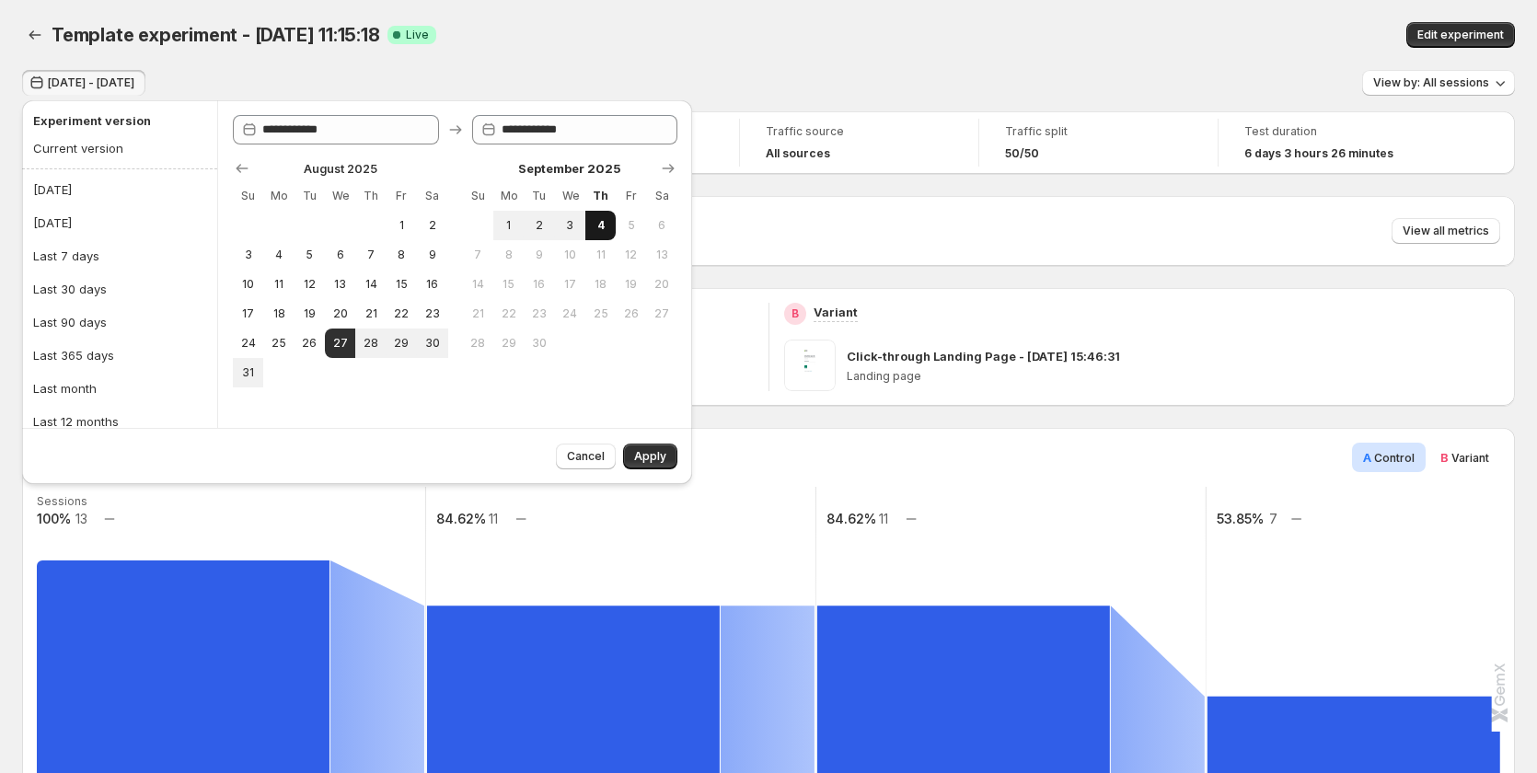
click at [602, 224] on span "4" at bounding box center [601, 225] width 16 height 15
type input "**********"
click at [640, 451] on span "Apply" at bounding box center [650, 456] width 32 height 15
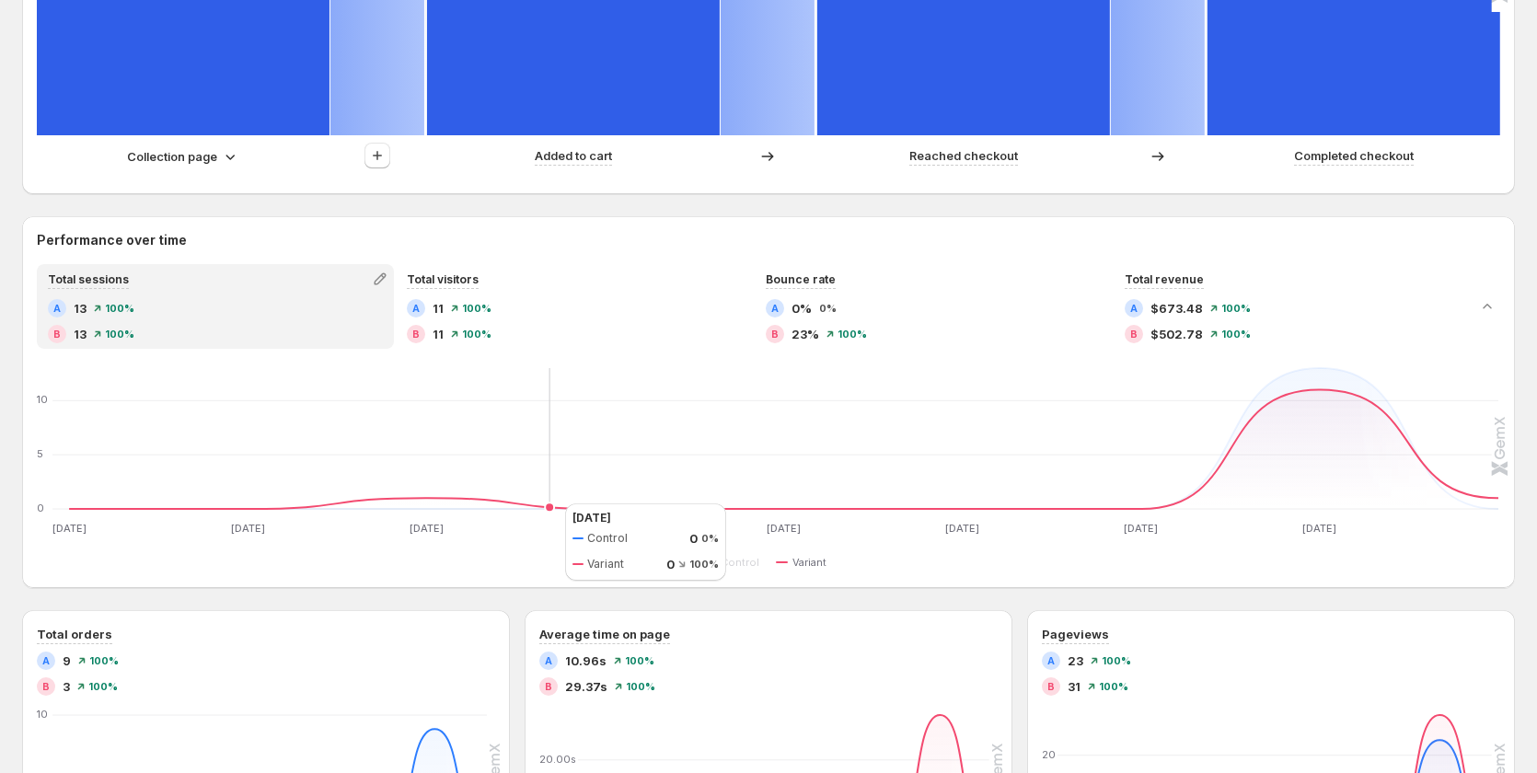
scroll to position [996, 0]
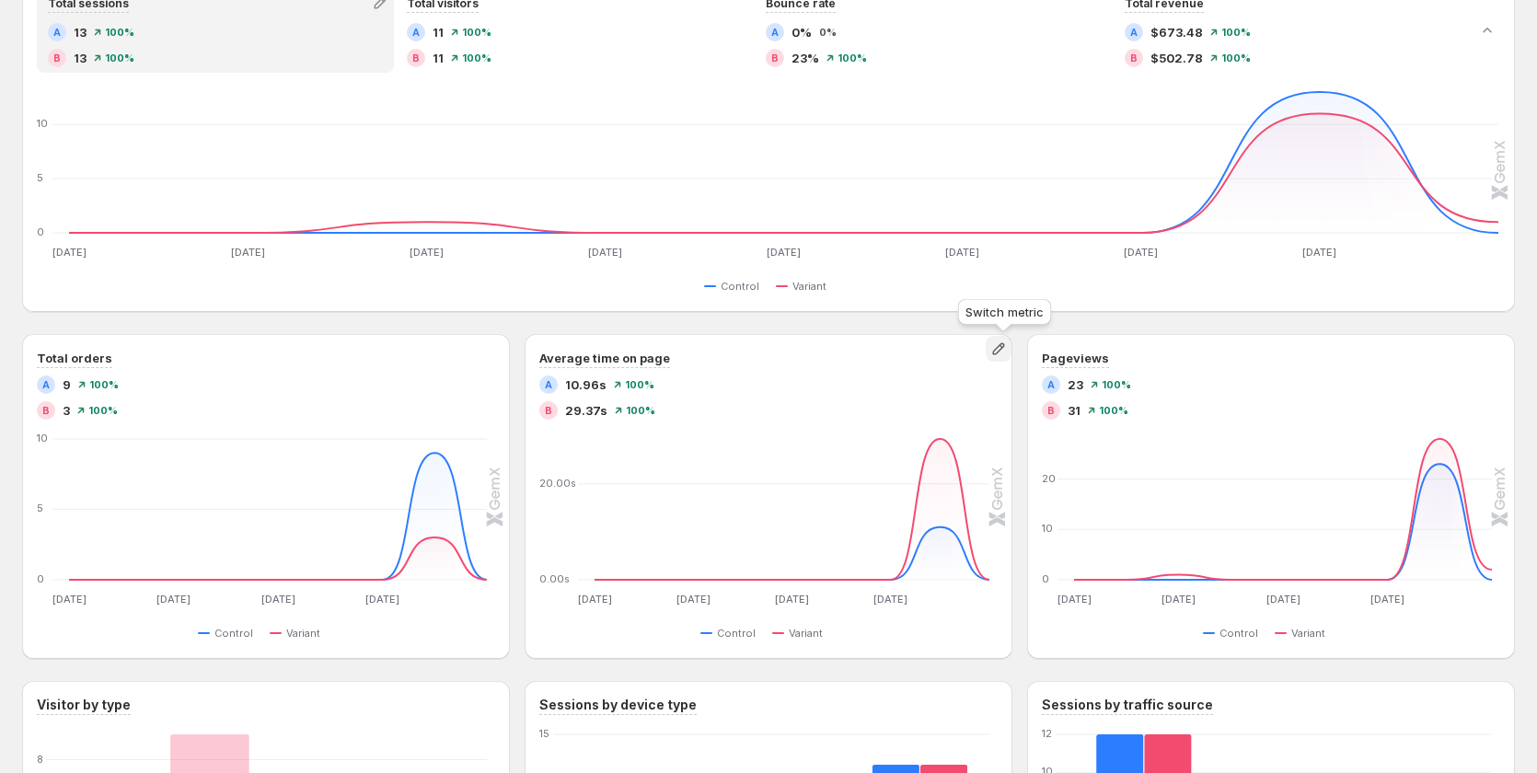
click at [995, 347] on icon "button" at bounding box center [999, 349] width 18 height 18
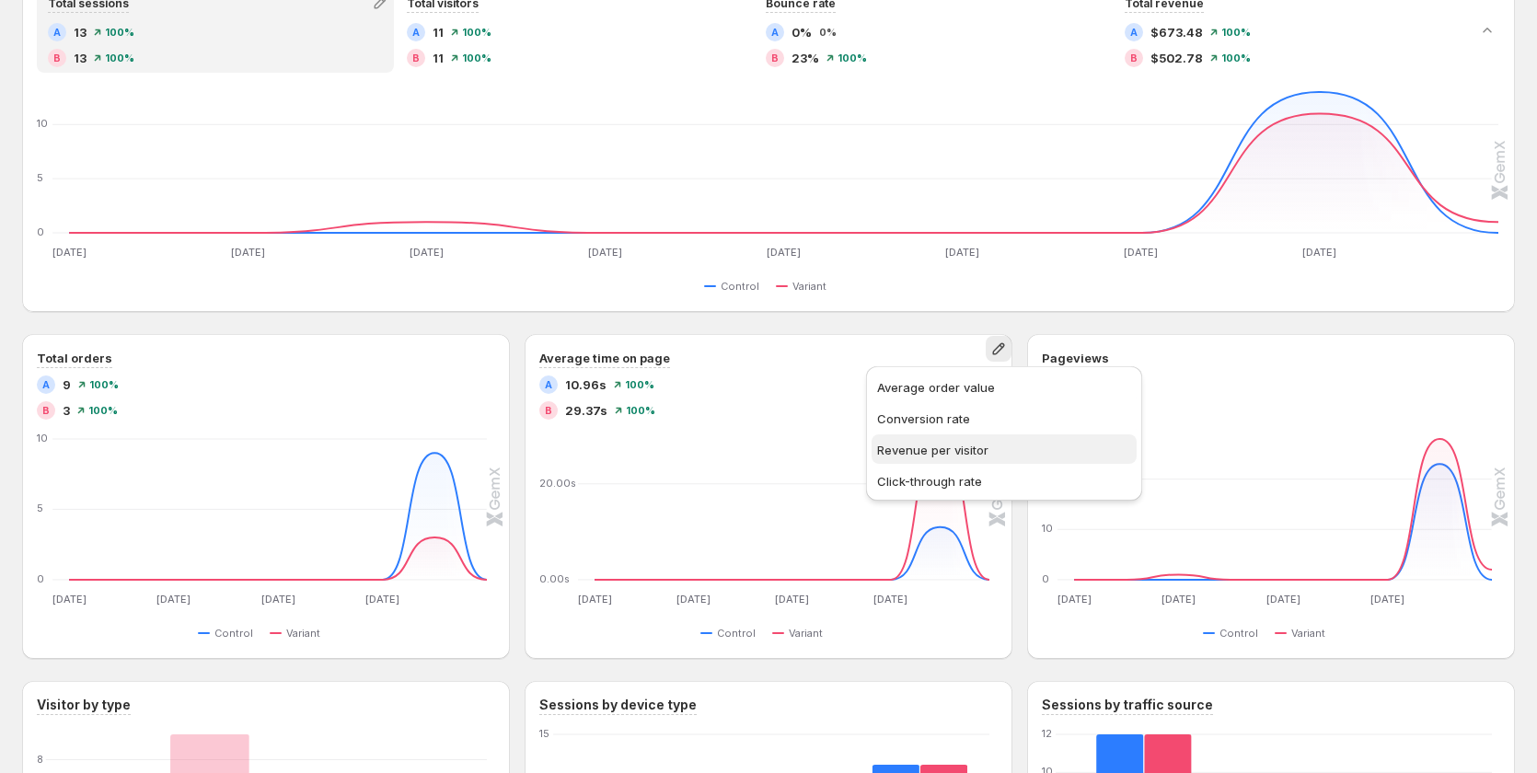
click at [880, 441] on span "Revenue per visitor" at bounding box center [1004, 450] width 254 height 18
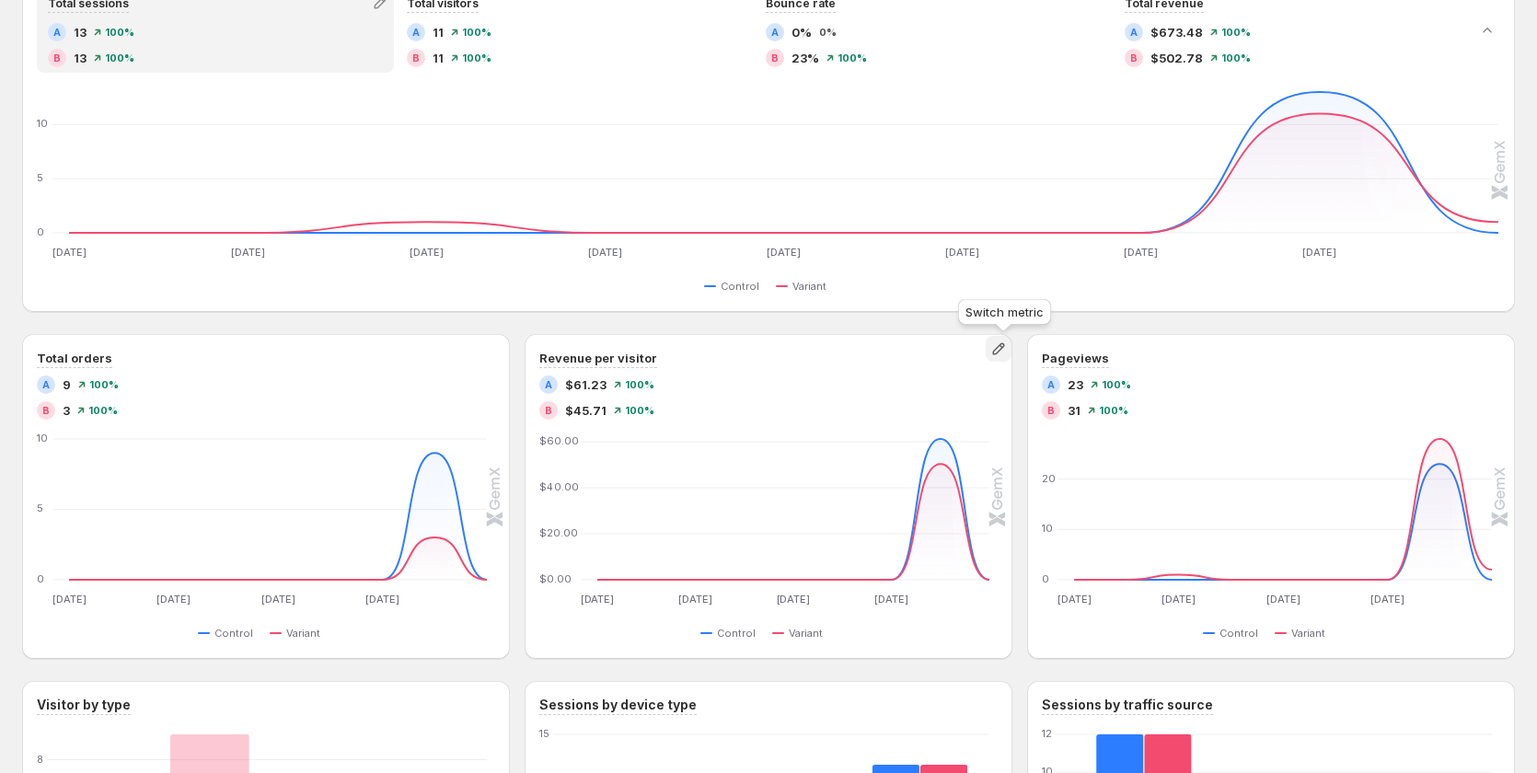
click at [1008, 347] on icon "button" at bounding box center [999, 349] width 18 height 18
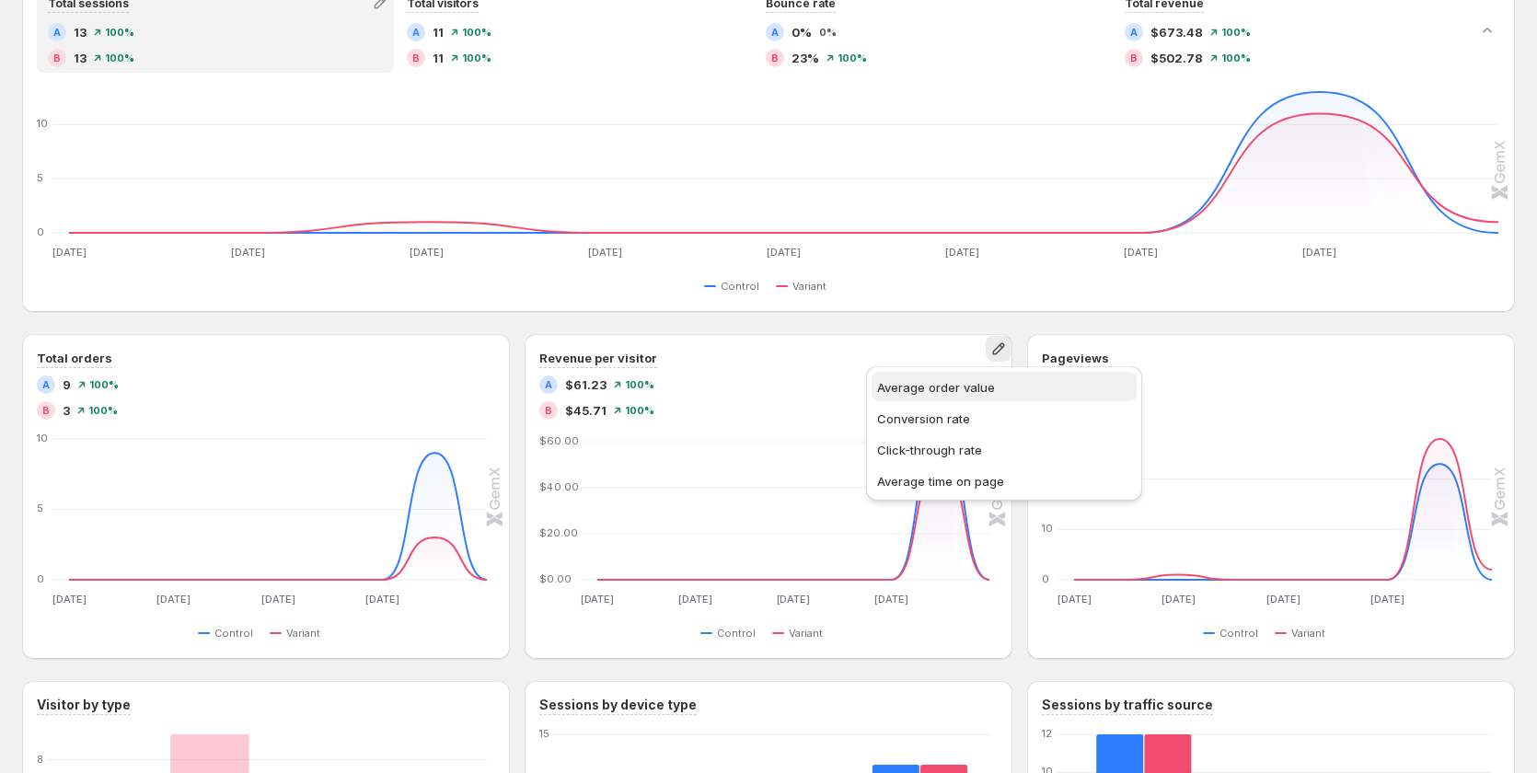
click at [997, 385] on span "Average order value" at bounding box center [1004, 387] width 254 height 18
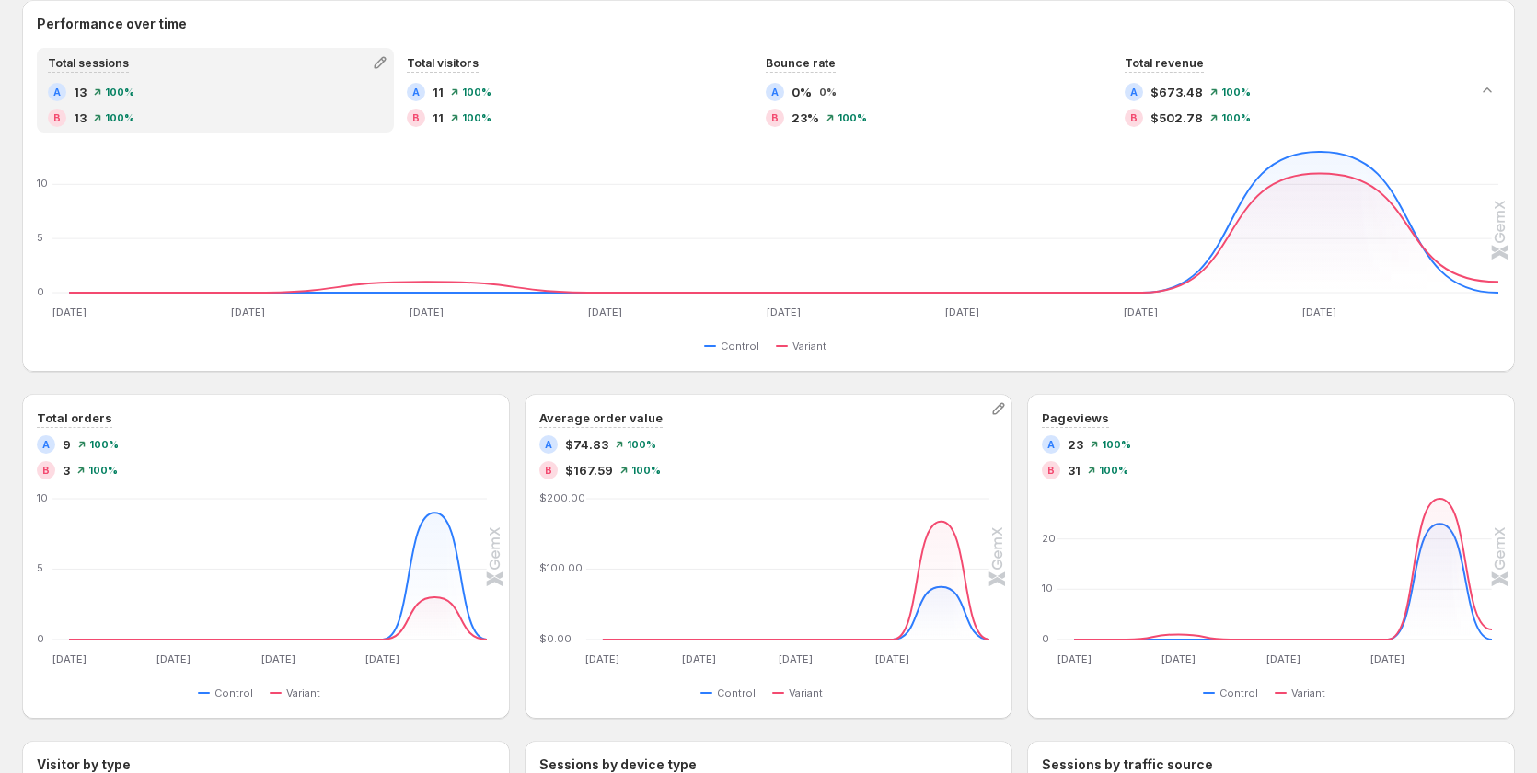
scroll to position [904, 0]
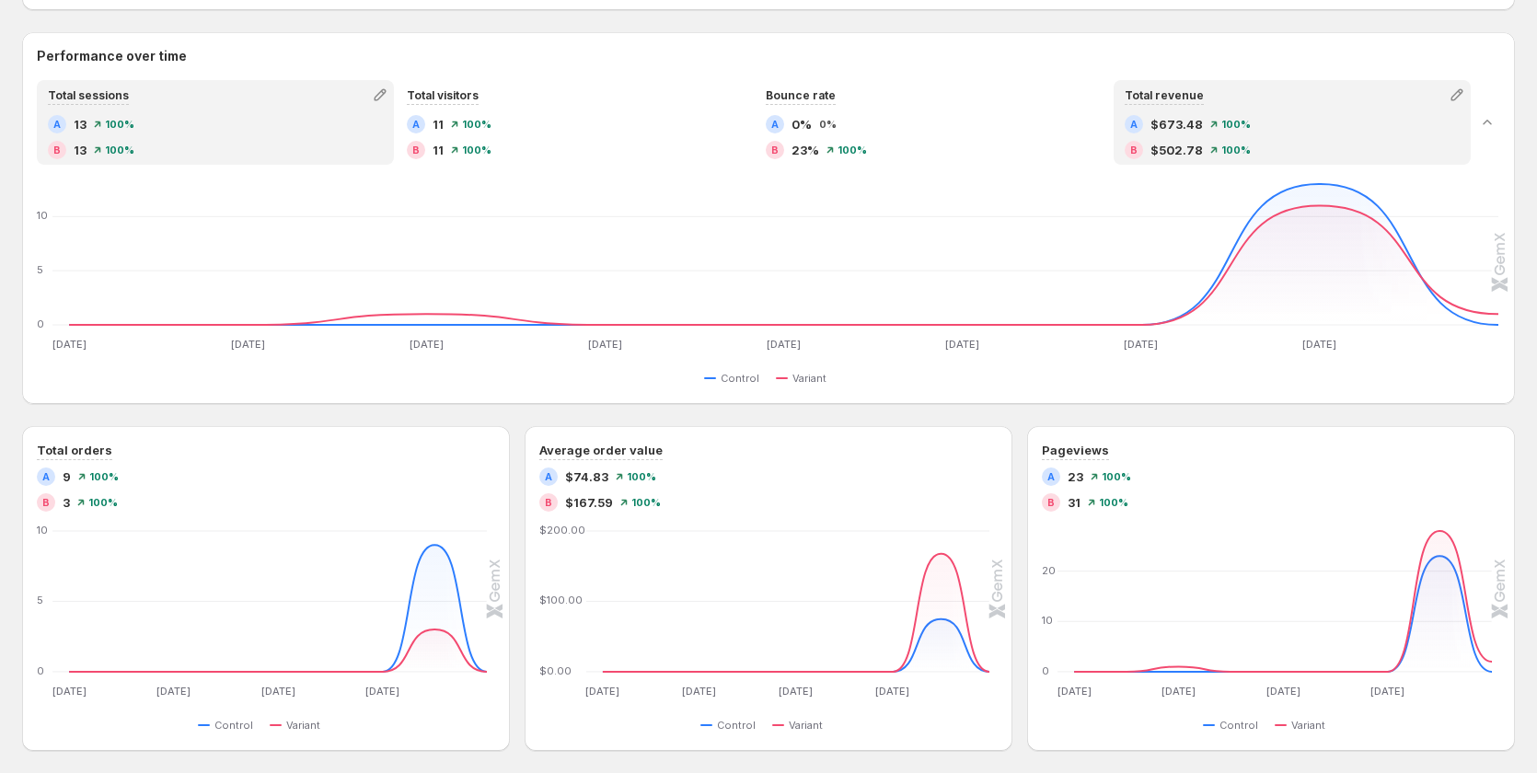
click at [1174, 124] on span "$673.48" at bounding box center [1177, 124] width 52 height 18
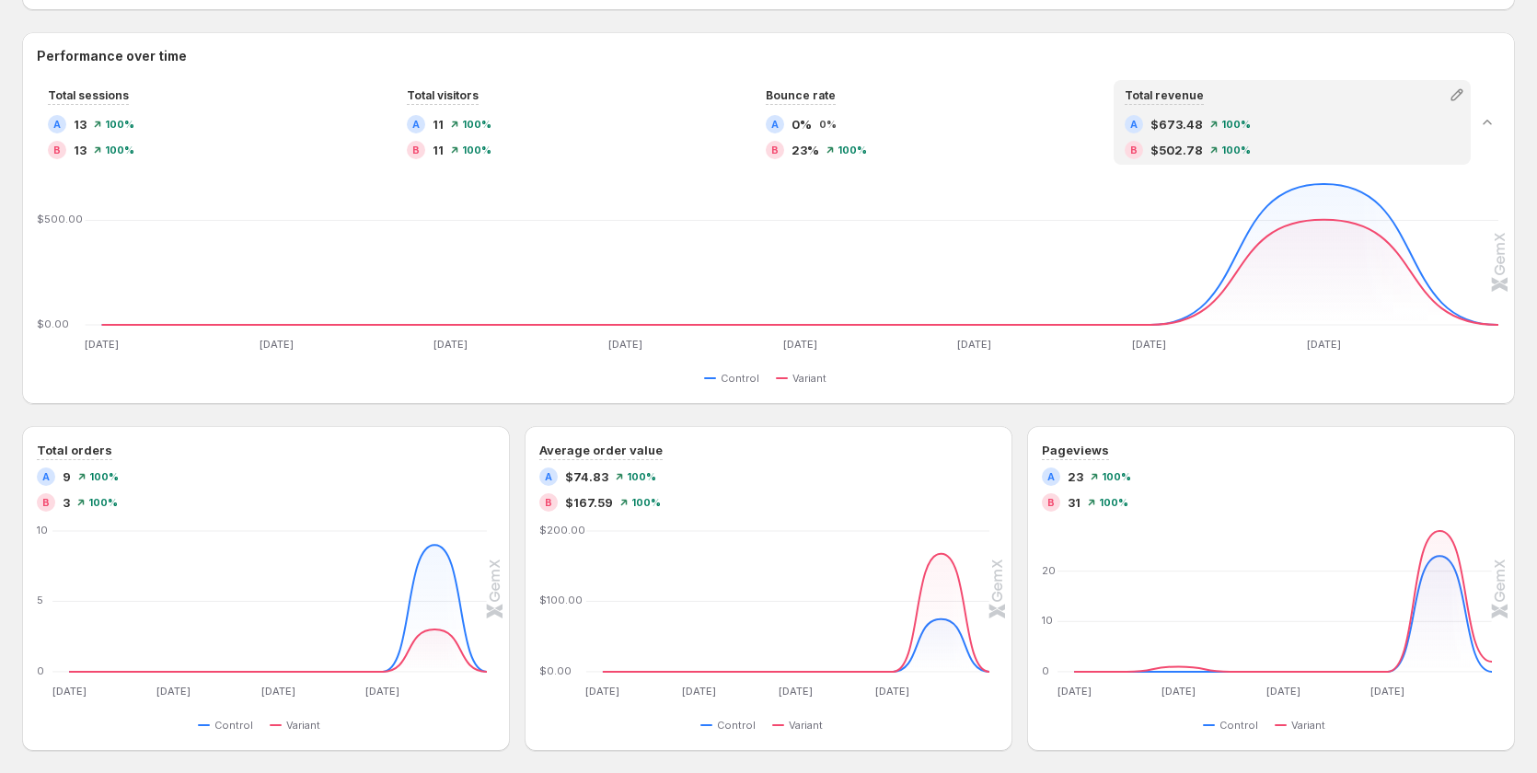
click at [1174, 124] on span "$673.48" at bounding box center [1177, 124] width 52 height 18
copy div "673.48"
drag, startPoint x: 1208, startPoint y: 125, endPoint x: 1167, endPoint y: 123, distance: 40.5
click at [1167, 123] on div "A $673.48 100%" at bounding box center [1292, 124] width 335 height 18
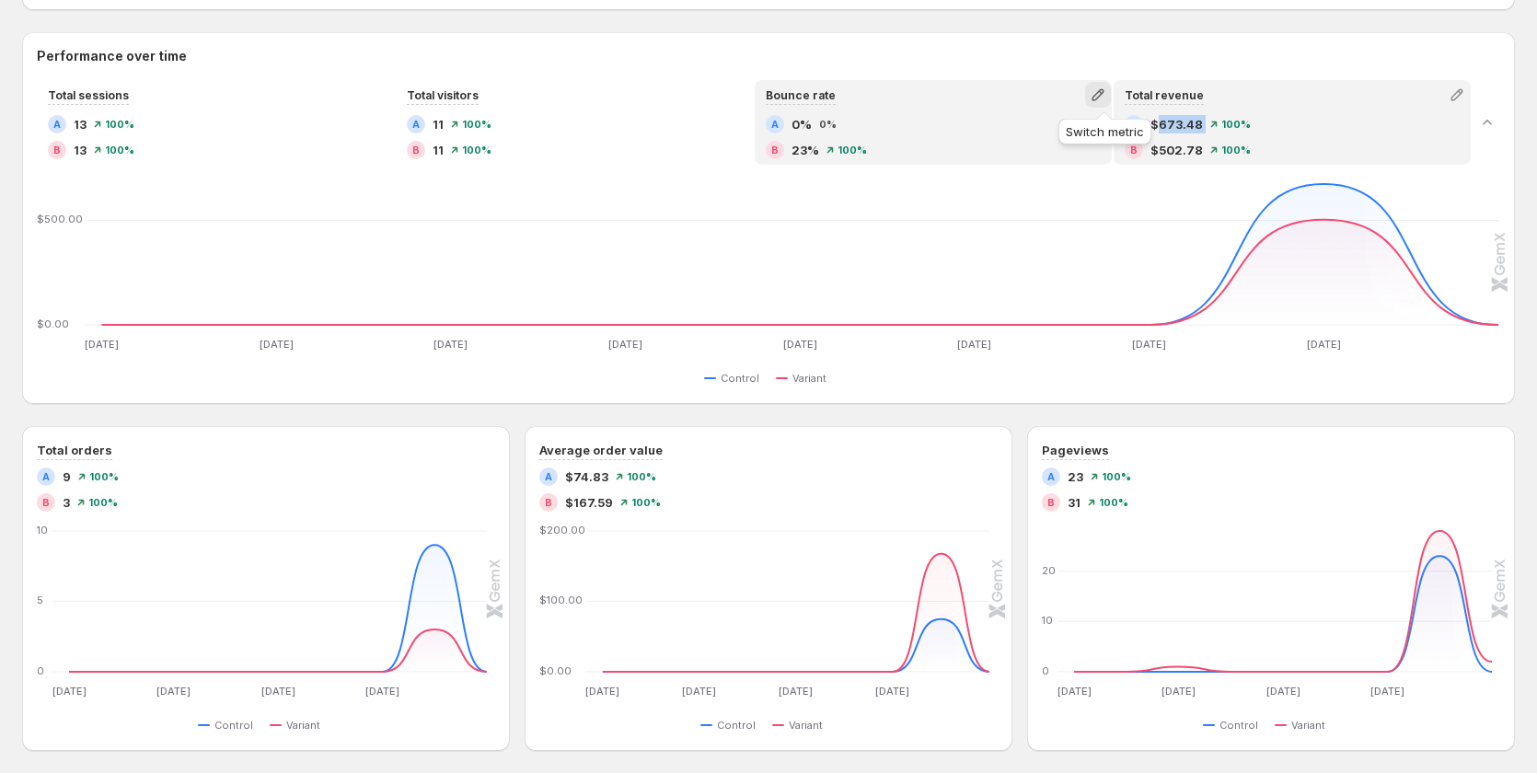
click at [1096, 95] on icon "button" at bounding box center [1098, 95] width 18 height 18
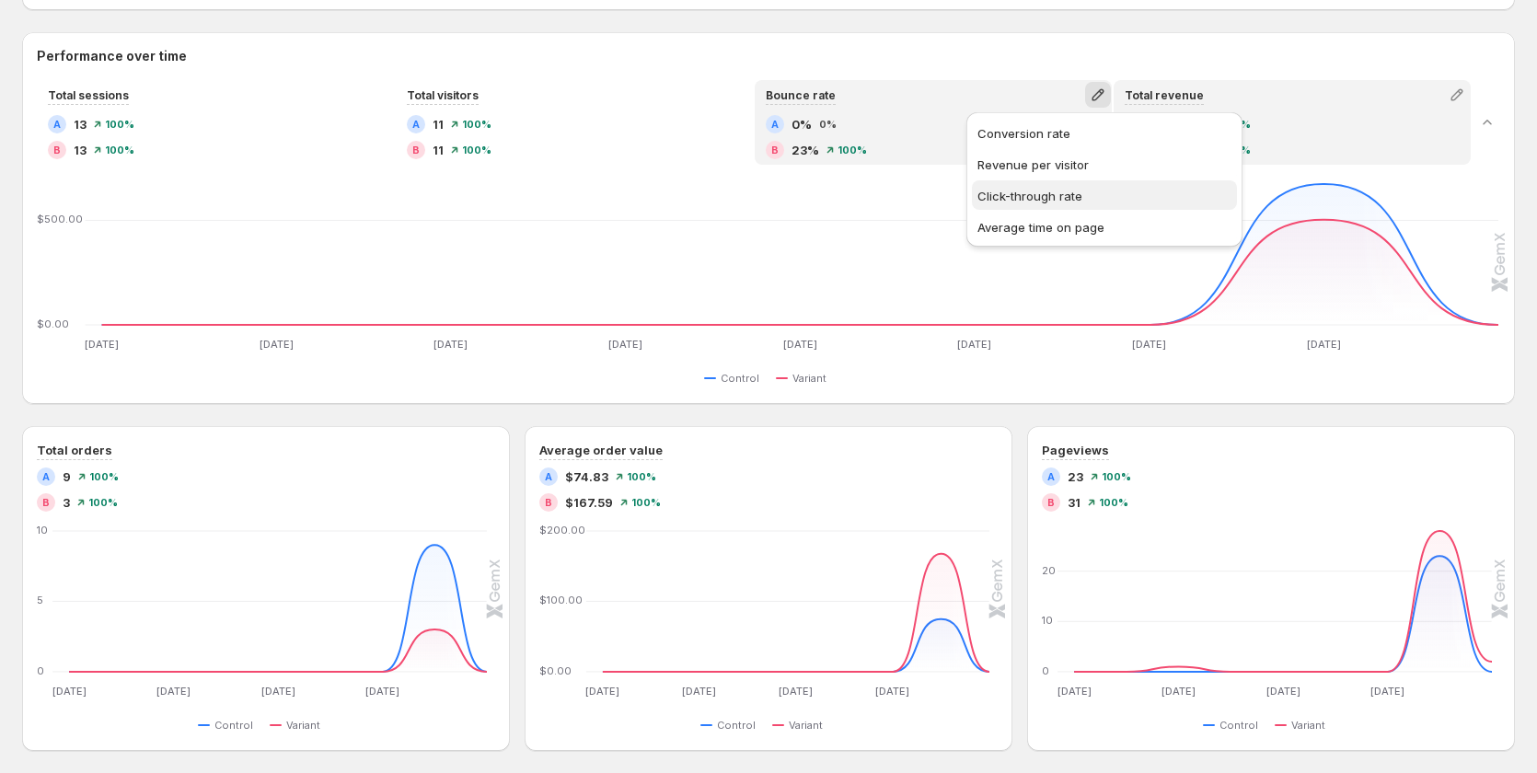
click at [1065, 196] on span "Click-through rate" at bounding box center [1030, 196] width 105 height 15
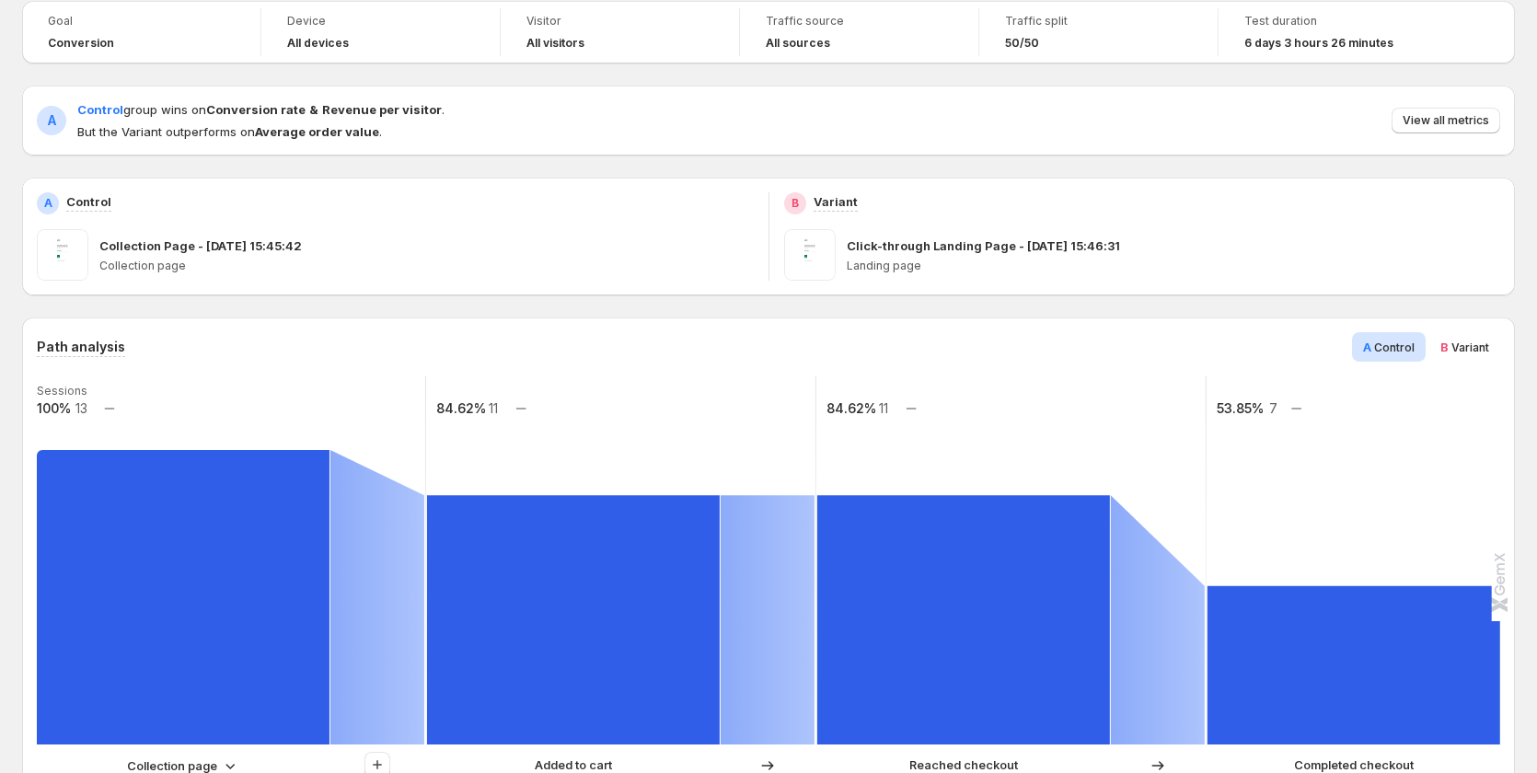
scroll to position [75, 0]
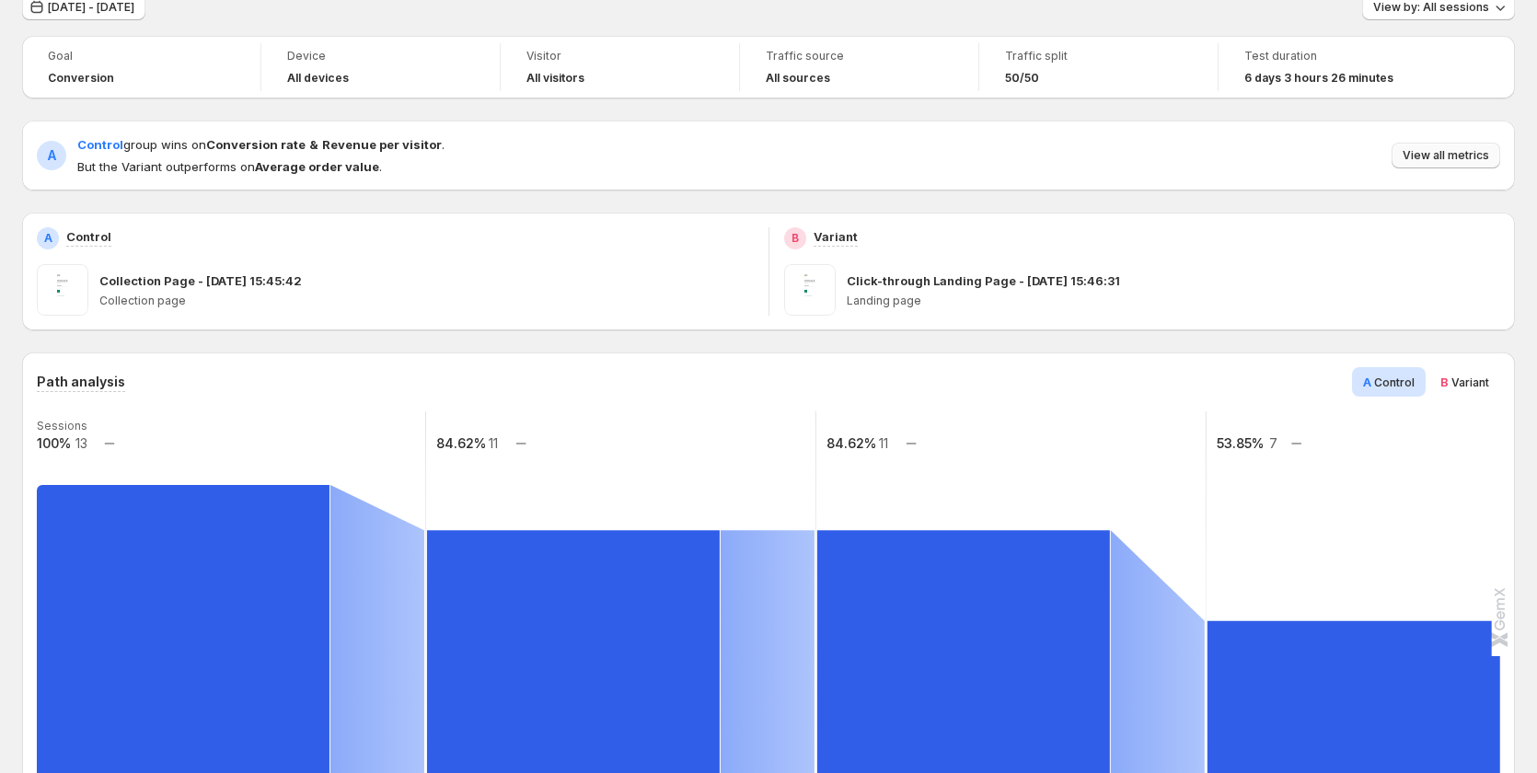
click at [1426, 152] on span "View all metrics" at bounding box center [1446, 155] width 87 height 15
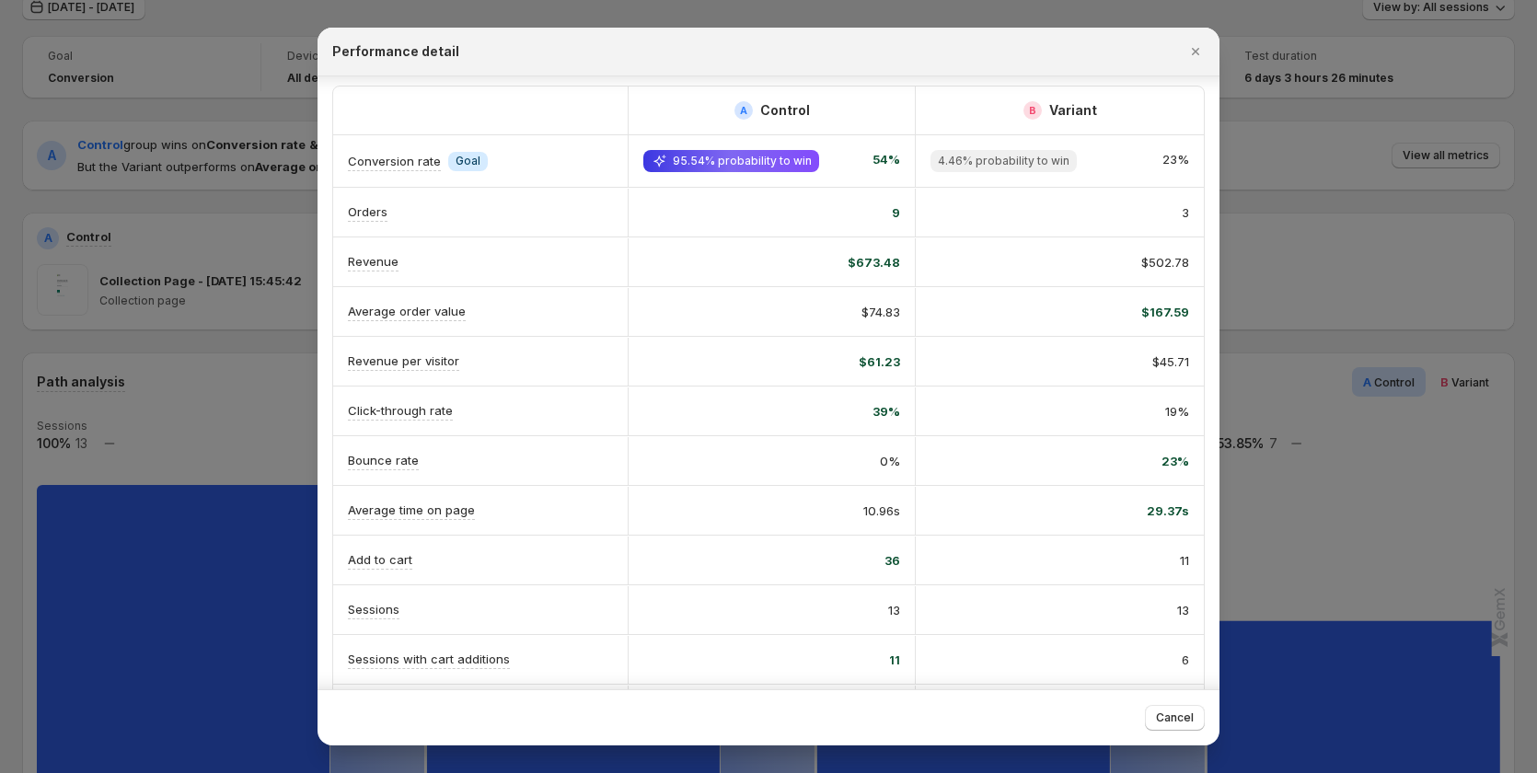
scroll to position [0, 0]
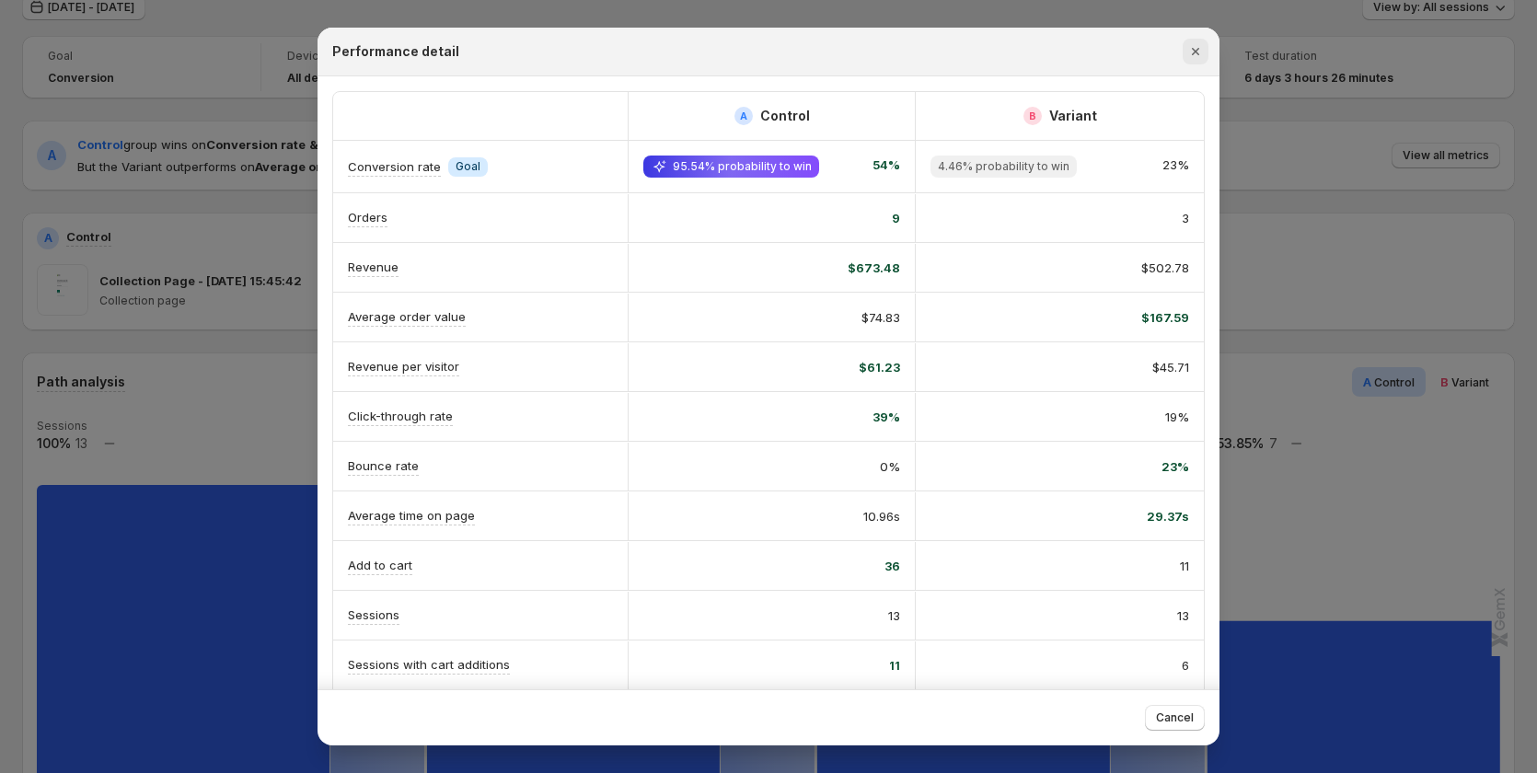
click at [1200, 50] on icon "Close" at bounding box center [1196, 51] width 18 height 18
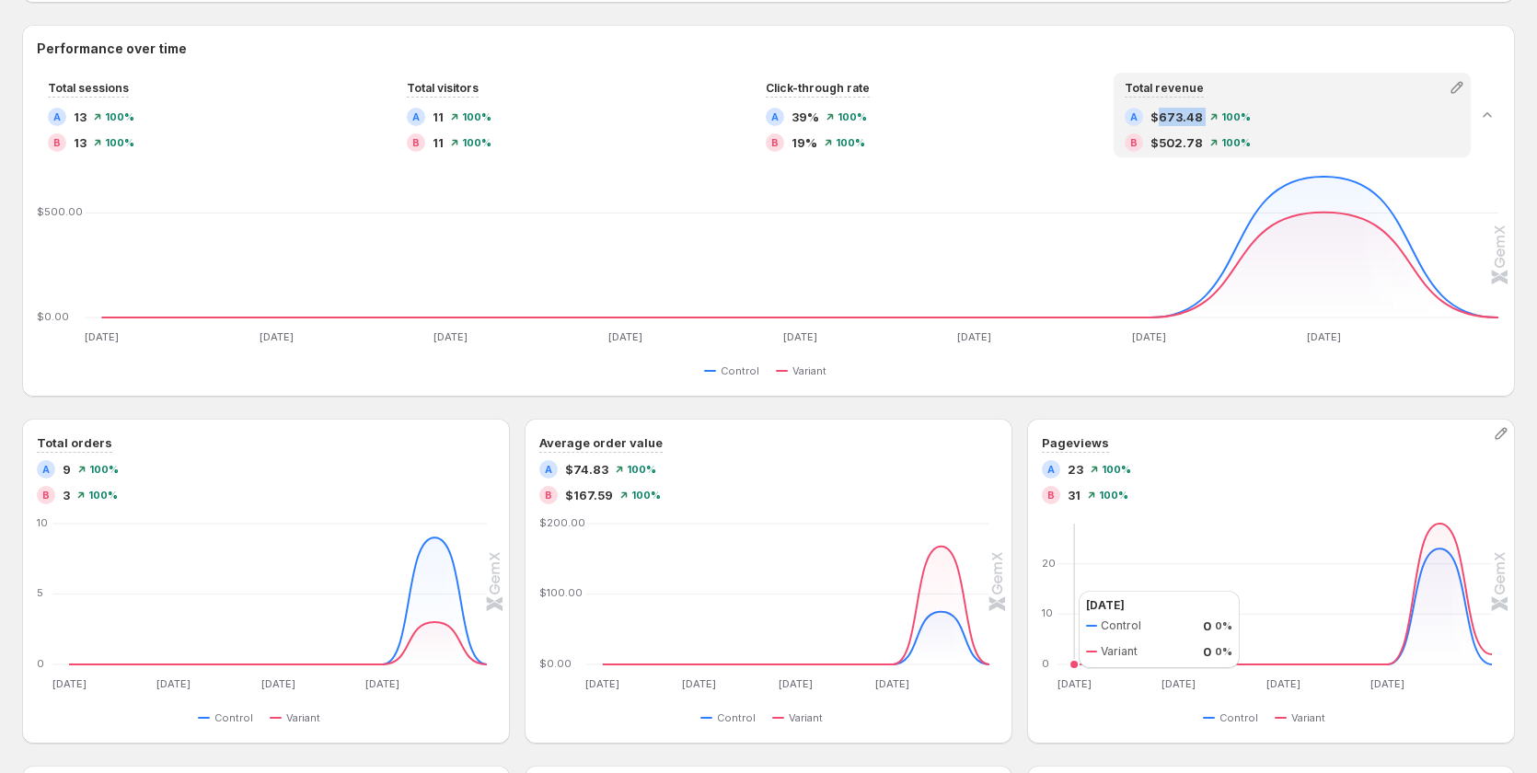
scroll to position [904, 0]
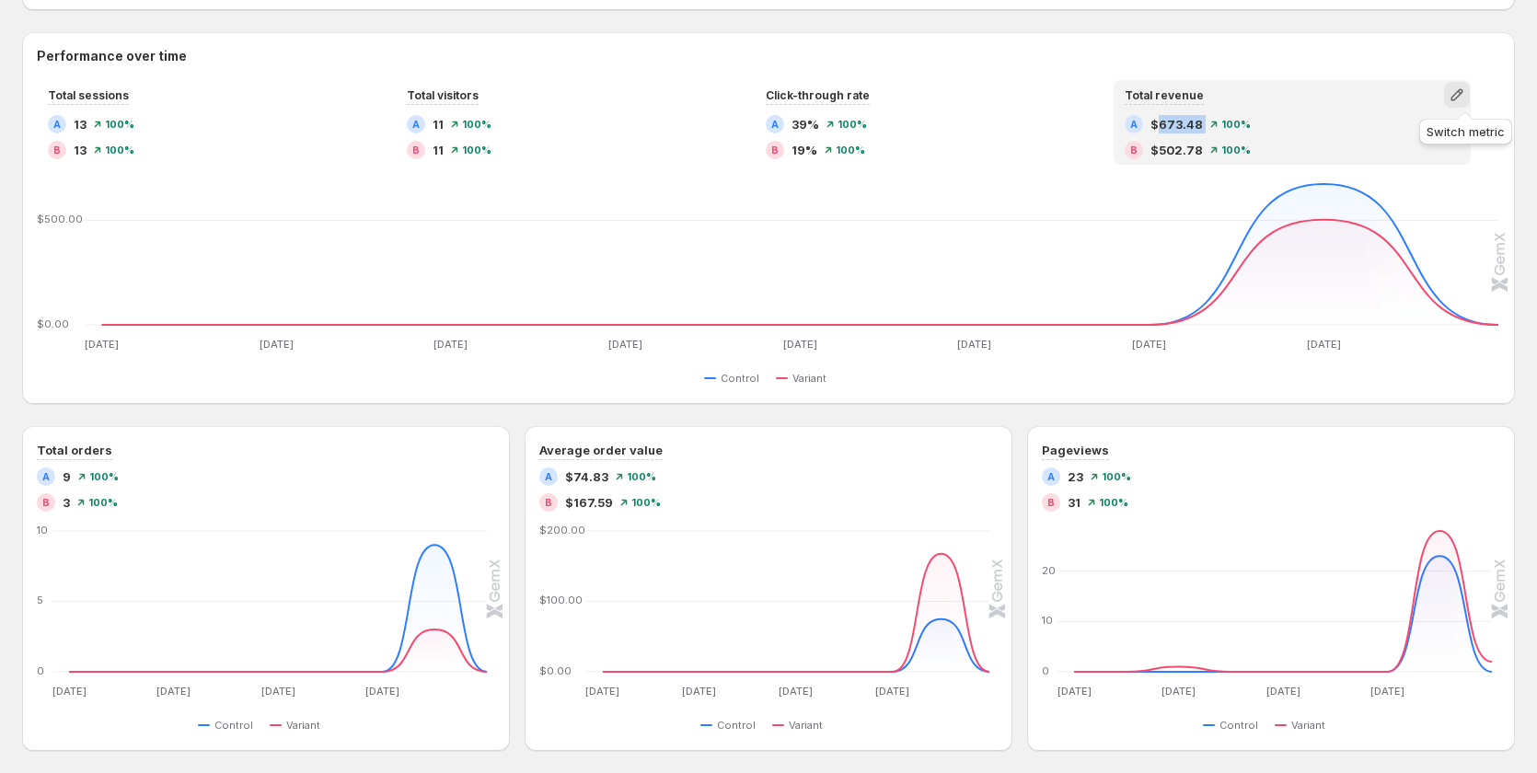
click at [1462, 96] on icon "button" at bounding box center [1457, 95] width 12 height 12
click at [1341, 126] on span "Conversion rate" at bounding box center [1320, 133] width 93 height 15
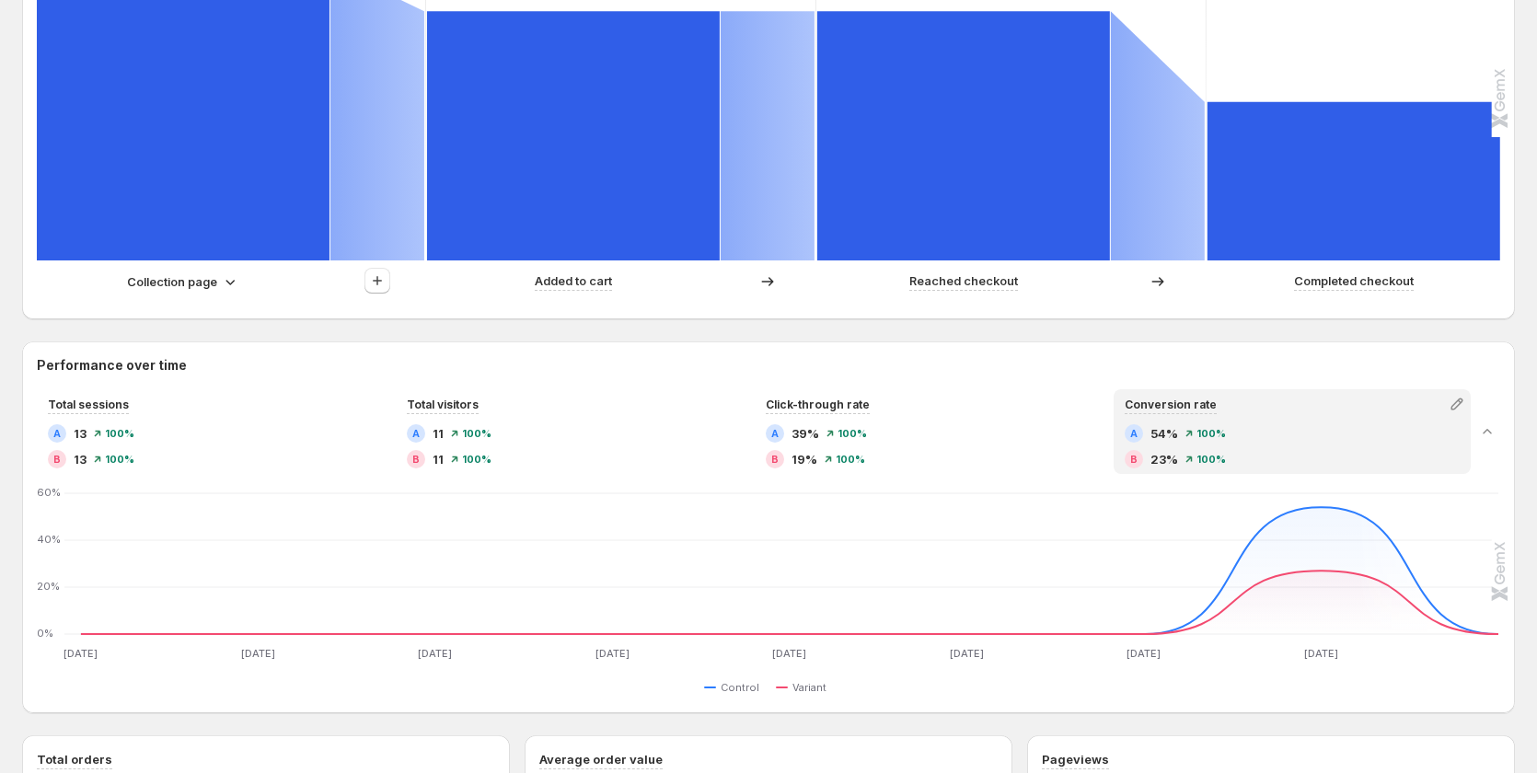
scroll to position [736, 0]
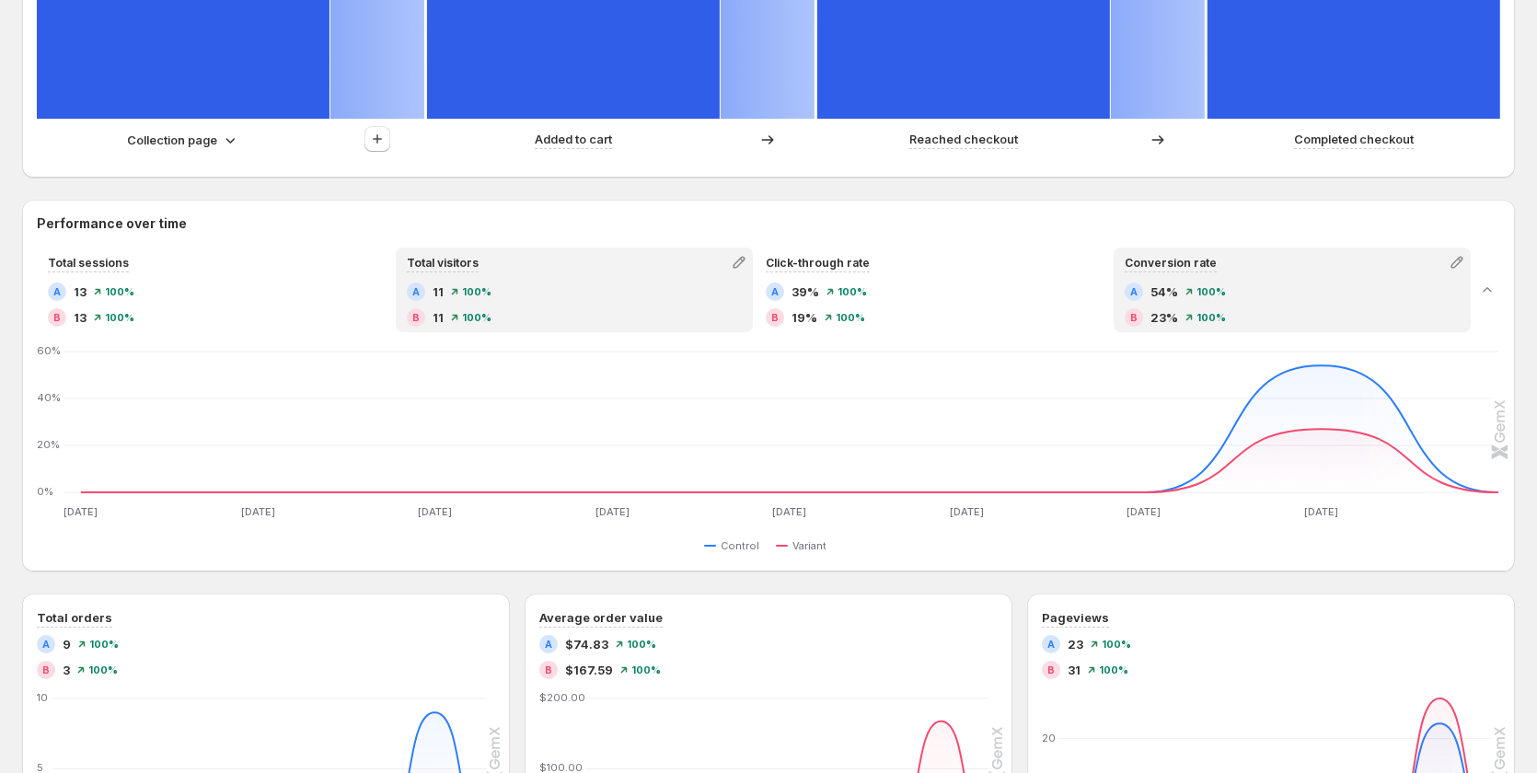
drag, startPoint x: 543, startPoint y: 300, endPoint x: 570, endPoint y: 300, distance: 26.7
click at [543, 300] on div "A 11 100%" at bounding box center [574, 292] width 335 height 18
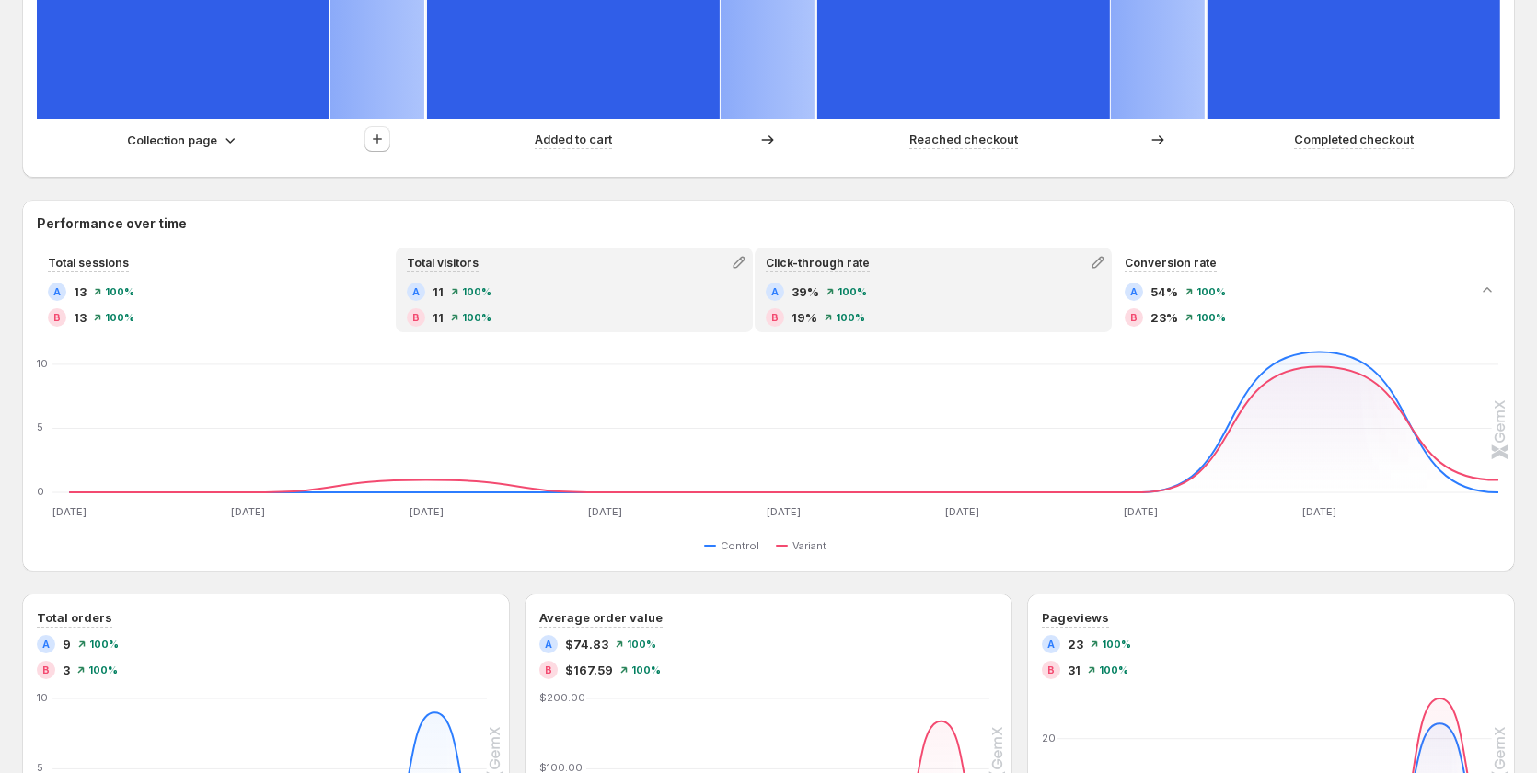
drag, startPoint x: 873, startPoint y: 299, endPoint x: 1148, endPoint y: 270, distance: 276.8
click at [873, 298] on div "A 39% 100%" at bounding box center [933, 292] width 335 height 18
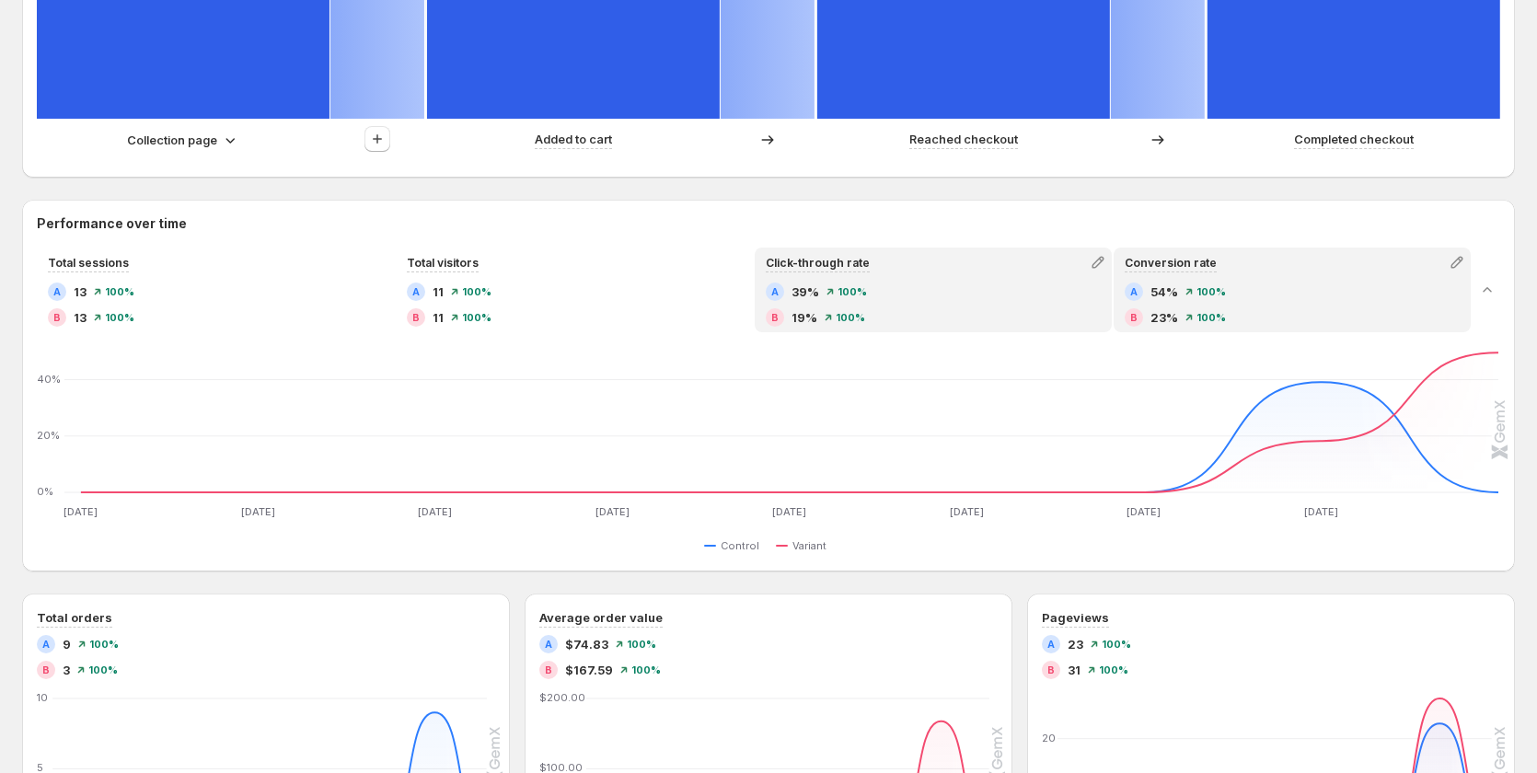
click at [1232, 270] on div "Conversion rate" at bounding box center [1292, 262] width 353 height 26
click at [911, 287] on div "A 39% 100%" at bounding box center [933, 292] width 335 height 18
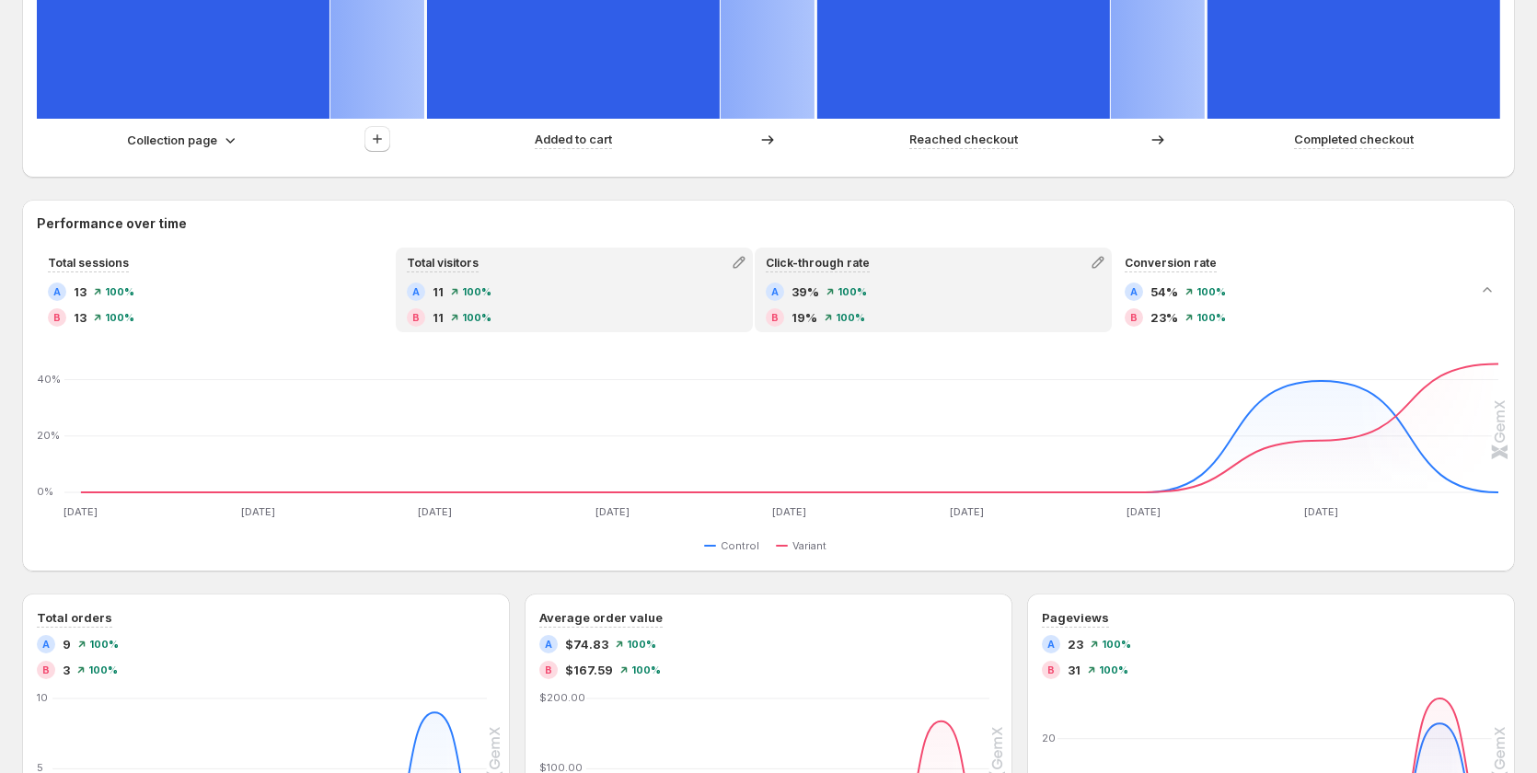
click at [645, 287] on div "A 11 100%" at bounding box center [574, 292] width 335 height 18
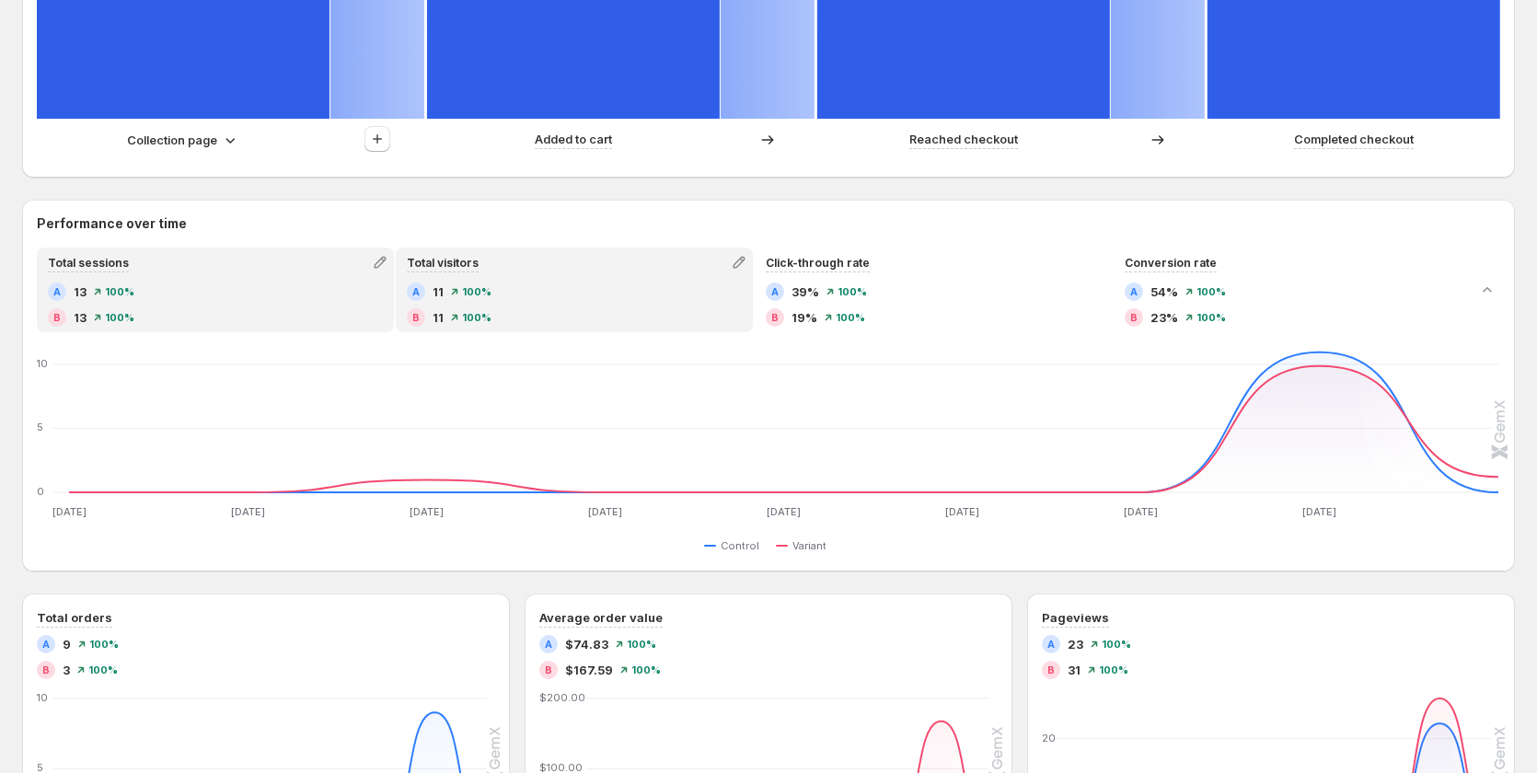
click at [295, 287] on div "A 13 100%" at bounding box center [215, 292] width 335 height 18
click at [750, 301] on div "A 11 100% B 11 100%" at bounding box center [574, 307] width 353 height 48
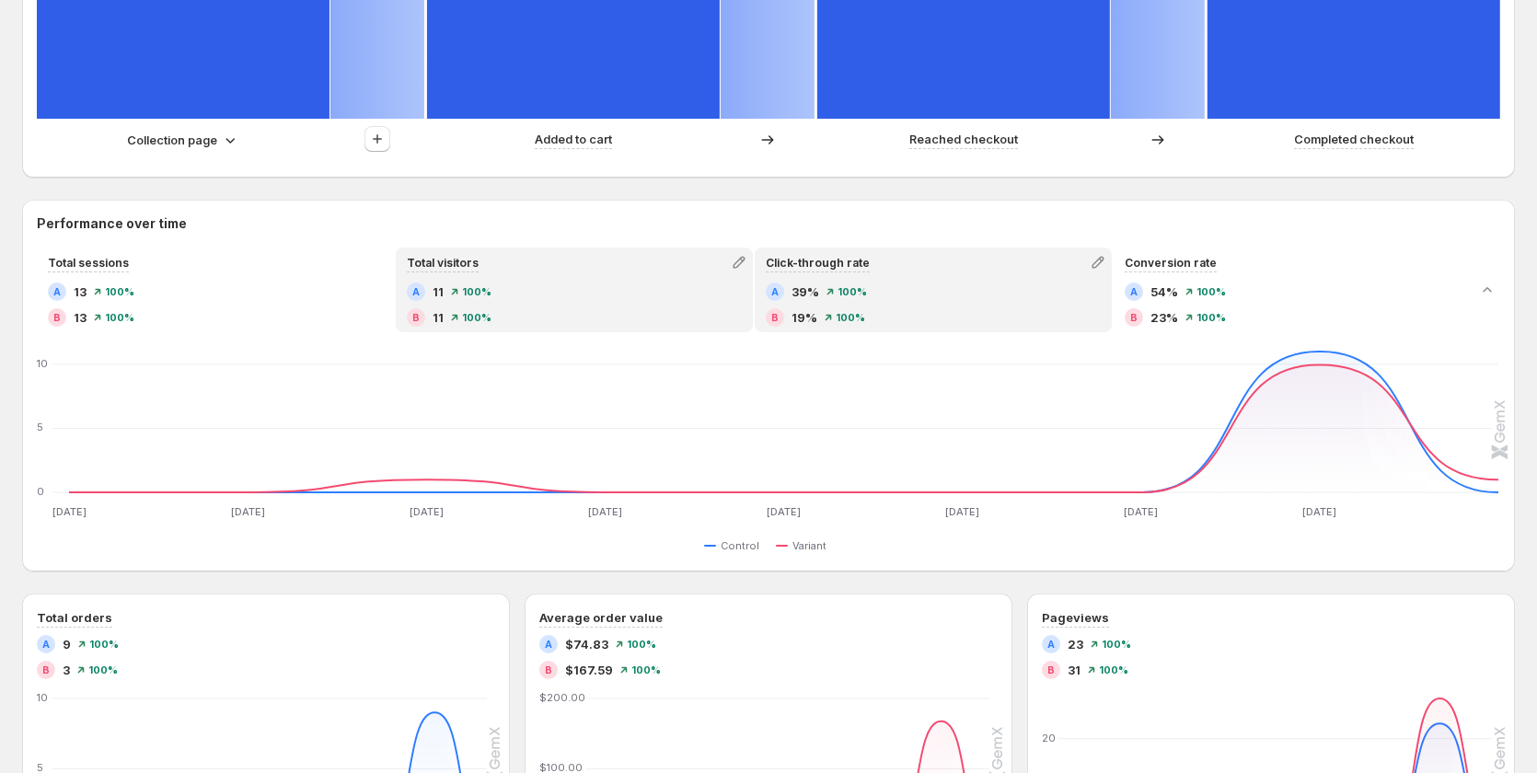
drag, startPoint x: 989, startPoint y: 278, endPoint x: 1258, endPoint y: 278, distance: 269.7
click at [990, 278] on div "Click-through rate A 39% 100% B 19% 100%" at bounding box center [933, 289] width 353 height 81
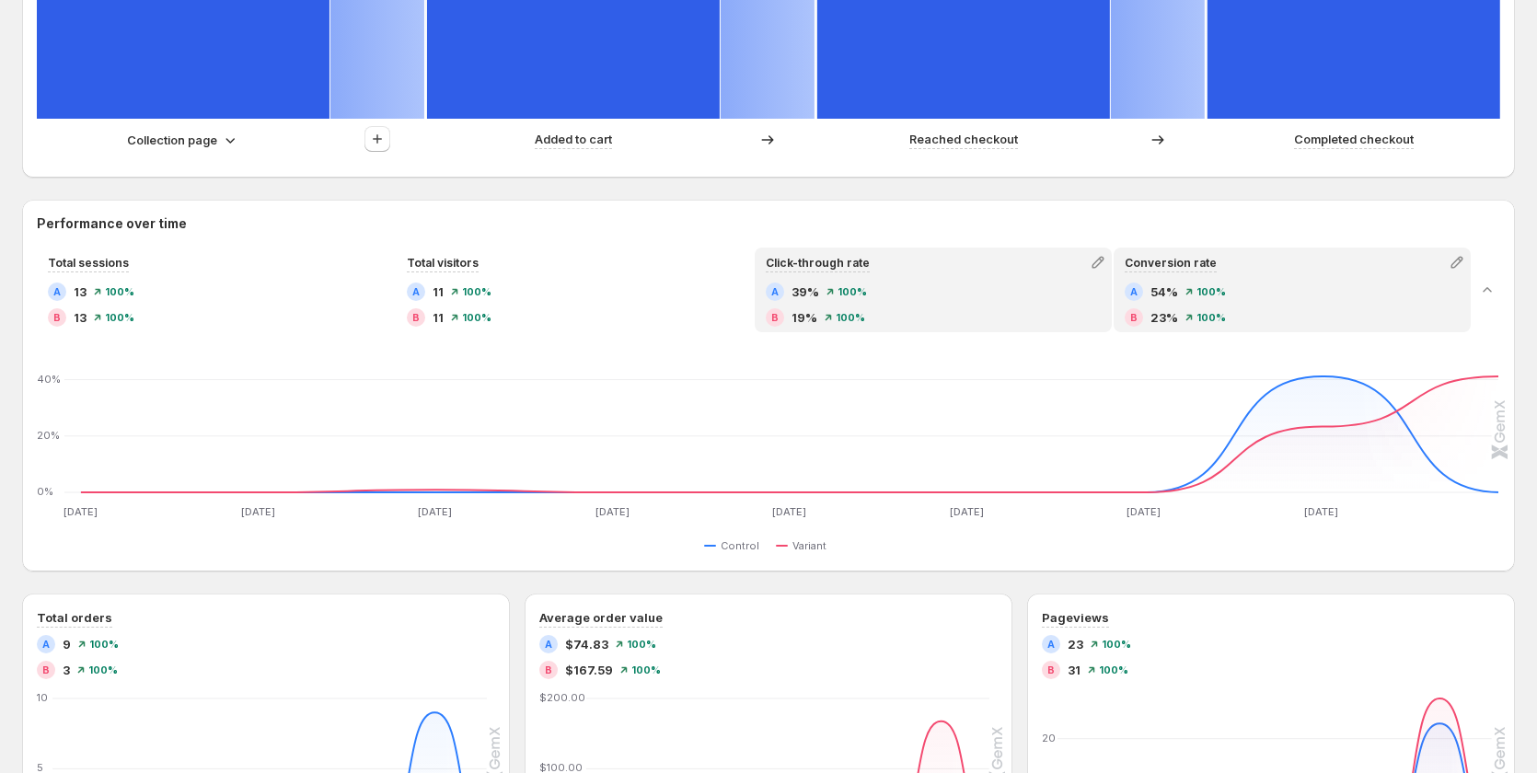
click at [1260, 278] on div "Conversion rate A 54% 100% B 23% 100%" at bounding box center [1292, 289] width 353 height 81
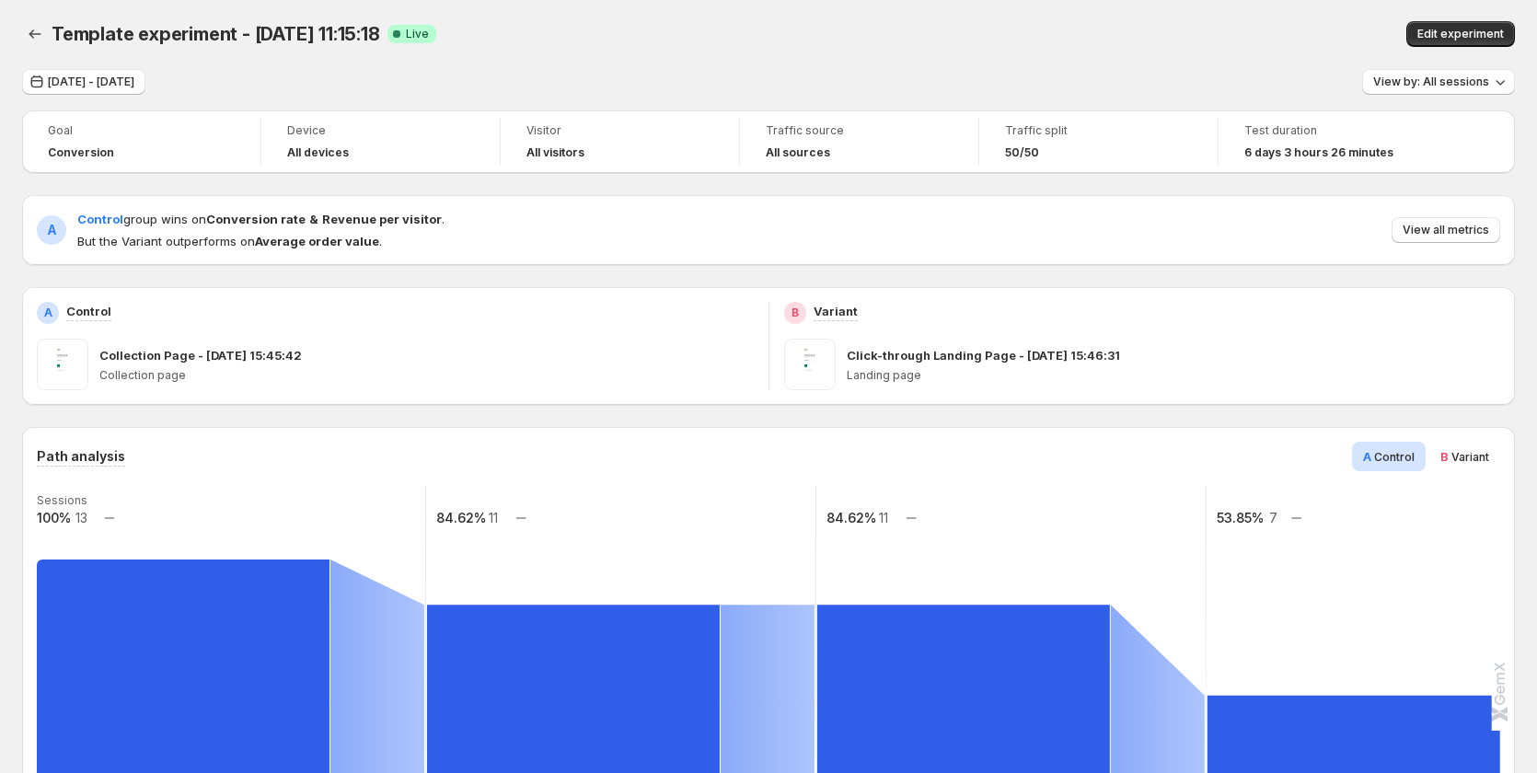
scroll to position [0, 0]
click at [125, 77] on span "Aug 27, 2025 - Sep 04, 2025" at bounding box center [91, 82] width 87 height 15
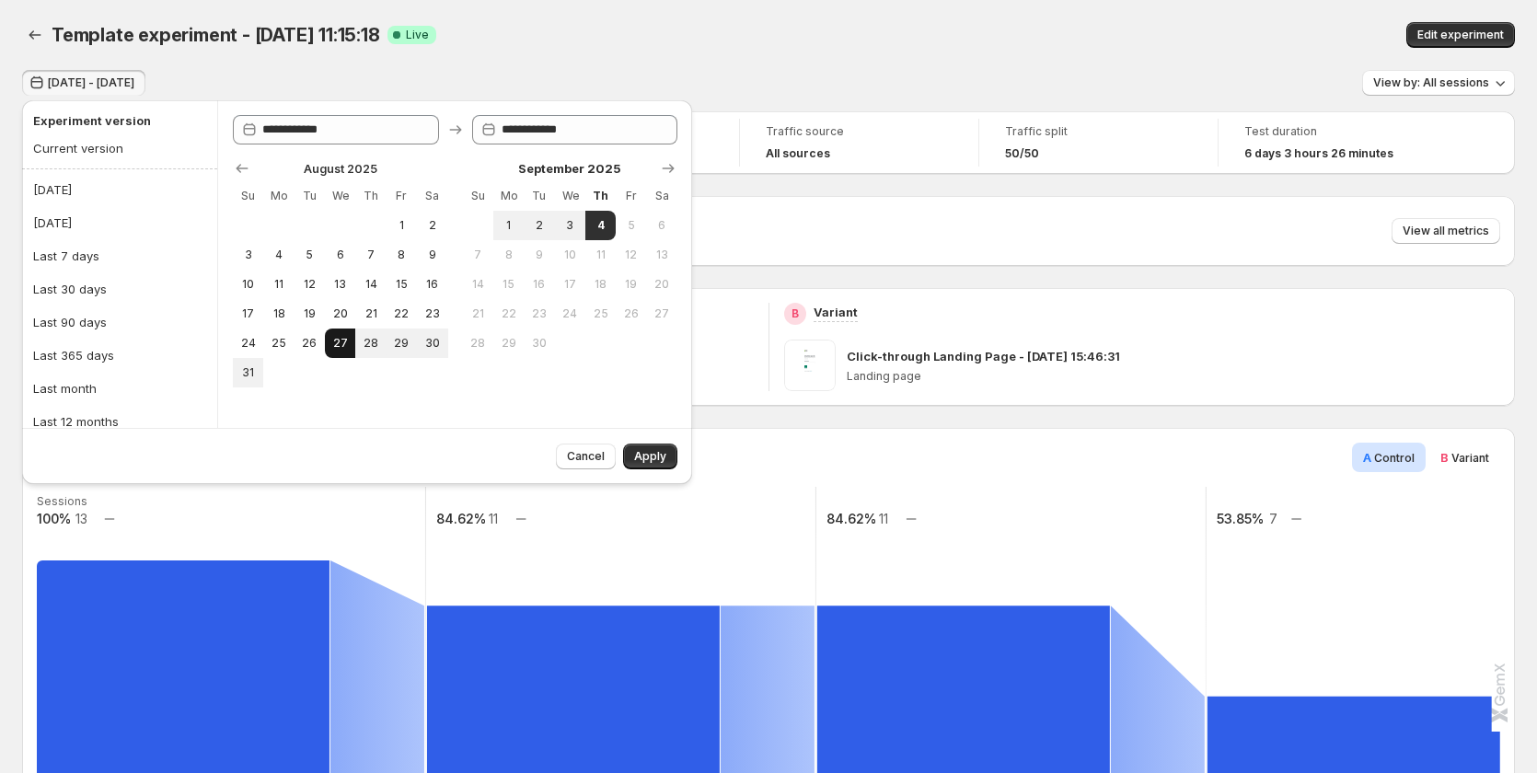
click at [349, 340] on button "27" at bounding box center [340, 343] width 30 height 29
click at [583, 220] on button "3" at bounding box center [570, 225] width 30 height 29
type input "**********"
click at [660, 460] on span "Apply" at bounding box center [650, 456] width 32 height 15
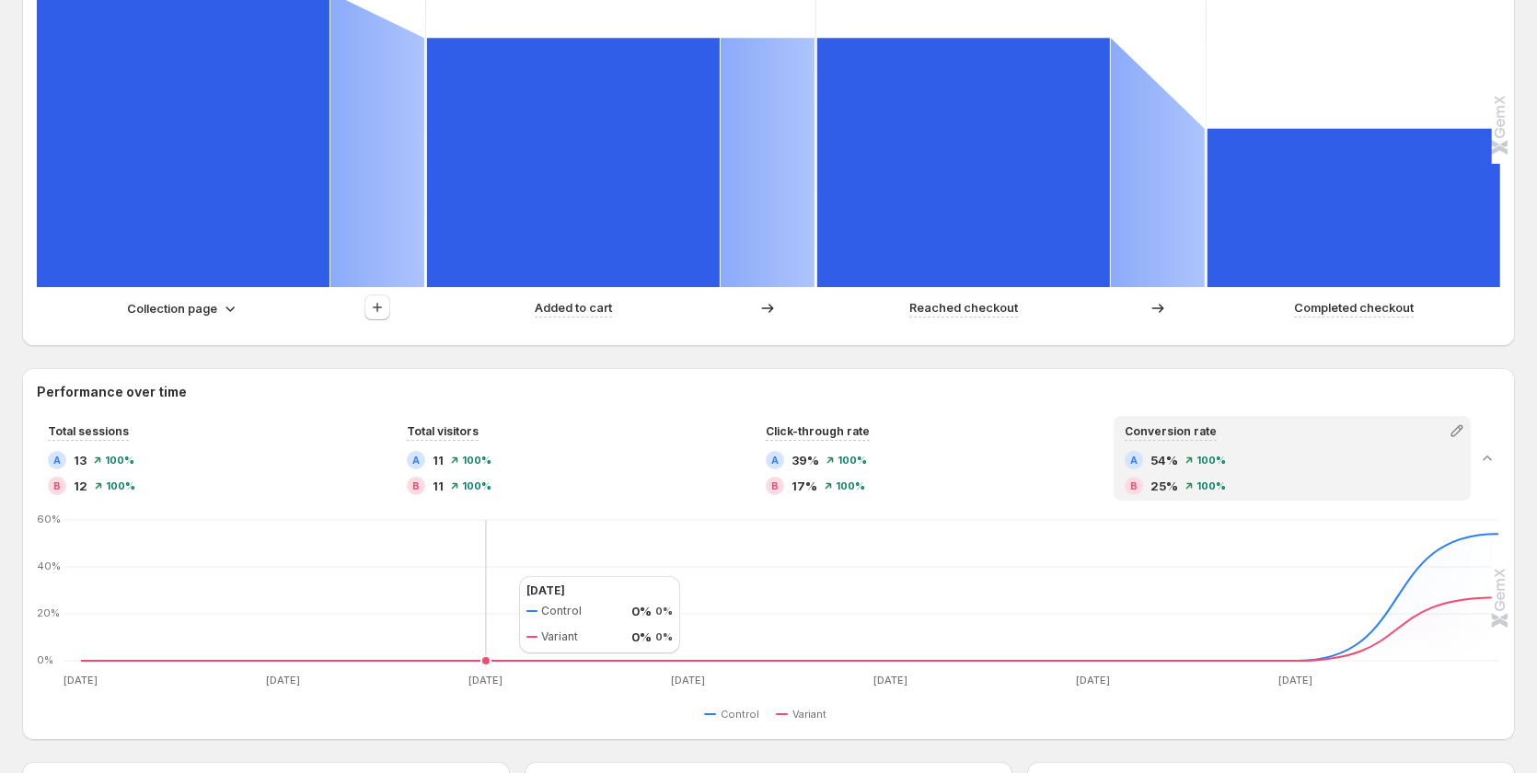
scroll to position [552, 0]
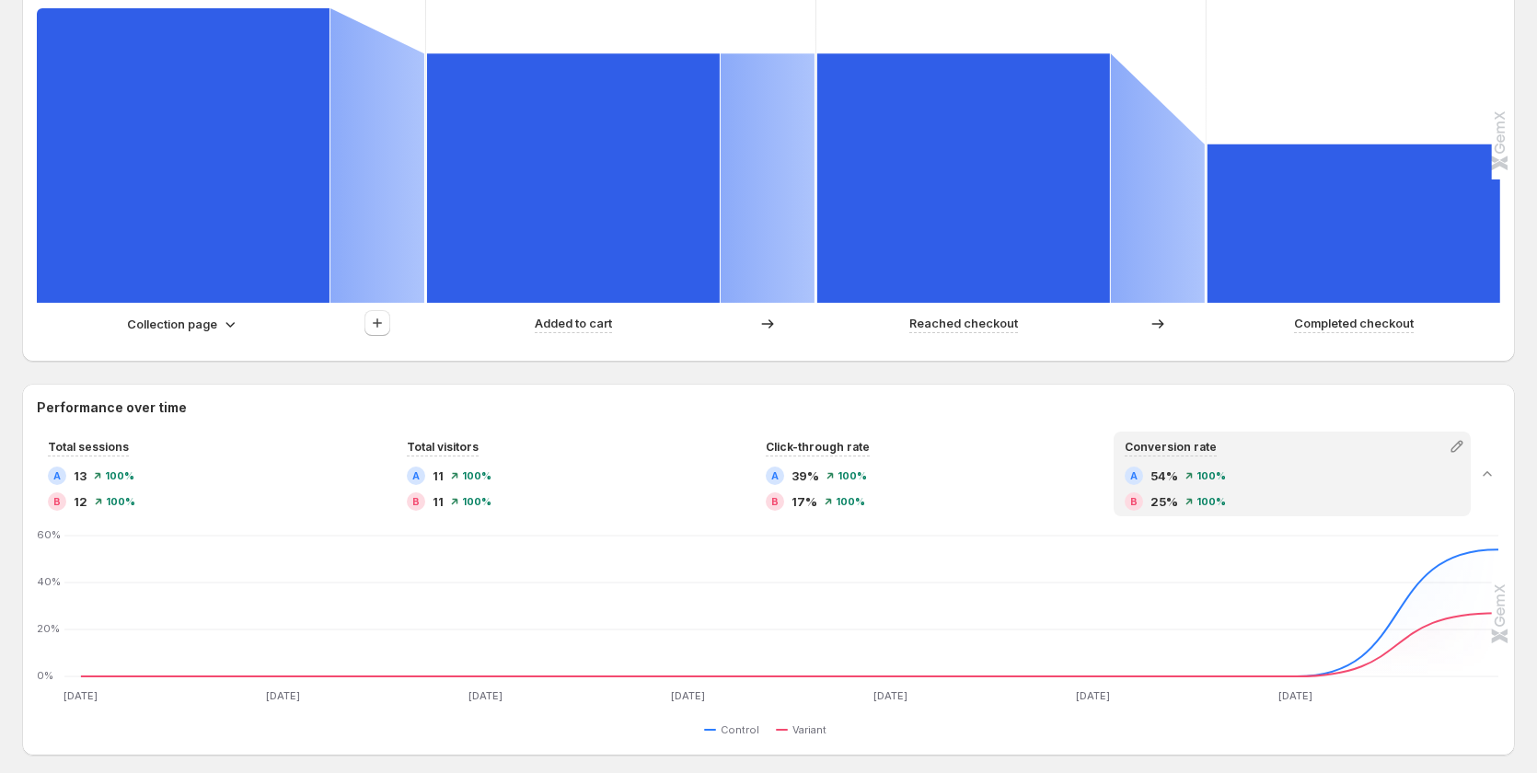
click at [234, 324] on icon at bounding box center [230, 325] width 9 height 6
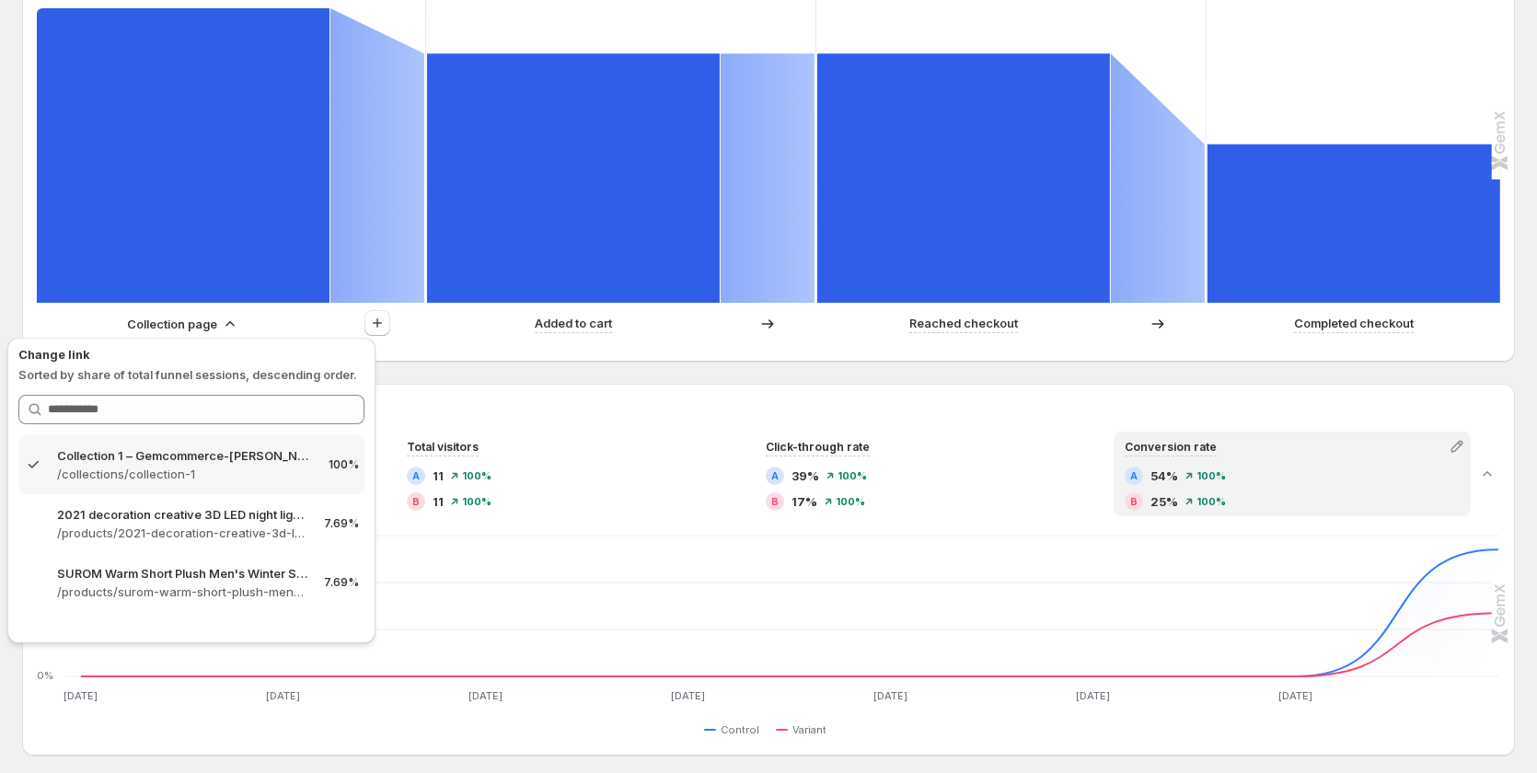
click at [405, 339] on div "Collection page Added to cart Reached checkout Completed checkout" at bounding box center [767, 328] width 1460 height 37
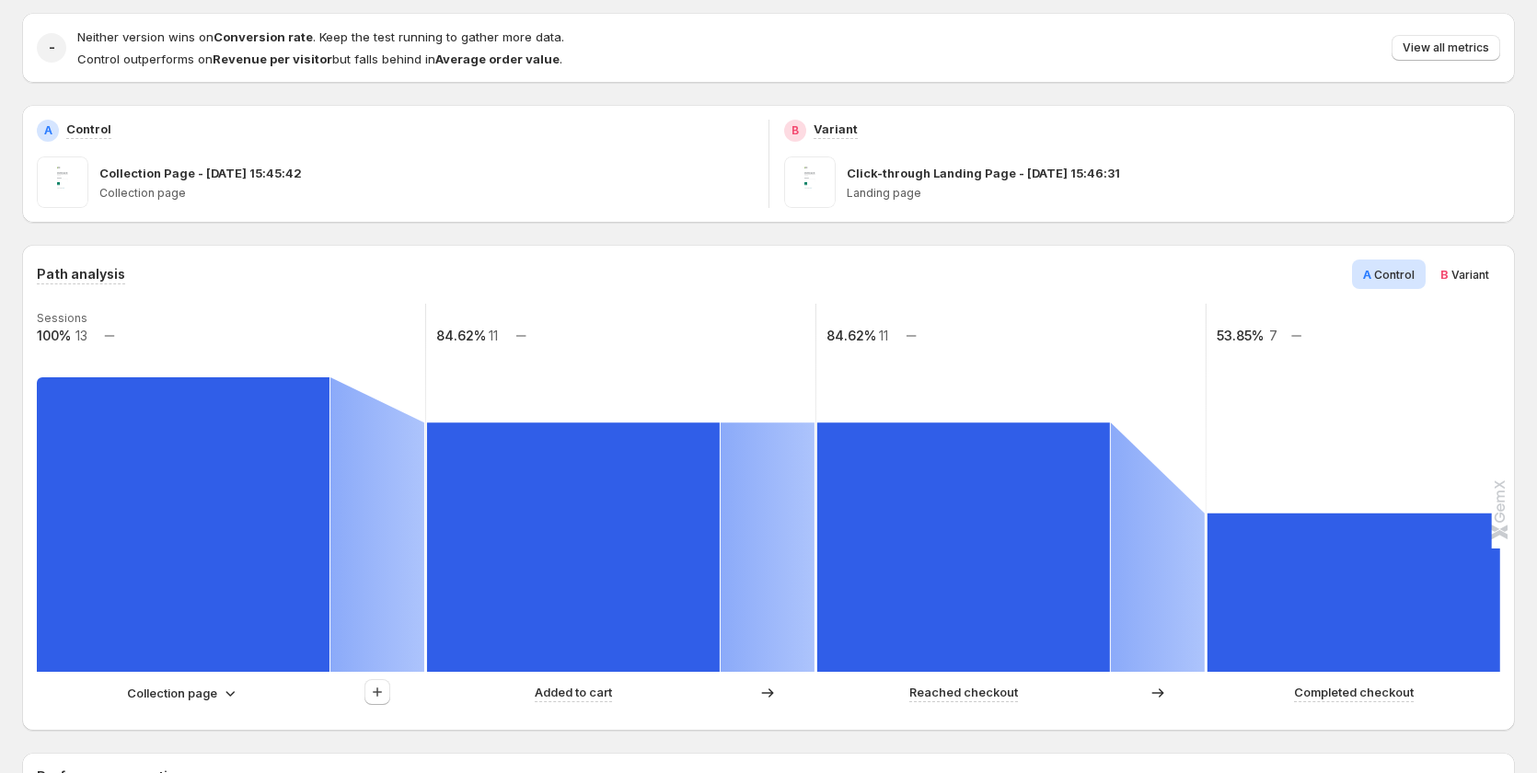
scroll to position [0, 0]
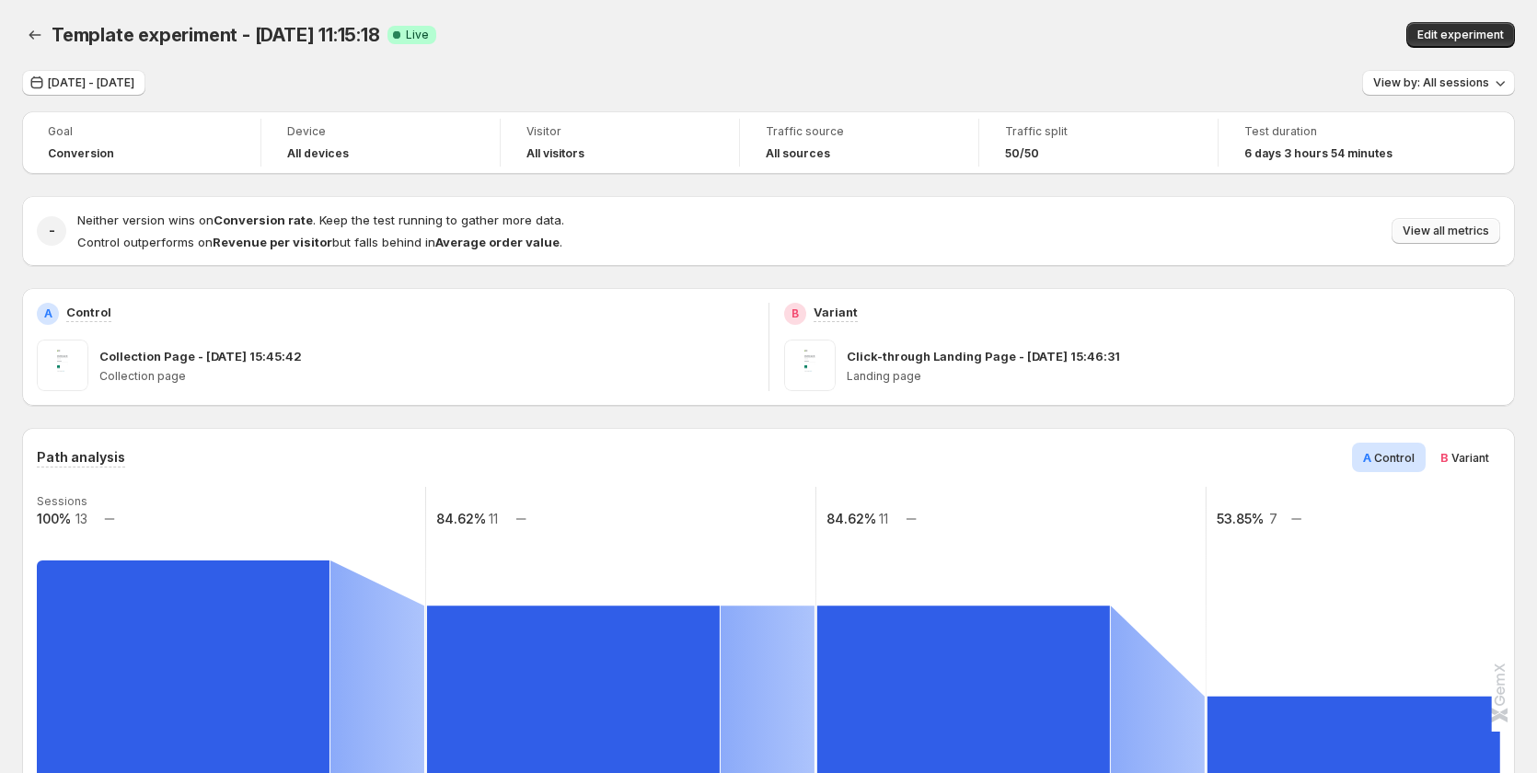
click at [1465, 219] on button "View all metrics" at bounding box center [1446, 231] width 109 height 26
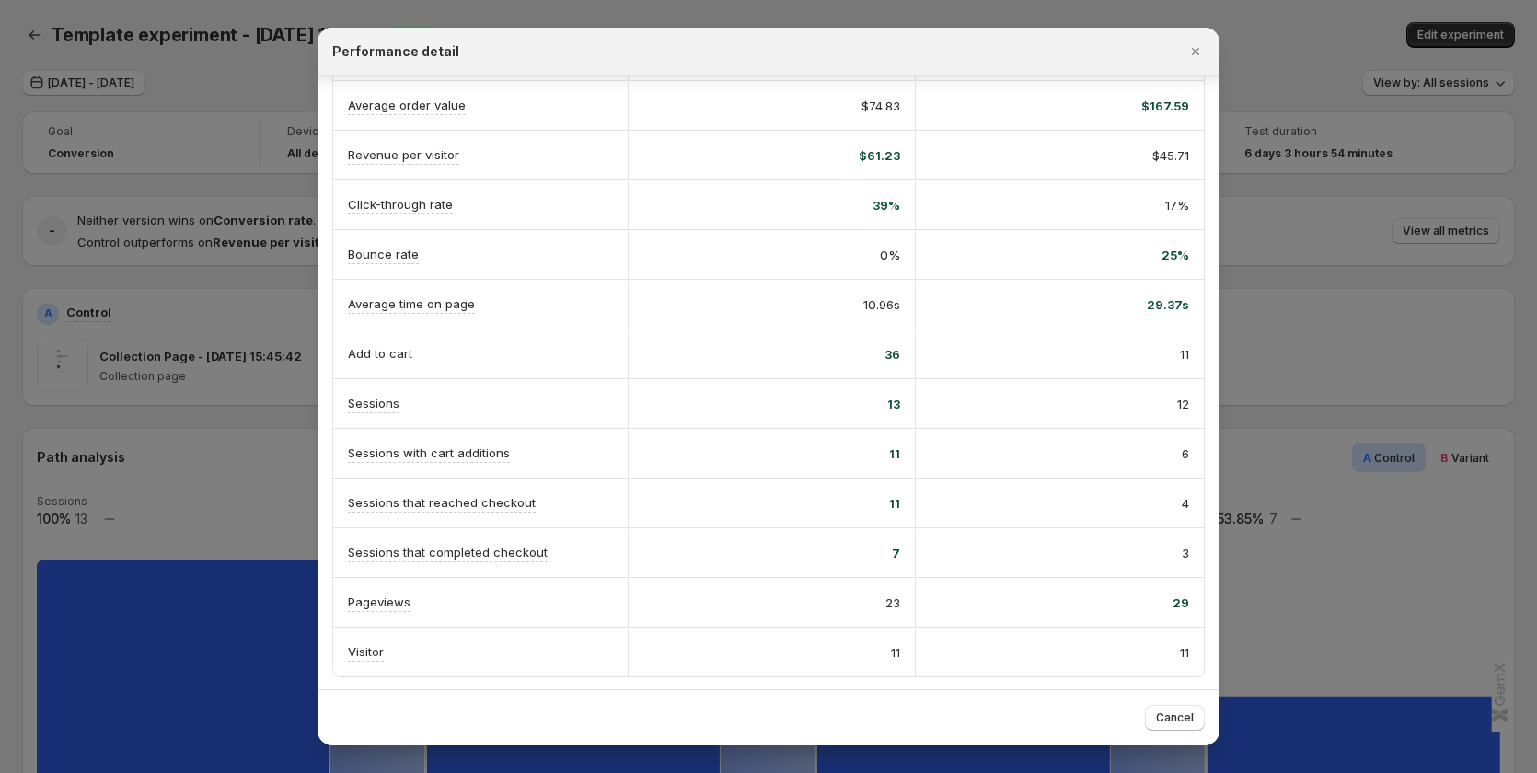
scroll to position [214, 0]
click at [1334, 381] on div at bounding box center [768, 386] width 1537 height 773
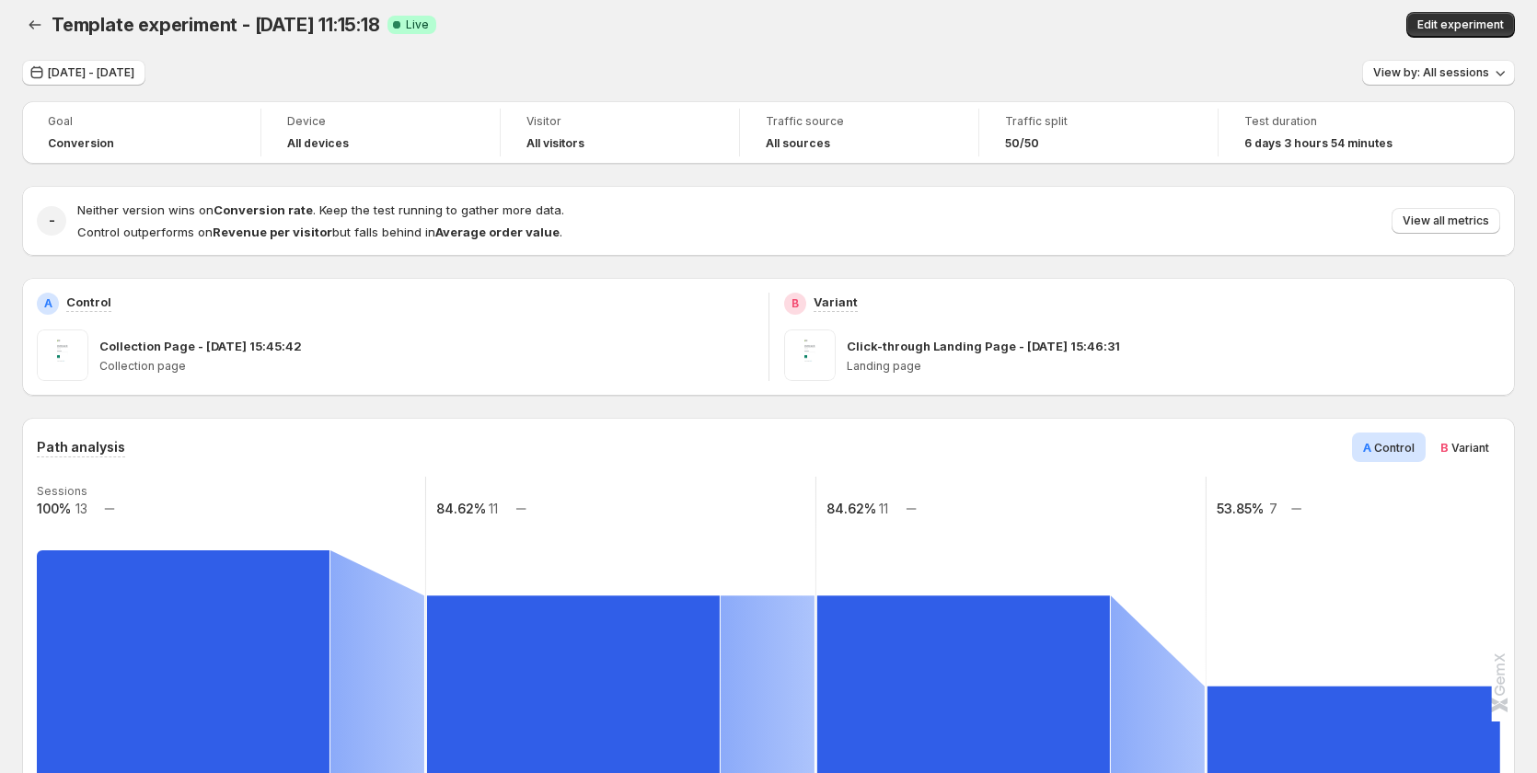
scroll to position [0, 0]
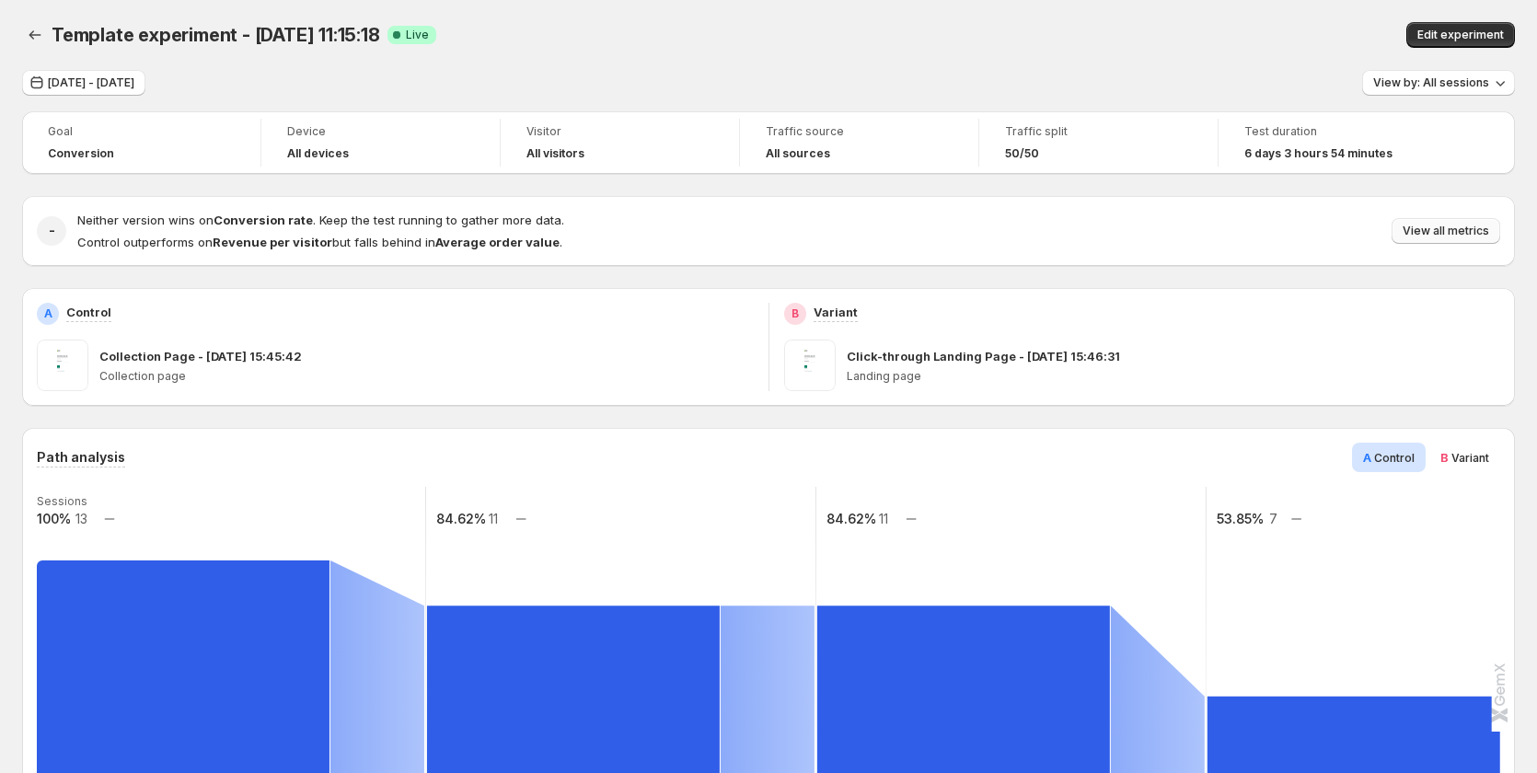
click at [1447, 231] on span "View all metrics" at bounding box center [1446, 231] width 87 height 15
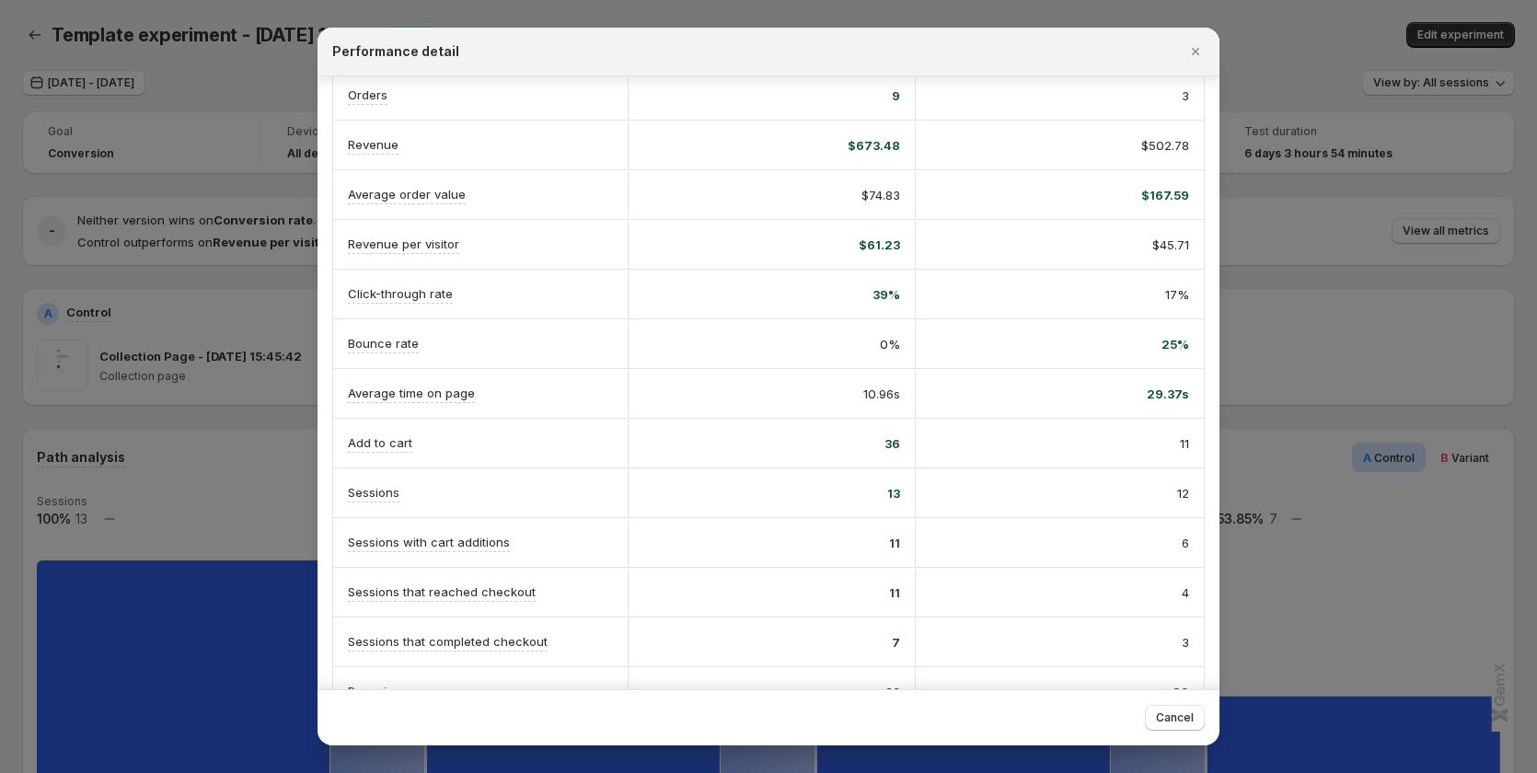
scroll to position [214, 0]
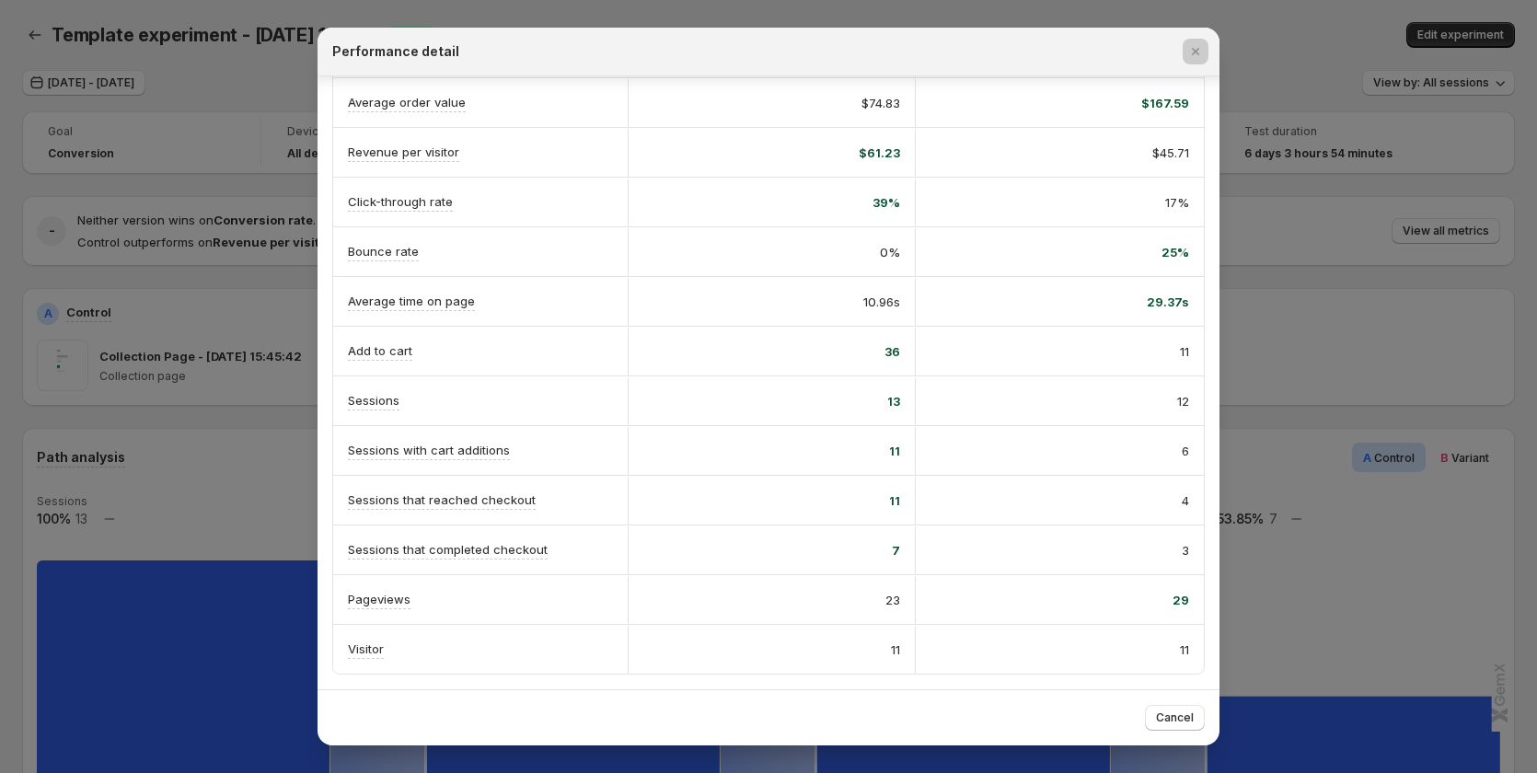
click at [1373, 301] on div at bounding box center [768, 386] width 1537 height 773
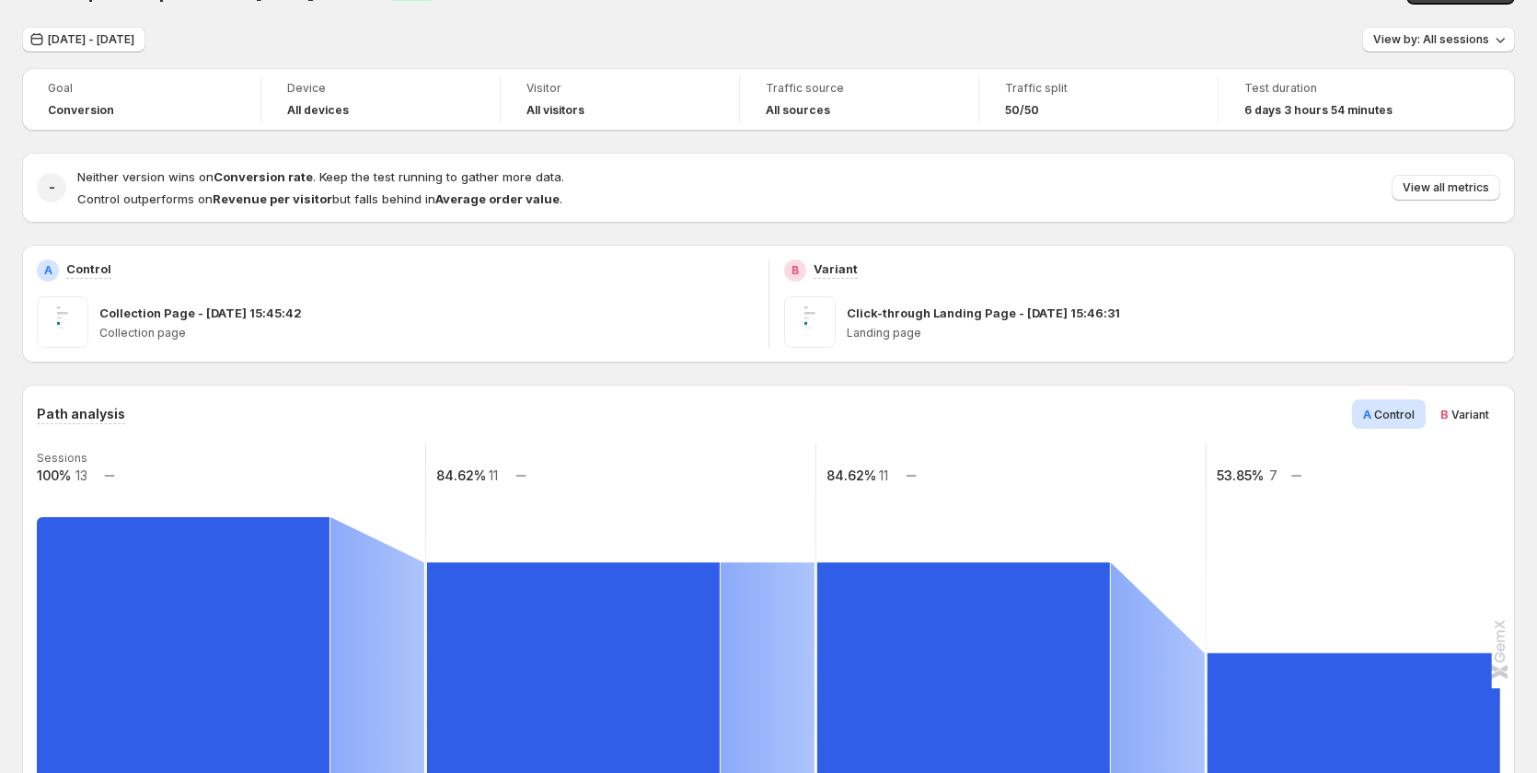
scroll to position [0, 0]
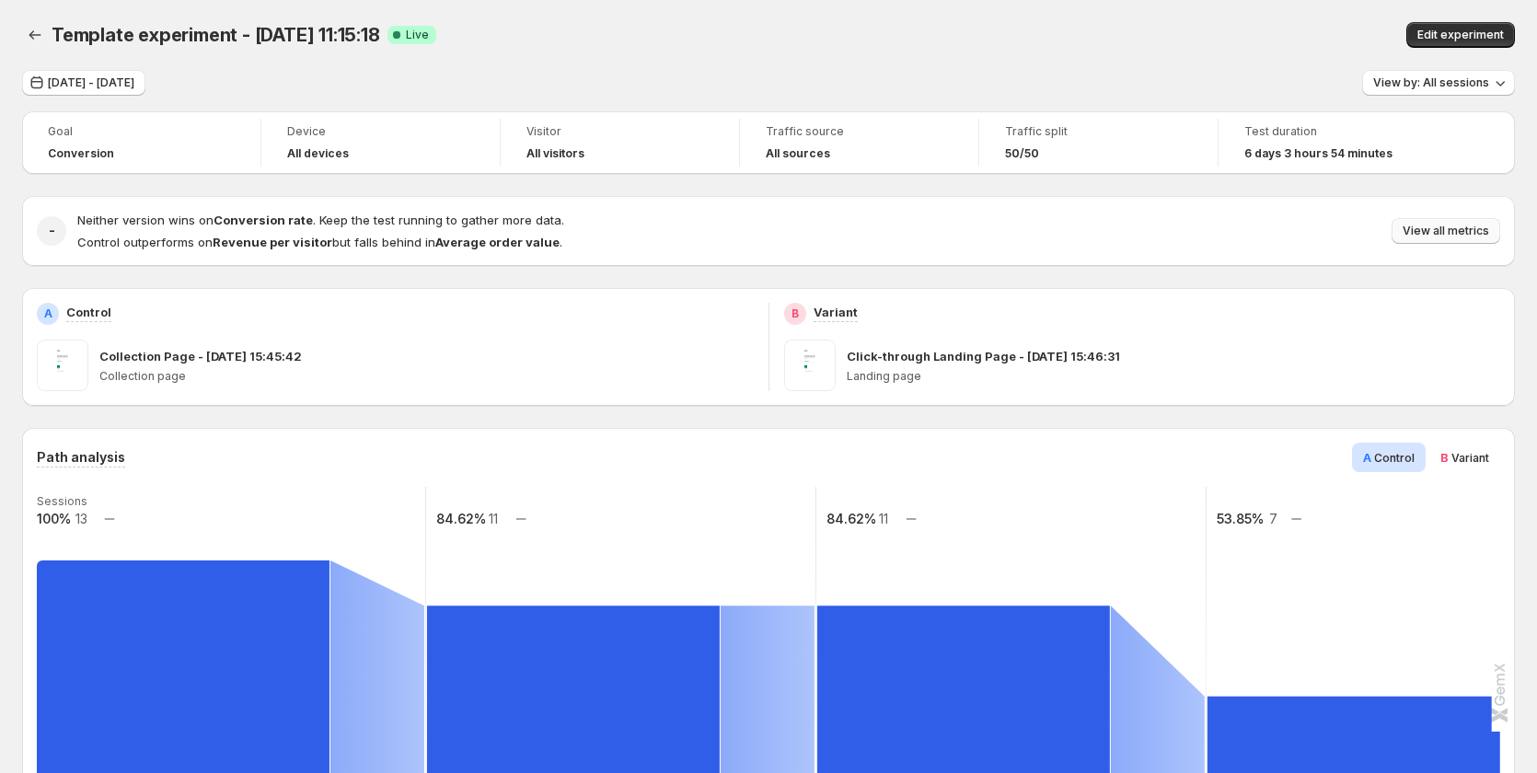
click at [1463, 234] on span "View all metrics" at bounding box center [1446, 231] width 87 height 15
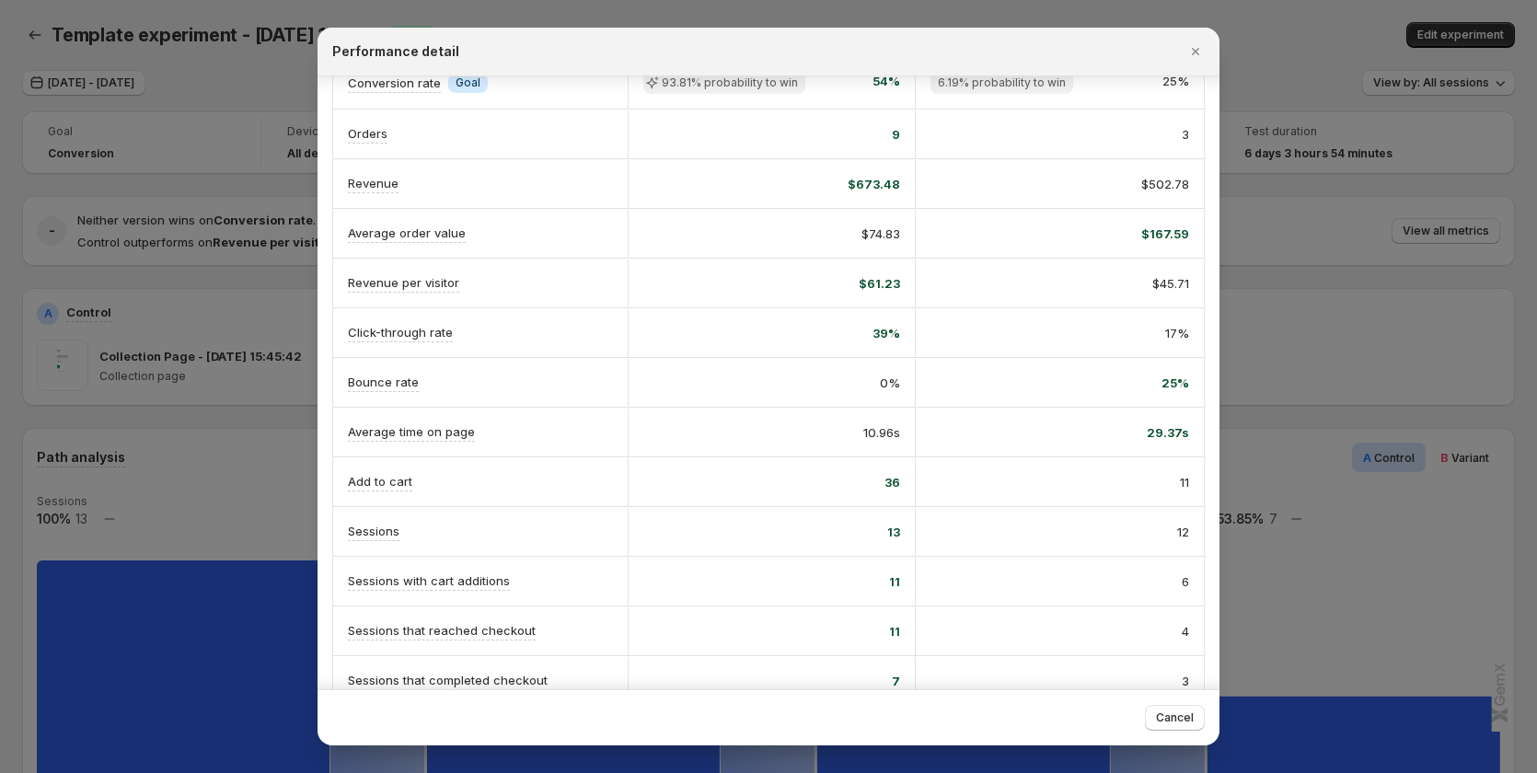
scroll to position [214, 0]
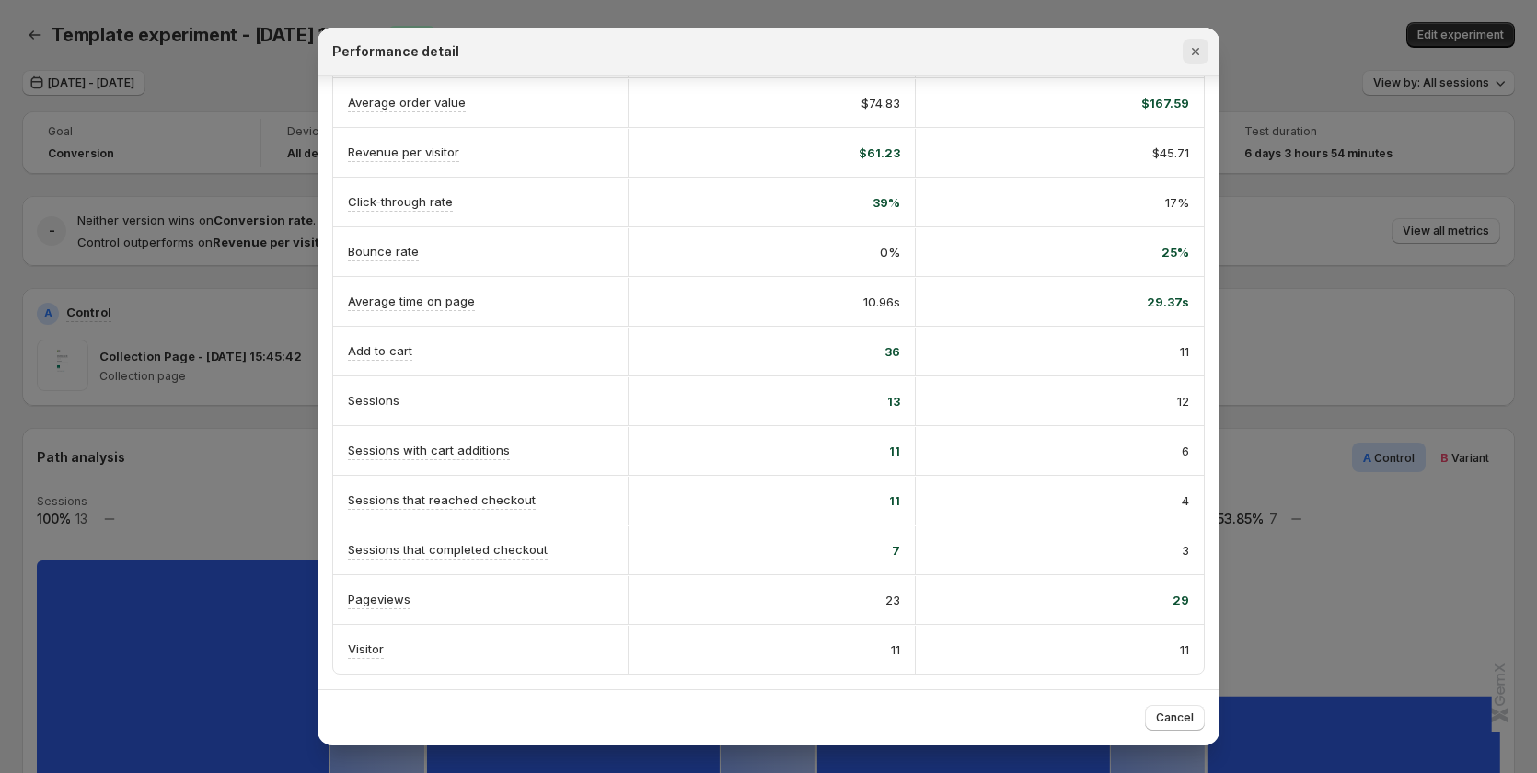
click at [1202, 49] on icon "Close" at bounding box center [1196, 51] width 18 height 18
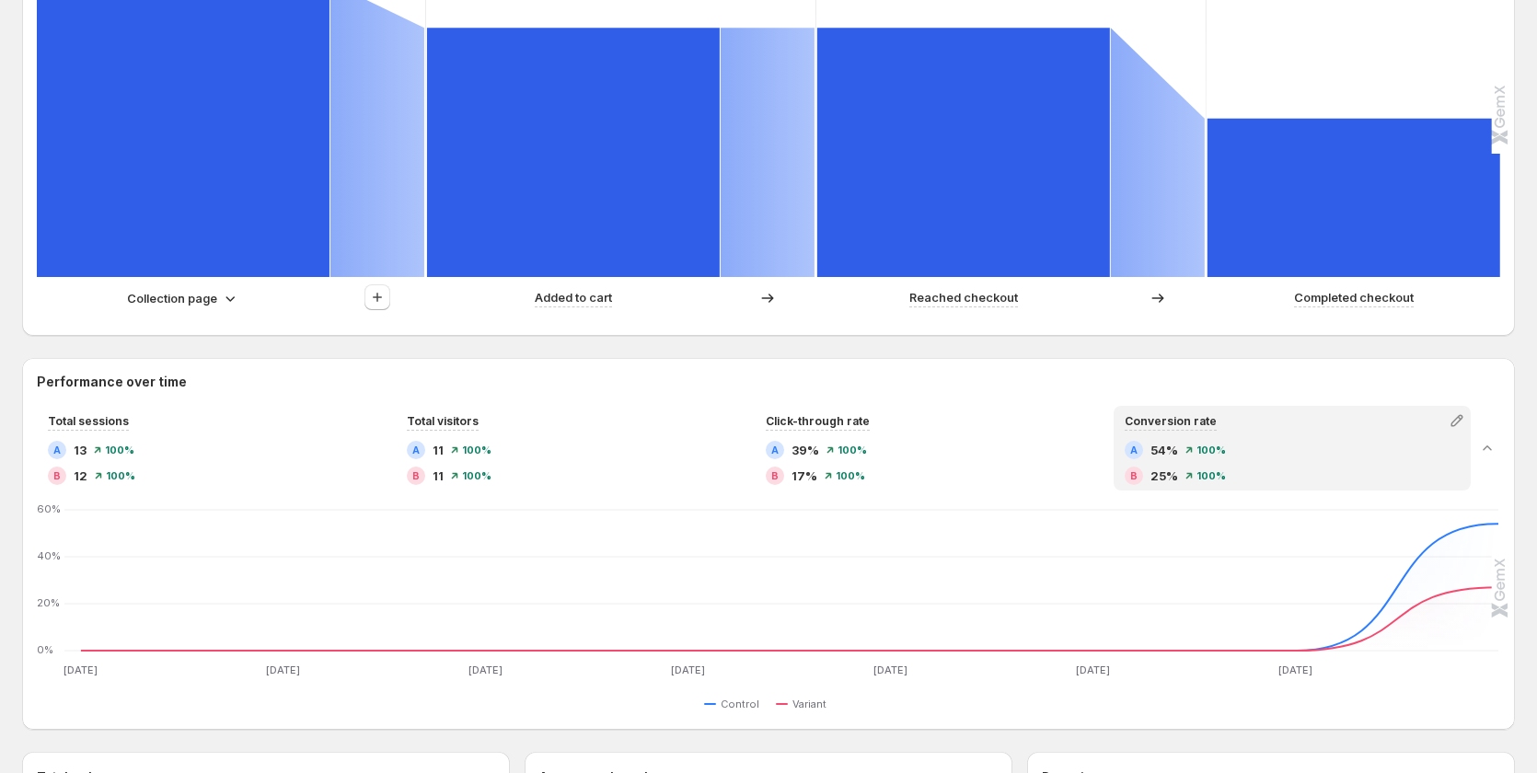
scroll to position [184, 0]
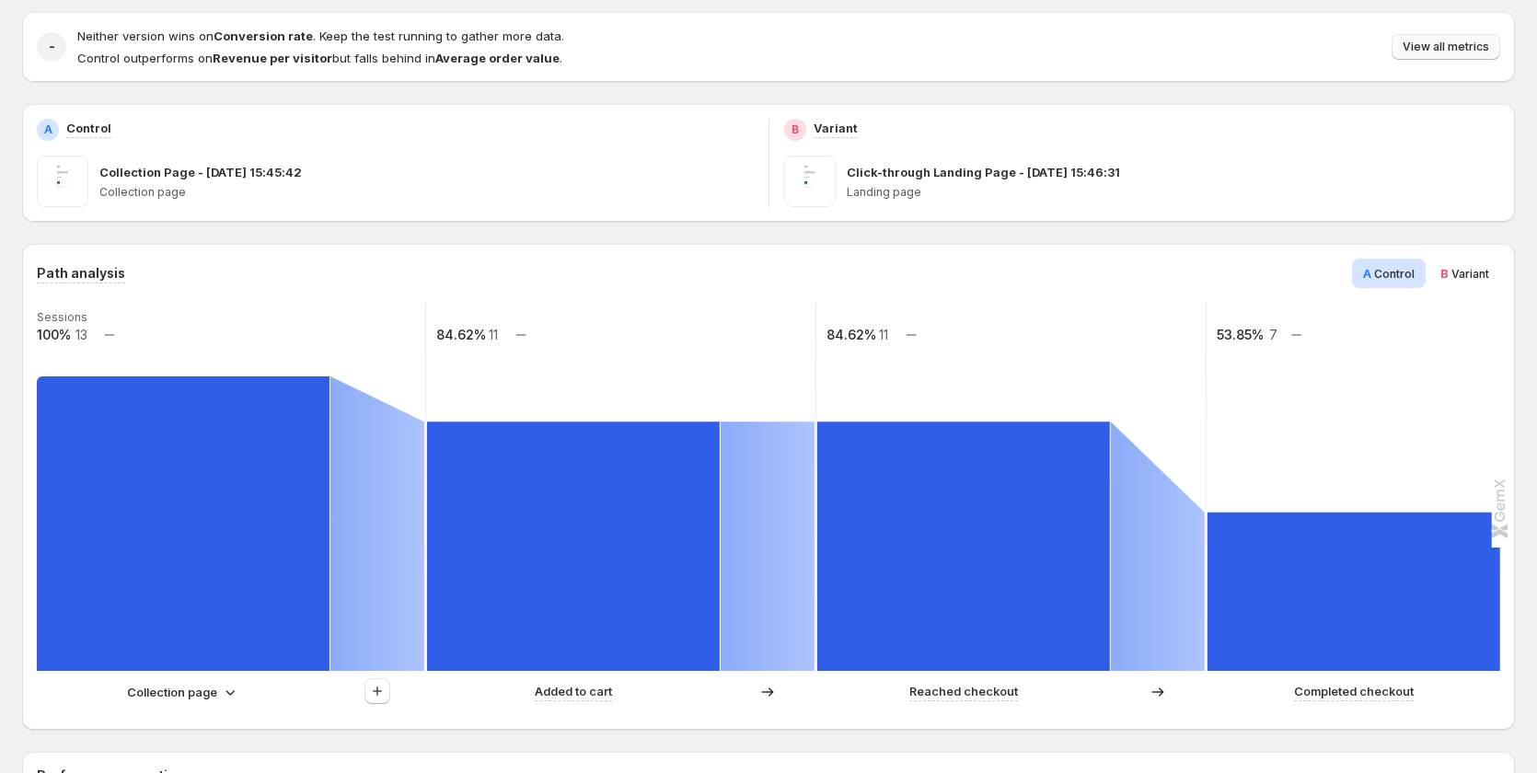
click at [1473, 50] on span "View all metrics" at bounding box center [1446, 47] width 87 height 15
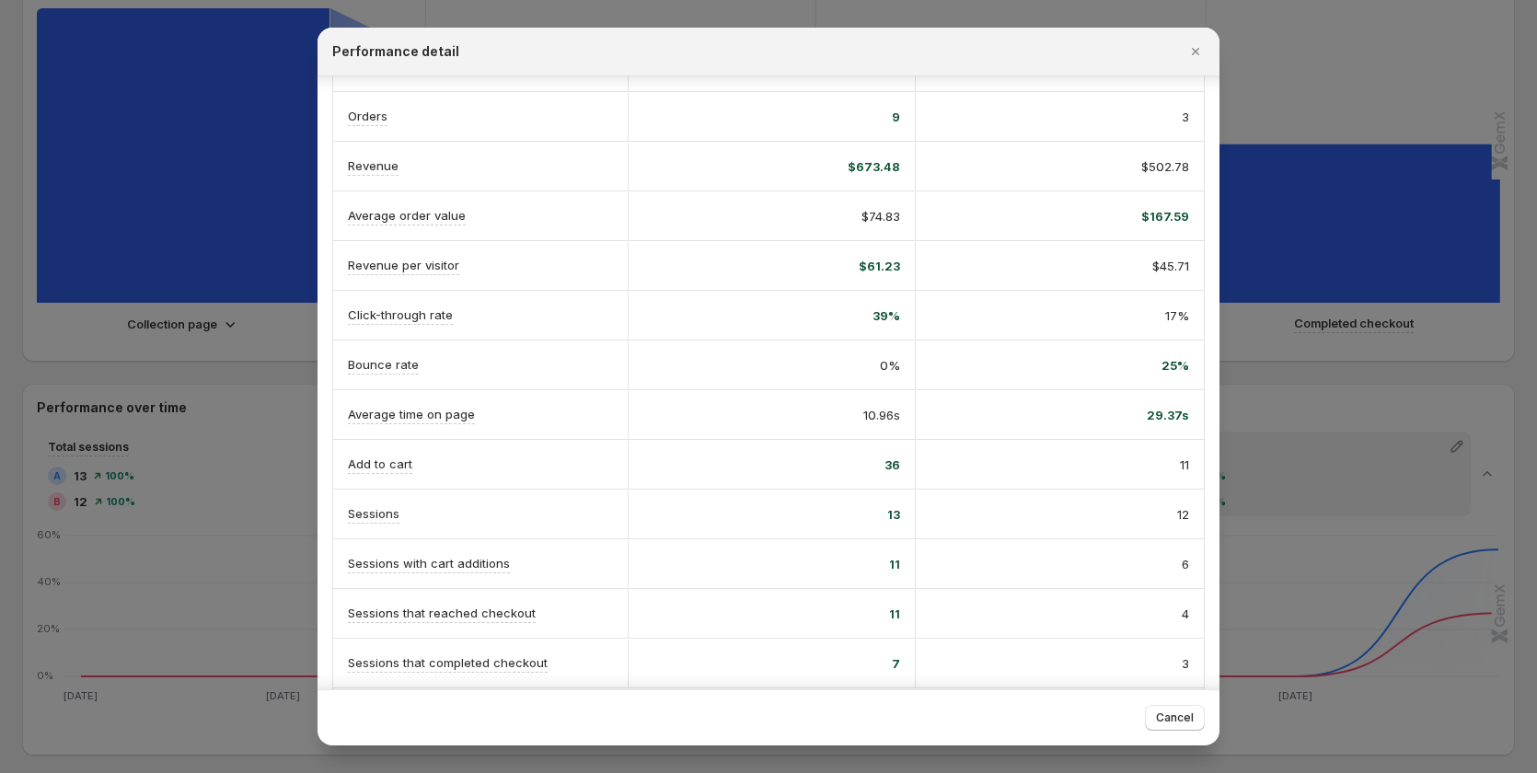
scroll to position [214, 0]
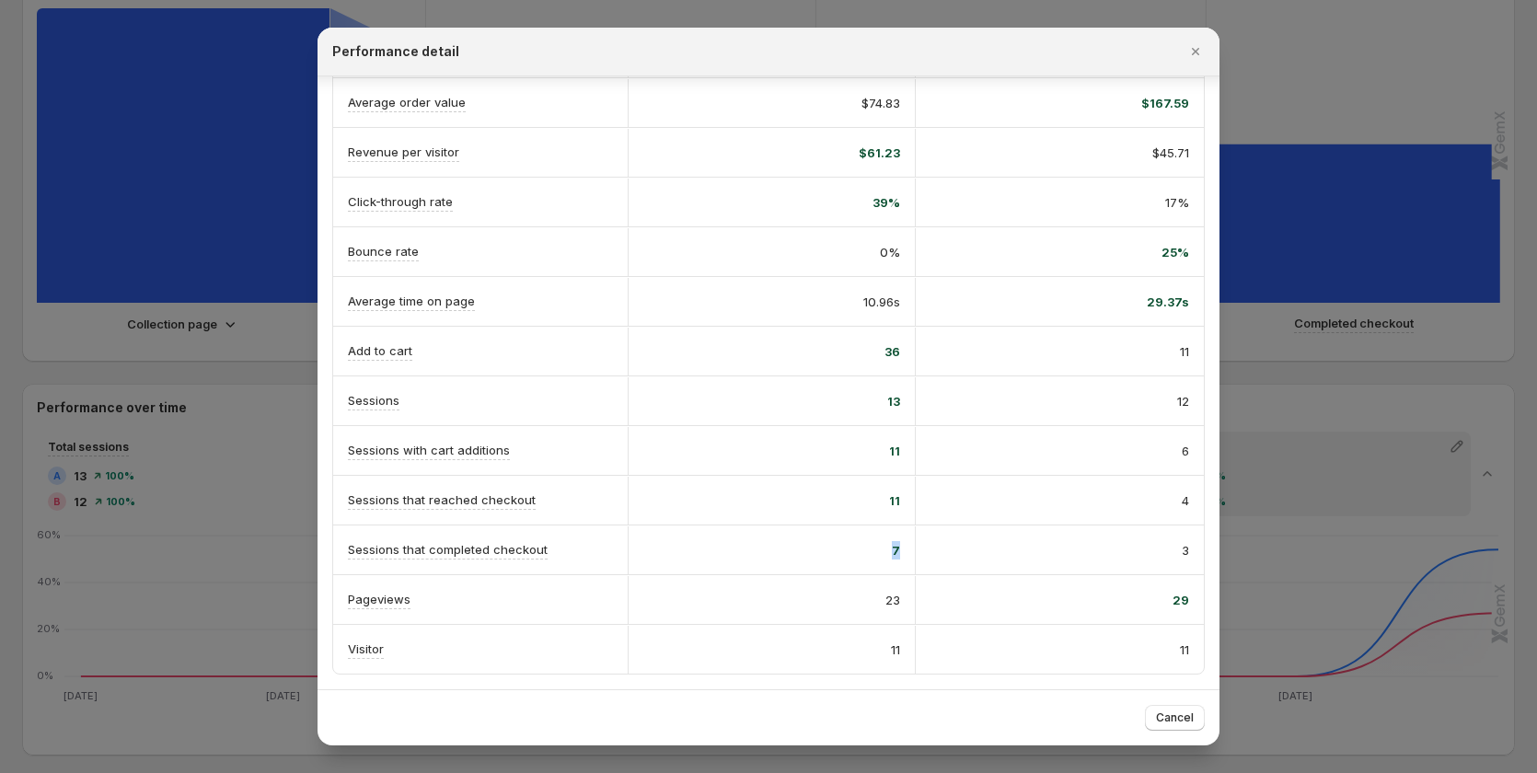
drag, startPoint x: 886, startPoint y: 550, endPoint x: 900, endPoint y: 552, distance: 13.9
click at [900, 552] on div "7" at bounding box center [772, 551] width 288 height 48
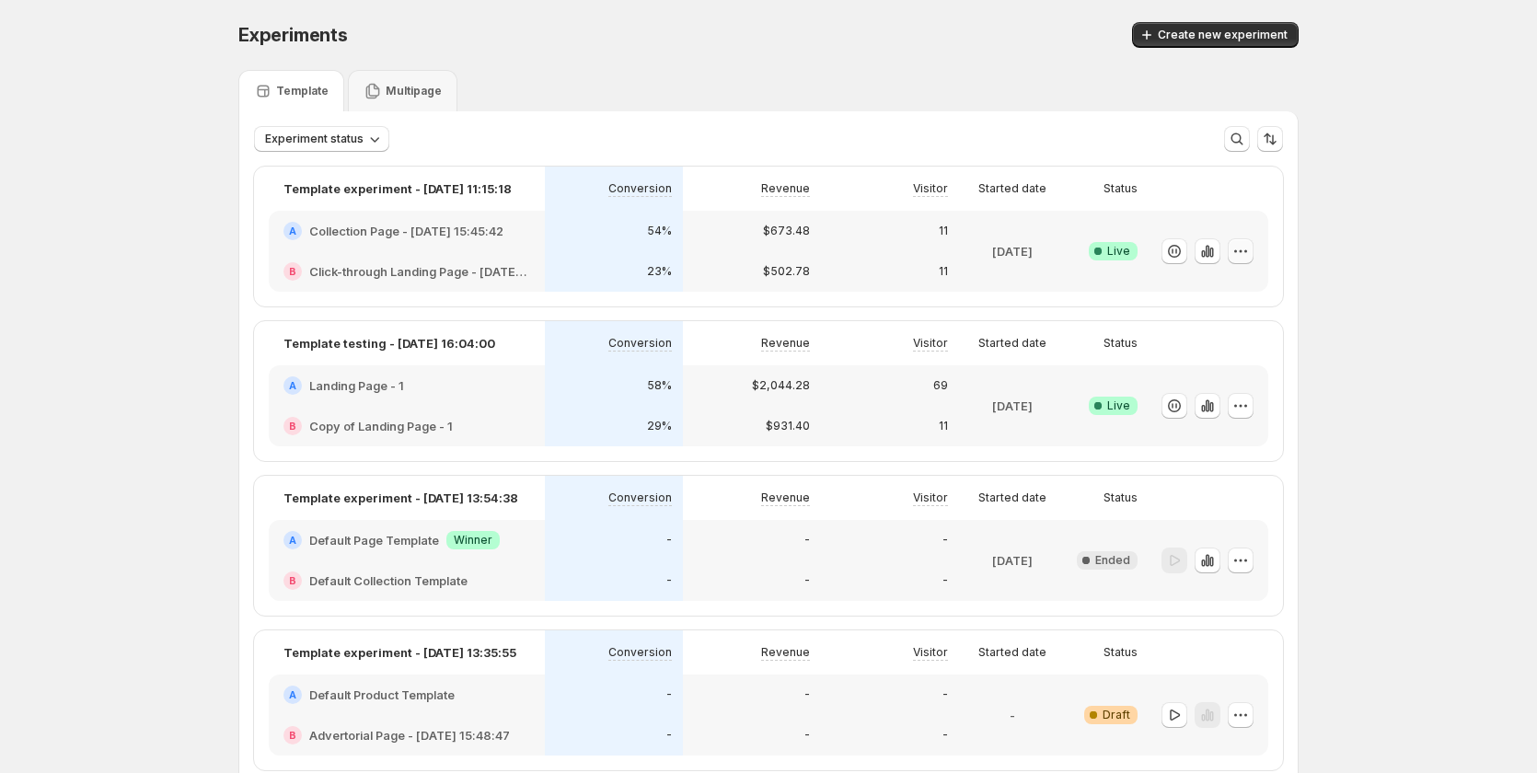
click at [1241, 254] on icon "button" at bounding box center [1241, 251] width 18 height 18
click at [1202, 288] on span "Edit" at bounding box center [1262, 289] width 192 height 18
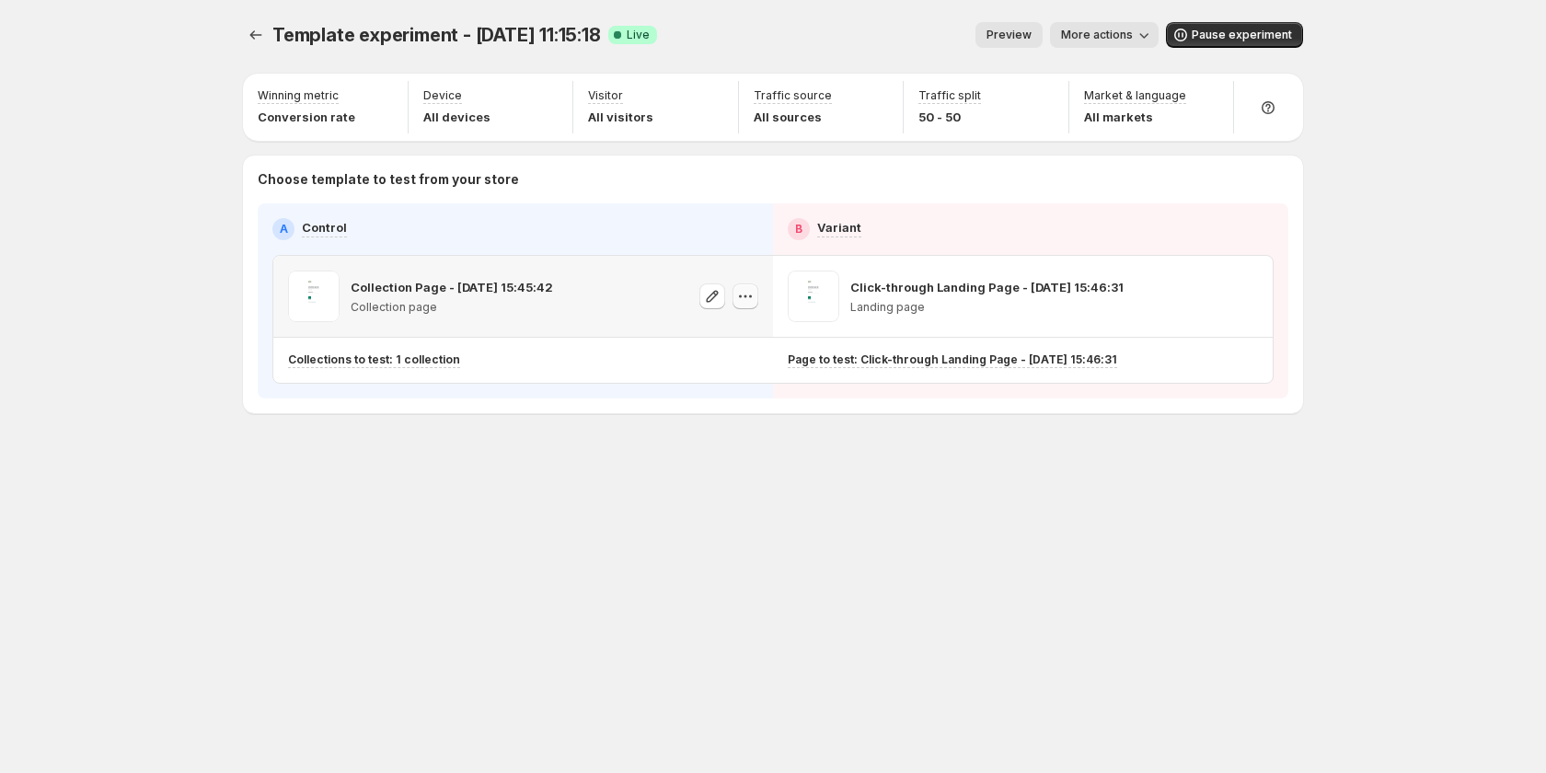
click at [752, 298] on icon "button" at bounding box center [745, 296] width 18 height 18
click at [1241, 298] on icon "button" at bounding box center [1245, 296] width 18 height 18
click at [747, 295] on icon "button" at bounding box center [745, 296] width 18 height 18
click at [762, 378] on div "Copy ID" at bounding box center [762, 380] width 209 height 18
click at [753, 293] on icon "button" at bounding box center [745, 296] width 18 height 18
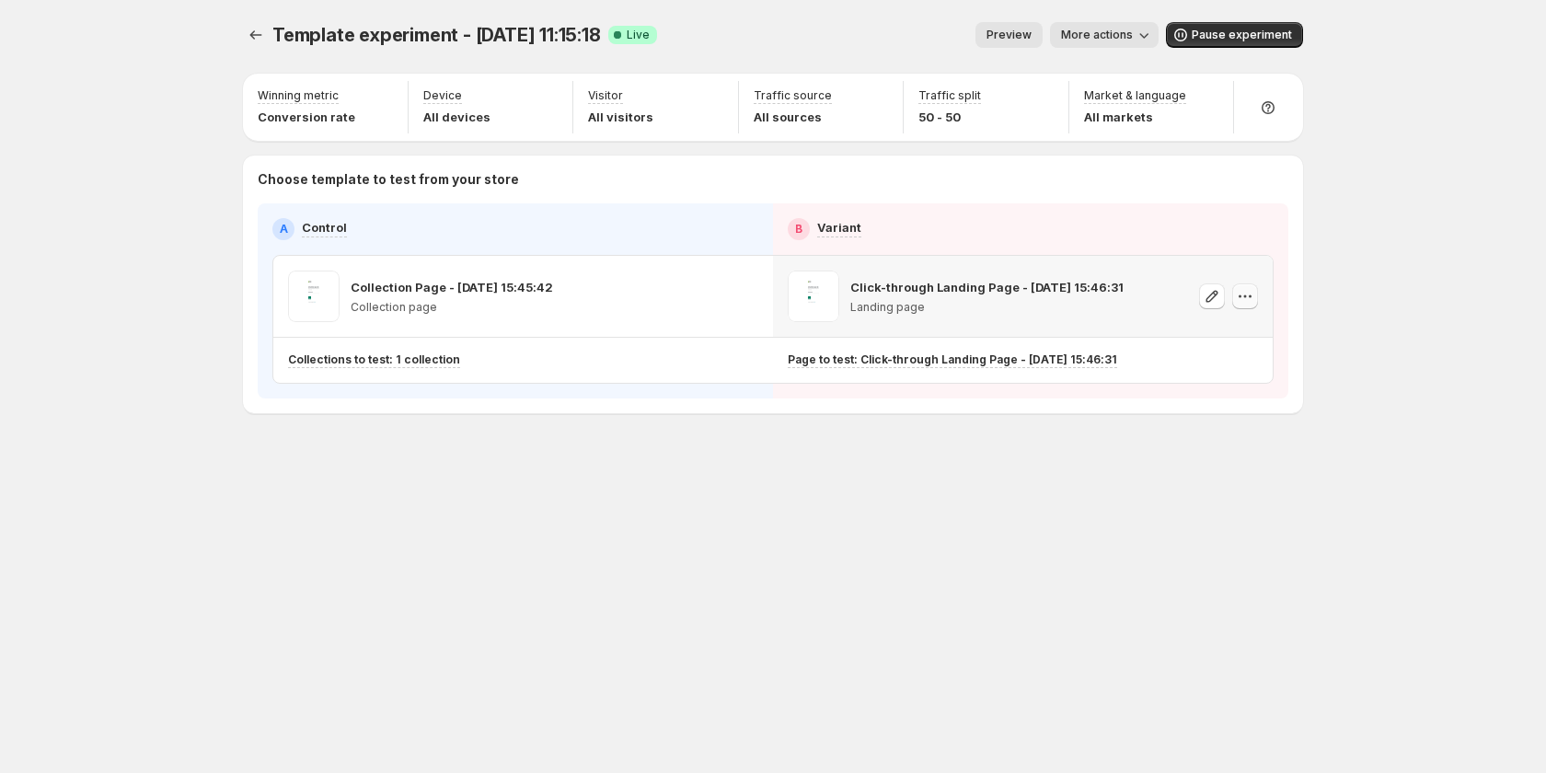
click at [1248, 300] on icon "button" at bounding box center [1245, 296] width 18 height 18
click at [755, 301] on button "button" at bounding box center [746, 297] width 26 height 26
click at [745, 298] on icon "button" at bounding box center [745, 296] width 18 height 18
click at [741, 297] on icon "button" at bounding box center [740, 296] width 3 height 3
click at [748, 299] on icon "button" at bounding box center [745, 296] width 18 height 18
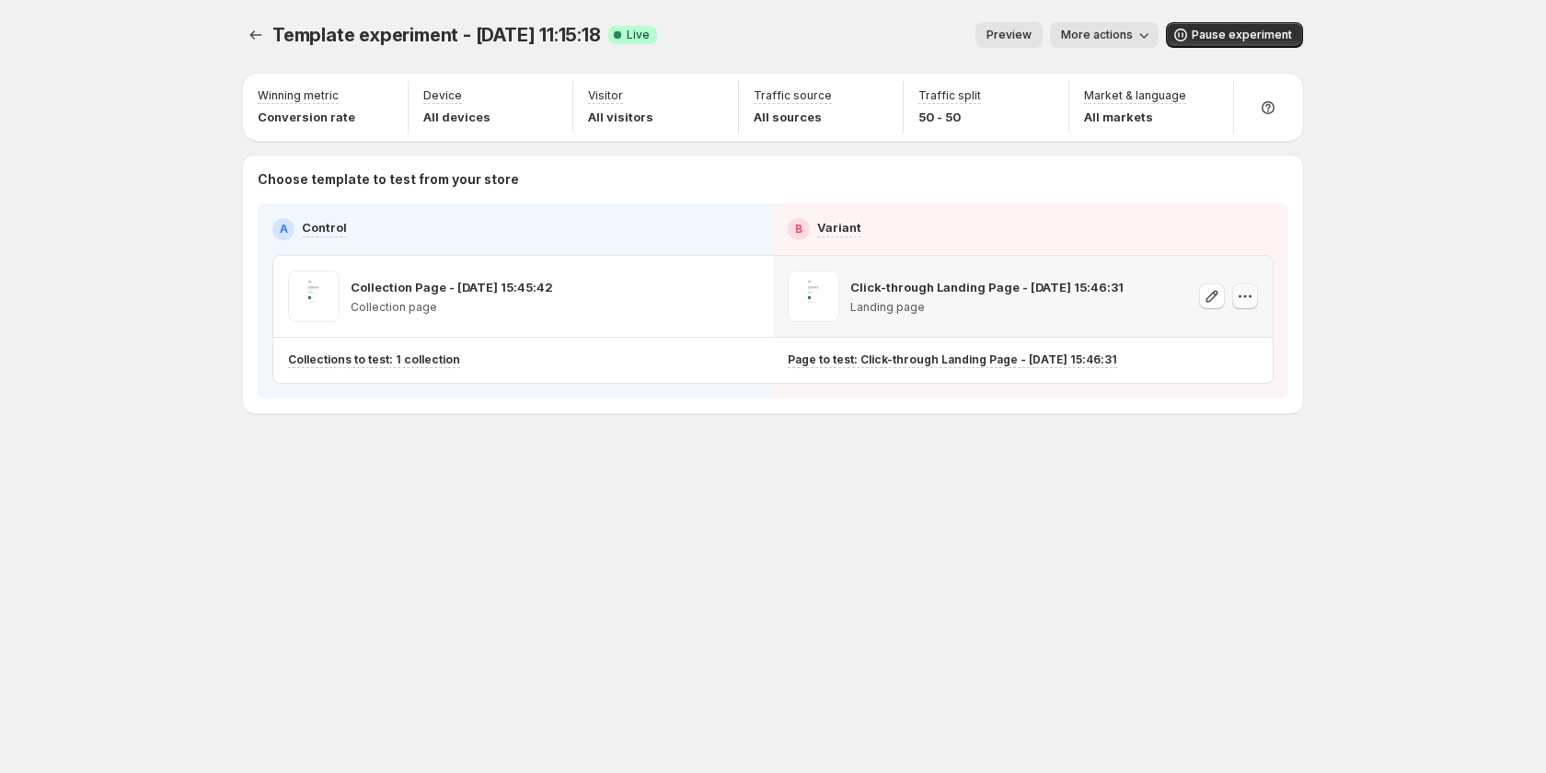
click at [1245, 295] on icon "button" at bounding box center [1245, 296] width 18 height 18
click at [1220, 389] on span "Copy ID 582020612566811351" at bounding box center [1262, 389] width 209 height 37
click at [1252, 299] on icon "button" at bounding box center [1245, 296] width 18 height 18
click at [1234, 383] on div "Copy ID" at bounding box center [1262, 380] width 209 height 18
click at [1097, 24] on button "More actions" at bounding box center [1104, 35] width 109 height 26
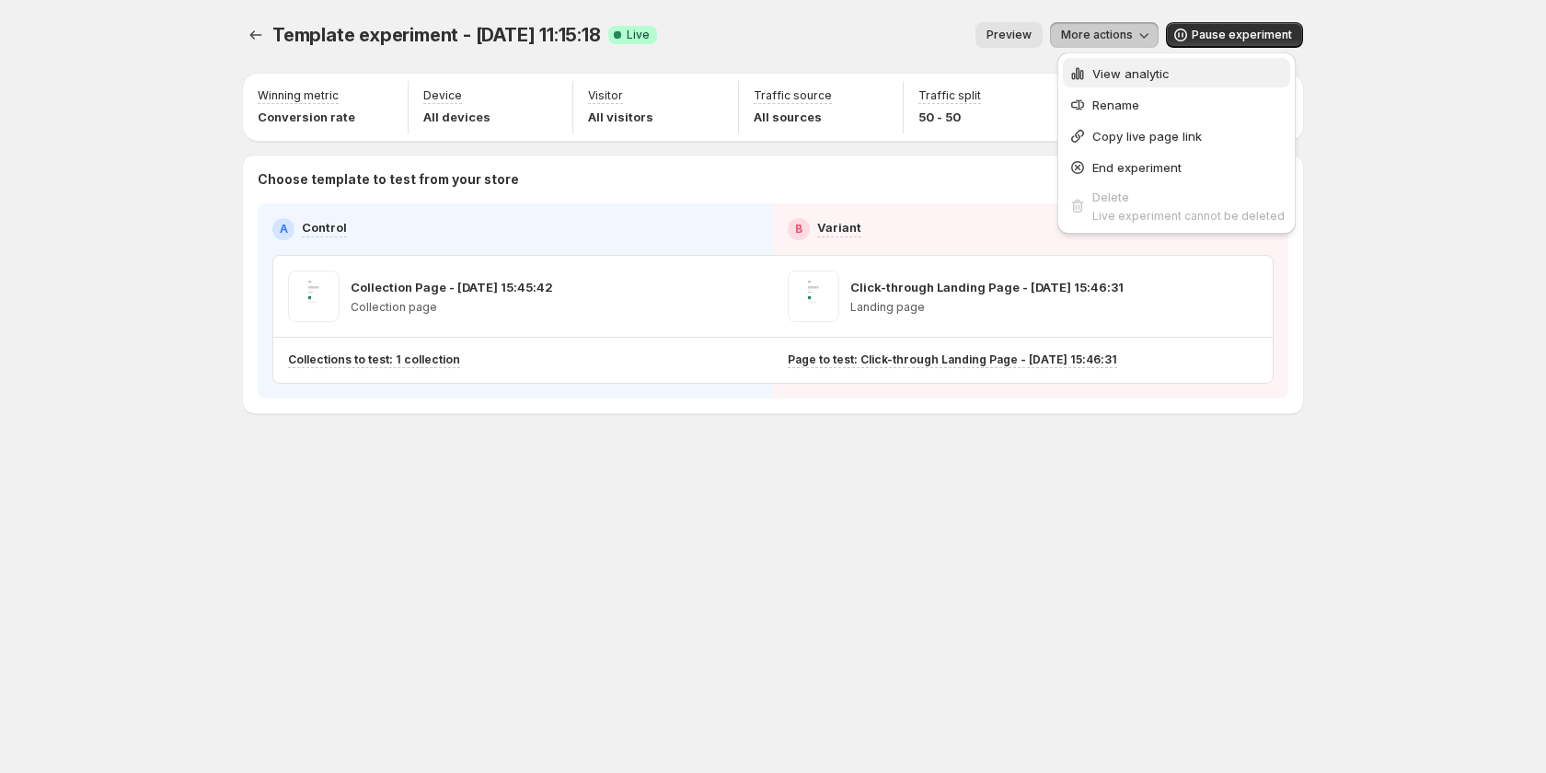
click at [1144, 69] on span "View analytic" at bounding box center [1131, 73] width 77 height 15
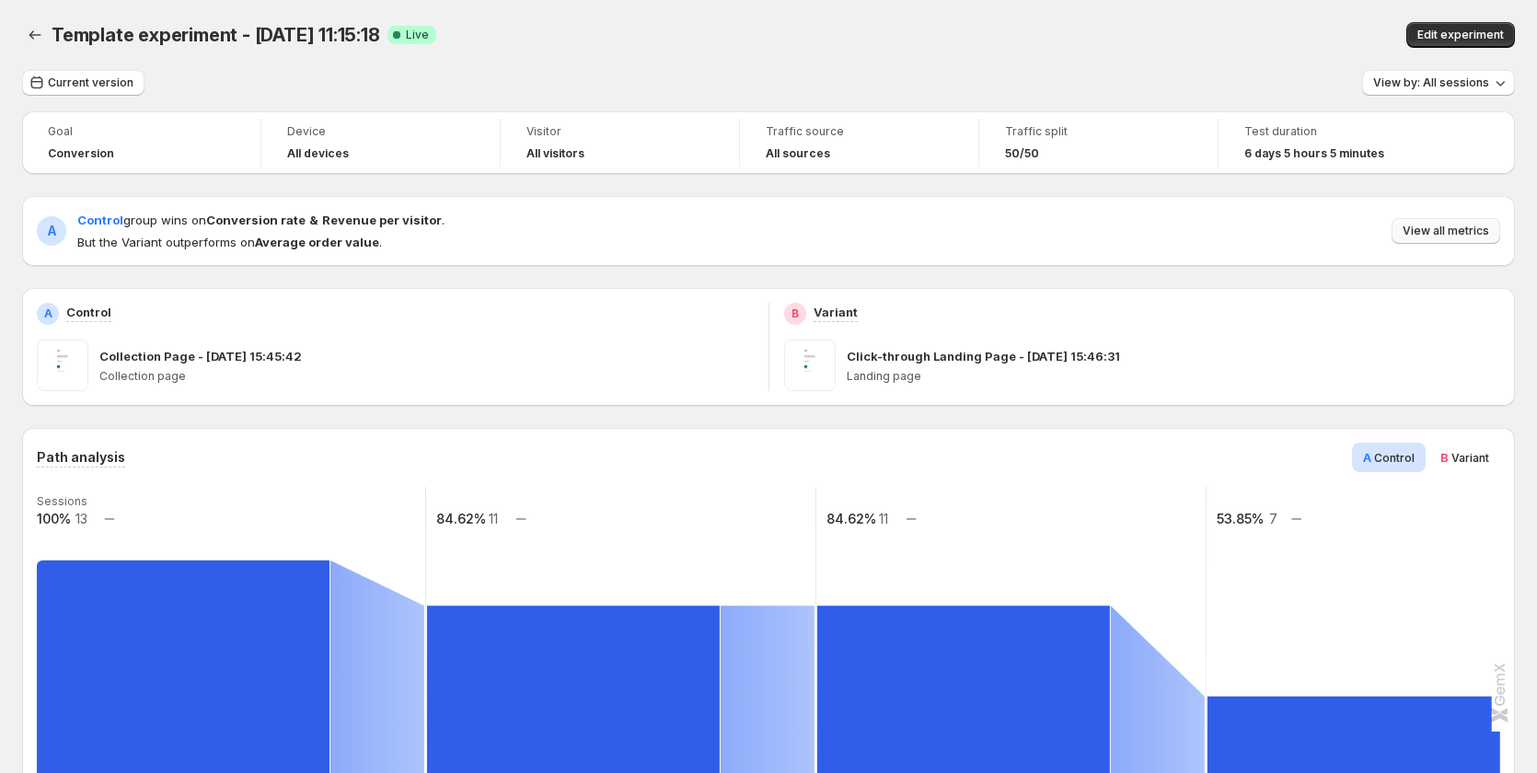
click at [1476, 230] on span "View all metrics" at bounding box center [1446, 231] width 87 height 15
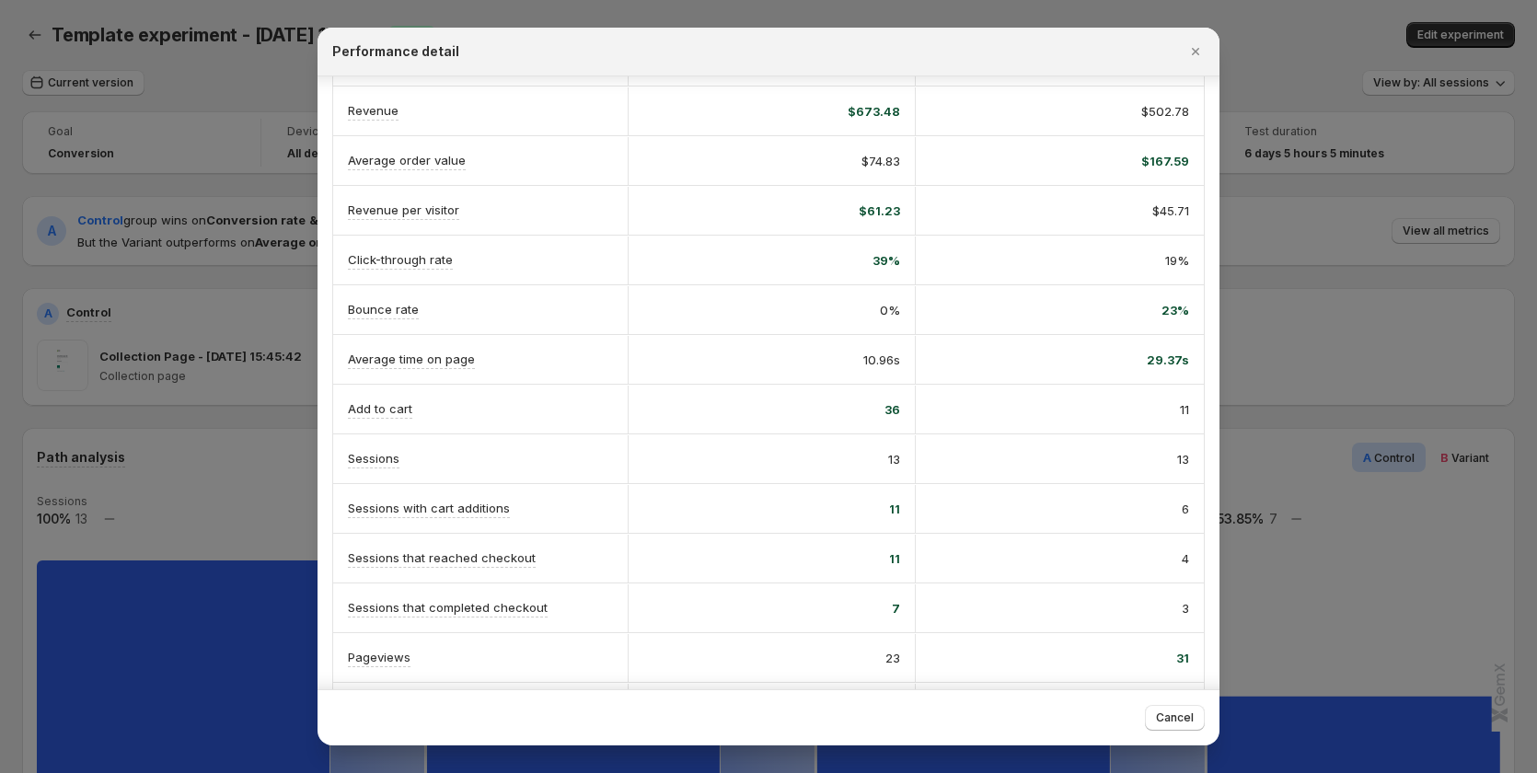
scroll to position [184, 0]
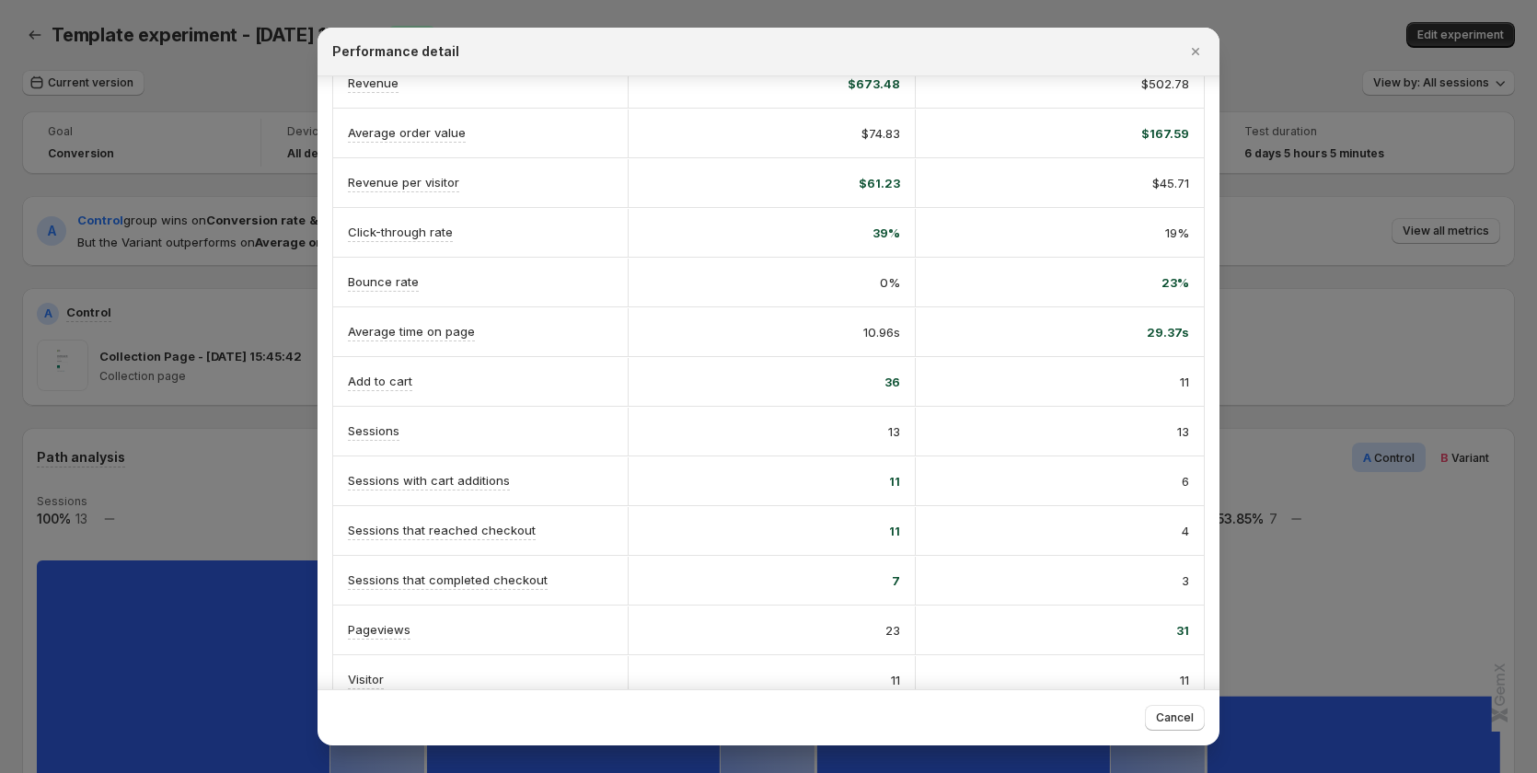
click at [1378, 472] on div at bounding box center [768, 386] width 1537 height 773
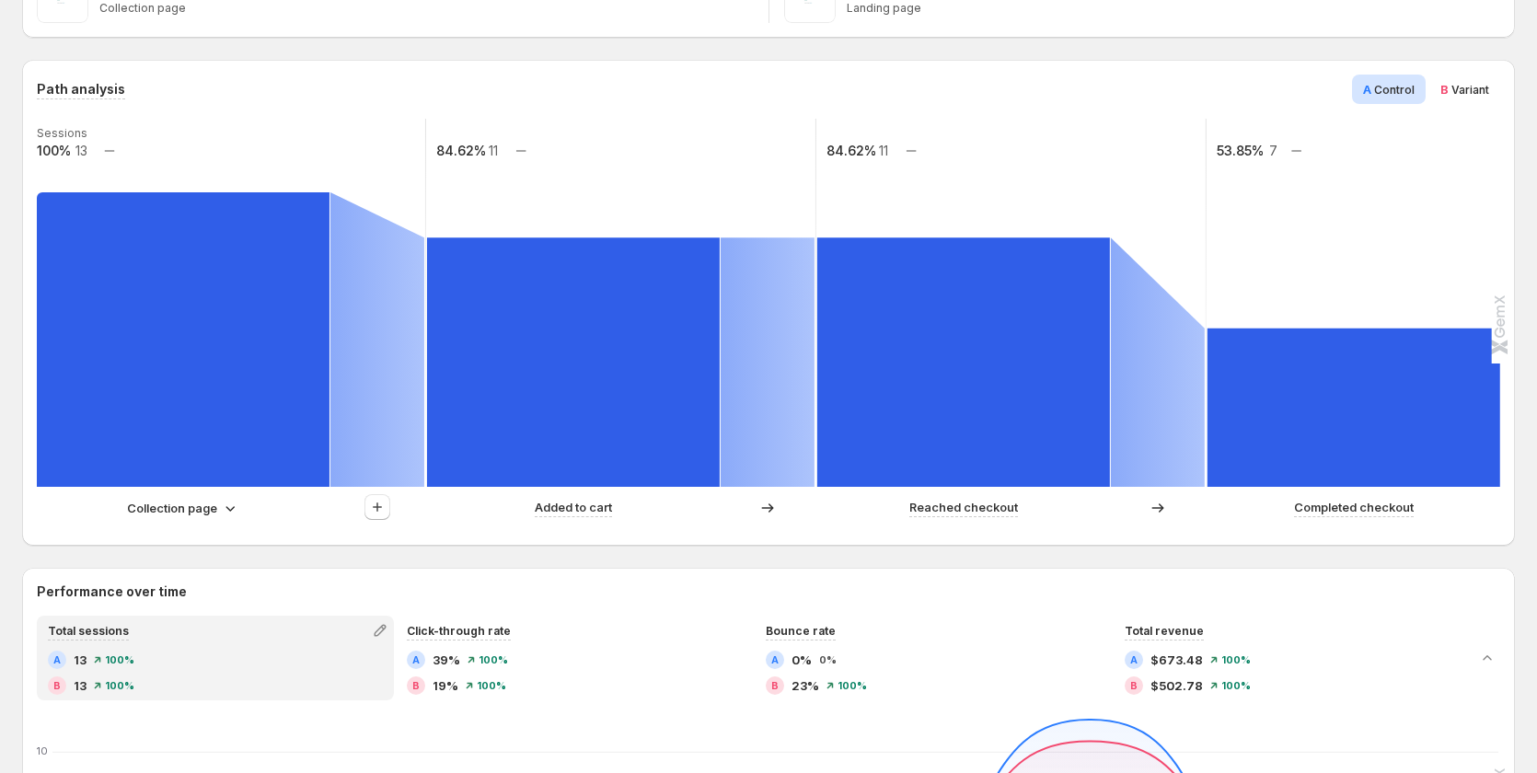
scroll to position [921, 0]
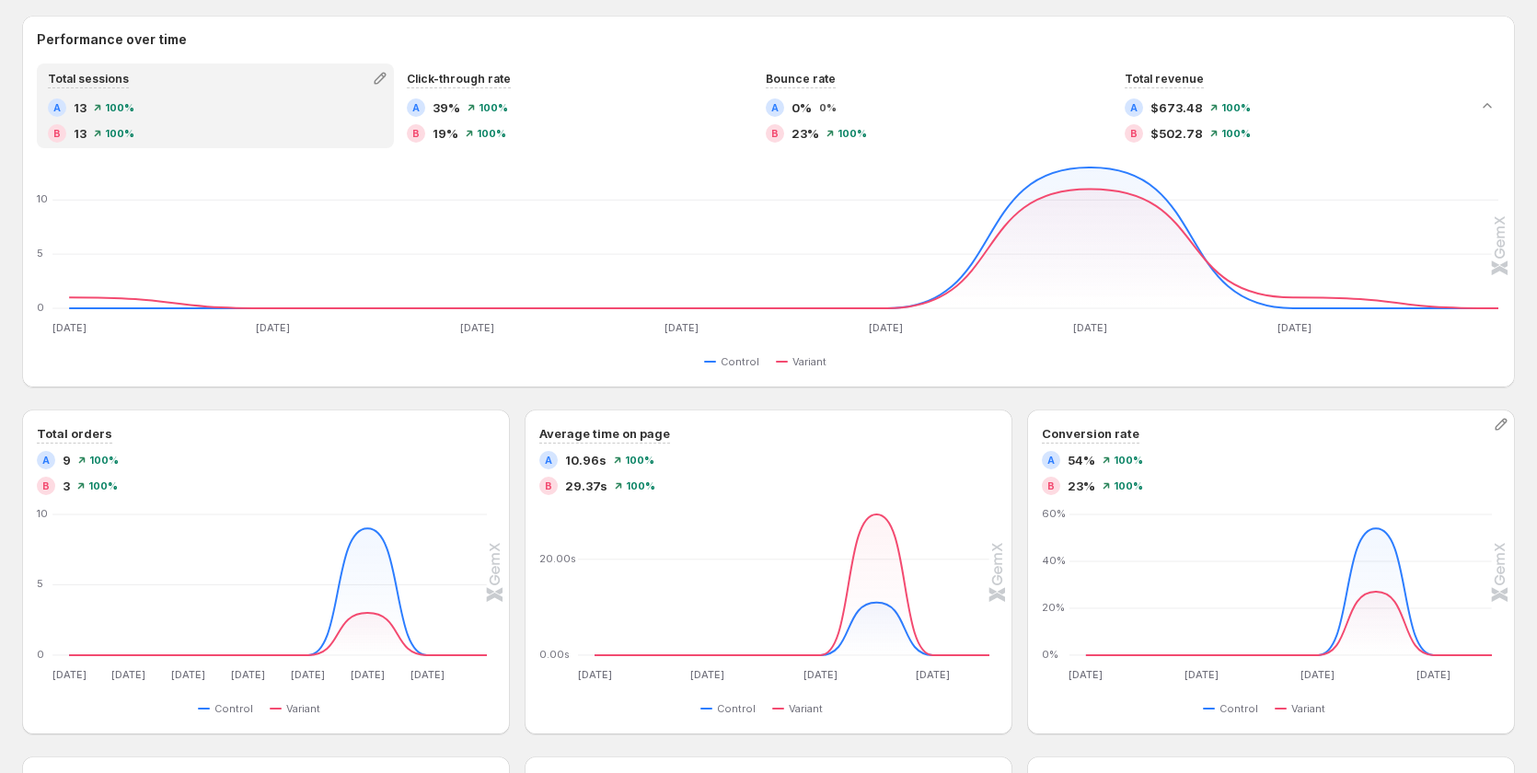
click at [1091, 463] on span "54%" at bounding box center [1082, 460] width 28 height 18
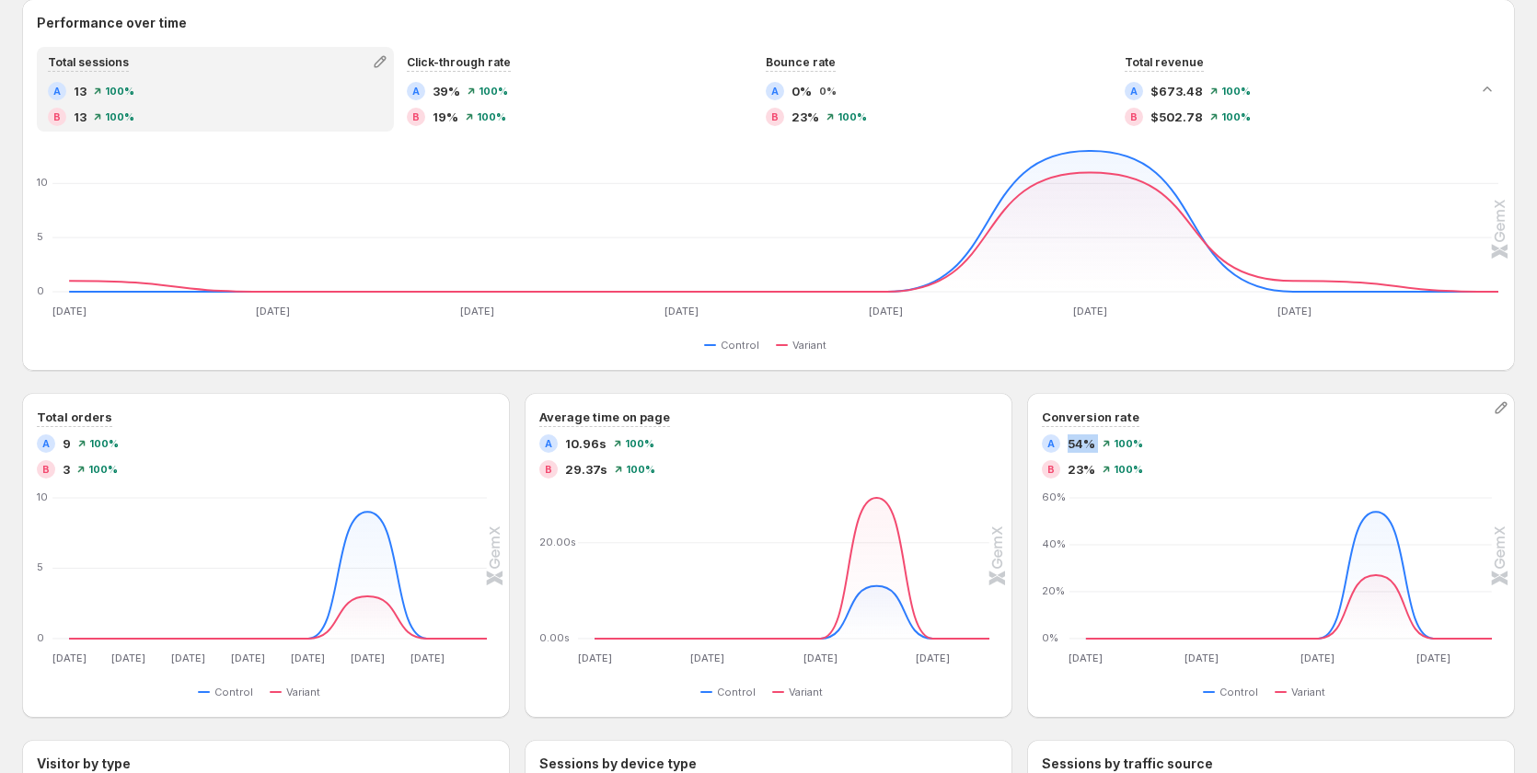
scroll to position [1105, 0]
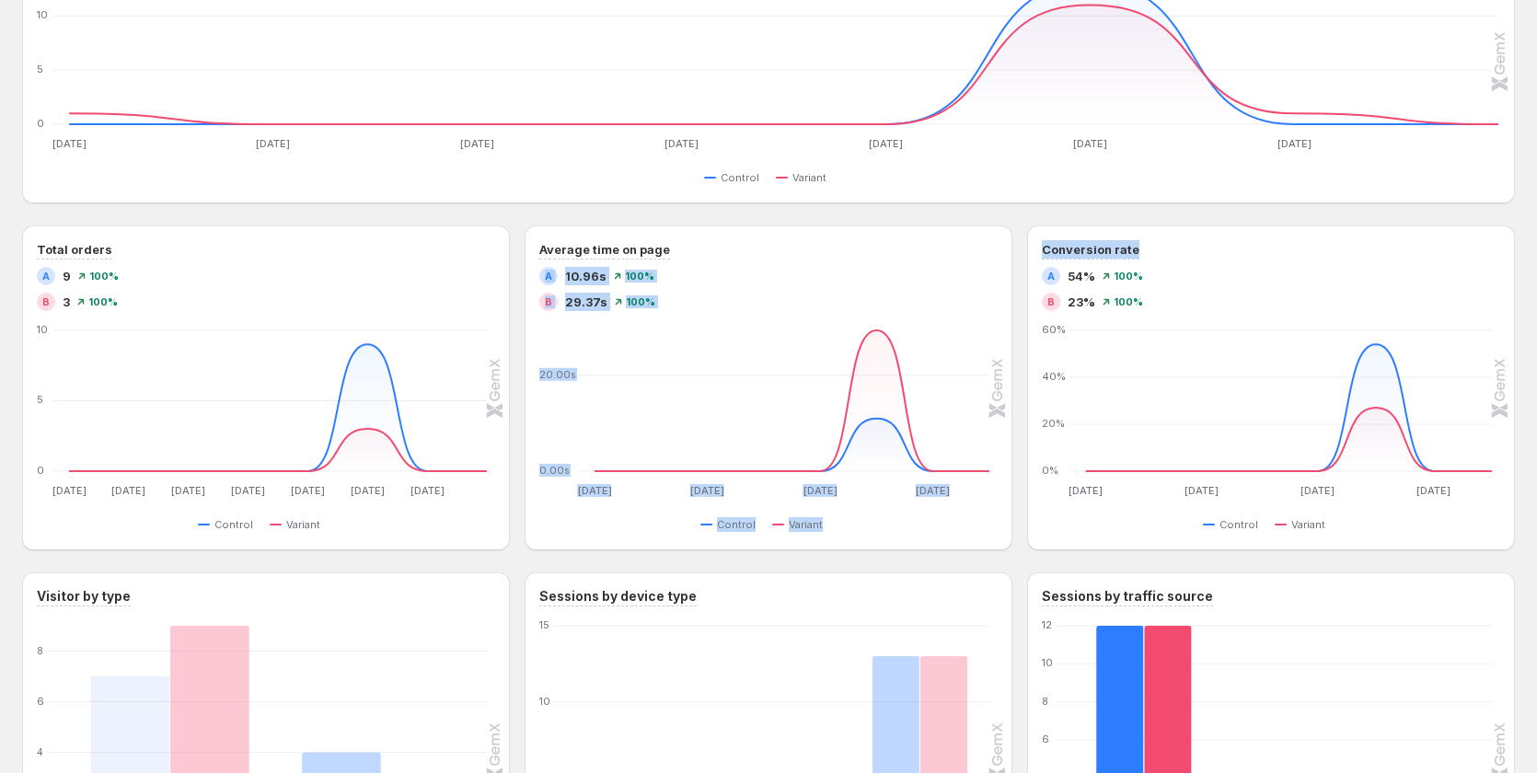
drag, startPoint x: 1173, startPoint y: 241, endPoint x: 1025, endPoint y: 245, distance: 147.3
click at [1025, 245] on div "Total orders A 9 100% B 3 100% Aug 29 Aug 29 Aug 30 Aug 30 Aug 31 Aug 31 Sep 1 …" at bounding box center [768, 388] width 1493 height 325
click at [1193, 256] on div "Conversion rate" at bounding box center [1271, 249] width 458 height 19
click at [1141, 214] on div "Path analysis A Control B Variant Sessions 100% 13 84.62% 11 84.62% 11 53.85% 7…" at bounding box center [768, 128] width 1493 height 1610
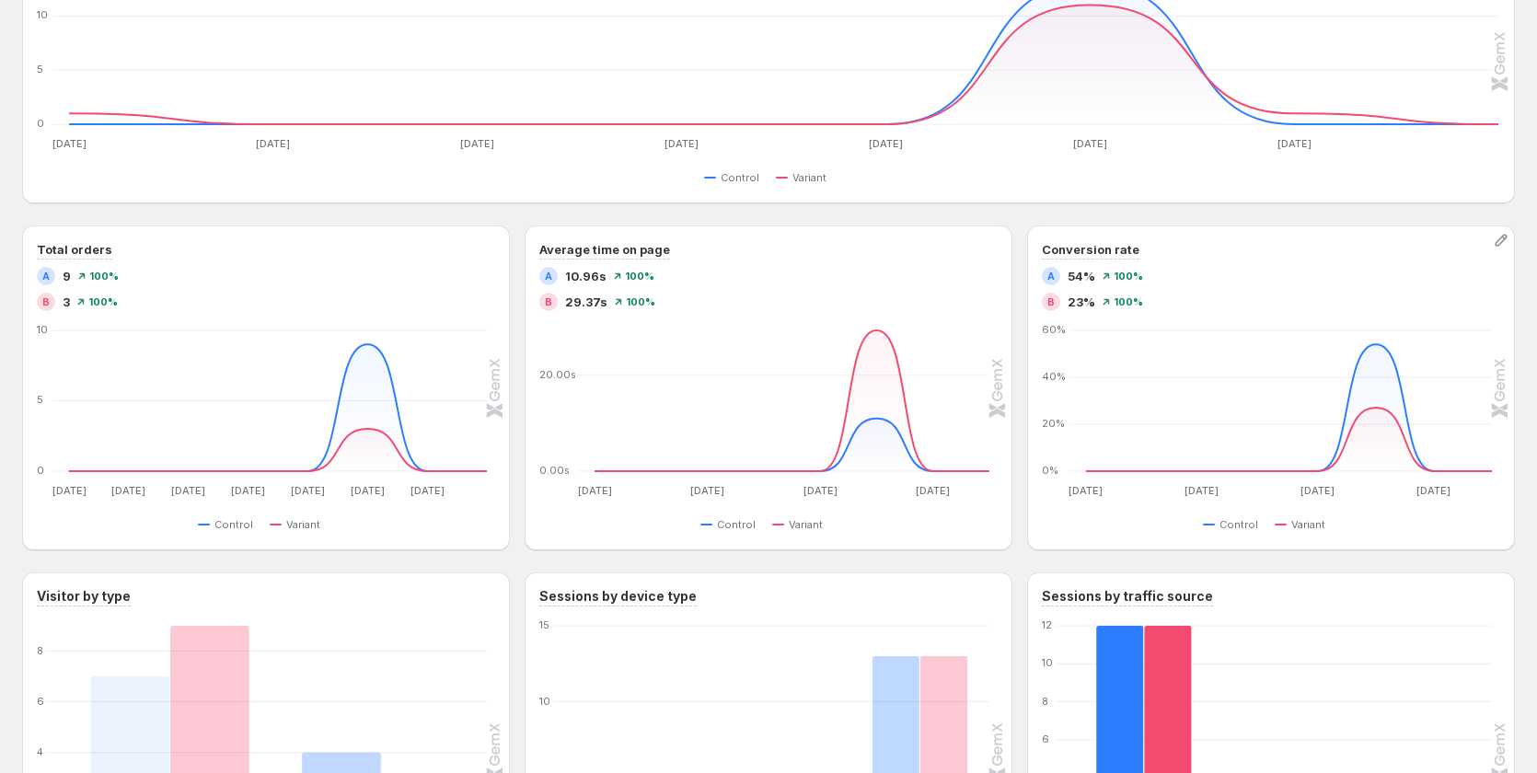
click at [1211, 271] on div "A 54% 100%" at bounding box center [1271, 276] width 458 height 18
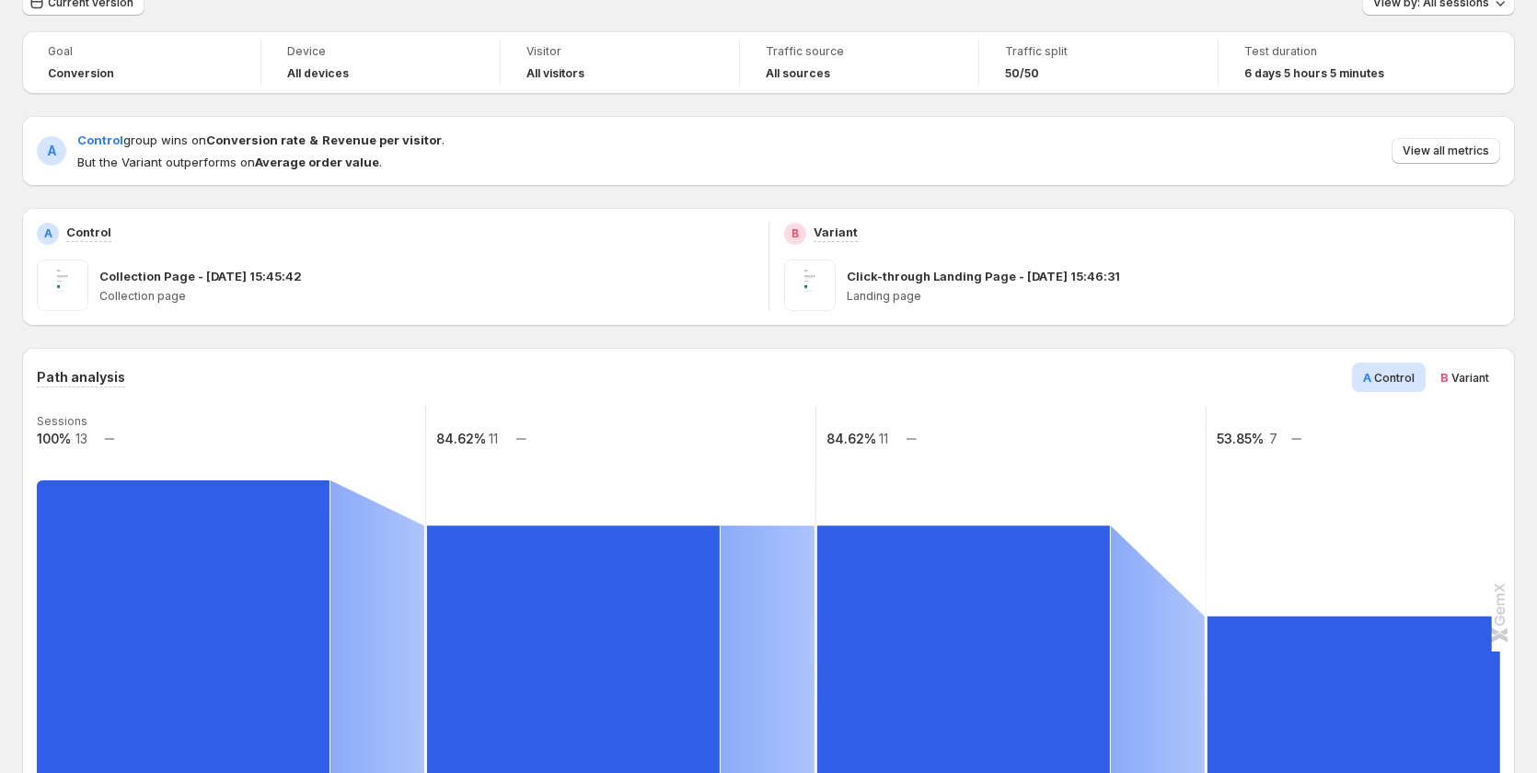
scroll to position [0, 0]
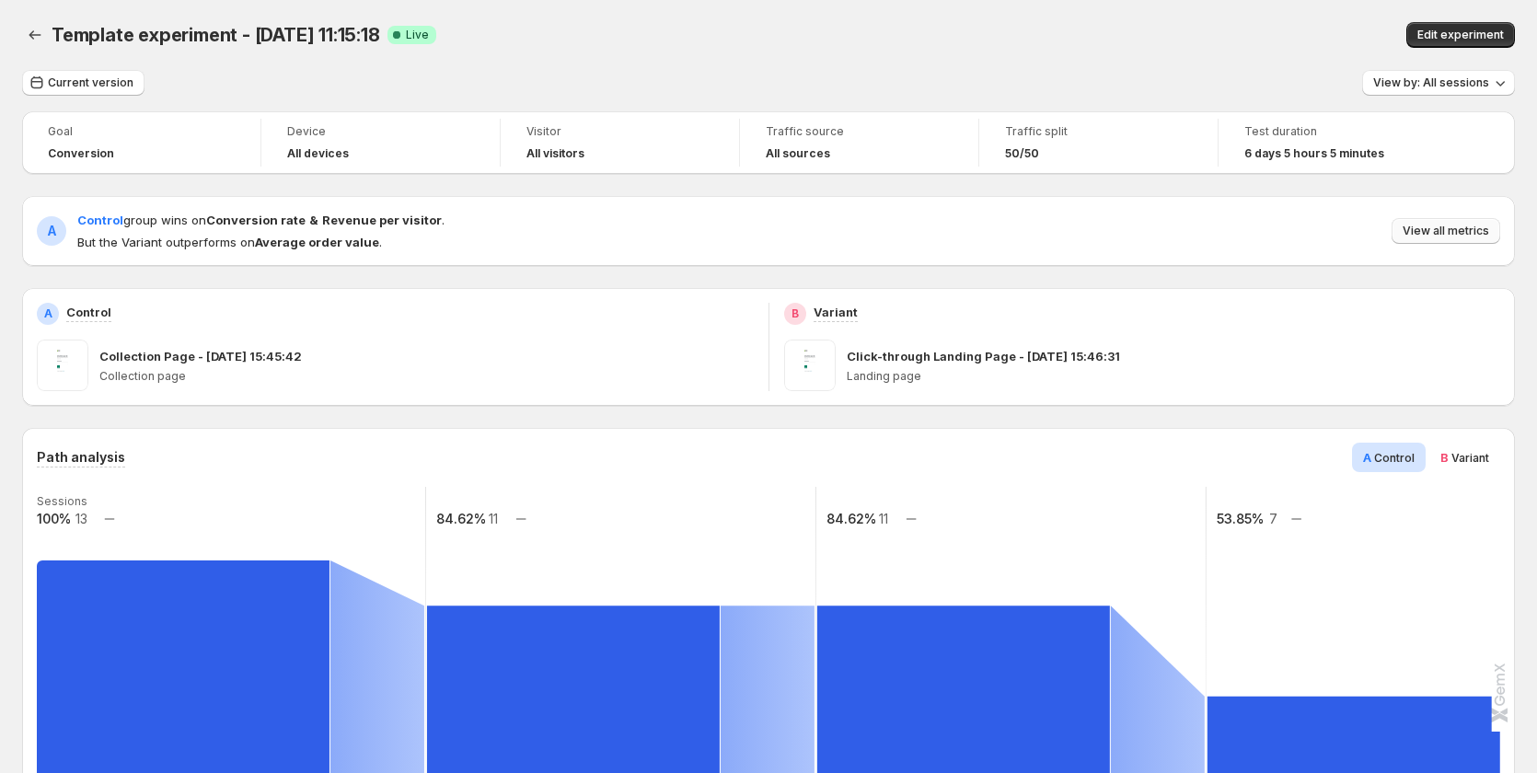
click at [1440, 221] on button "View all metrics" at bounding box center [1446, 231] width 109 height 26
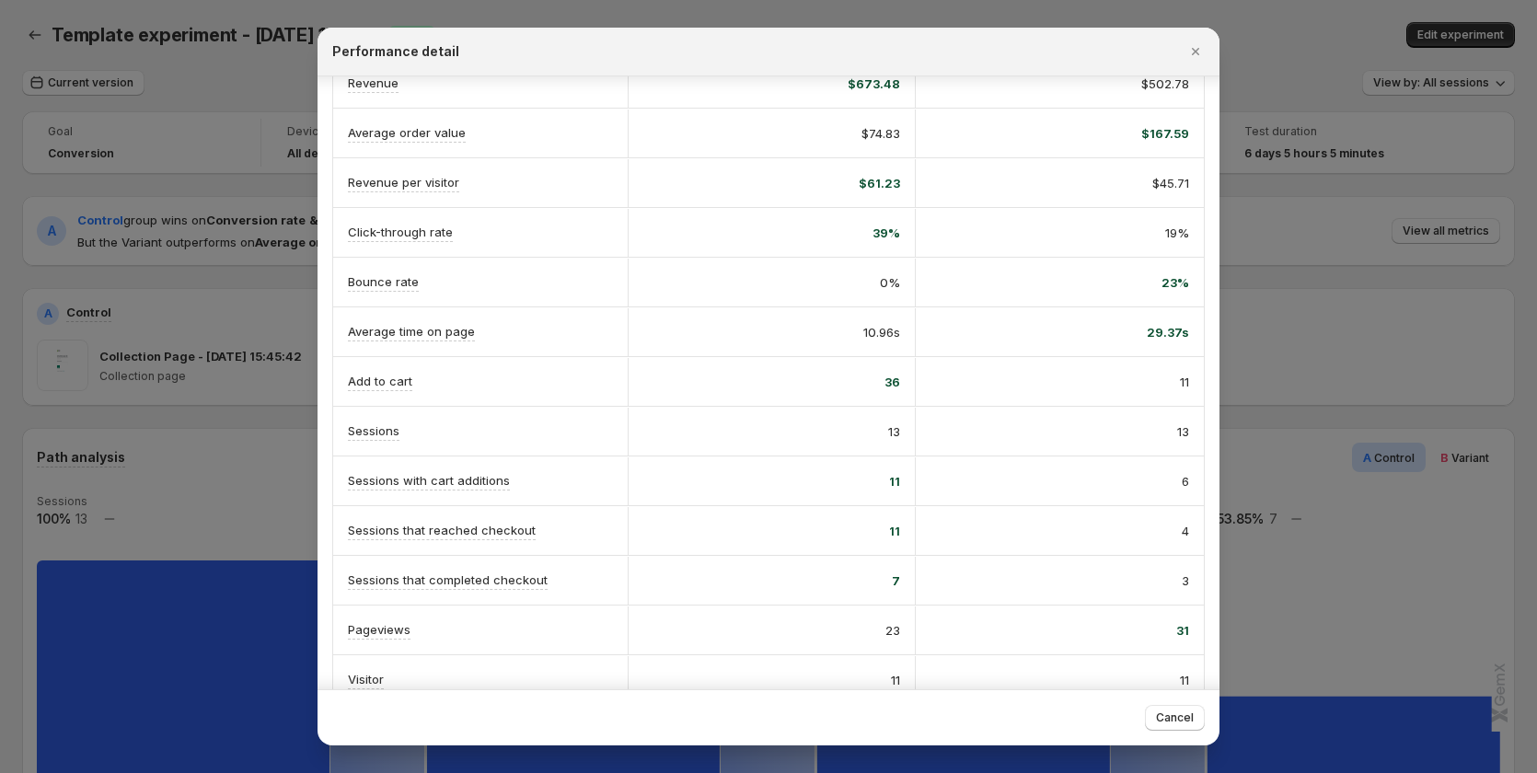
scroll to position [214, 0]
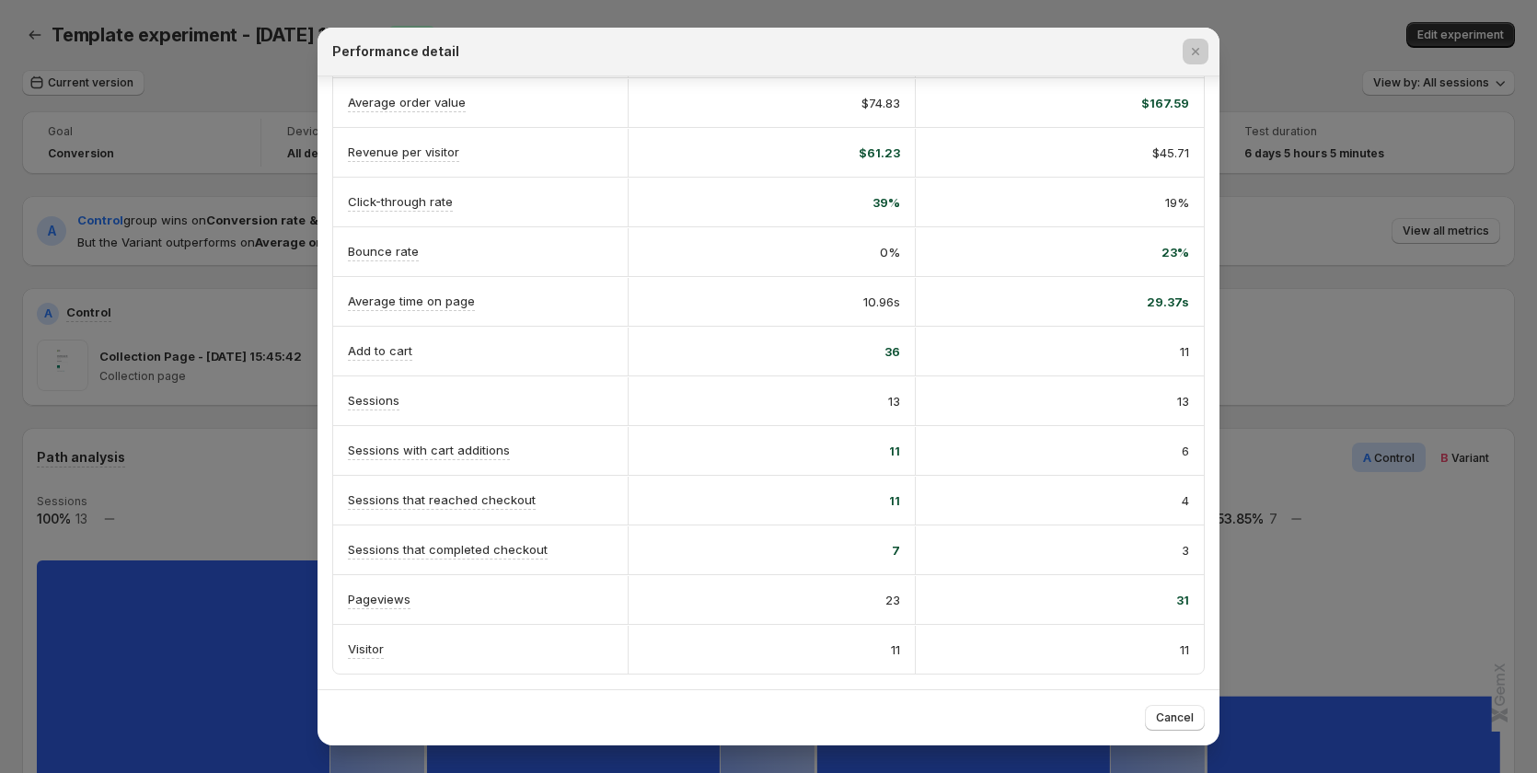
click at [1372, 252] on div at bounding box center [768, 386] width 1537 height 773
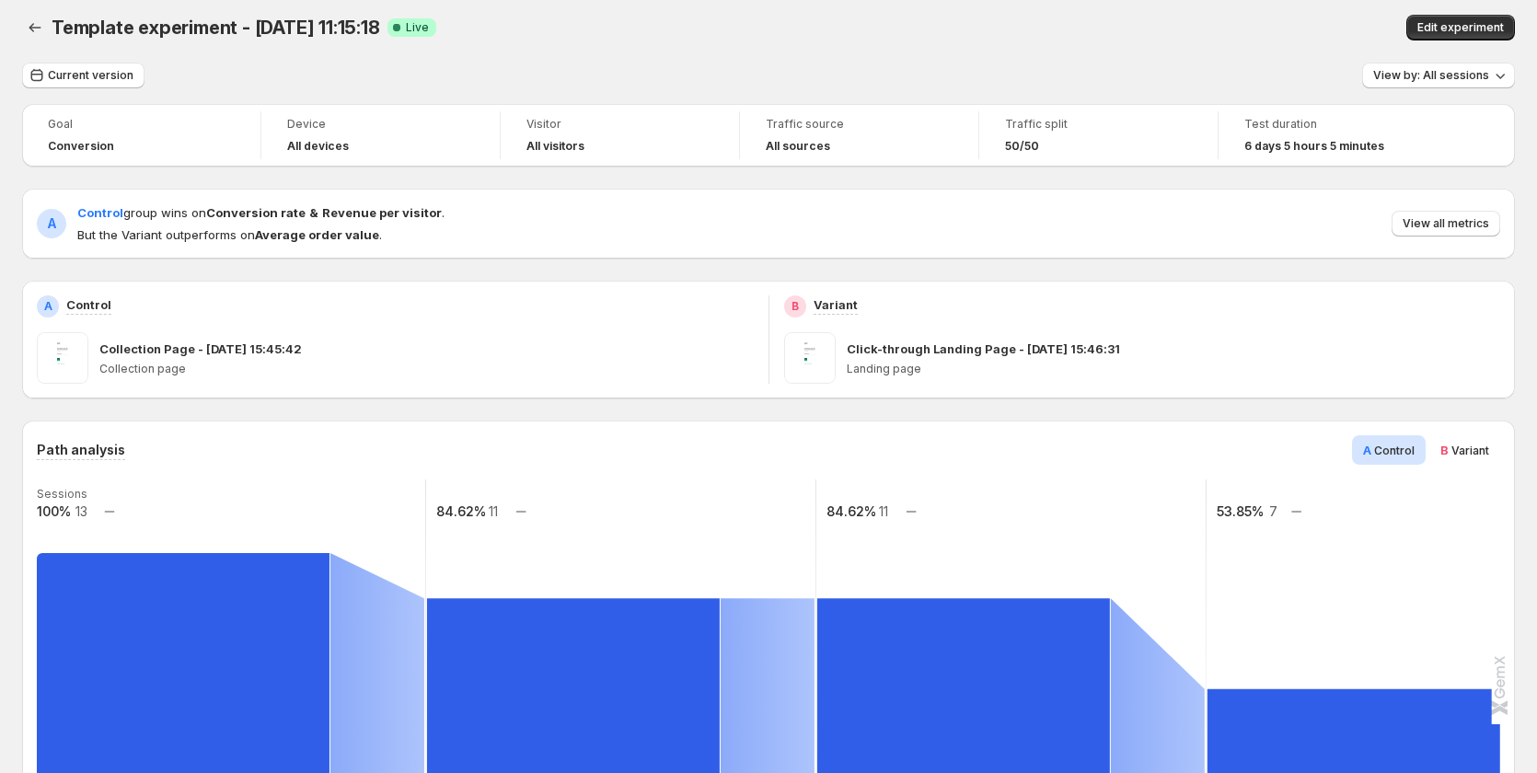
scroll to position [0, 0]
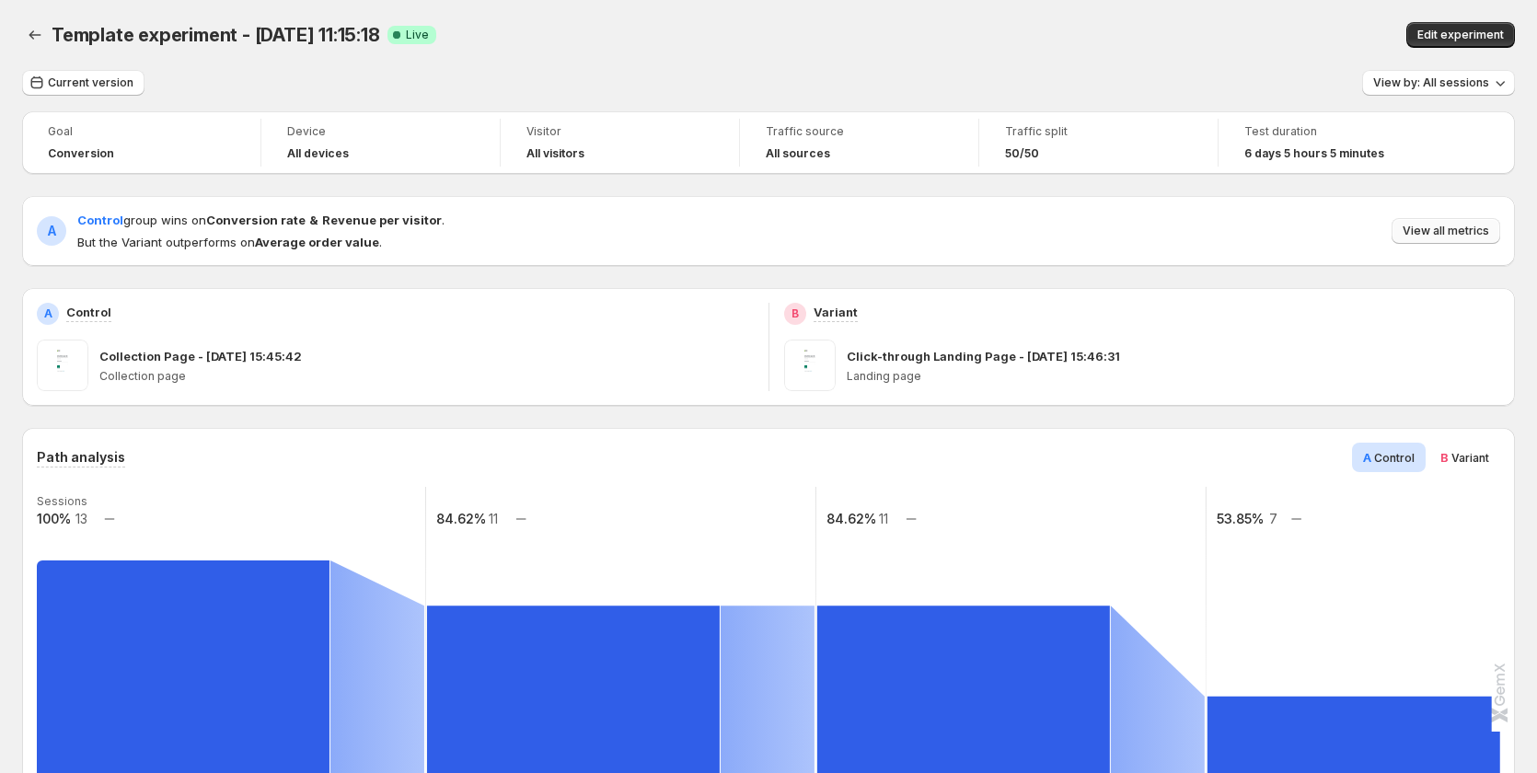
click at [1435, 226] on span "View all metrics" at bounding box center [1446, 231] width 87 height 15
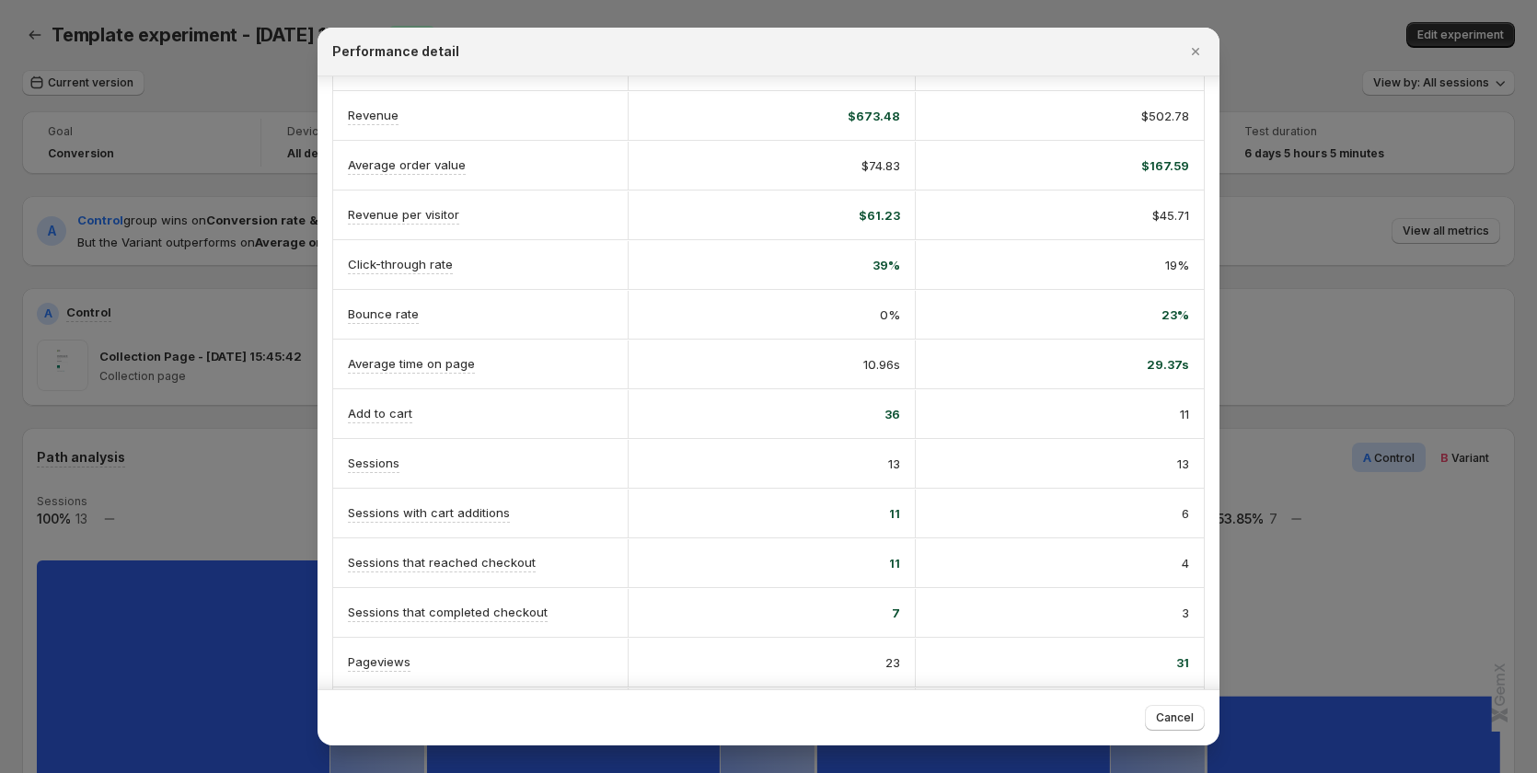
scroll to position [122, 0]
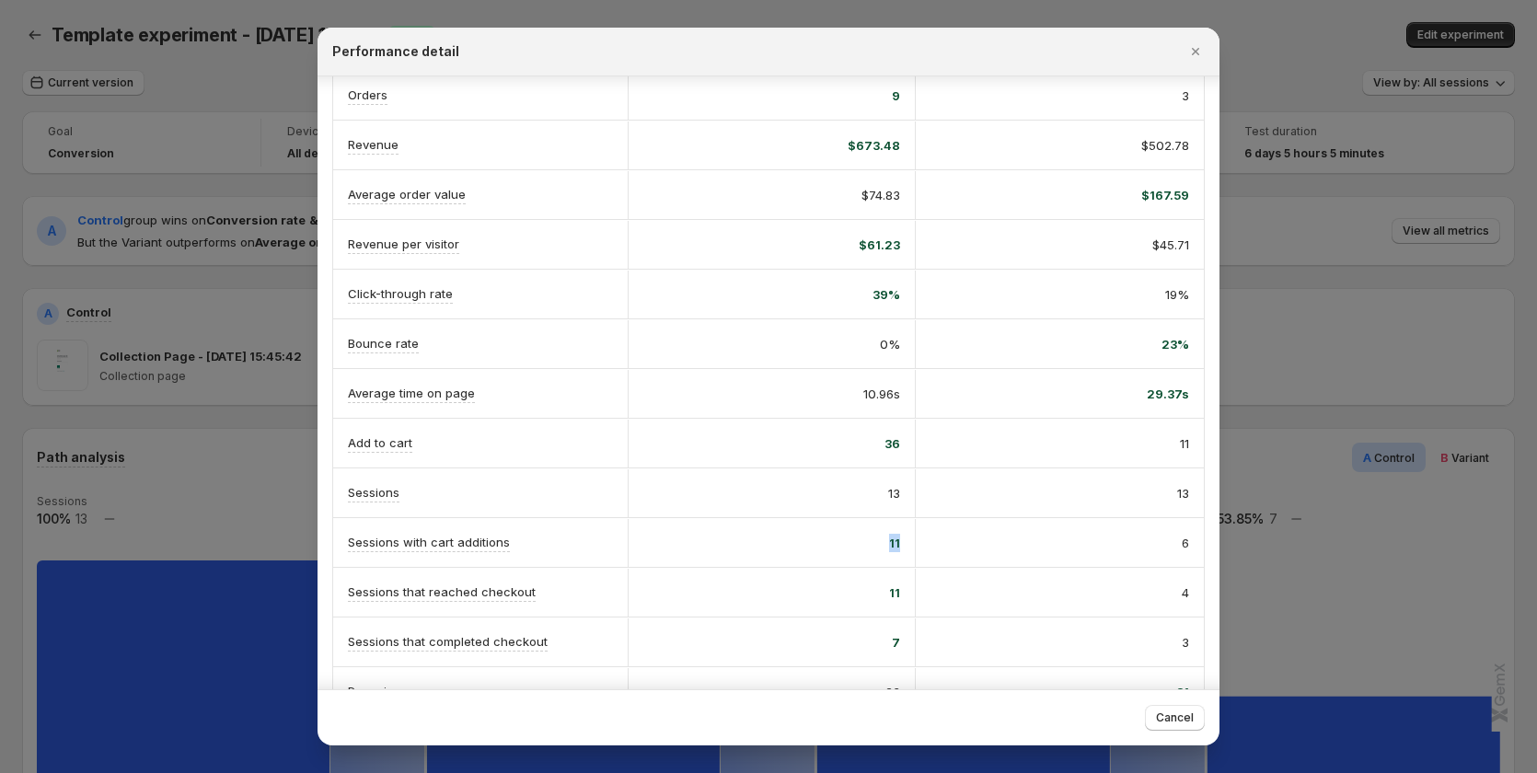
drag, startPoint x: 887, startPoint y: 545, endPoint x: 905, endPoint y: 546, distance: 17.5
click at [905, 546] on div "11" at bounding box center [772, 543] width 288 height 48
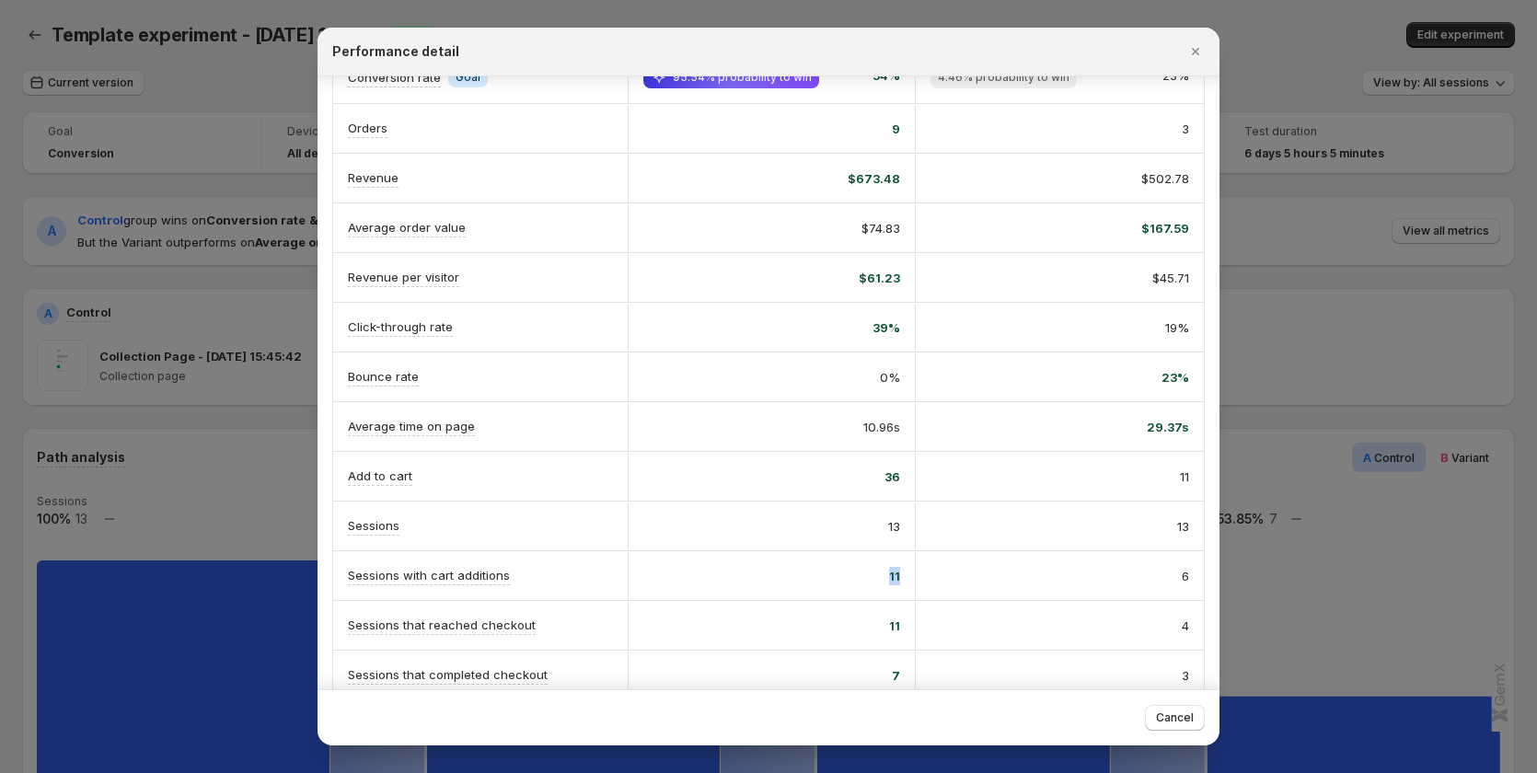
scroll to position [30, 0]
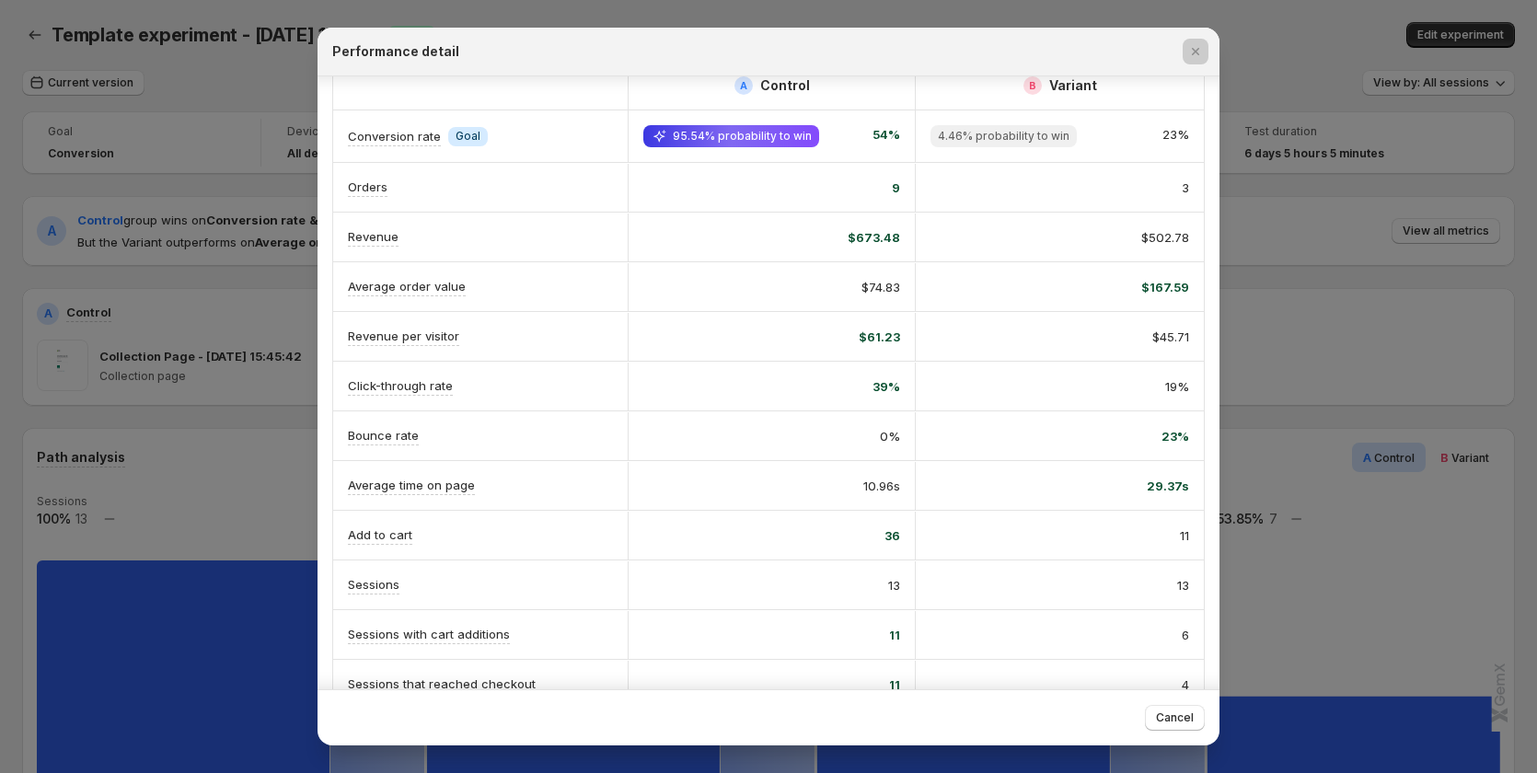
click at [1394, 430] on div at bounding box center [768, 386] width 1537 height 773
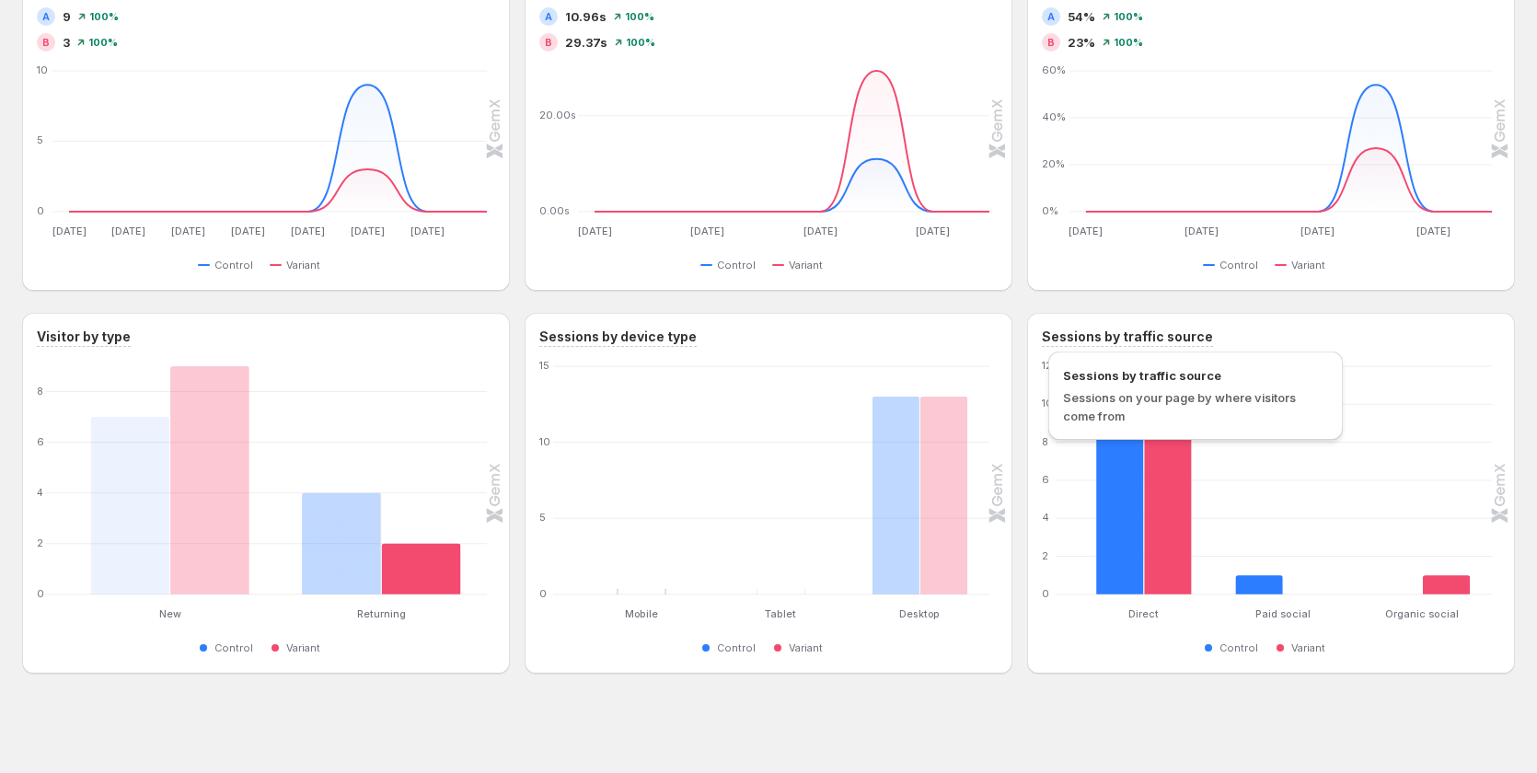
scroll to position [1272, 0]
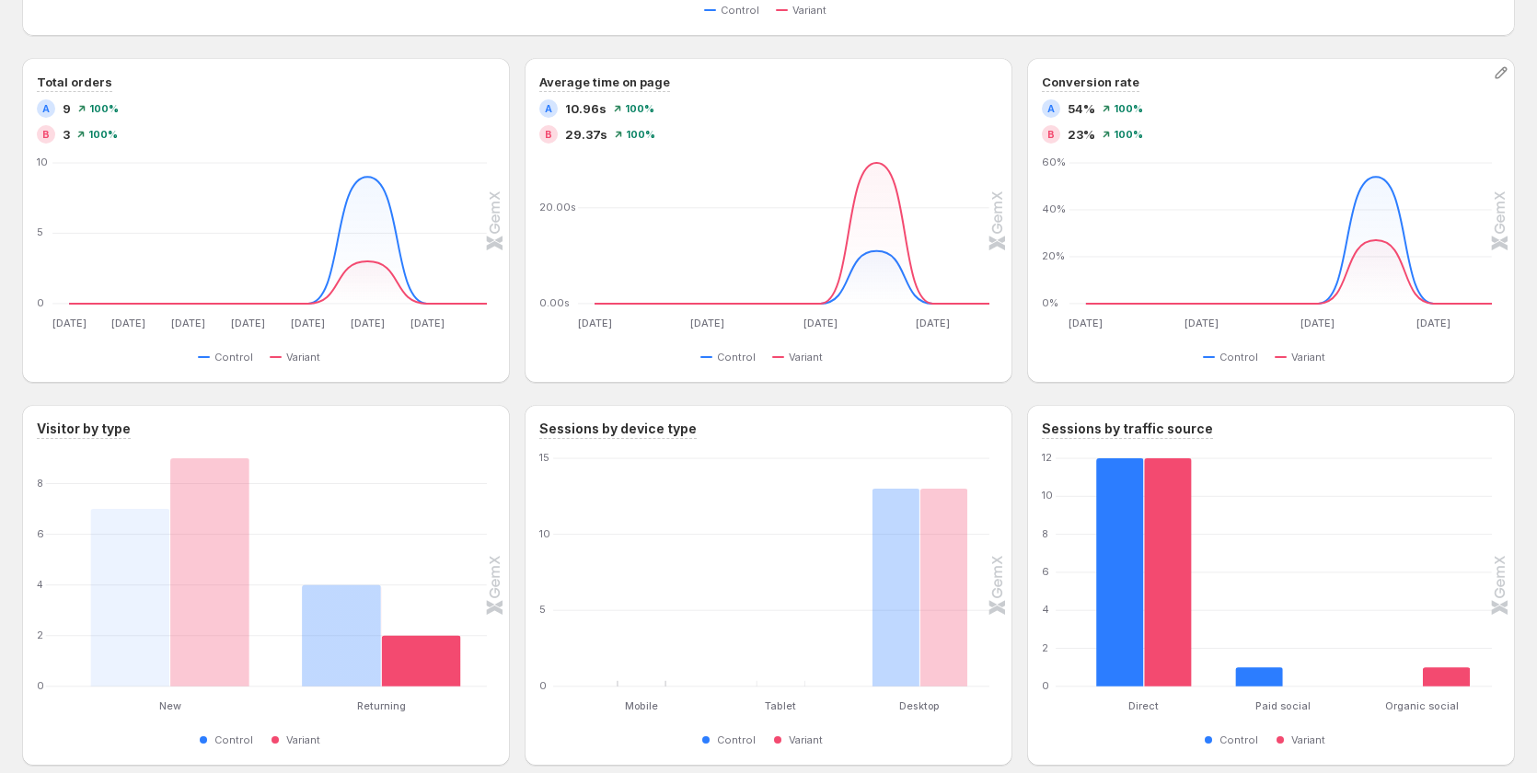
click at [1354, 146] on div "Conversion rate A 54% 100% B 23% 100% Aug 29 Aug 29 Aug 31 Aug 31 Sep 2 Sep 2 S…" at bounding box center [1271, 220] width 458 height 295
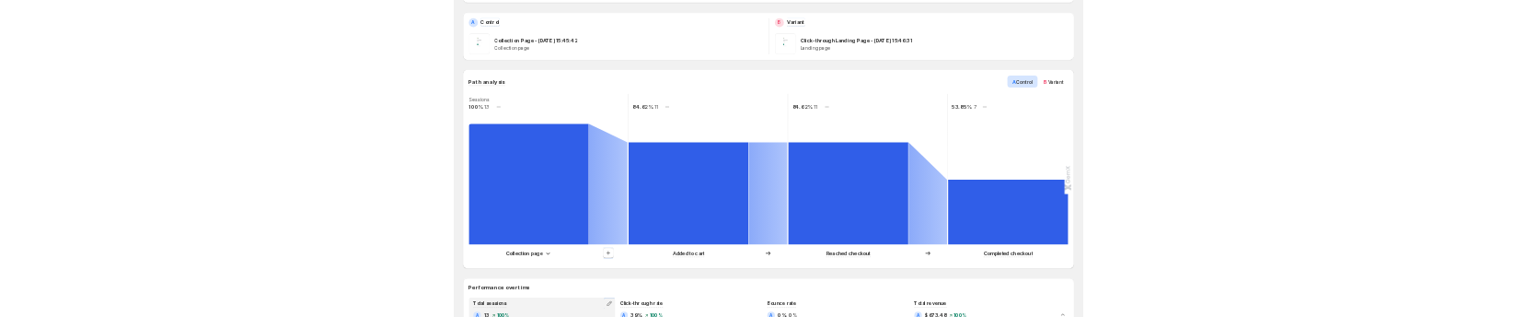
scroll to position [0, 0]
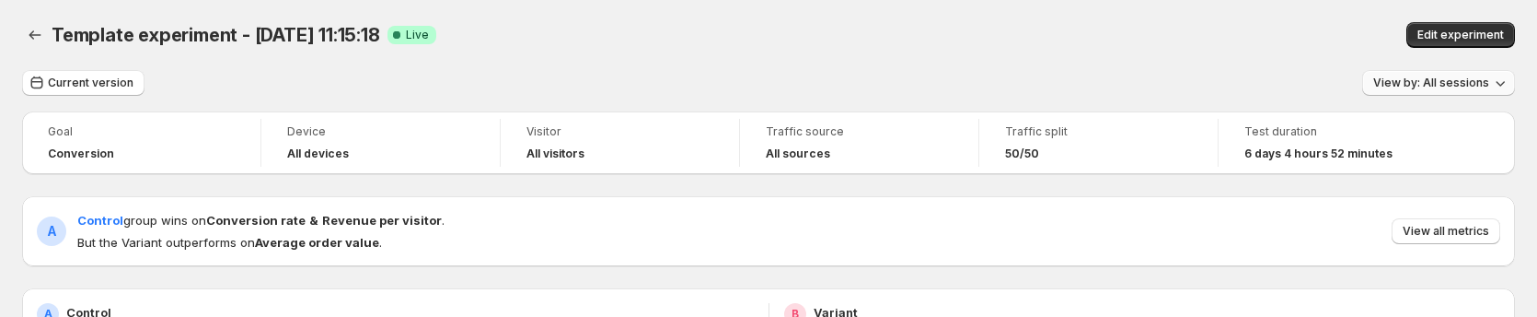
click at [1434, 85] on span "View by: All sessions" at bounding box center [1431, 82] width 116 height 15
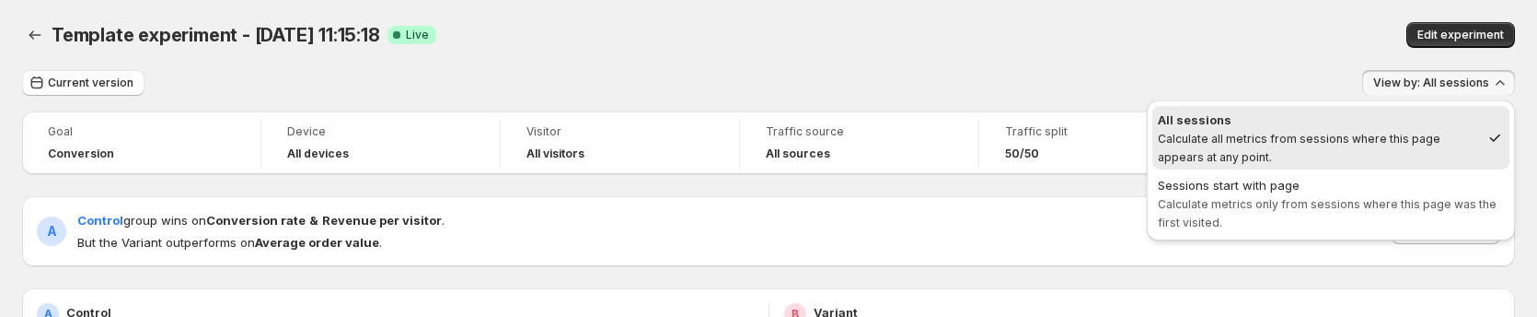
click at [1297, 58] on div "Template experiment - Aug 29, 11:15:18. This page is ready Template experiment …" at bounding box center [768, 35] width 1493 height 70
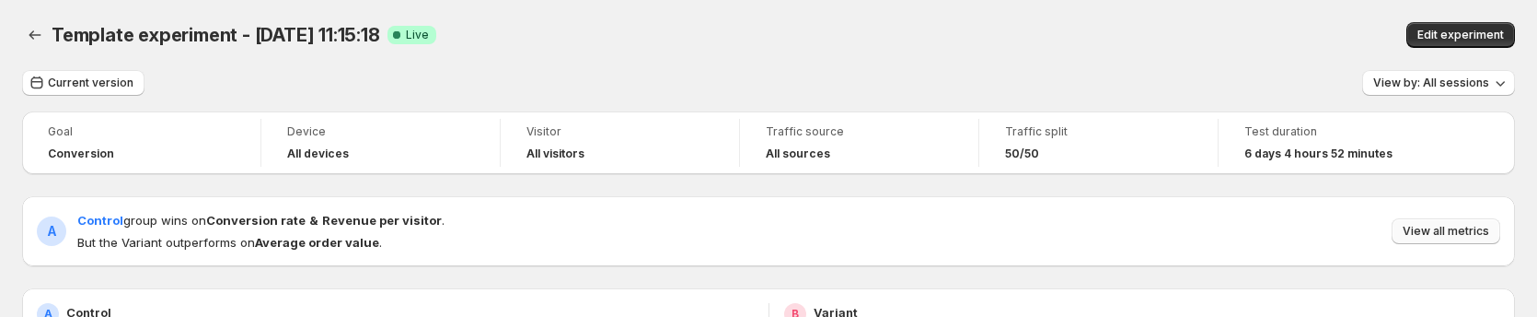
click at [1447, 228] on span "View all metrics" at bounding box center [1446, 231] width 87 height 15
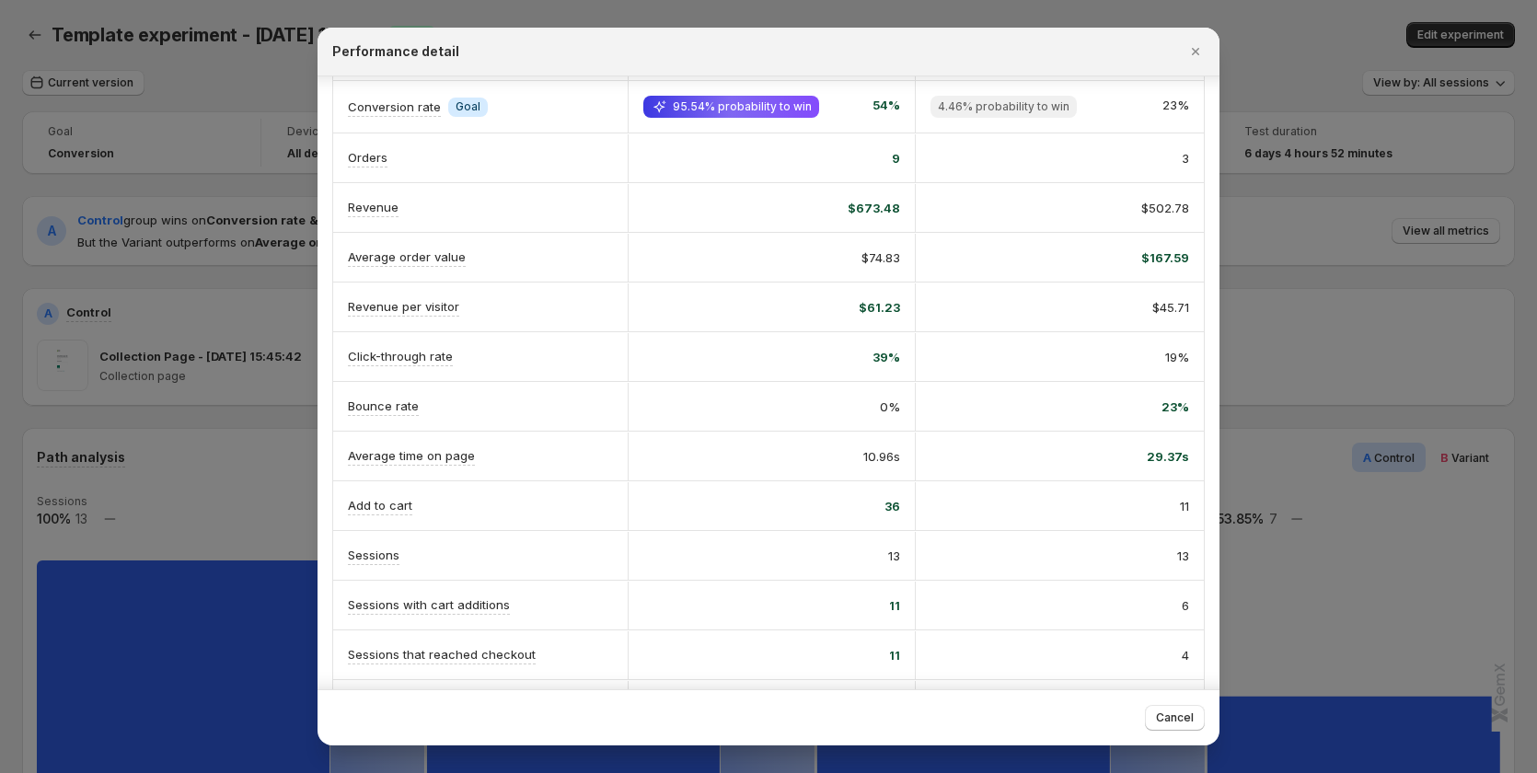
scroll to position [92, 0]
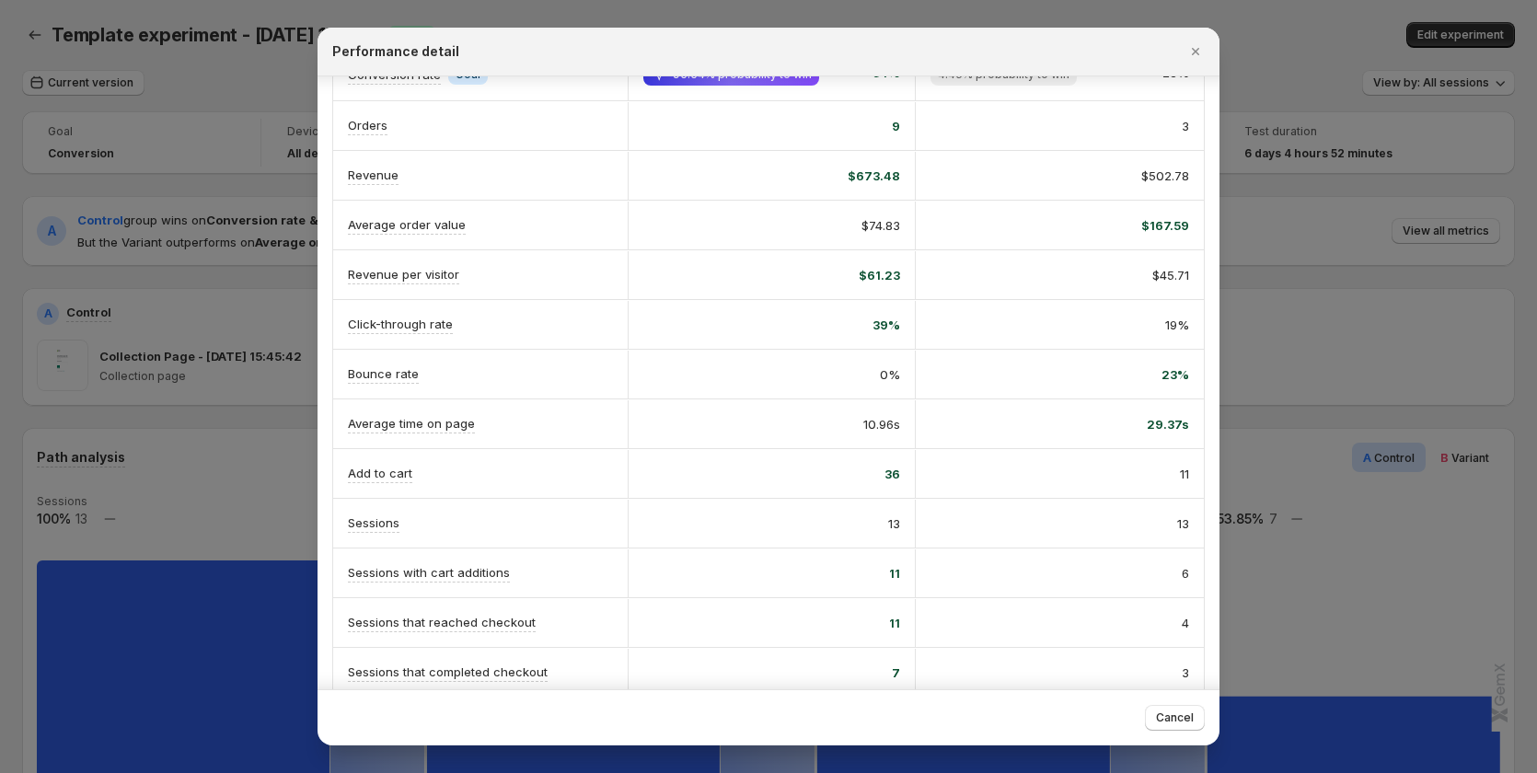
click at [1291, 316] on div at bounding box center [768, 386] width 1537 height 773
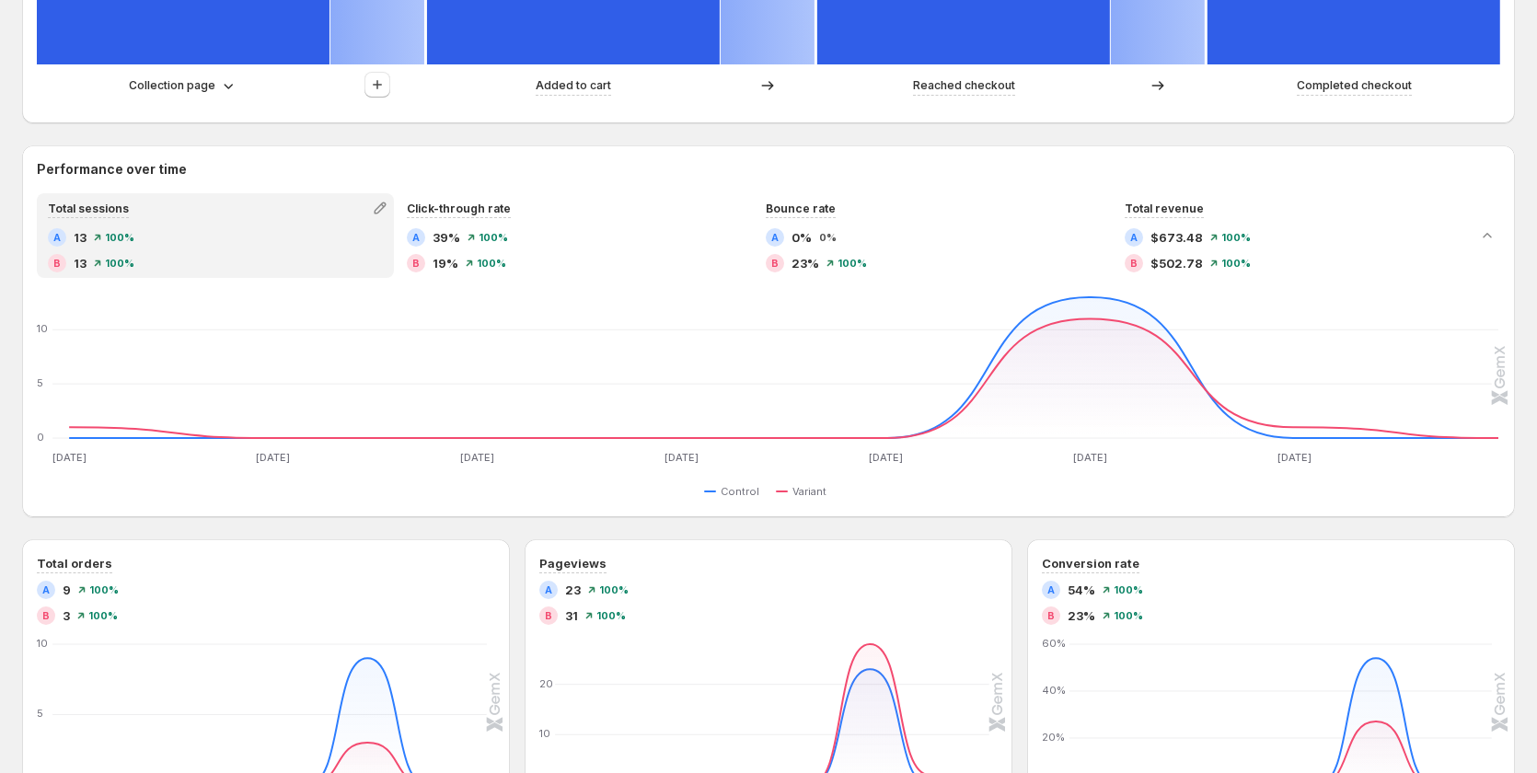
scroll to position [828, 0]
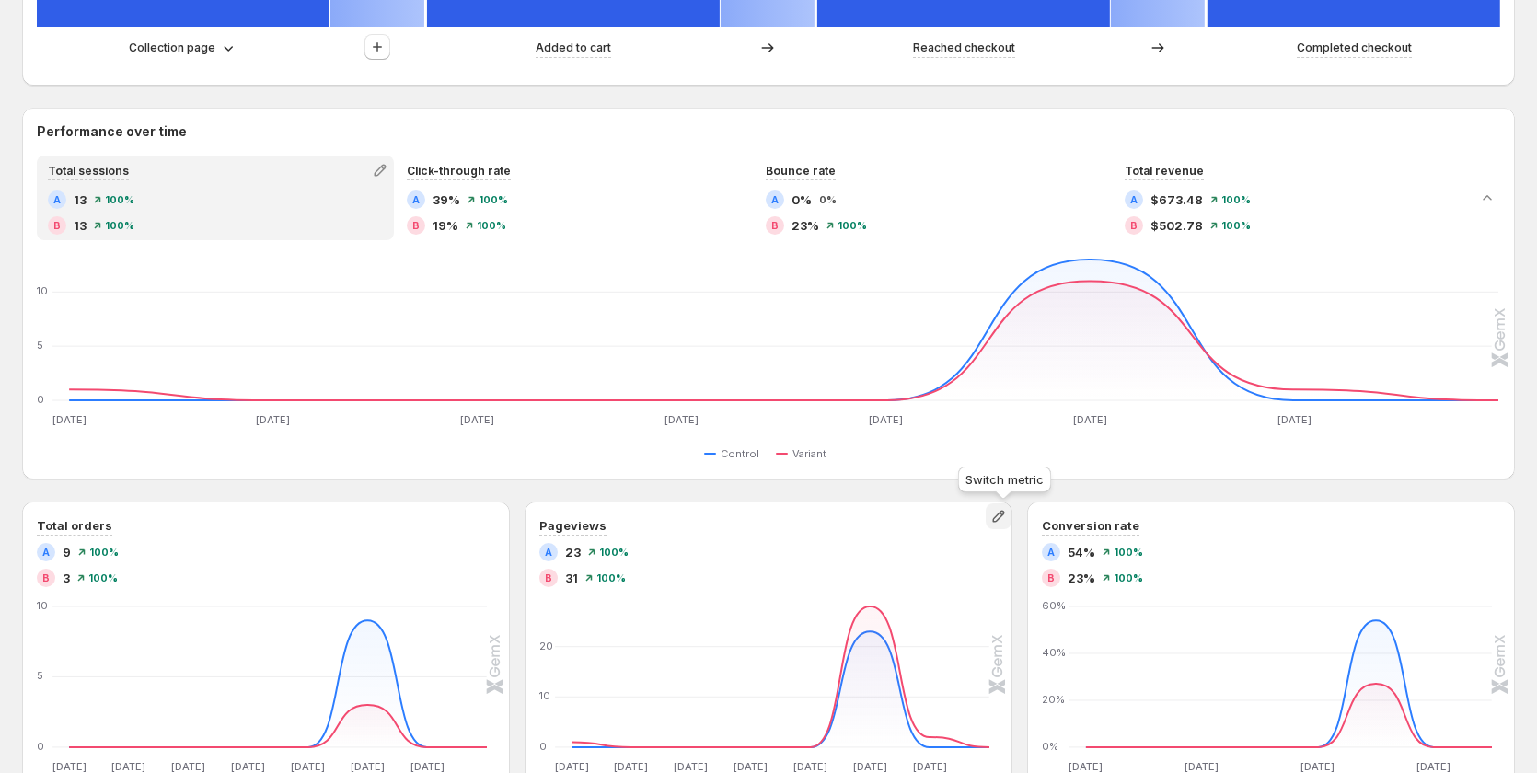
click at [1003, 316] on icon "button" at bounding box center [998, 517] width 12 height 12
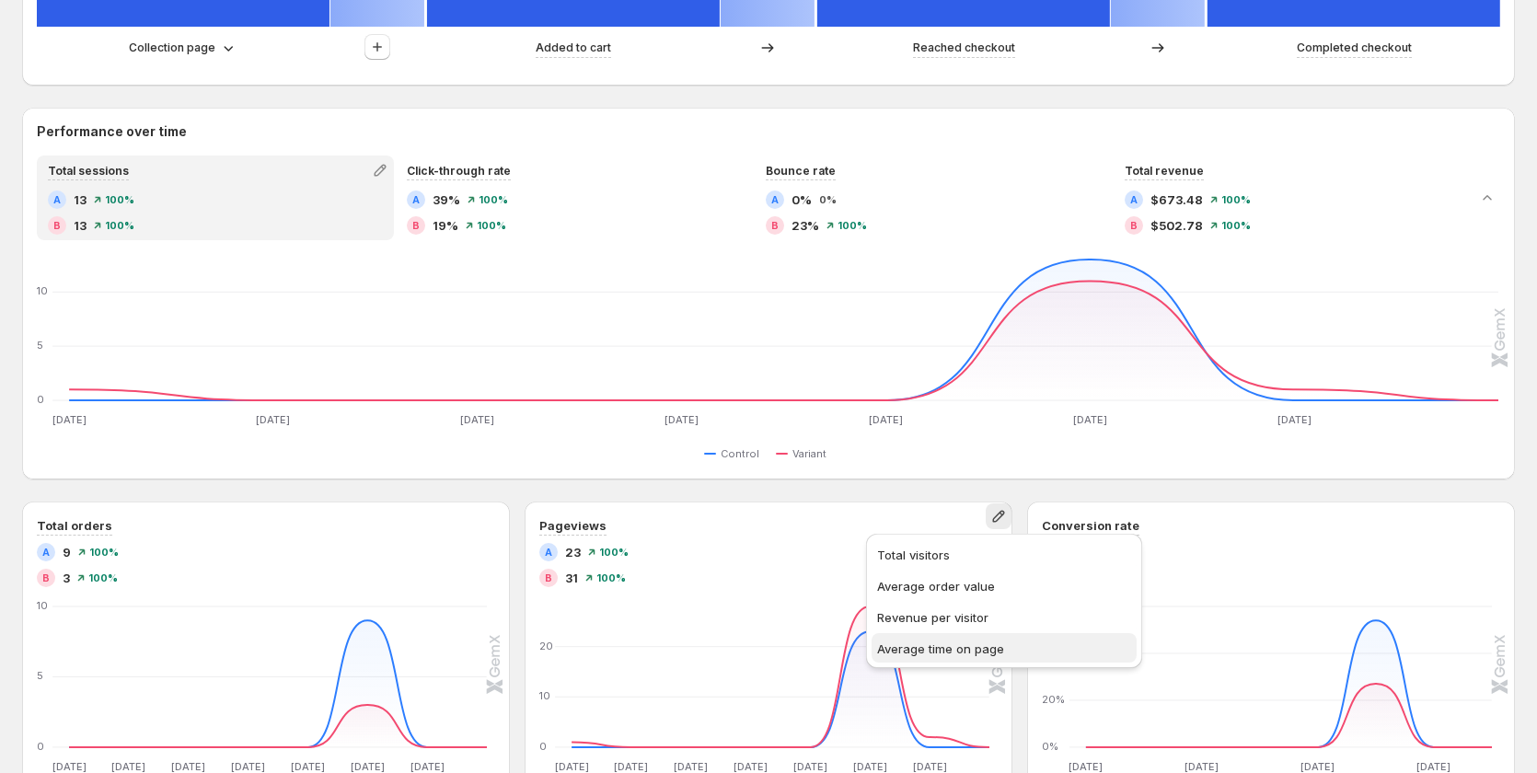
click at [932, 316] on span "Average time on page" at bounding box center [940, 649] width 127 height 15
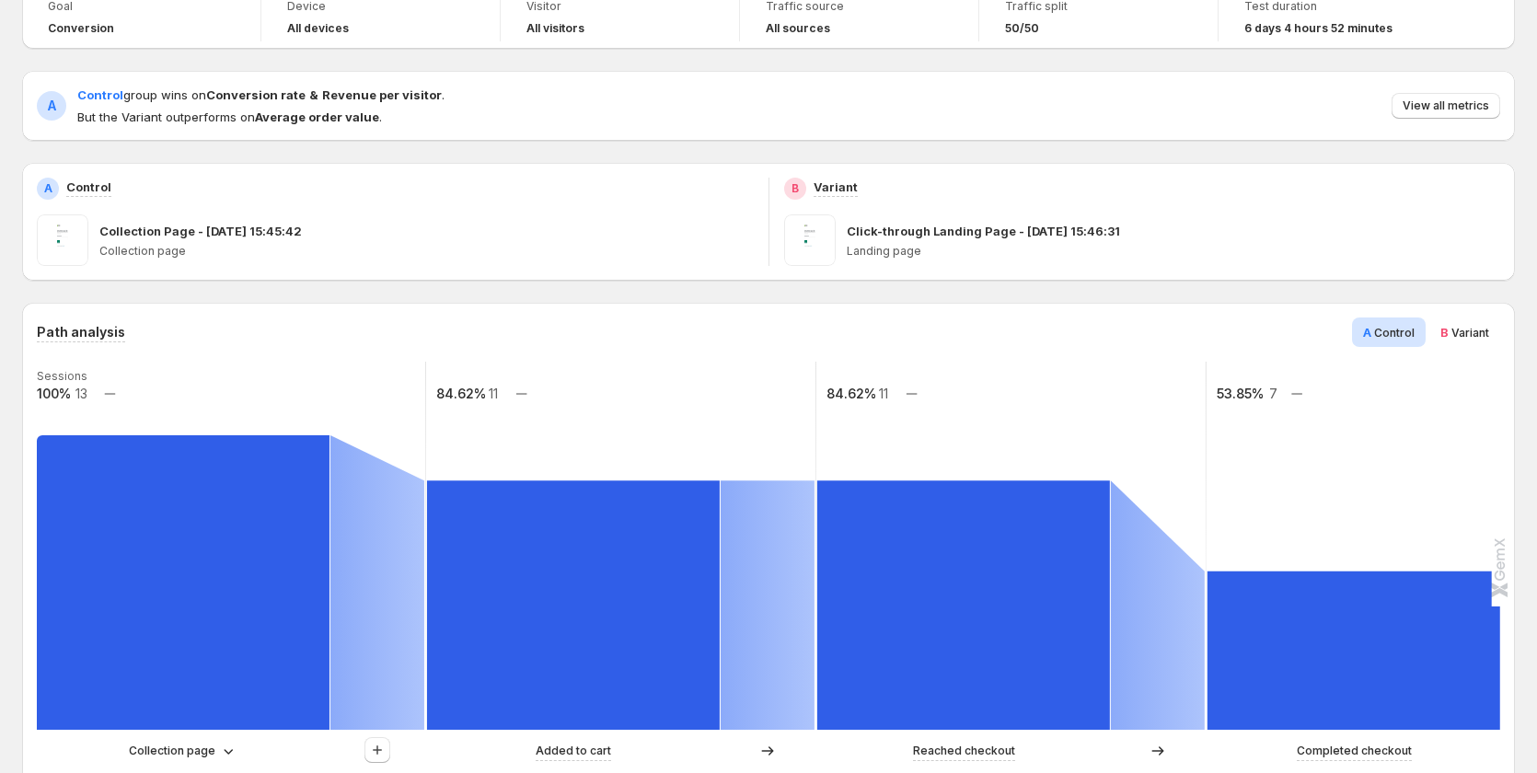
scroll to position [0, 0]
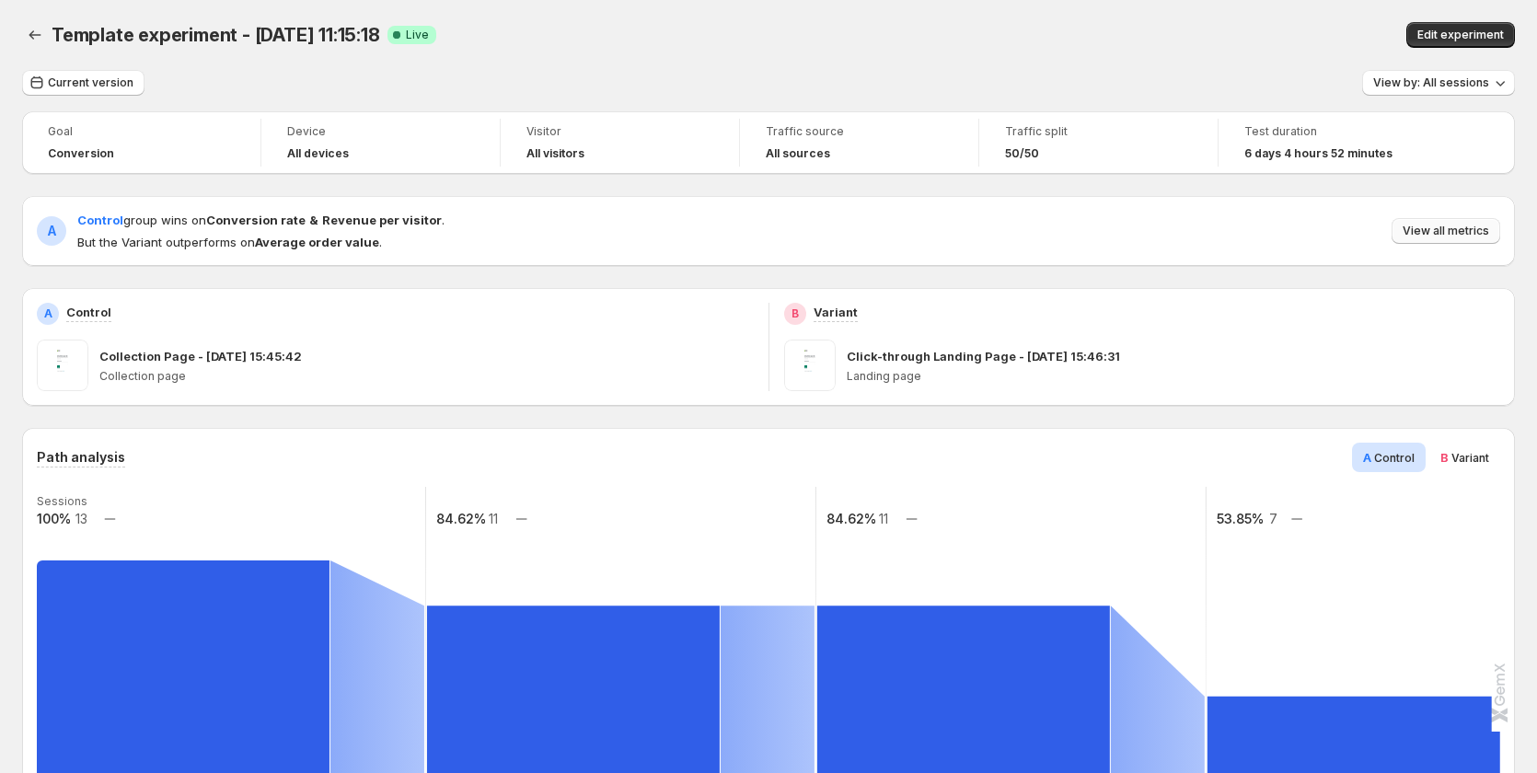
click at [1431, 222] on button "View all metrics" at bounding box center [1446, 231] width 109 height 26
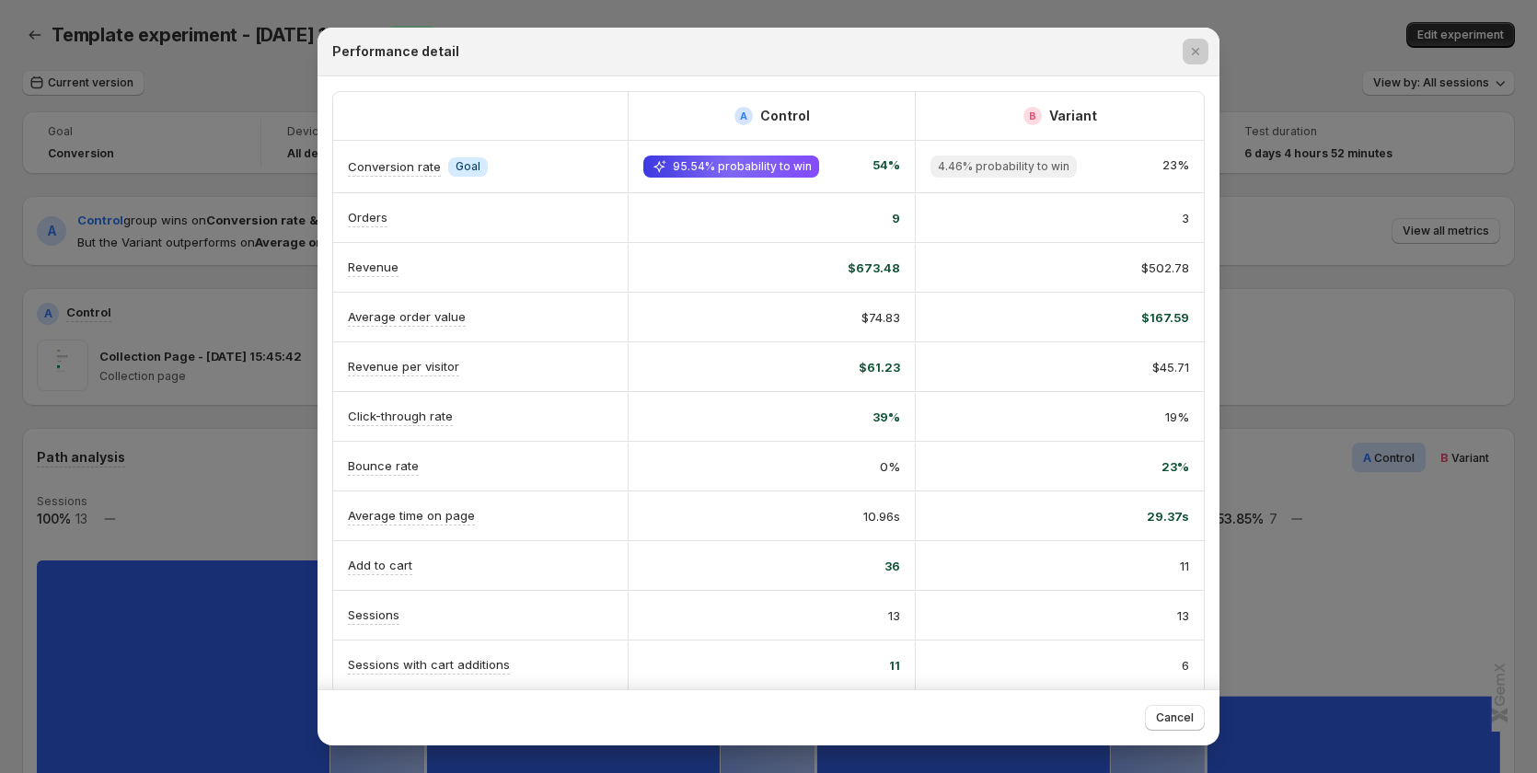
click at [1398, 316] on div at bounding box center [768, 386] width 1537 height 773
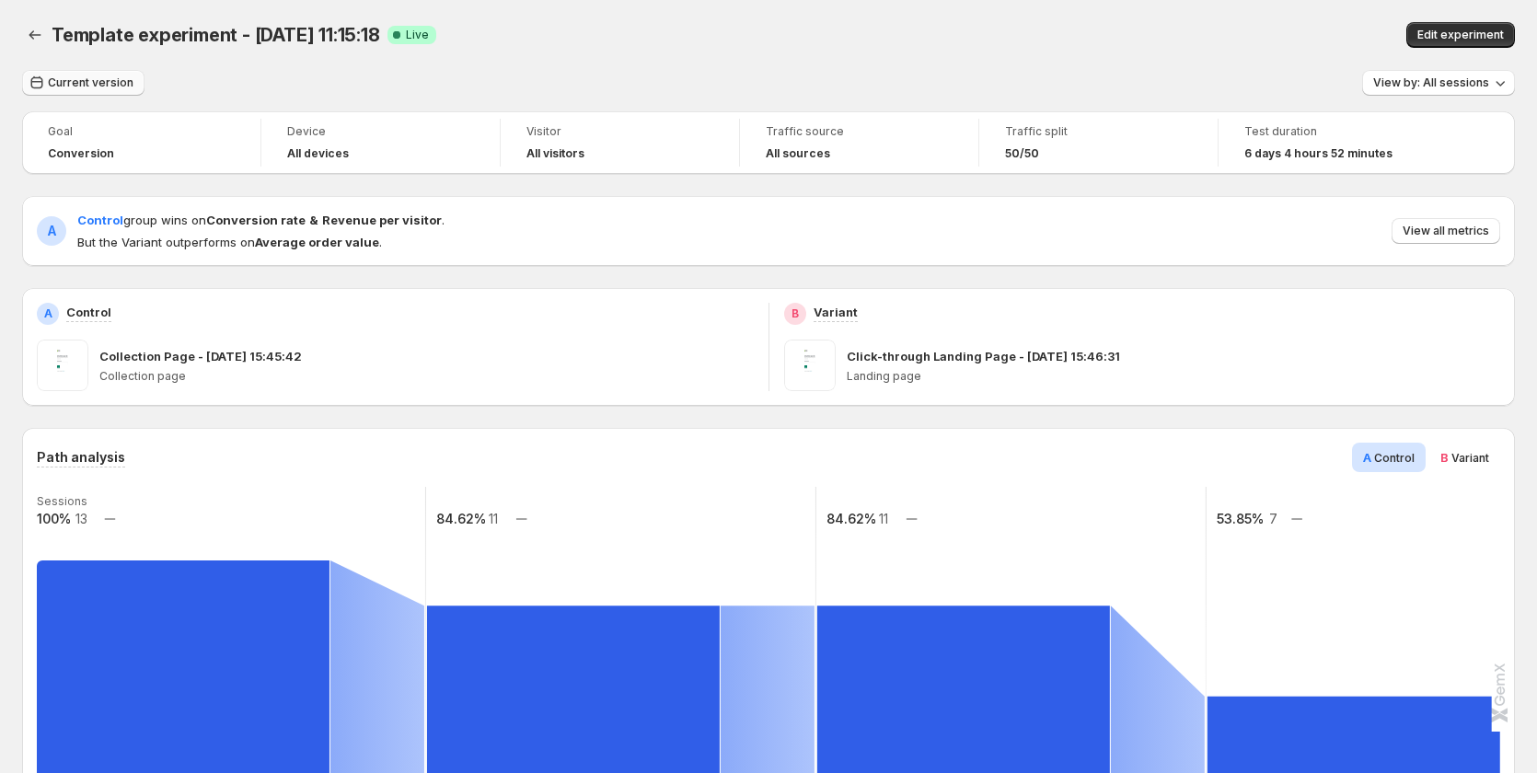
click at [102, 80] on span "Current version" at bounding box center [91, 82] width 86 height 15
click at [84, 90] on button "Current version" at bounding box center [83, 83] width 122 height 26
click at [669, 37] on div "Template experiment - [DATE] 11:15:18 Success Complete Live" at bounding box center [481, 35] width 859 height 26
click at [120, 86] on span "Current version" at bounding box center [91, 82] width 86 height 15
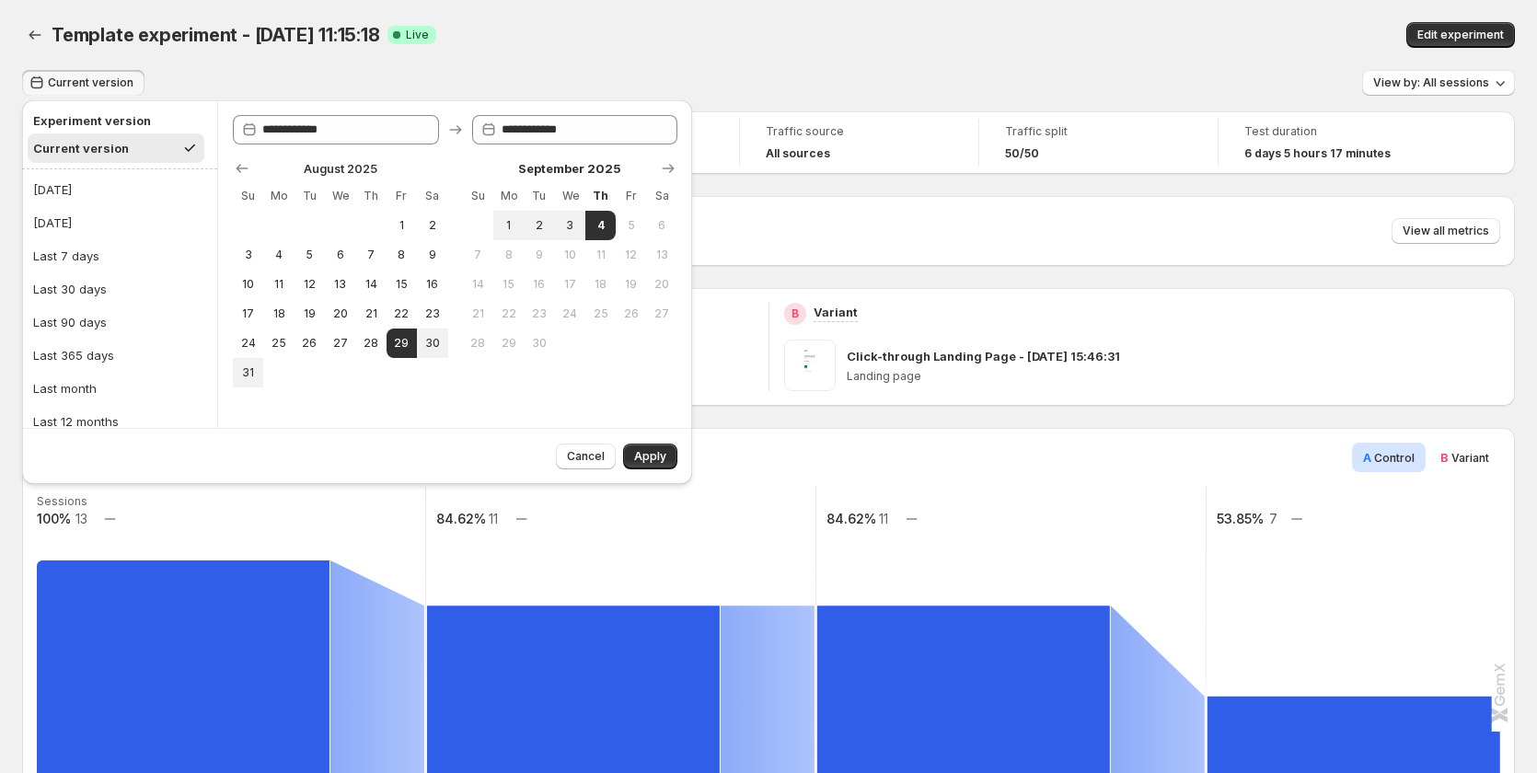
click at [697, 41] on div "Template experiment - [DATE] 11:15:18 Success Complete Live" at bounding box center [481, 35] width 859 height 26
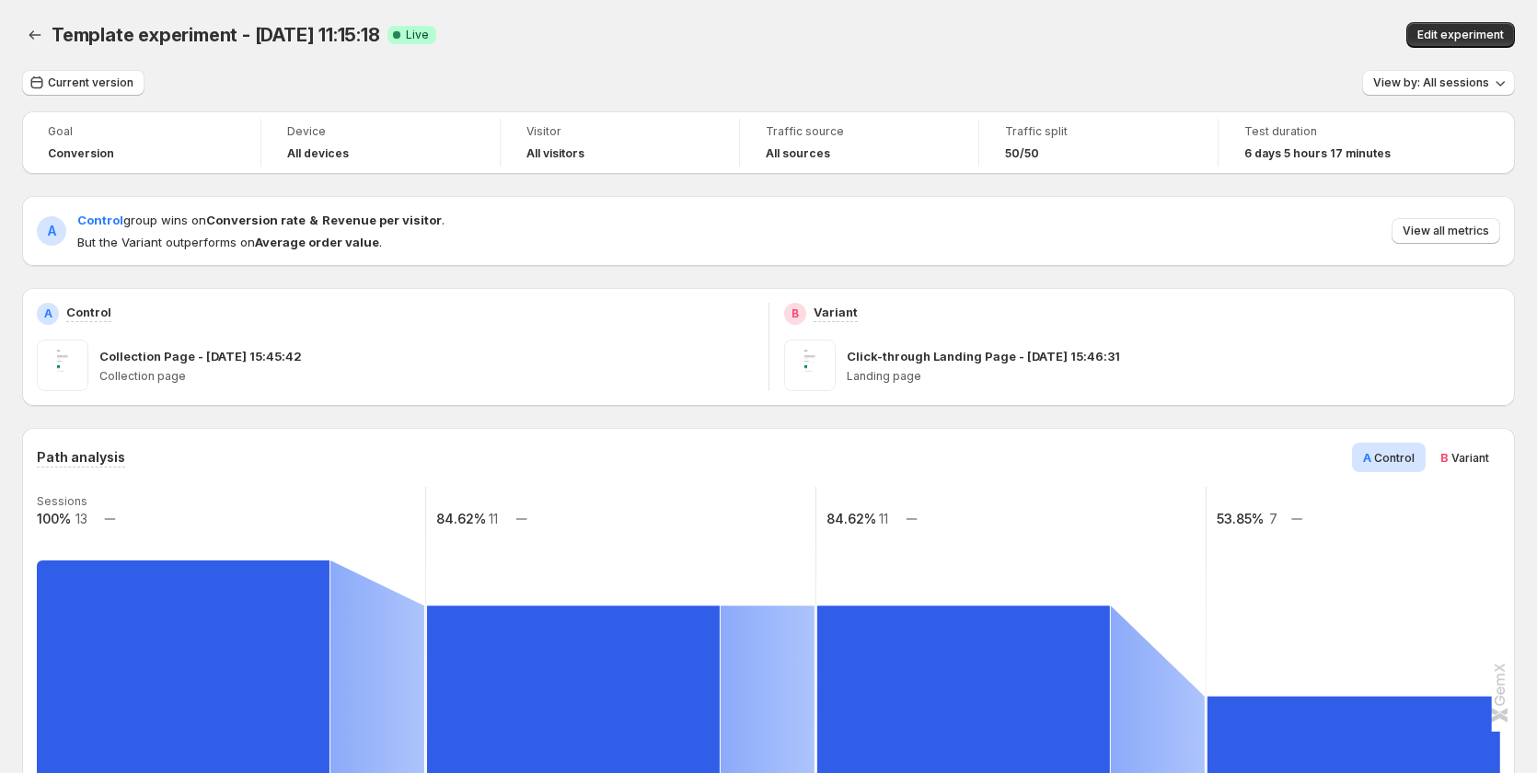
click at [420, 506] on rect at bounding box center [231, 671] width 392 height 368
click at [540, 481] on div "Path analysis A Control B Variant Sessions 100% 13 84.62% 11 84.62% 11 53.85% 7…" at bounding box center [769, 671] width 1464 height 457
